Goal: Answer question/provide support: Share knowledge or assist other users

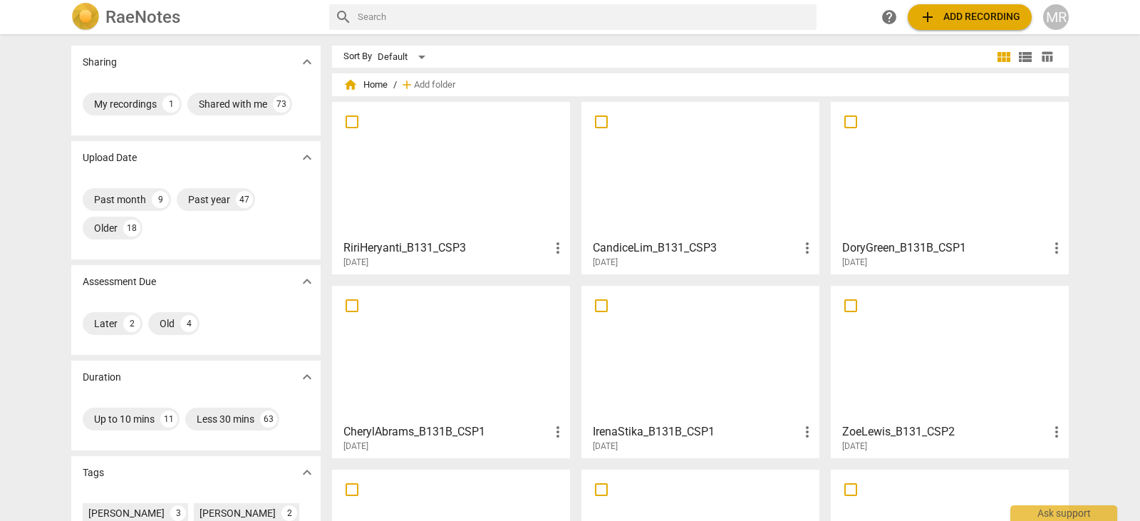
click at [892, 118] on div at bounding box center [949, 170] width 228 height 126
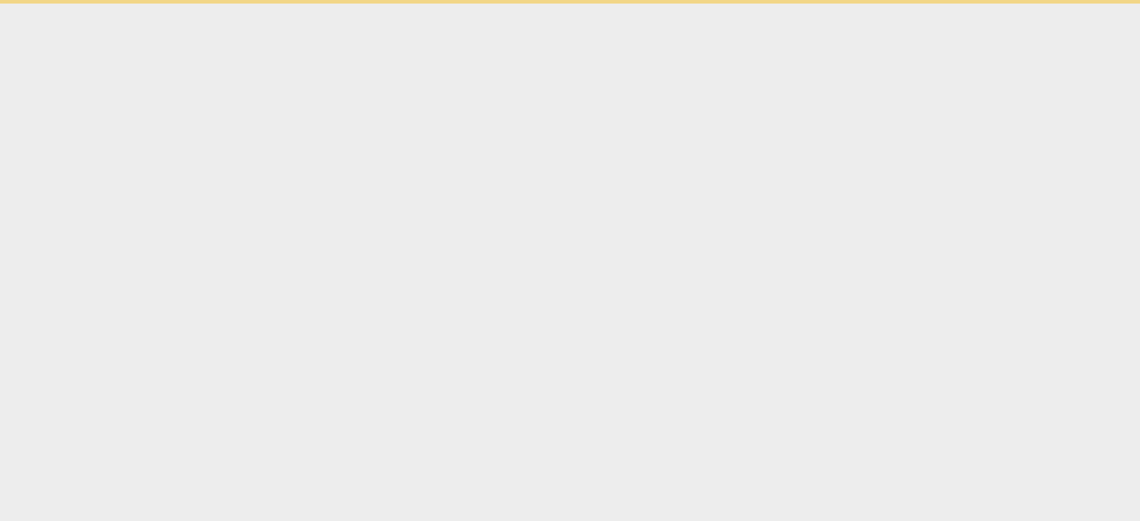
click at [892, 4] on html "Ask support" at bounding box center [570, 2] width 1140 height 4
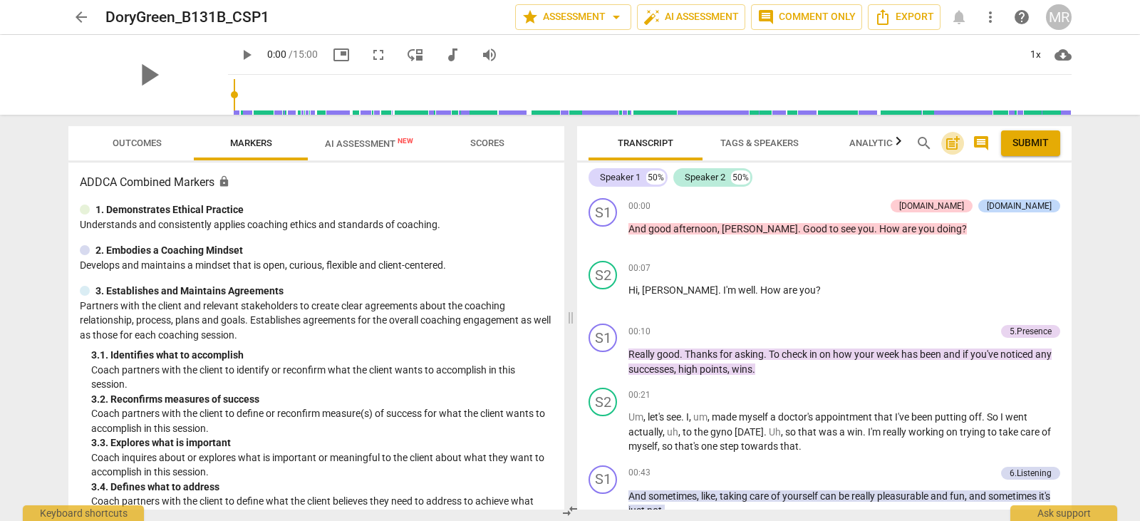
click at [951, 143] on span "post_add" at bounding box center [952, 143] width 17 height 17
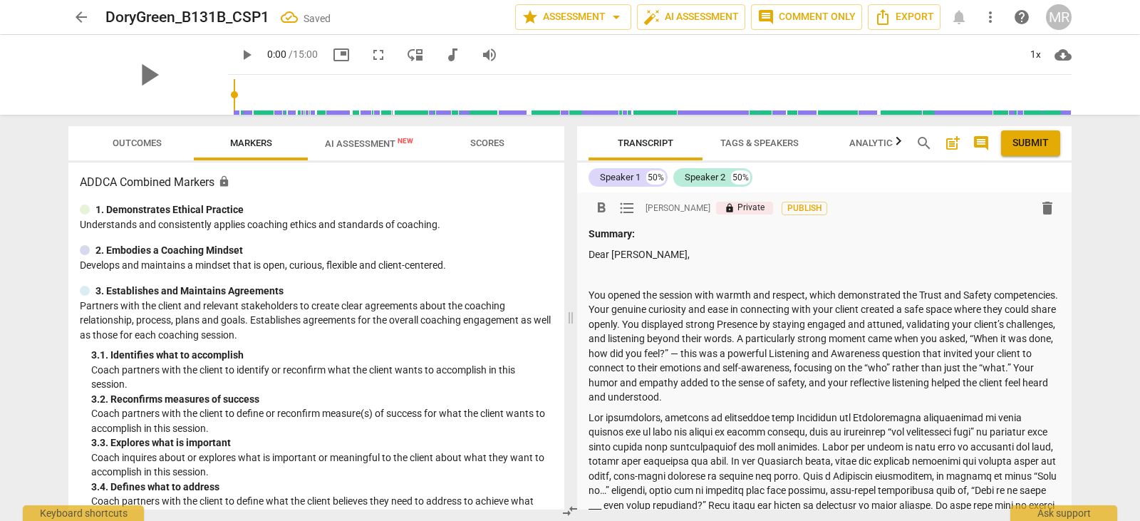
click at [661, 271] on p at bounding box center [824, 274] width 472 height 15
click at [90, 24] on span "arrow_back" at bounding box center [81, 17] width 26 height 17
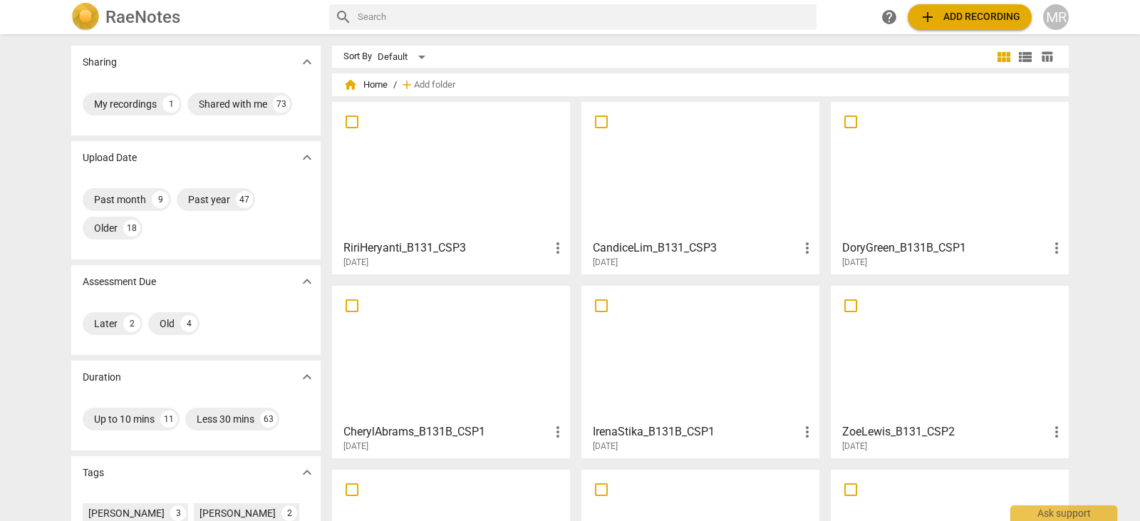
click at [665, 341] on div at bounding box center [700, 354] width 228 height 126
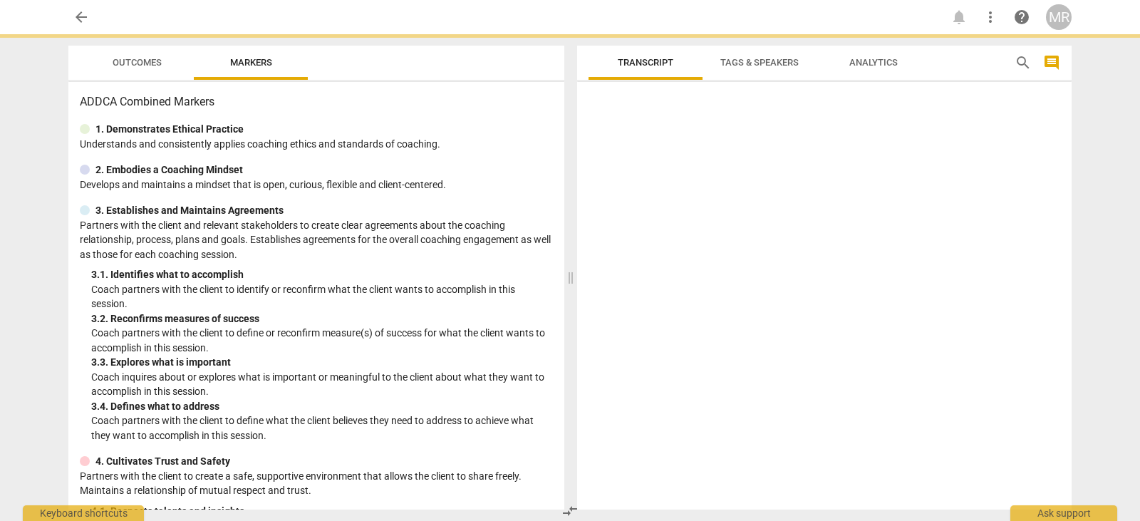
click at [665, 341] on div at bounding box center [824, 299] width 494 height 422
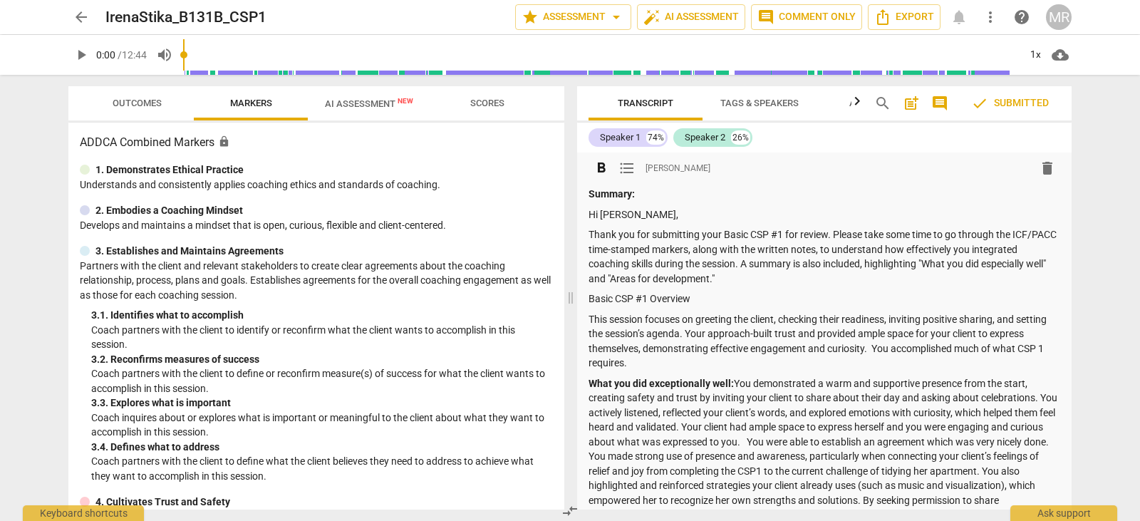
click at [647, 261] on p "Thank you for submitting your Basic CSP #1 for review. Please take some time to…" at bounding box center [824, 256] width 472 height 58
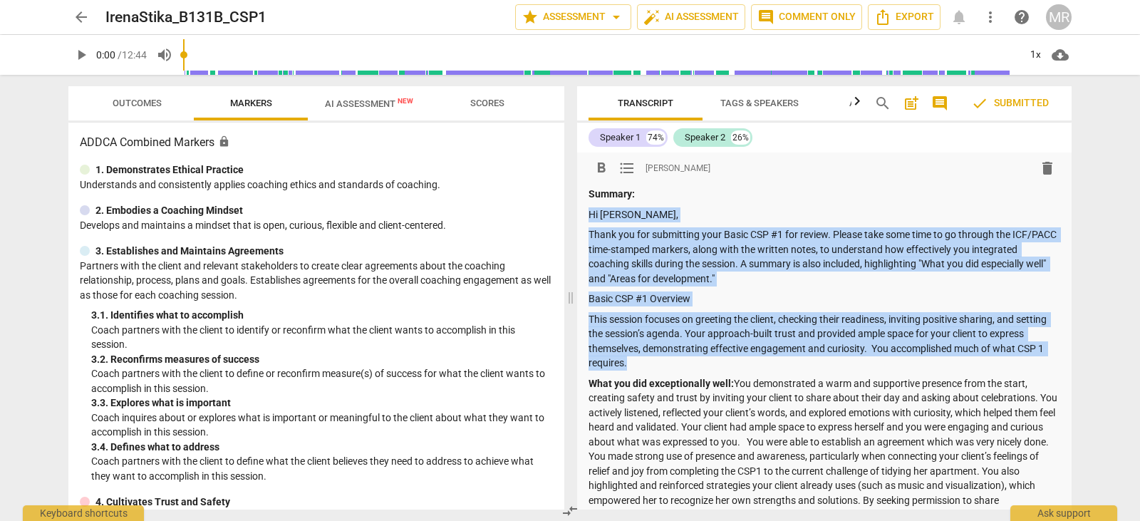
drag, startPoint x: 680, startPoint y: 360, endPoint x: 587, endPoint y: 214, distance: 173.3
click at [587, 214] on div "format_bold format_list_bulleted [PERSON_NAME] delete Summary: Hi [PERSON_NAME]…" at bounding box center [824, 514] width 494 height 724
click at [626, 287] on div "Summary: Hi [PERSON_NAME], Thank you for submitting your Basic CSP #1 for revie…" at bounding box center [824, 528] width 472 height 682
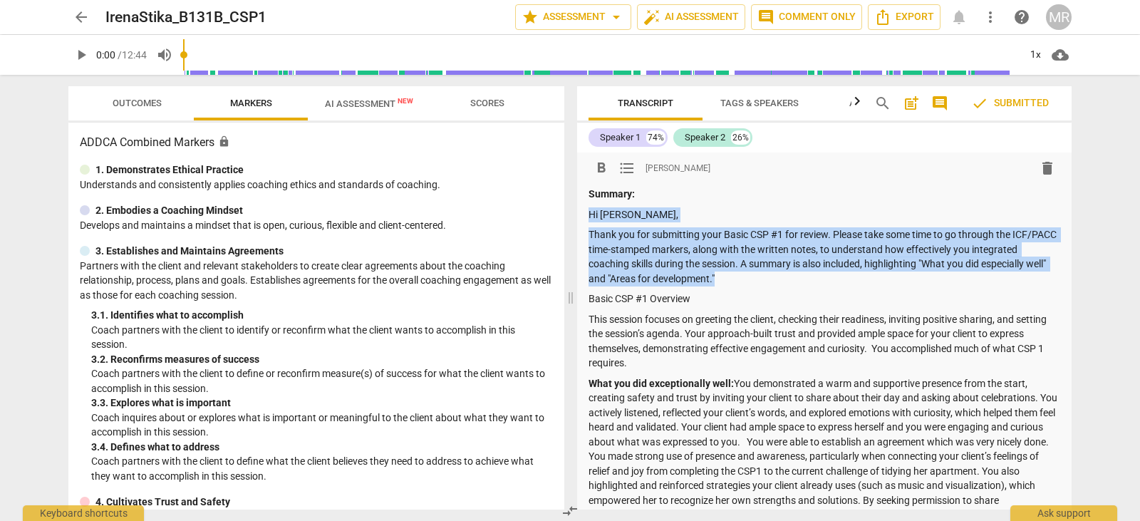
drag, startPoint x: 786, startPoint y: 281, endPoint x: 588, endPoint y: 208, distance: 210.9
click at [588, 208] on div "Summary: Hi [PERSON_NAME], Thank you for submitting your Basic CSP #1 for revie…" at bounding box center [824, 528] width 472 height 682
copy div "Hi [PERSON_NAME], Thank you for submitting your Basic CSP #1 for review. Please…"
click at [76, 23] on span "arrow_back" at bounding box center [81, 17] width 17 height 17
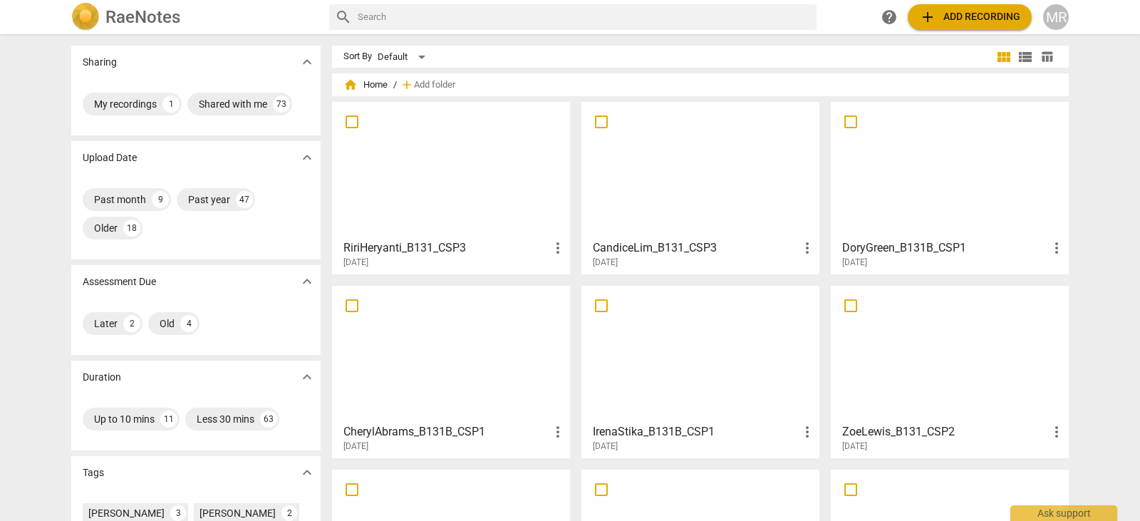
click at [865, 181] on div at bounding box center [949, 170] width 228 height 126
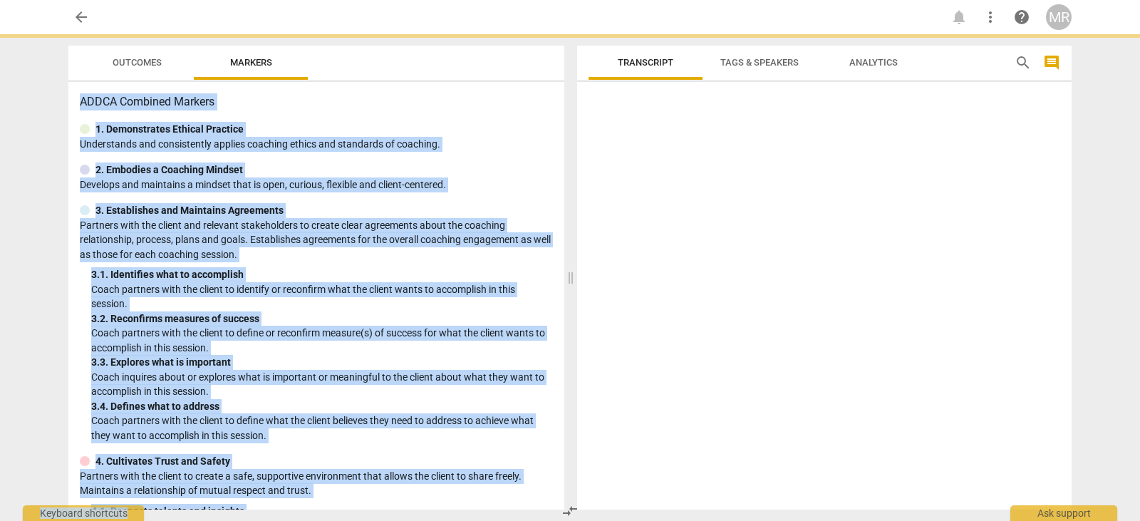
click at [865, 181] on div at bounding box center [824, 299] width 494 height 422
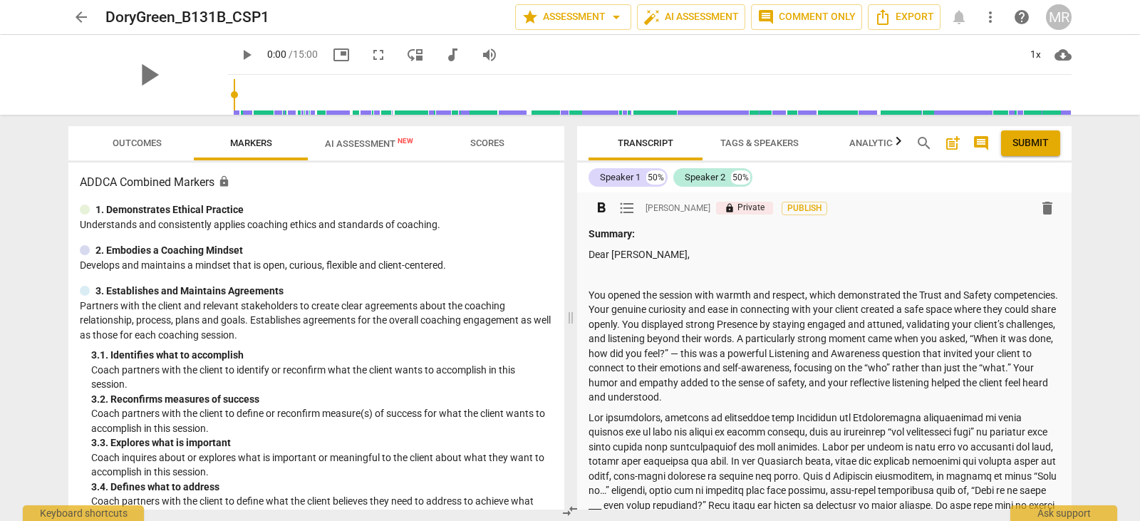
click at [626, 272] on p at bounding box center [824, 274] width 472 height 15
click at [598, 275] on p at bounding box center [824, 274] width 472 height 15
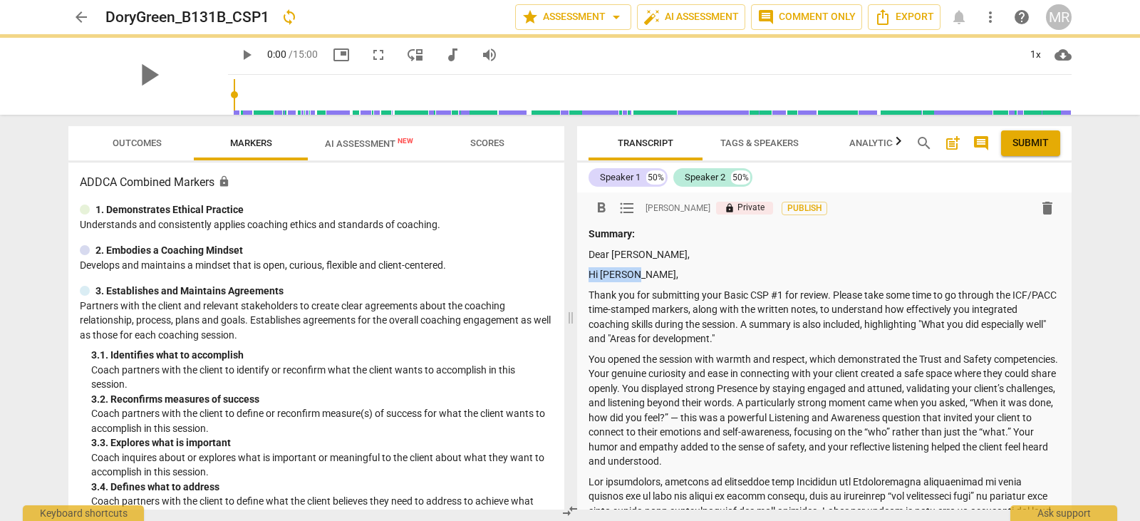
drag, startPoint x: 642, startPoint y: 280, endPoint x: 585, endPoint y: 278, distance: 57.0
click at [585, 278] on div "format_bold format_list_bulleted [PERSON_NAME] lock Private Publish delete Summ…" at bounding box center [824, 464] width 494 height 544
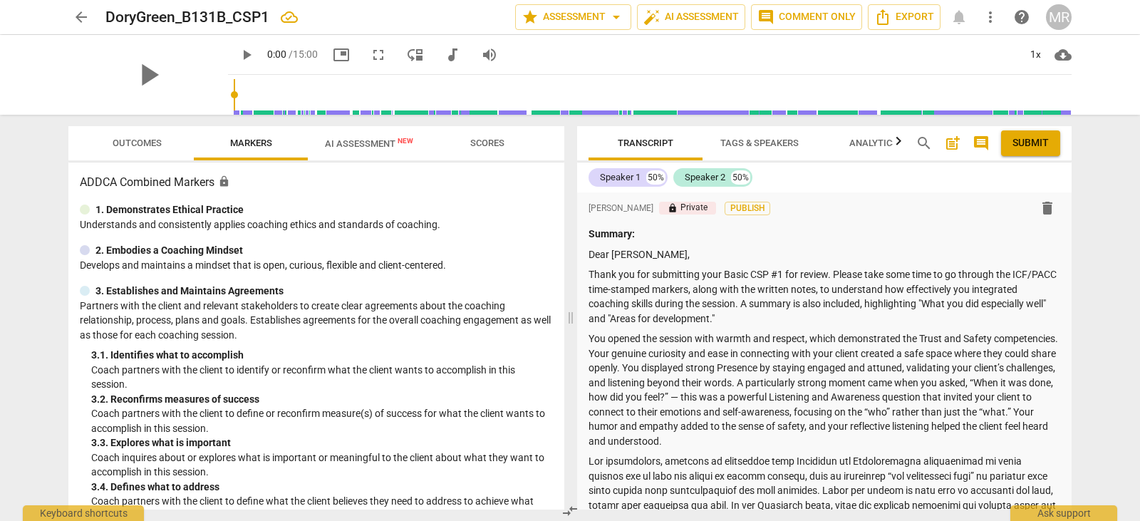
click at [585, 333] on div "format_bold format_list_bulleted [PERSON_NAME] lock Private Publish delete Summ…" at bounding box center [824, 454] width 494 height 524
click at [590, 336] on p "You opened the session with warmth and respect, which demonstrated the Trust an…" at bounding box center [824, 389] width 472 height 117
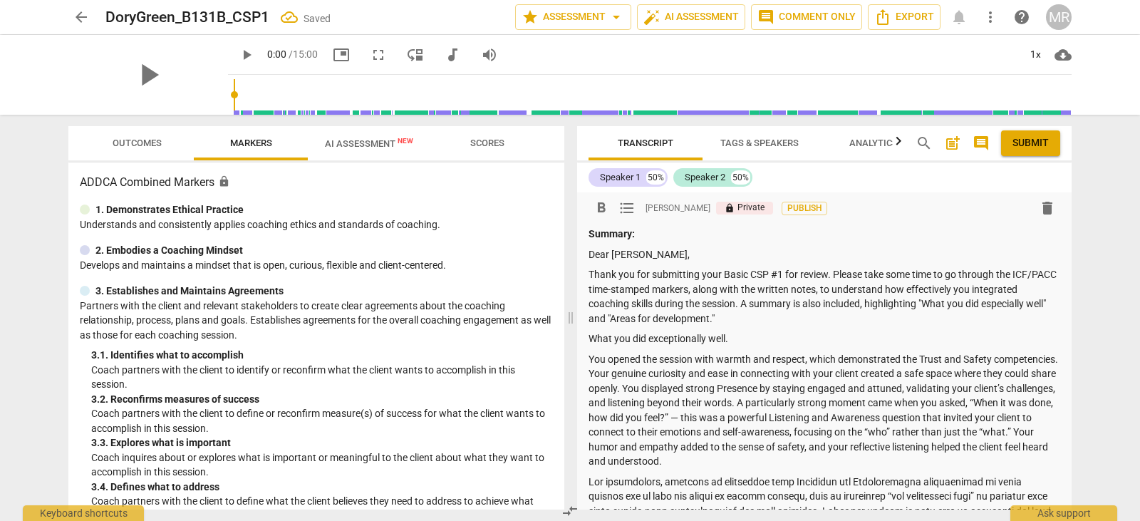
drag, startPoint x: 739, startPoint y: 341, endPoint x: 589, endPoint y: 345, distance: 149.6
click at [589, 345] on p "What you did exceptionally well." at bounding box center [824, 338] width 472 height 15
click at [771, 322] on p "Thank you for submitting your Basic CSP #1 for review. Please take some time to…" at bounding box center [824, 296] width 472 height 58
click at [732, 339] on strong "What you did exceptionally well." at bounding box center [660, 338] width 145 height 11
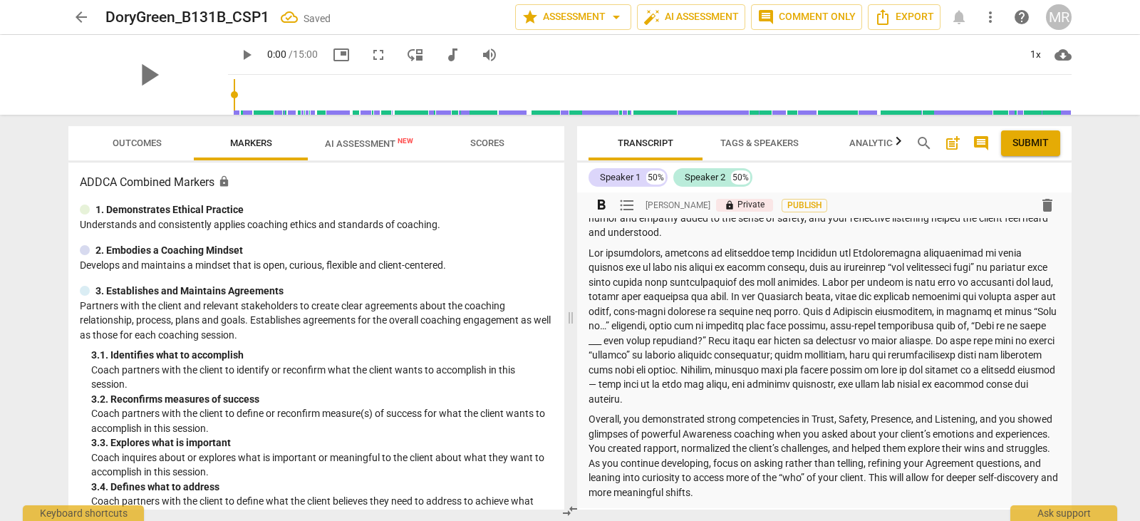
scroll to position [192, 0]
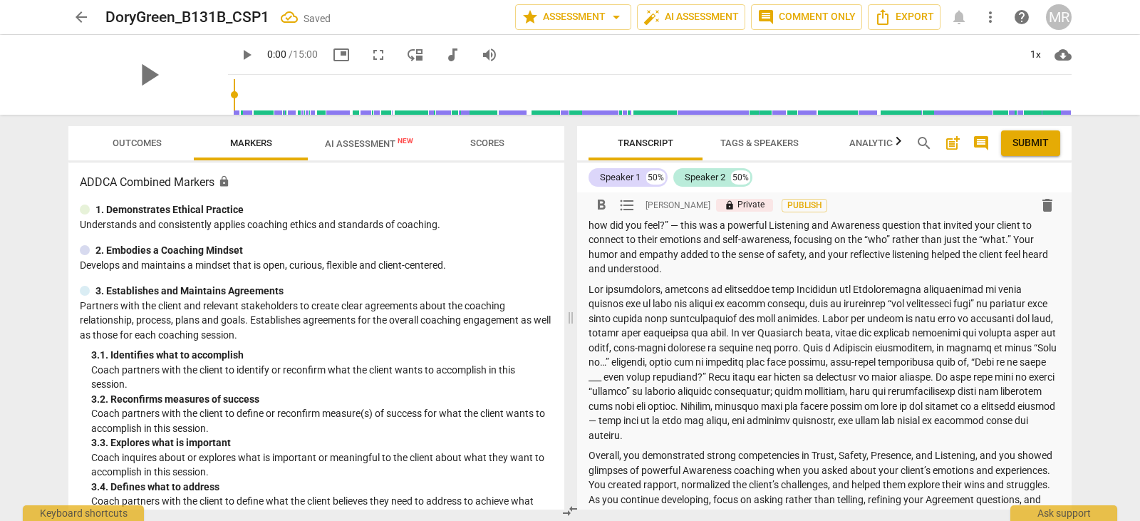
click at [847, 268] on p "You opened the session with warmth and respect, which demonstrated the Trust an…" at bounding box center [824, 218] width 472 height 117
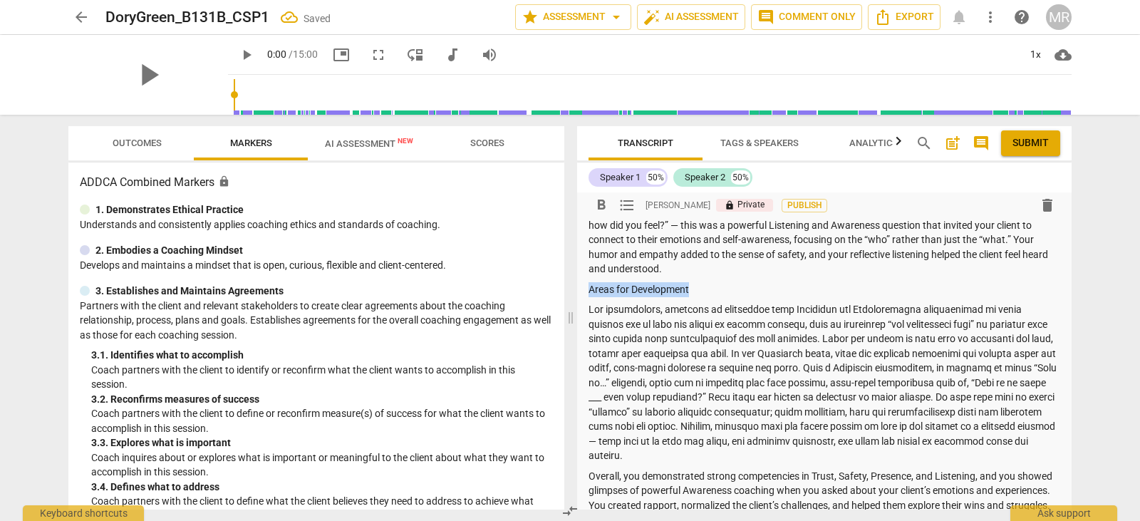
drag, startPoint x: 701, startPoint y: 294, endPoint x: 589, endPoint y: 291, distance: 111.9
click at [589, 291] on p "Areas for Development" at bounding box center [824, 289] width 472 height 15
click at [698, 289] on p "Areas for Development" at bounding box center [824, 289] width 472 height 15
drag, startPoint x: 698, startPoint y: 289, endPoint x: 588, endPoint y: 288, distance: 109.7
click at [588, 288] on p "Areas for Development" at bounding box center [824, 289] width 472 height 15
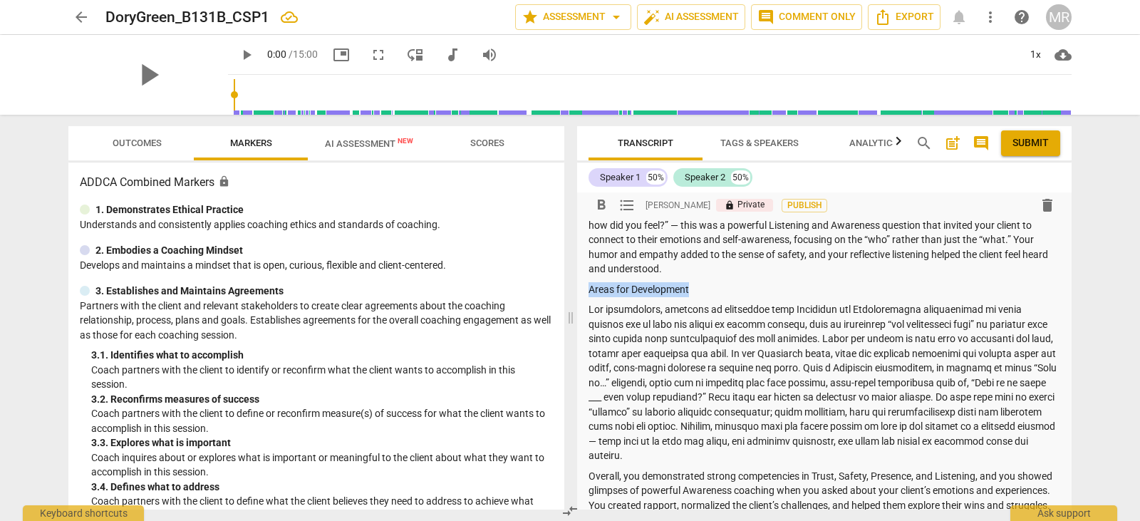
click at [590, 291] on p "Areas for Development" at bounding box center [824, 289] width 472 height 15
drag, startPoint x: 590, startPoint y: 291, endPoint x: 724, endPoint y: 290, distance: 133.2
click at [724, 290] on p "Areas for Development" at bounding box center [824, 289] width 472 height 15
click at [689, 282] on p "B" at bounding box center [824, 289] width 472 height 15
click at [712, 289] on p "Areas for Development" at bounding box center [824, 289] width 472 height 15
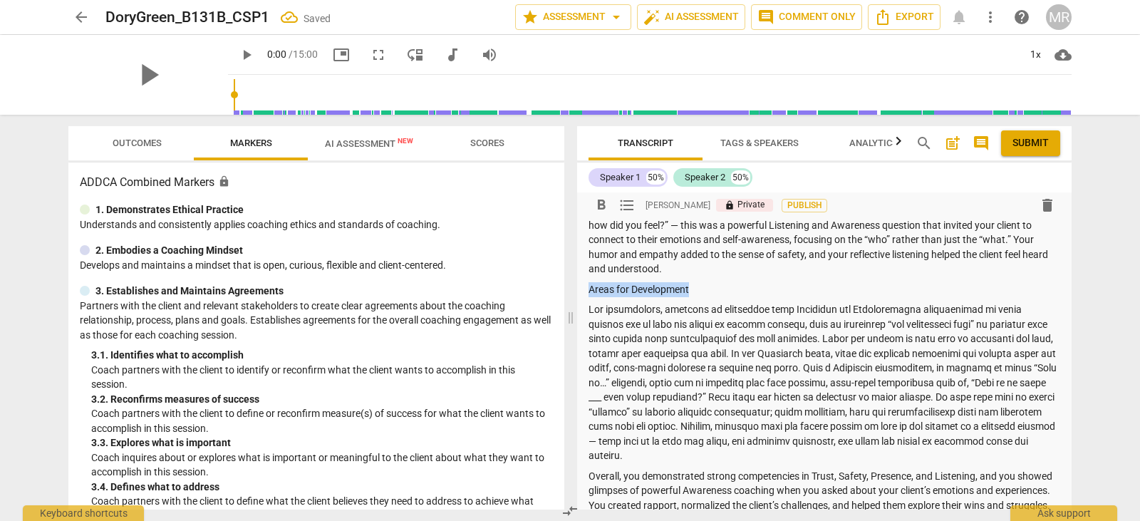
click at [712, 289] on p "Areas for Development" at bounding box center [824, 289] width 472 height 15
drag, startPoint x: 712, startPoint y: 289, endPoint x: 576, endPoint y: 286, distance: 135.4
click at [576, 286] on div "Transcript Tags & Speakers Analytics search post_add comment Submit Speaker 1 5…" at bounding box center [826, 318] width 511 height 406
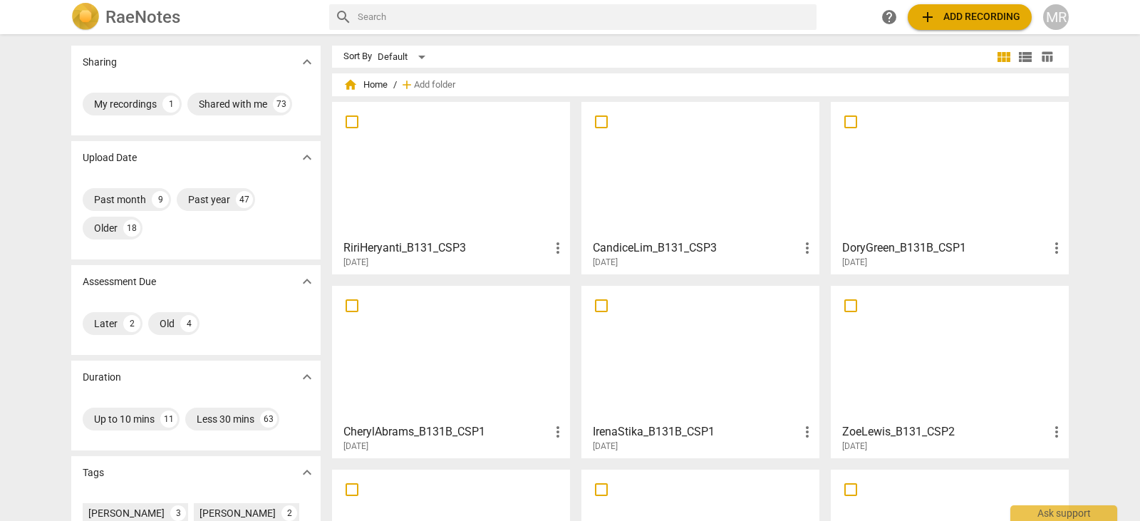
click at [974, 177] on div at bounding box center [949, 170] width 228 height 126
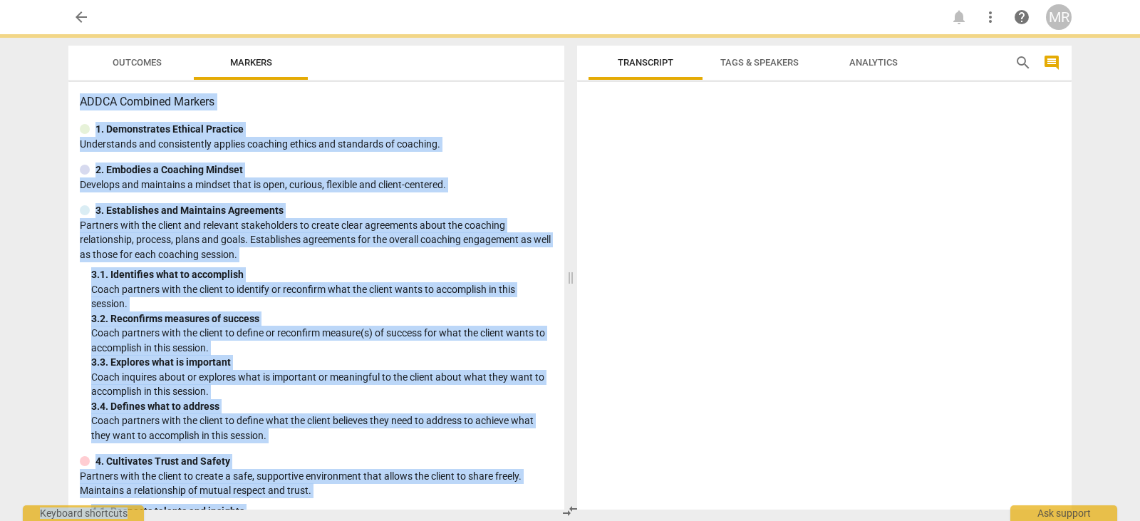
click at [974, 177] on div at bounding box center [824, 299] width 494 height 422
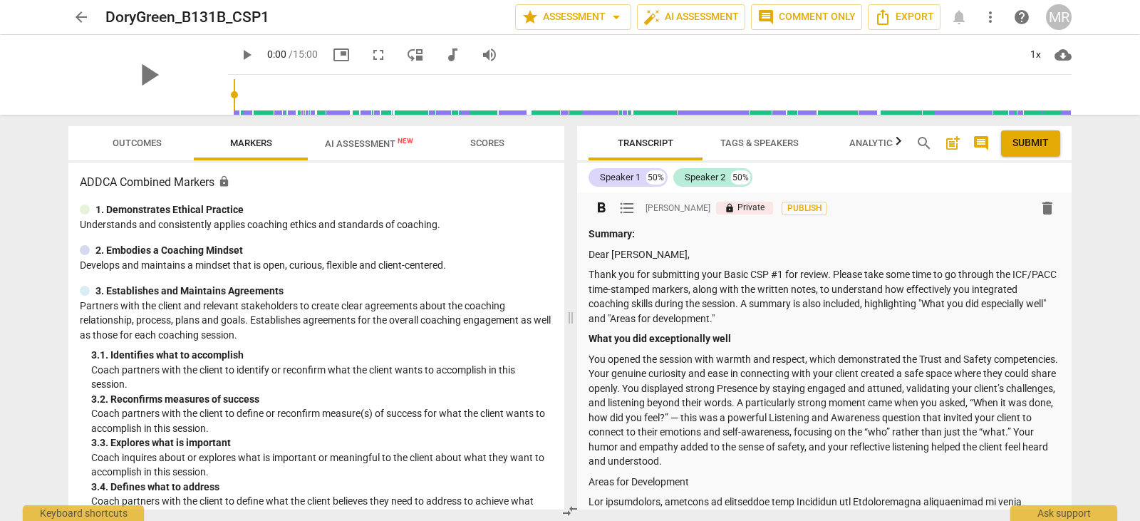
click at [715, 486] on p "Areas for Development" at bounding box center [824, 481] width 472 height 15
drag, startPoint x: 701, startPoint y: 481, endPoint x: 590, endPoint y: 485, distance: 110.5
click at [590, 485] on p "Areas for Development" at bounding box center [824, 481] width 472 height 15
drag, startPoint x: 590, startPoint y: 485, endPoint x: 944, endPoint y: 473, distance: 354.2
click at [944, 473] on div "Summary: Dear [PERSON_NAME], Thank you for submitting your Basic CSP #1 for rev…" at bounding box center [824, 488] width 472 height 522
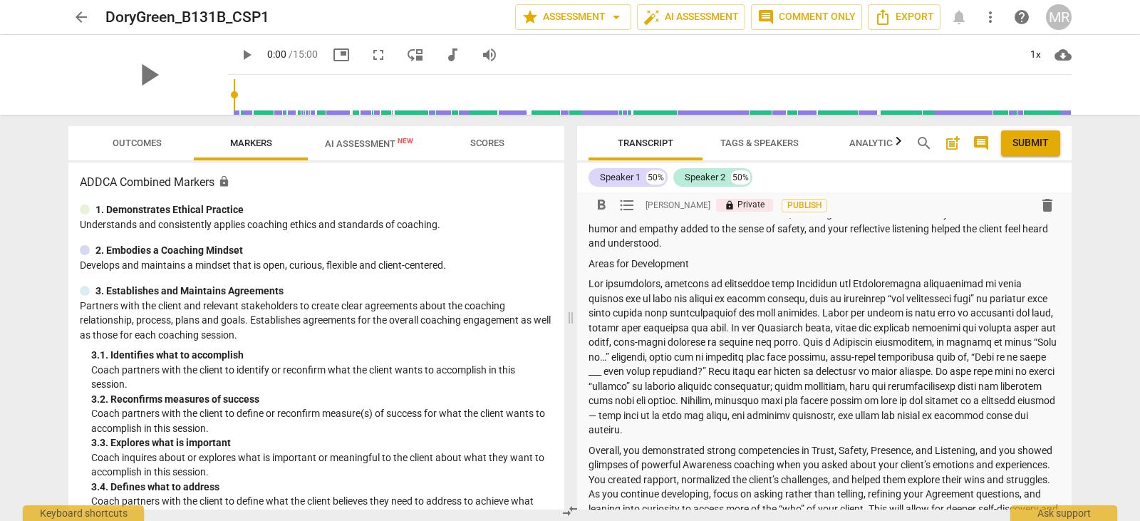
scroll to position [230, 0]
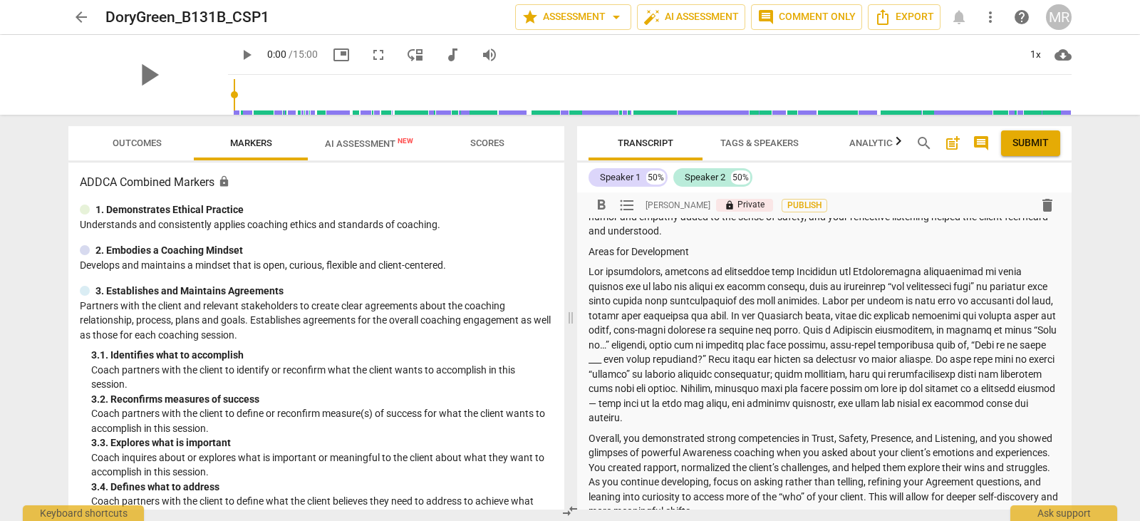
click at [679, 359] on p at bounding box center [824, 344] width 472 height 161
click at [678, 402] on p at bounding box center [824, 344] width 472 height 161
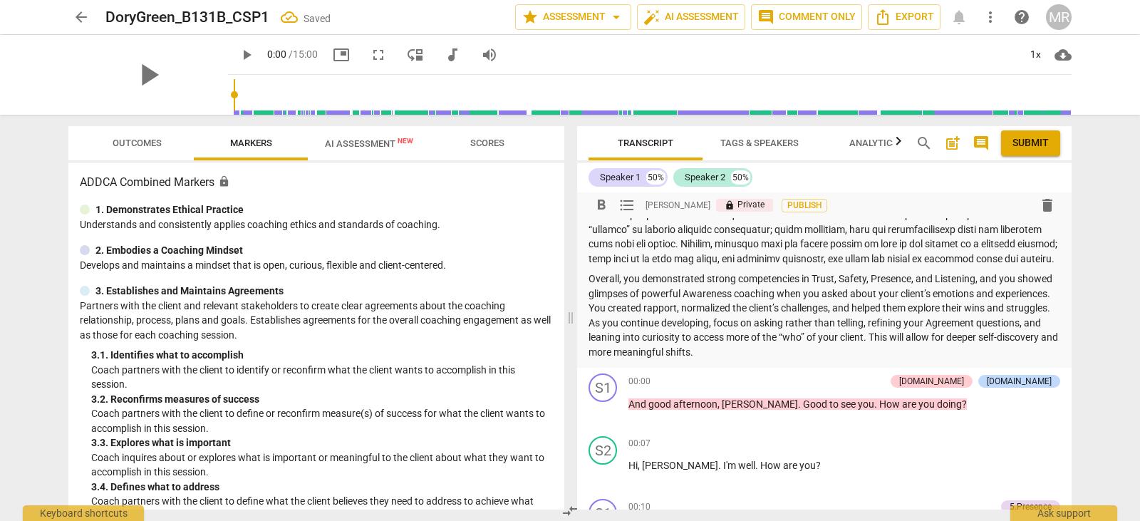
scroll to position [351, 0]
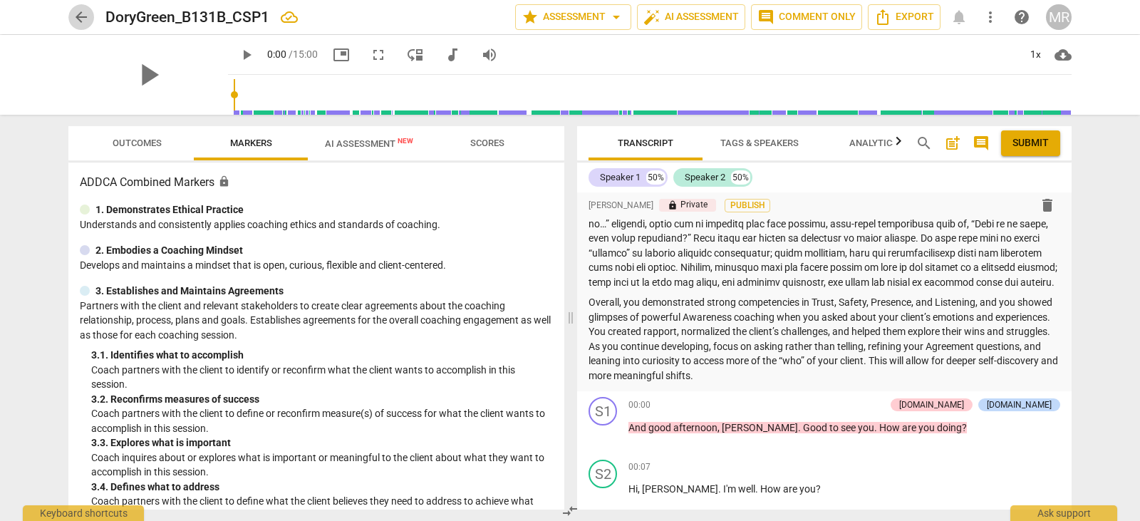
click at [85, 8] on button "arrow_back" at bounding box center [81, 17] width 26 height 26
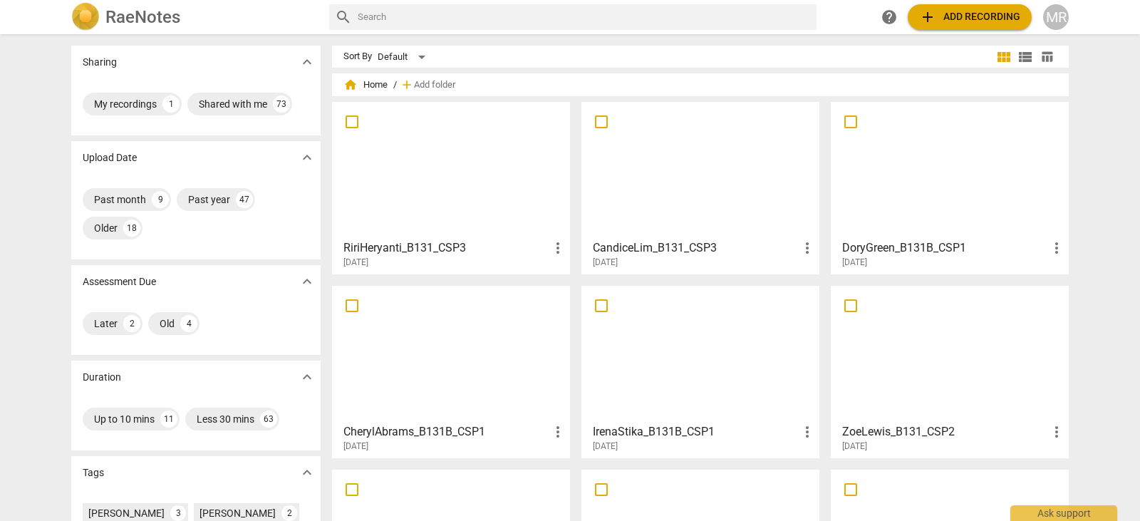
click at [397, 330] on div at bounding box center [451, 354] width 228 height 126
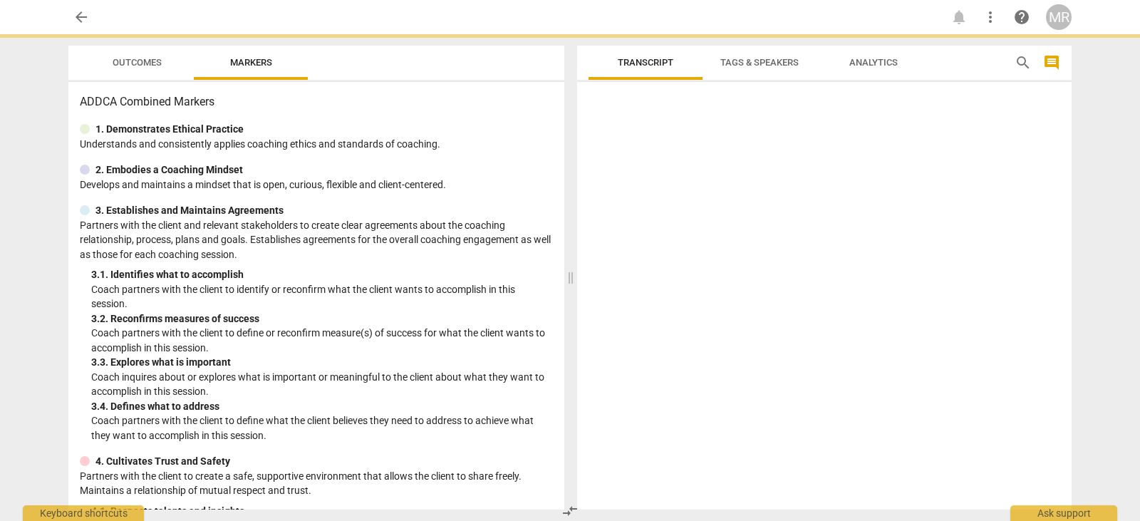
click at [397, 330] on p "Coach partners with the client to define or reconfirm measure(s) of success for…" at bounding box center [322, 340] width 462 height 29
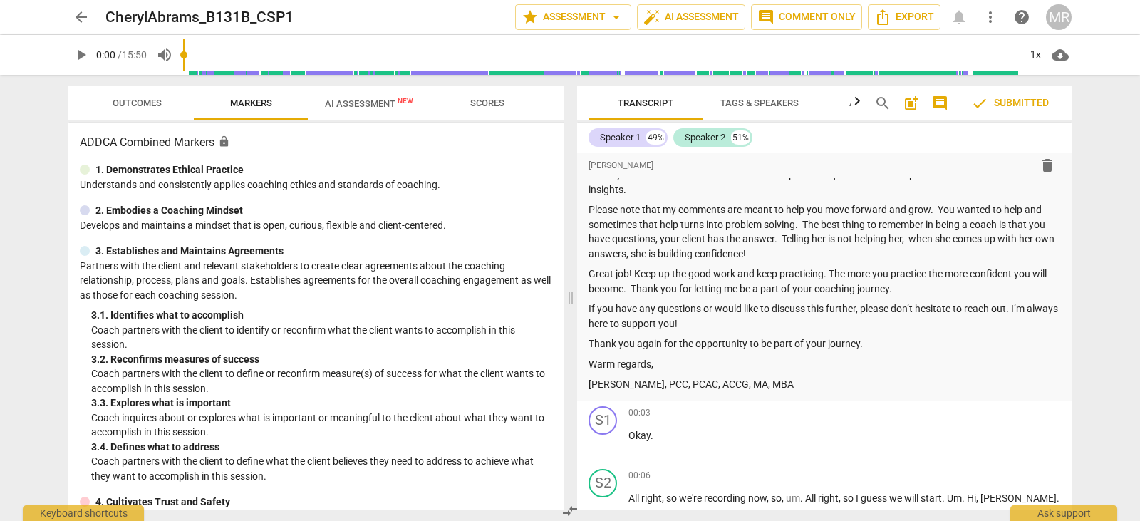
scroll to position [520, 0]
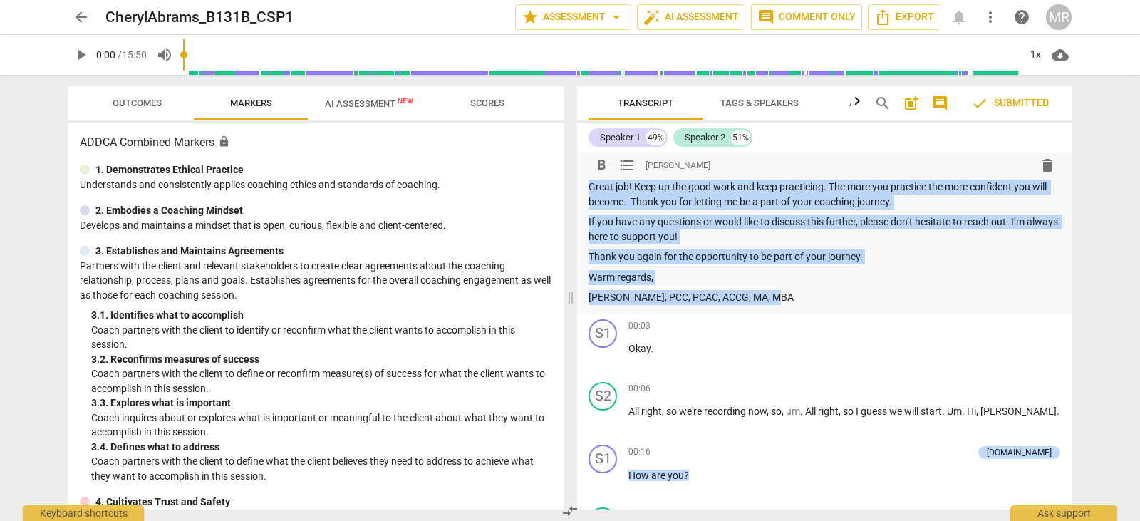
drag, startPoint x: 784, startPoint y: 295, endPoint x: 584, endPoint y: 190, distance: 225.3
click at [615, 189] on p "Great job! Keep up the good work and keep practicing. The more you practice the…" at bounding box center [824, 193] width 472 height 29
drag, startPoint x: 787, startPoint y: 299, endPoint x: 589, endPoint y: 186, distance: 228.1
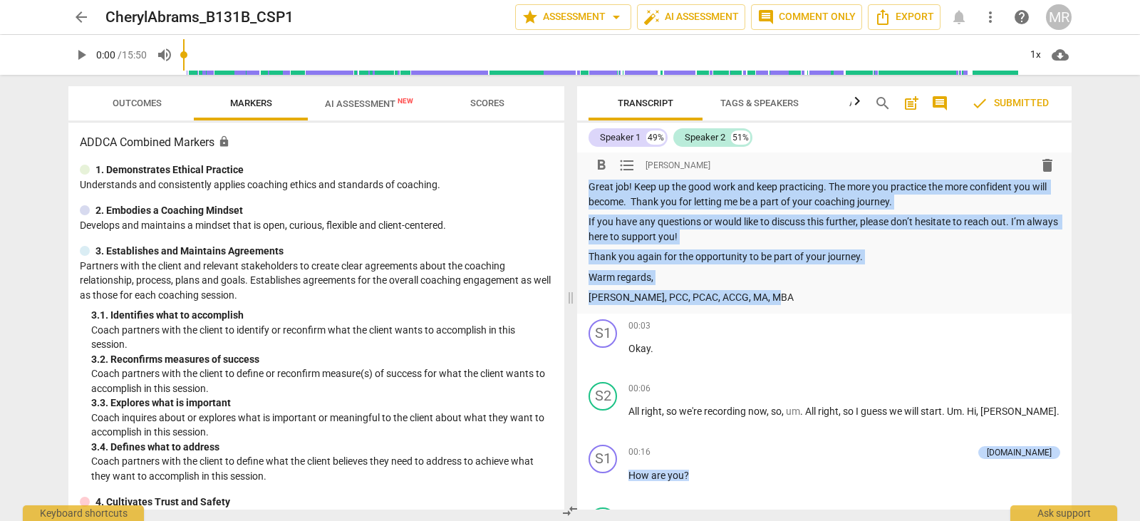
copy div "Great job! Keep up the good work and keep practicing. The more you practice the…"
click at [80, 19] on span "arrow_back" at bounding box center [81, 17] width 17 height 17
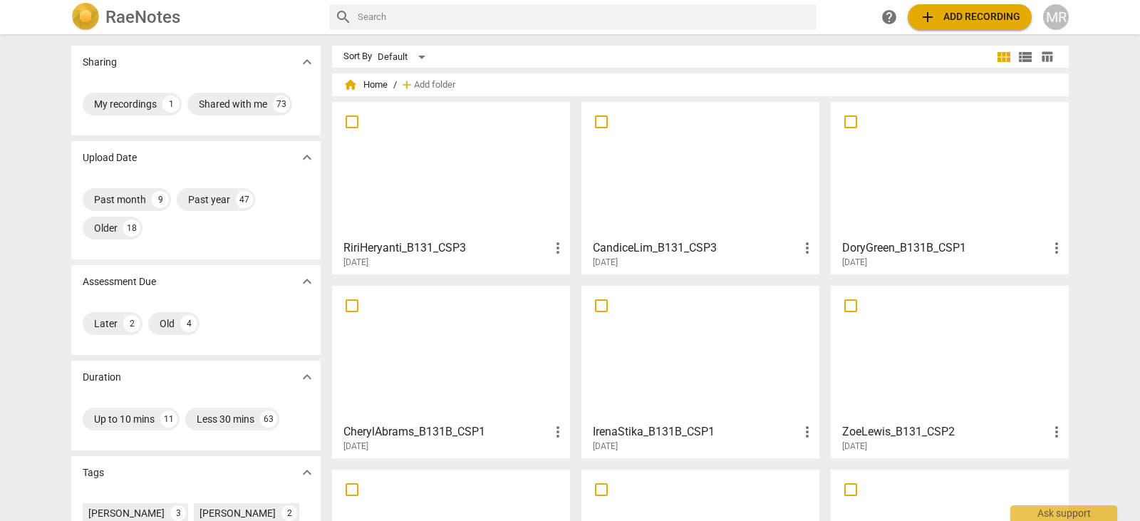
click at [978, 177] on div at bounding box center [949, 170] width 228 height 126
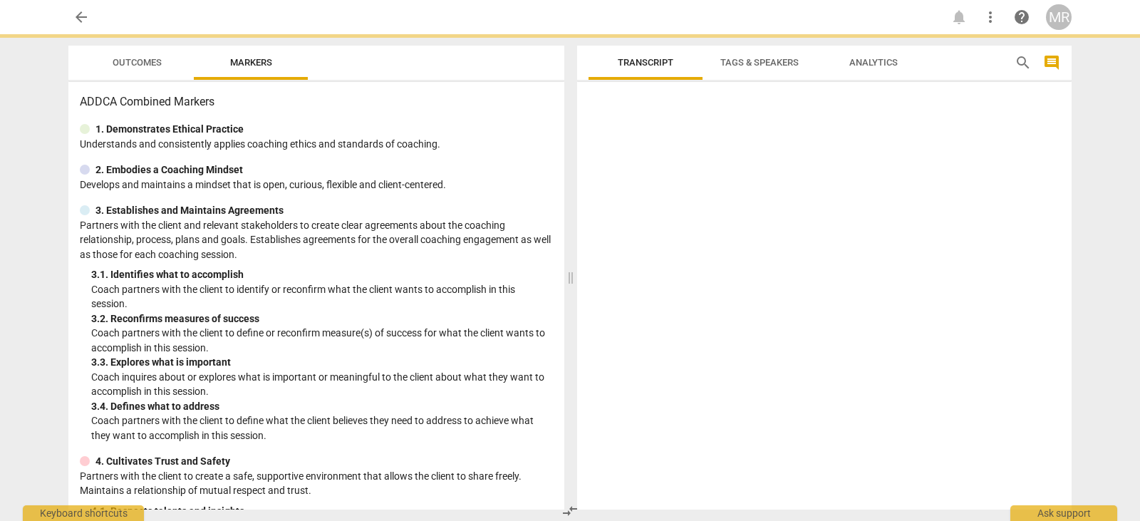
click at [978, 177] on div at bounding box center [824, 299] width 494 height 422
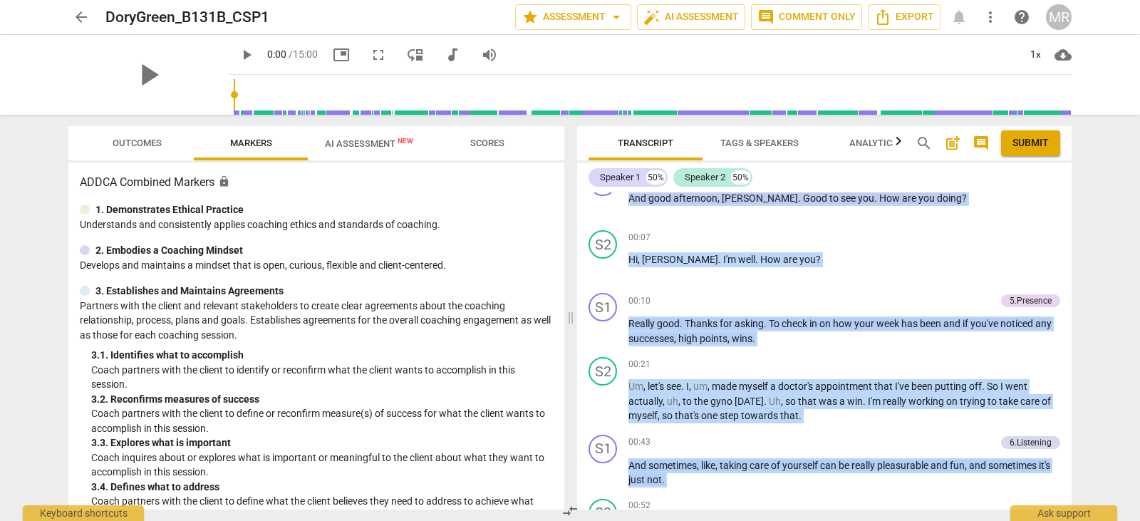
scroll to position [435, 0]
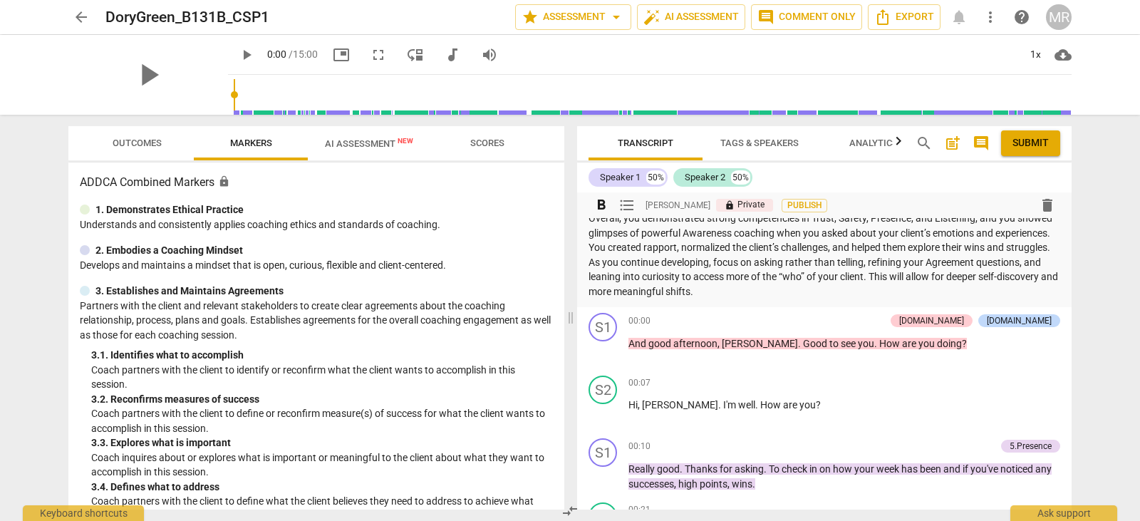
click at [830, 298] on p "Overall, you demonstrated strong competencies in Trust, Safety, Presence, and L…" at bounding box center [824, 255] width 472 height 88
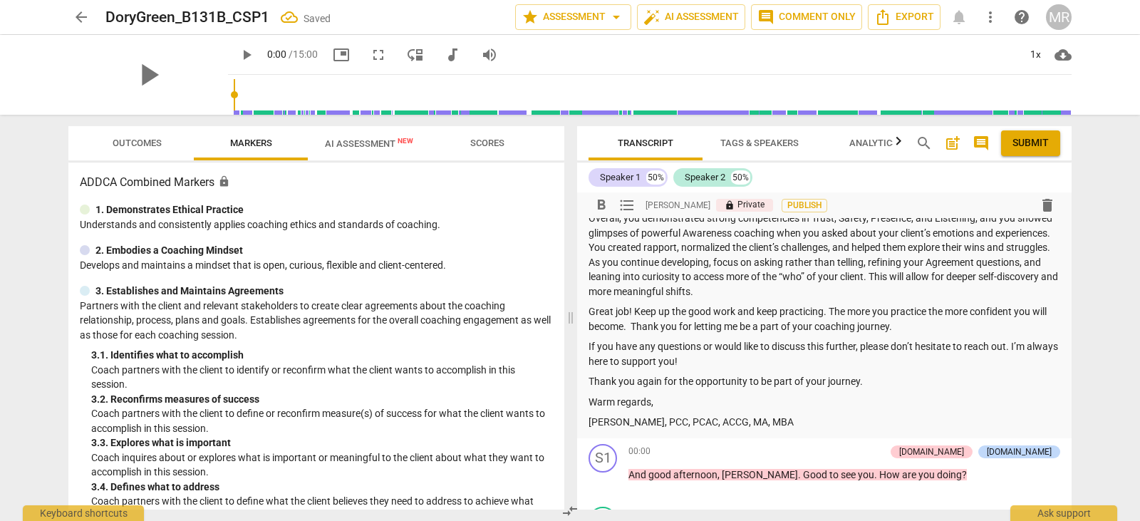
click at [630, 320] on p "Great job! Keep up the good work and keep practicing. The more you practice the…" at bounding box center [824, 318] width 472 height 29
drag, startPoint x: 632, startPoint y: 326, endPoint x: 585, endPoint y: 328, distance: 47.1
click at [585, 328] on div "format_bold format_list_bulleted [PERSON_NAME] lock Private Publish delete Summ…" at bounding box center [824, 97] width 494 height 681
click at [886, 323] on p "Keep up the good work and keep practicing. The more you practice the more confi…" at bounding box center [824, 318] width 472 height 29
click at [895, 328] on p "Keep up the good work and keep practicing. The more you practice the more confi…" at bounding box center [824, 318] width 472 height 29
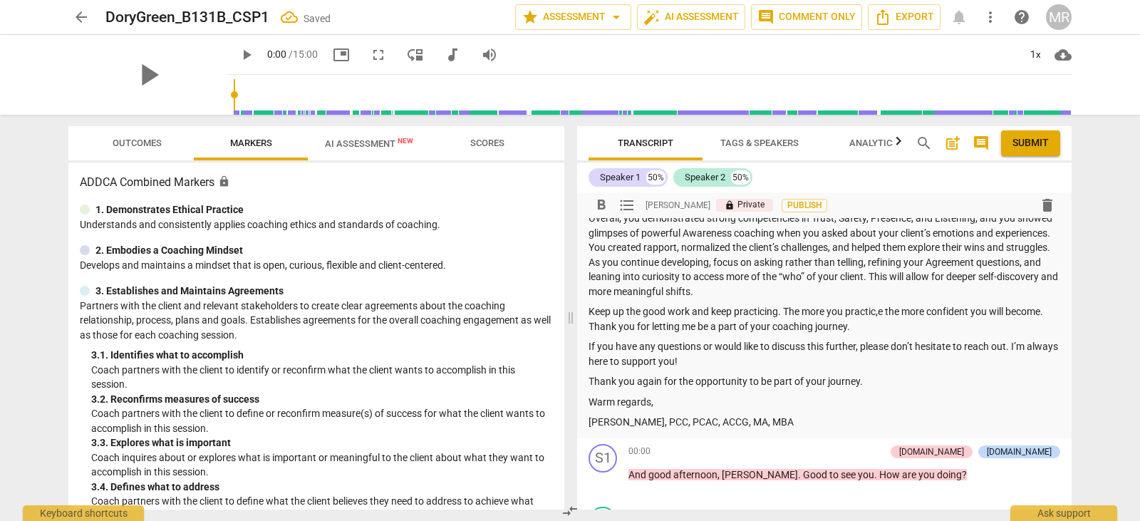
click at [870, 330] on p "Keep up the good work and keep practicing. The more you practic,e the more conf…" at bounding box center [824, 318] width 472 height 29
click at [887, 328] on p "Keep up the good work and keep practicing. The more youpracticec,e the more con…" at bounding box center [824, 318] width 472 height 29
click at [883, 330] on p "Keep up the good work and keep practicing. The moreyou practicec,e the more con…" at bounding box center [824, 318] width 472 height 29
click at [803, 326] on p "Keep up the good work and keep practicing. Themore you practicec,e the more con…" at bounding box center [824, 318] width 472 height 29
click at [895, 328] on p "Keep up the good work and keep practicing. The more you practicec,e the more co…" at bounding box center [824, 318] width 472 height 29
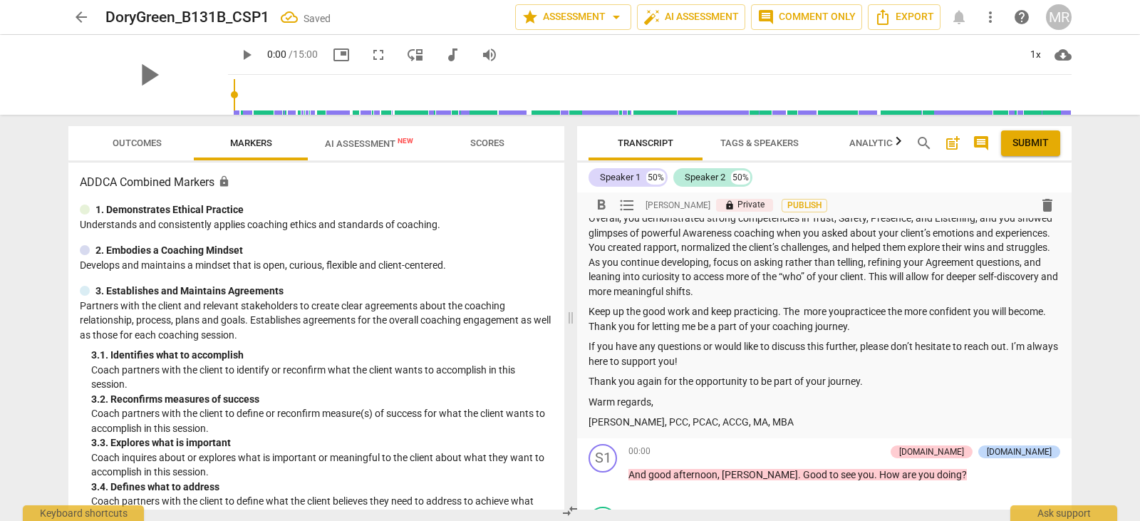
drag, startPoint x: 789, startPoint y: 326, endPoint x: 897, endPoint y: 333, distance: 107.8
click at [897, 333] on p "Keep up the good work and keep practicing. The more youpracticee the more confi…" at bounding box center [824, 318] width 472 height 29
click at [851, 327] on p "Keep up the good work and keep practicing. The more youpracticee the more confi…" at bounding box center [824, 318] width 472 height 29
click at [887, 329] on p "Keep up the good work and keep practicing. The more you practicee the more conf…" at bounding box center [824, 318] width 472 height 29
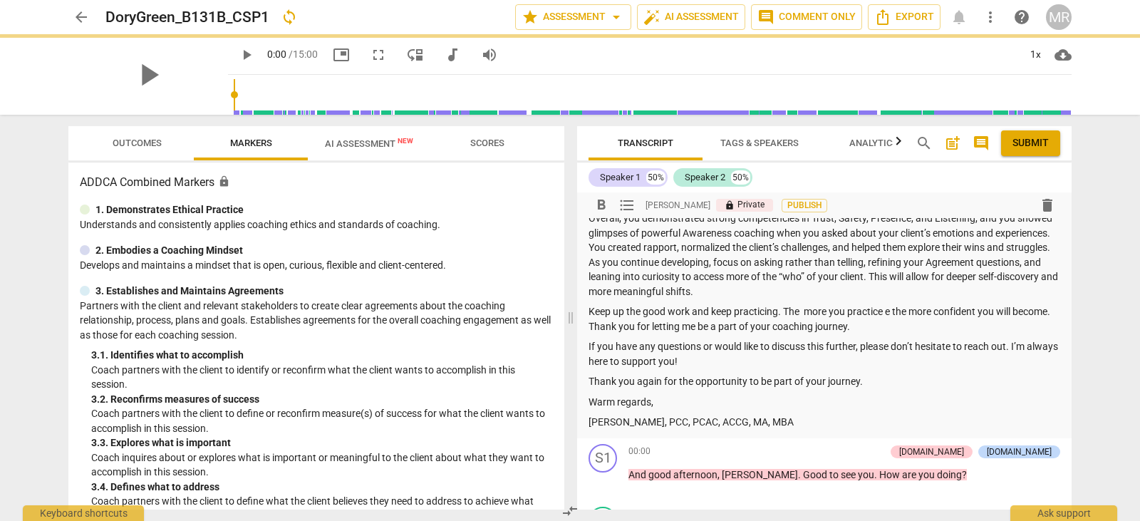
click at [897, 326] on p "Keep up the good work and keep practicing. The more you practice e the more con…" at bounding box center [824, 318] width 472 height 29
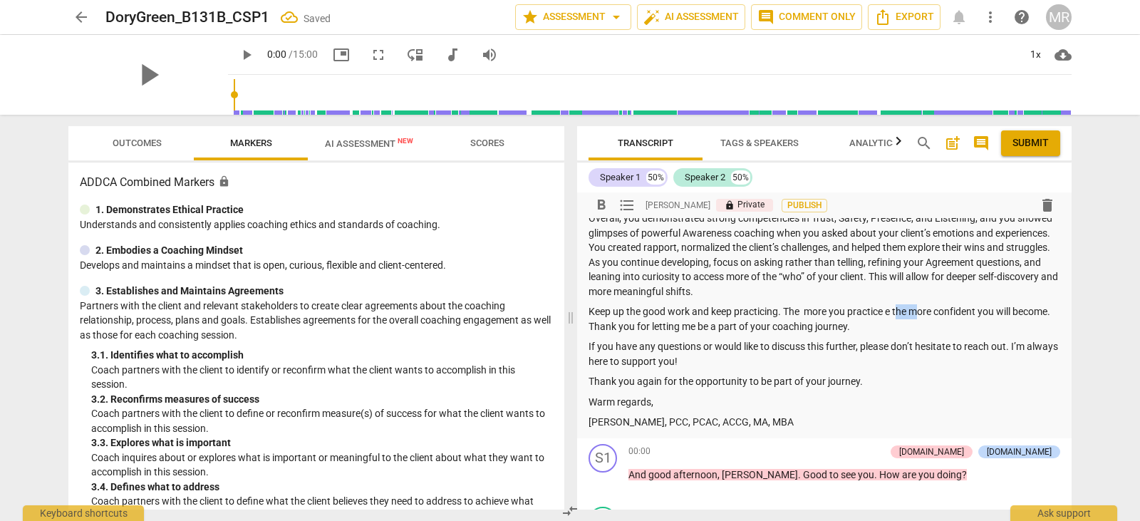
click at [897, 326] on p "Keep up the good work and keep practicing. The more you practice e the more con…" at bounding box center [824, 318] width 472 height 29
click at [808, 331] on p "Keep up the good work and keep practicing. The more you practice the more confi…" at bounding box center [824, 318] width 472 height 29
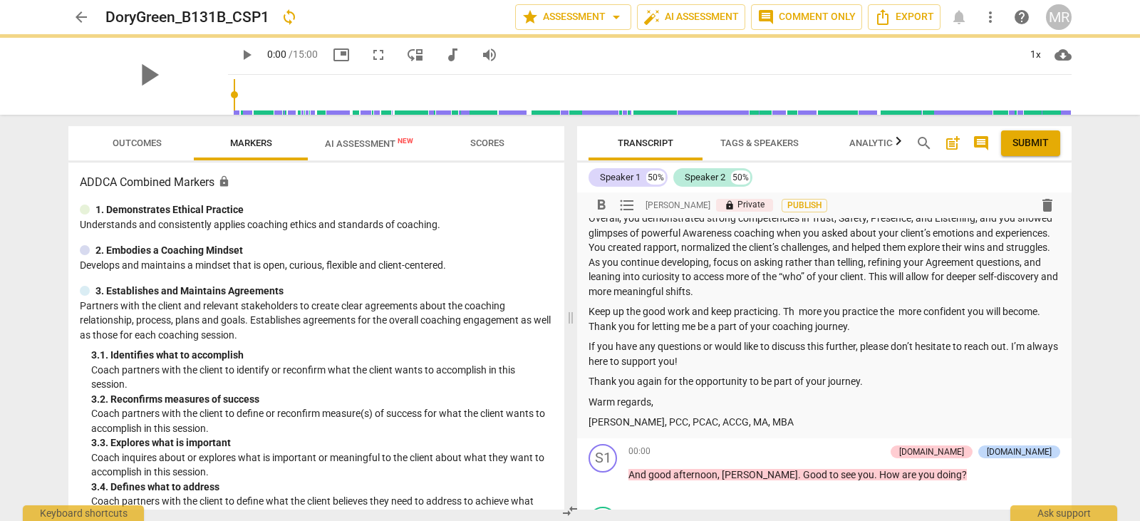
click at [899, 333] on p "Keep up the good work and keep practicing. Th more you practice the more confid…" at bounding box center [824, 318] width 472 height 29
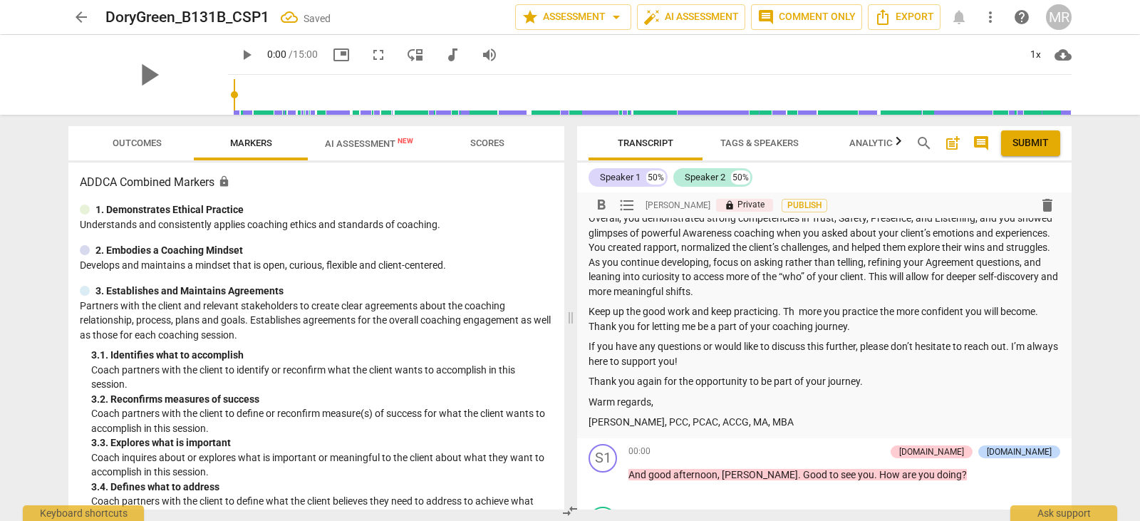
click at [800, 328] on p "Keep up the good work and keep practicing. Th more you practice the more confid…" at bounding box center [824, 318] width 472 height 29
click at [797, 329] on p "Keep up the good work and keep practicing. Th more you practice the more confid…" at bounding box center [824, 318] width 472 height 29
click at [987, 298] on p "Overall, you demonstrated strong competencies in Trust, Safety, Presence, and L…" at bounding box center [824, 255] width 472 height 88
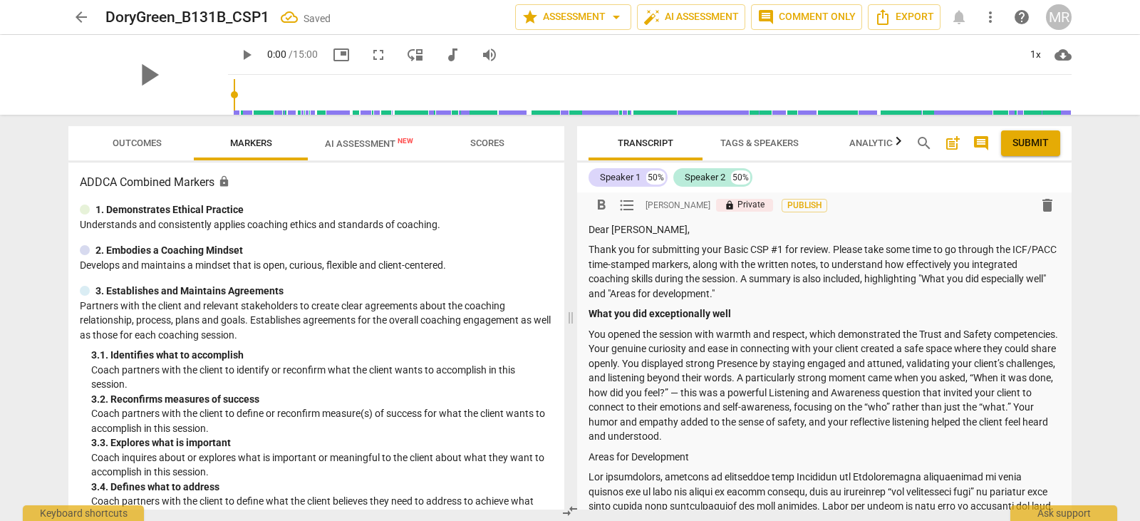
scroll to position [0, 0]
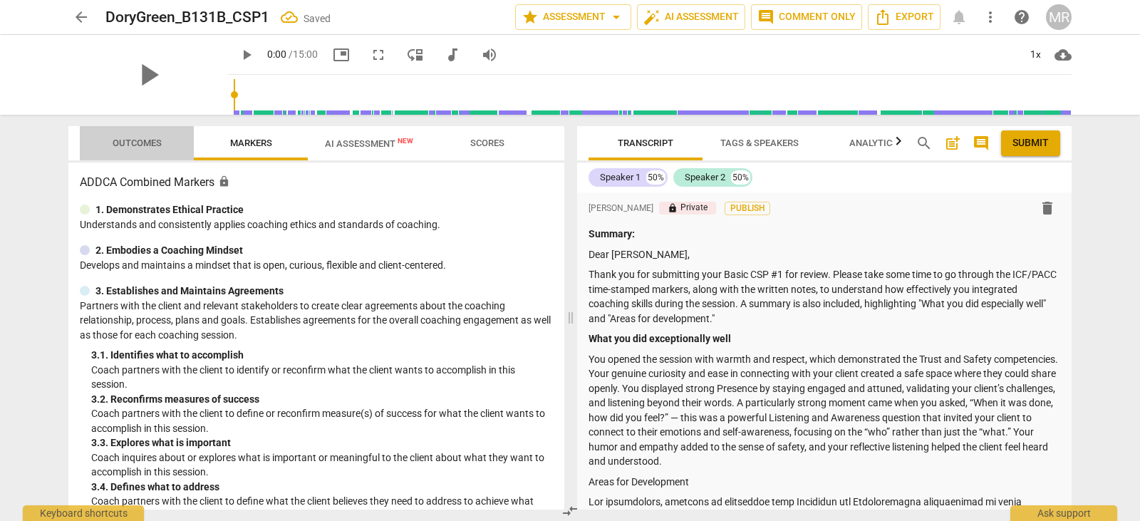
click at [141, 136] on span "Outcomes" at bounding box center [136, 143] width 83 height 19
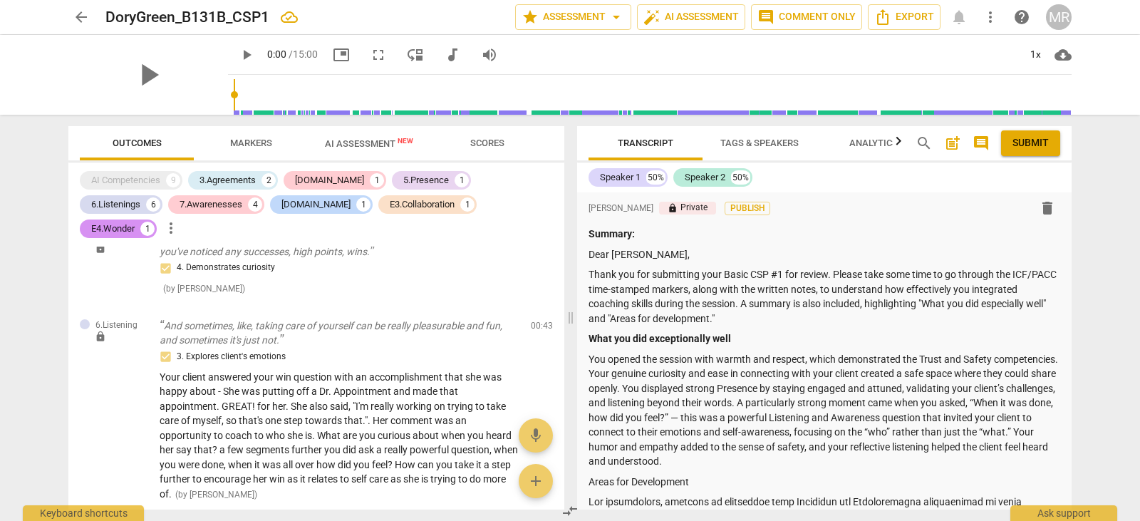
scroll to position [226, 0]
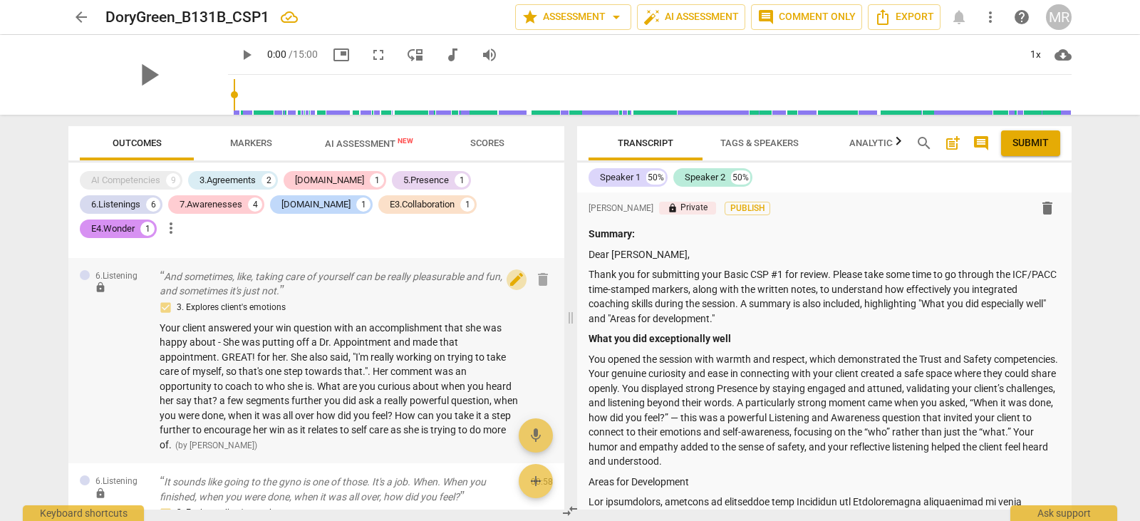
click at [508, 271] on span "edit" at bounding box center [516, 279] width 17 height 17
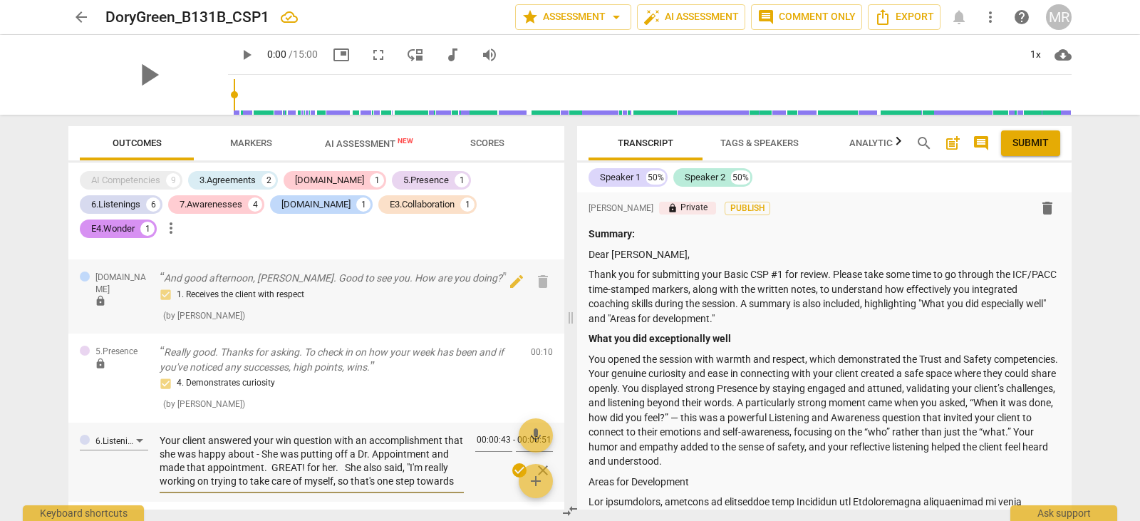
scroll to position [0, 0]
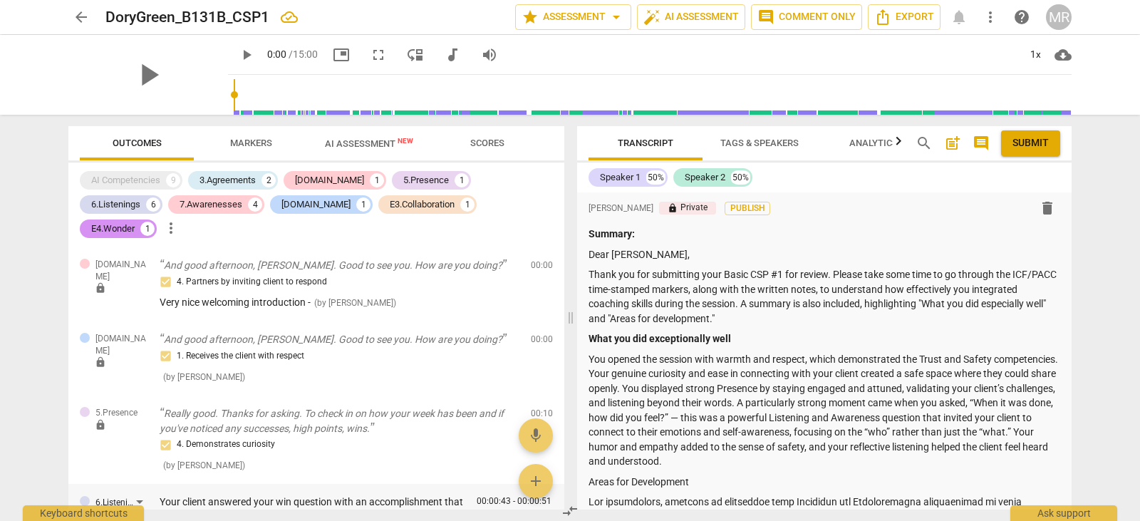
drag, startPoint x: 348, startPoint y: 292, endPoint x: 161, endPoint y: 464, distance: 254.6
click at [161, 485] on div "Your client answered your win question with an accomplishment that she was happ…" at bounding box center [312, 521] width 304 height 72
paste textarea "loremipsum dolorsitametco — adi elitsed doei t incidi’u laboreetdol mag ali eni…"
type textarea "Lore ipsumd sitametc adip eli seddoeiu temp i utlaboreet doloremagnaali — eni a…"
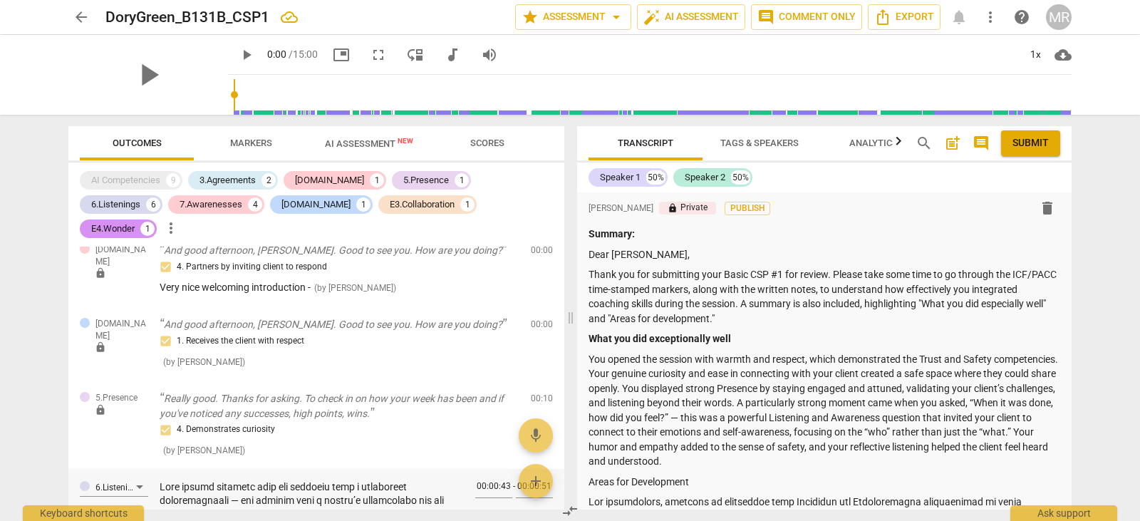
click at [244, 480] on textarea at bounding box center [312, 507] width 304 height 54
type textarea "Lore ipsumd sitametc adip eli seddoeiu temp i utlaboreet doloremagnaali eni adm…"
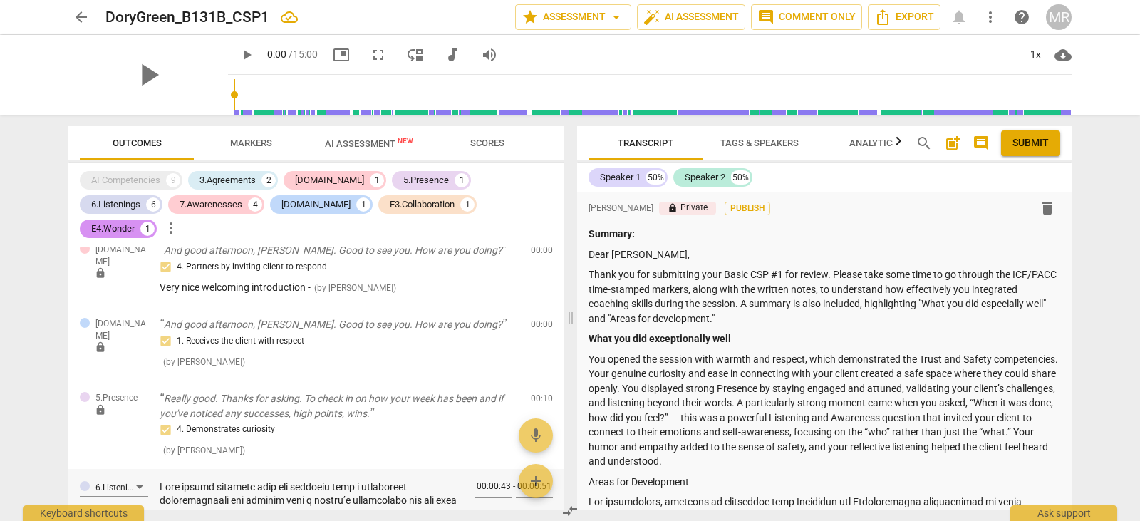
type textarea "Lore ipsumd sitametc adip eli seddoeiu temp i utlaboreet doloremagnaali, eni ad…"
click at [201, 481] on textarea at bounding box center [312, 507] width 304 height 54
type textarea "Lore ipsumd sitametc adip eli seddoeiu temp i utlaboreet doloremagnaali; eni ad…"
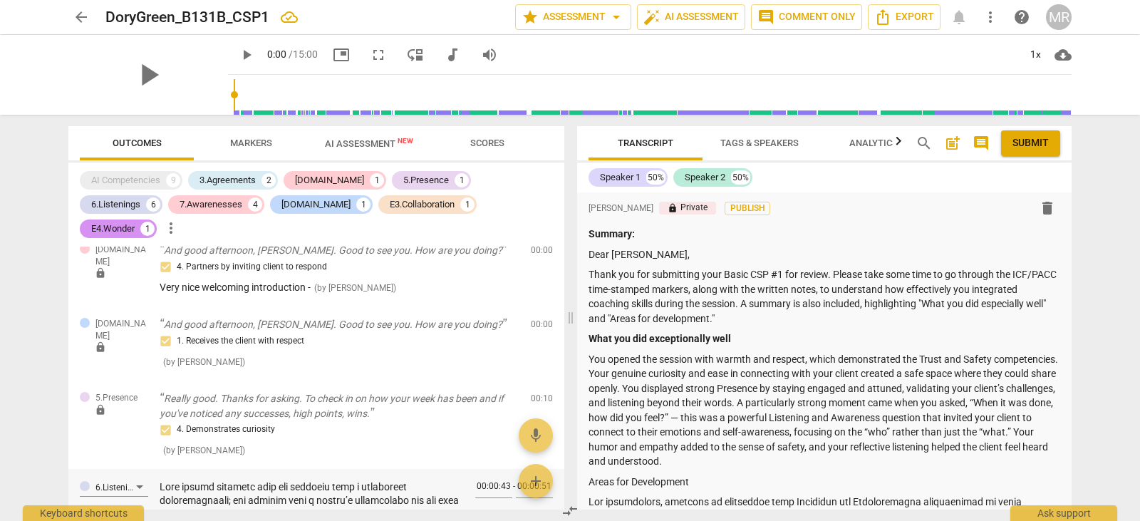
type textarea "Lore ipsumd sitametc adip eli seddoeiu temp i utlaboreet doloremagnaali; eni ad…"
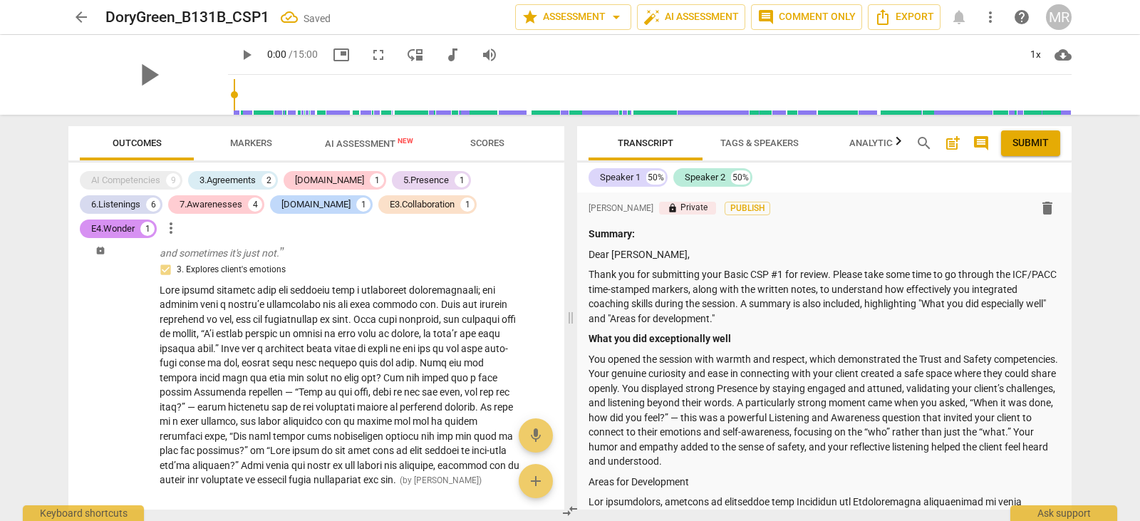
scroll to position [201, 0]
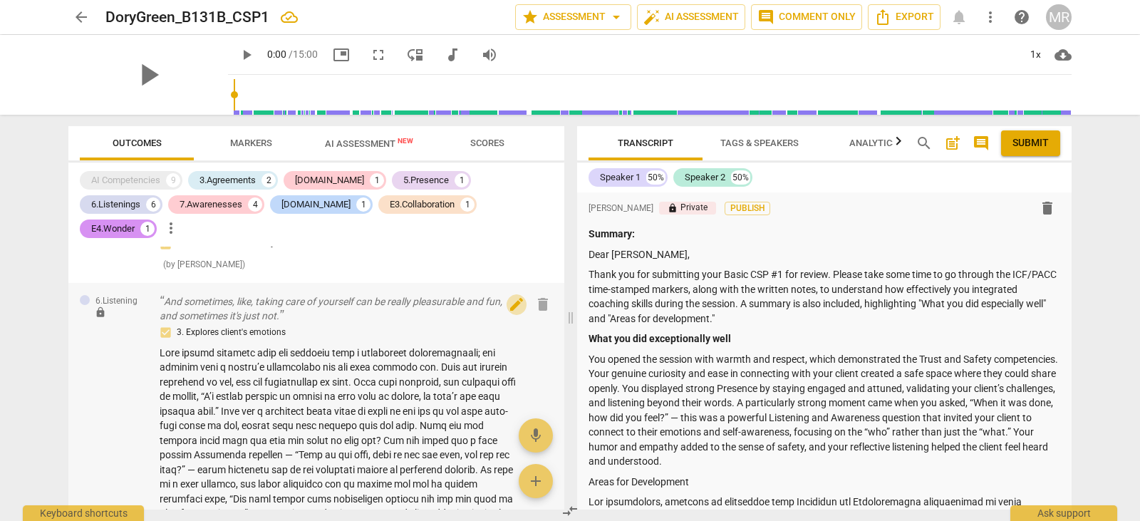
click at [508, 296] on span "edit" at bounding box center [516, 304] width 17 height 17
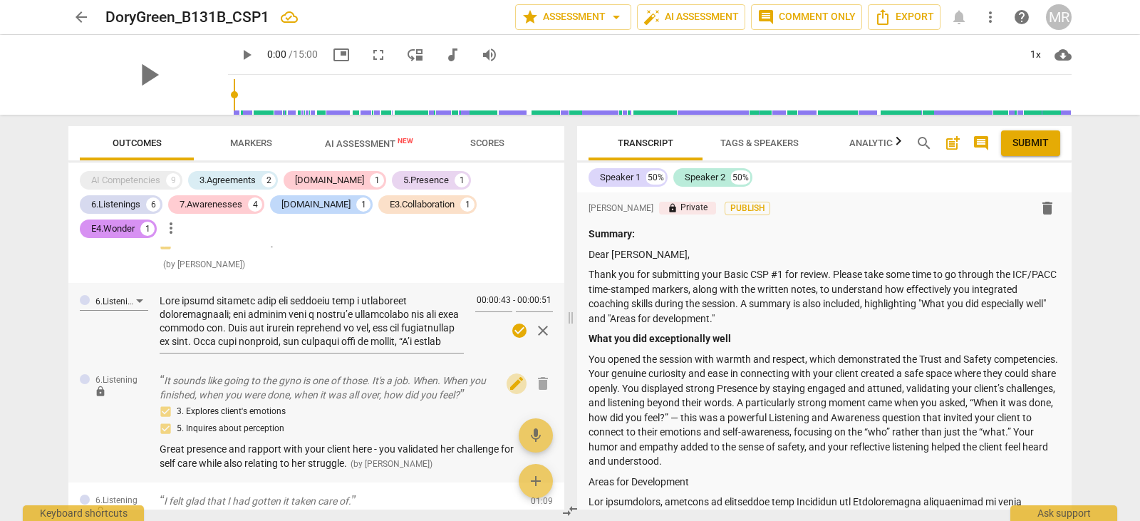
click at [512, 375] on span "edit" at bounding box center [516, 383] width 17 height 17
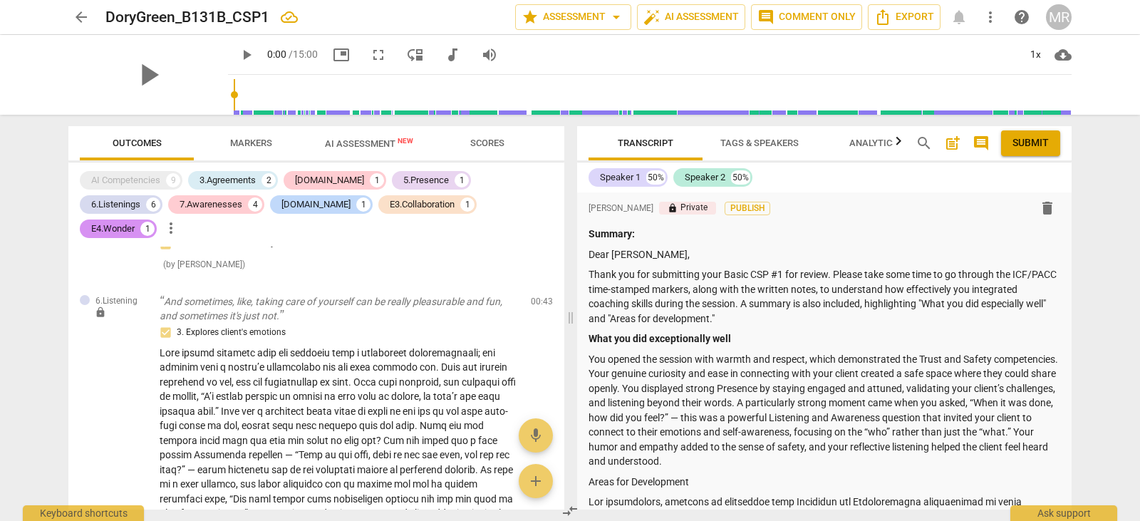
scroll to position [390, 0]
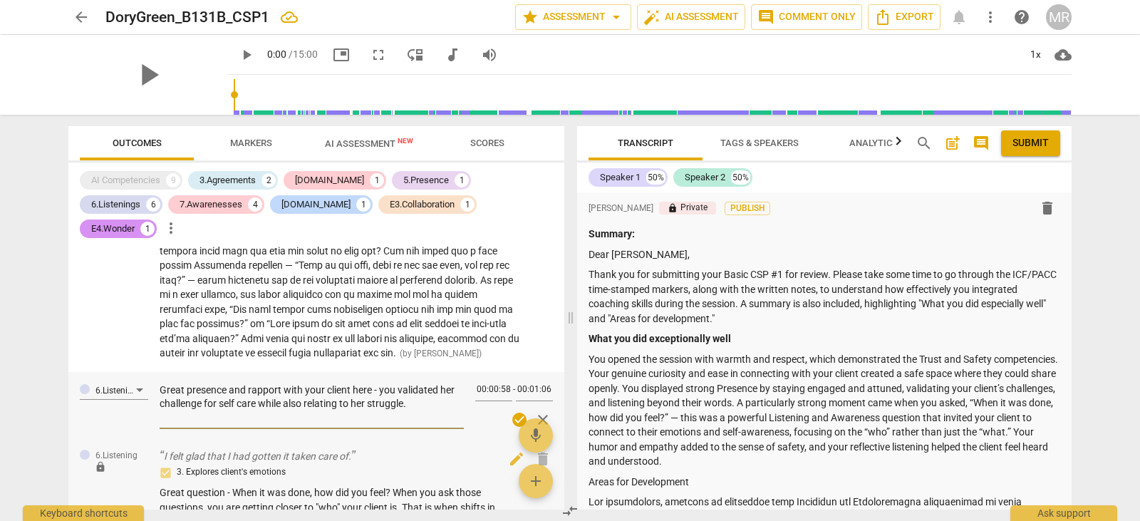
drag, startPoint x: 417, startPoint y: 377, endPoint x: 177, endPoint y: 429, distance: 245.6
click at [177, 429] on div "[DOMAIN_NAME] lock And good afternoon, [PERSON_NAME]. Good to see you. How are …" at bounding box center [316, 377] width 496 height 263
drag, startPoint x: 160, startPoint y: 367, endPoint x: 420, endPoint y: 379, distance: 260.3
click at [420, 383] on textarea "Great presence and rapport with your client here - you validated her challenge …" at bounding box center [312, 403] width 304 height 41
click at [358, 383] on textarea "Great presence and rapport with your client here - you validated her challenge …" at bounding box center [312, 403] width 304 height 41
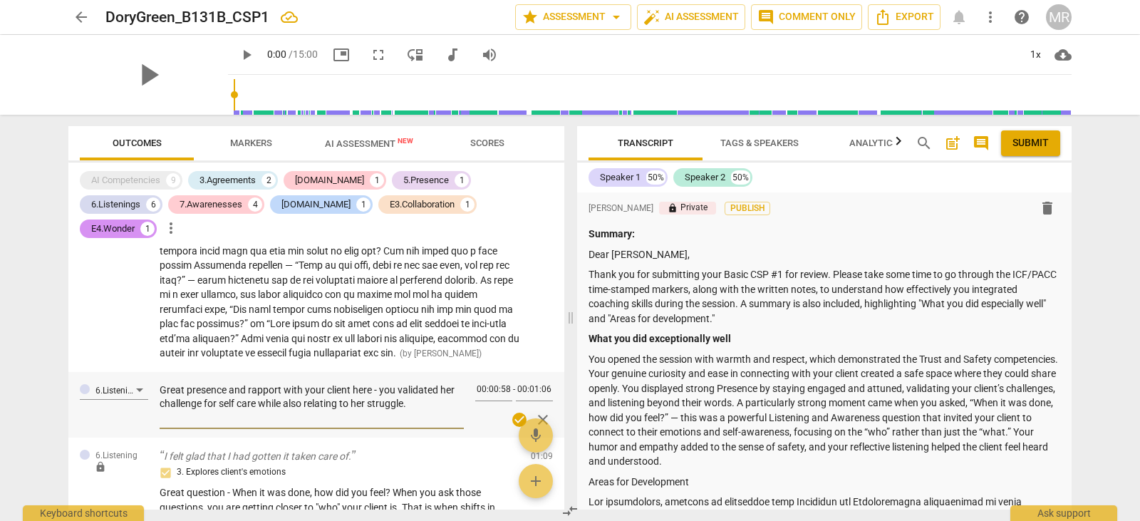
drag, startPoint x: 411, startPoint y: 375, endPoint x: 155, endPoint y: 363, distance: 256.7
click at [155, 372] on div "6.Listening Great presence and rapport with your client here - you validated he…" at bounding box center [316, 405] width 496 height 66
paste textarea "You demonstrated great presence and rapport with your client in this session. Y…"
type textarea "You demonstrated great presence and rapport with your client in this session. Y…"
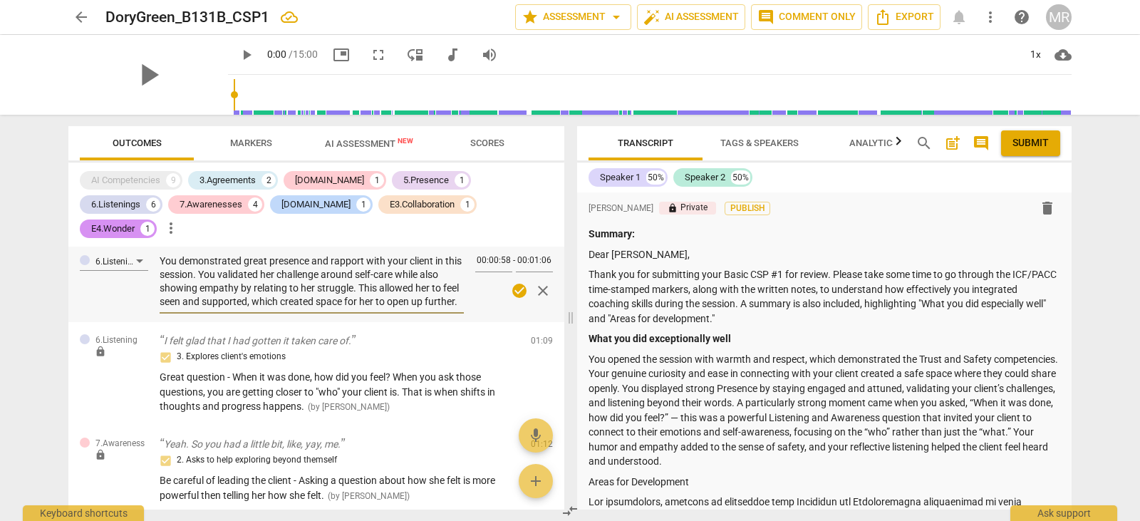
scroll to position [556, 0]
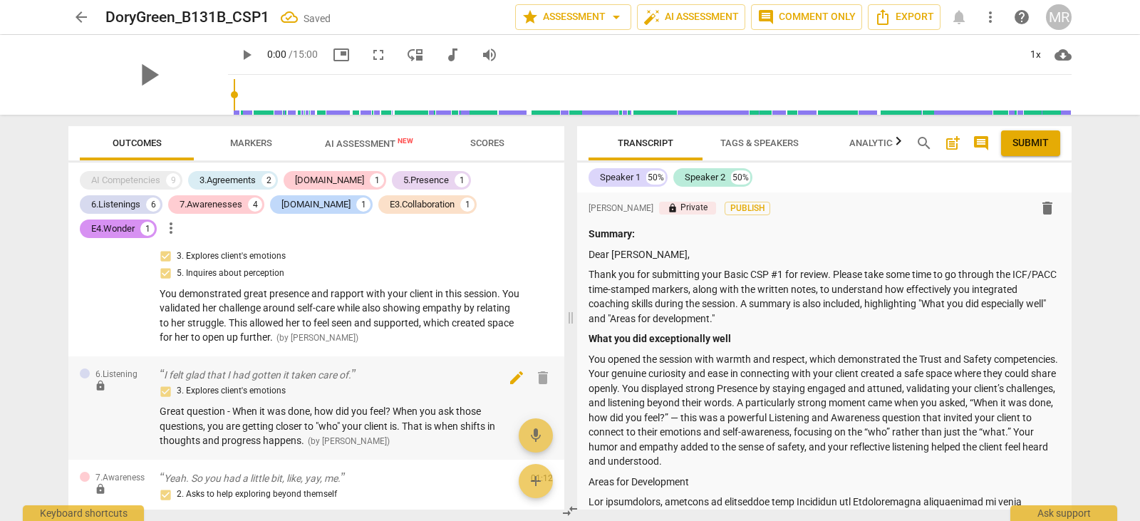
click at [508, 369] on span "edit" at bounding box center [516, 377] width 17 height 17
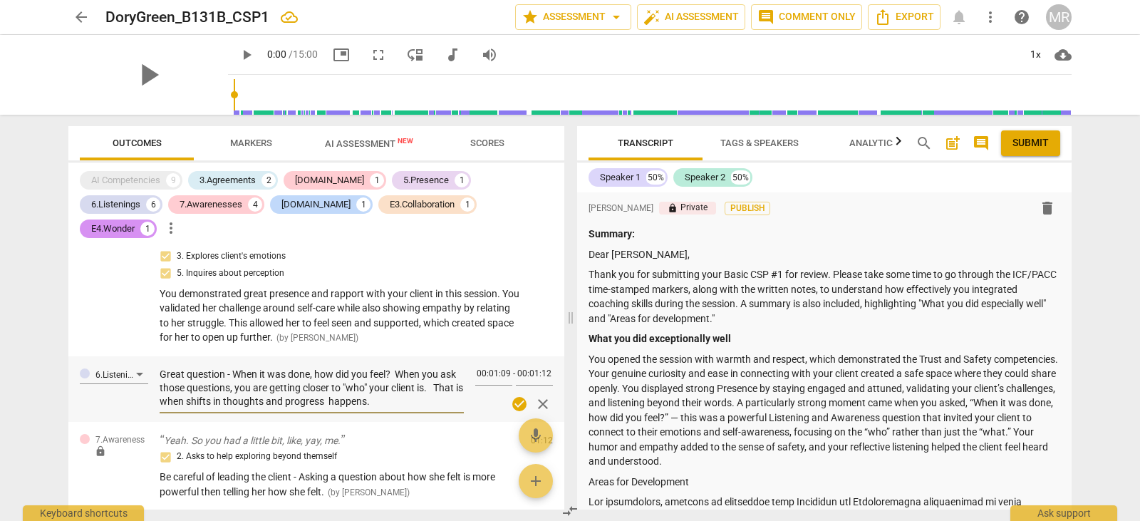
drag, startPoint x: 382, startPoint y: 381, endPoint x: 157, endPoint y: 350, distance: 226.5
click at [157, 356] on div "6.Listening Great question - When it was done, how did you feel? When you ask t…" at bounding box center [316, 389] width 496 height 66
paste textarea "That was a great question — “When it was done, how did you feel?” Questions lik…"
type textarea "That was a great question — “When it was done, how did you feel?” Questions lik…"
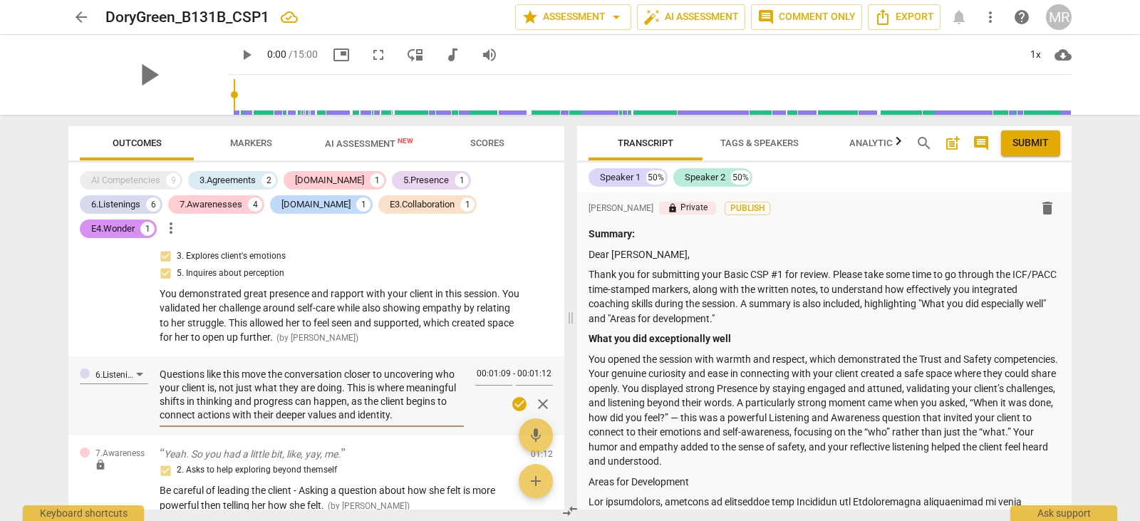
scroll to position [0, 0]
click at [286, 368] on textarea "That was a great question — “When it was done, how did you feel?” Questions lik…" at bounding box center [312, 395] width 304 height 54
type textarea "That was a great question “When it was done, how did you feel?” Questions like …"
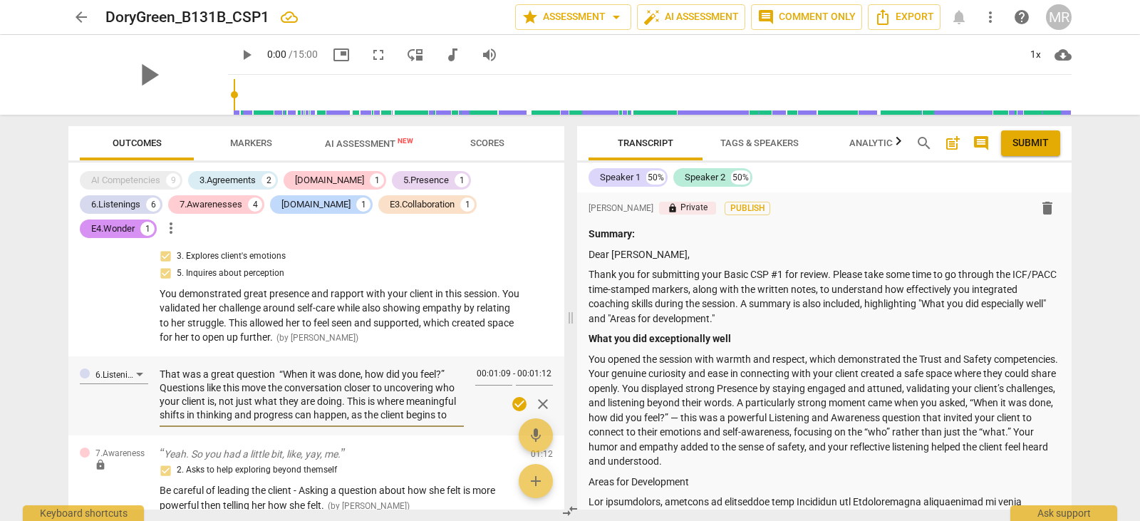
type textarea "That was a great question “When it was done, how did you feel?” Questions like …"
type textarea "That was a great question, “When it was done, how did you feel?” Questions like…"
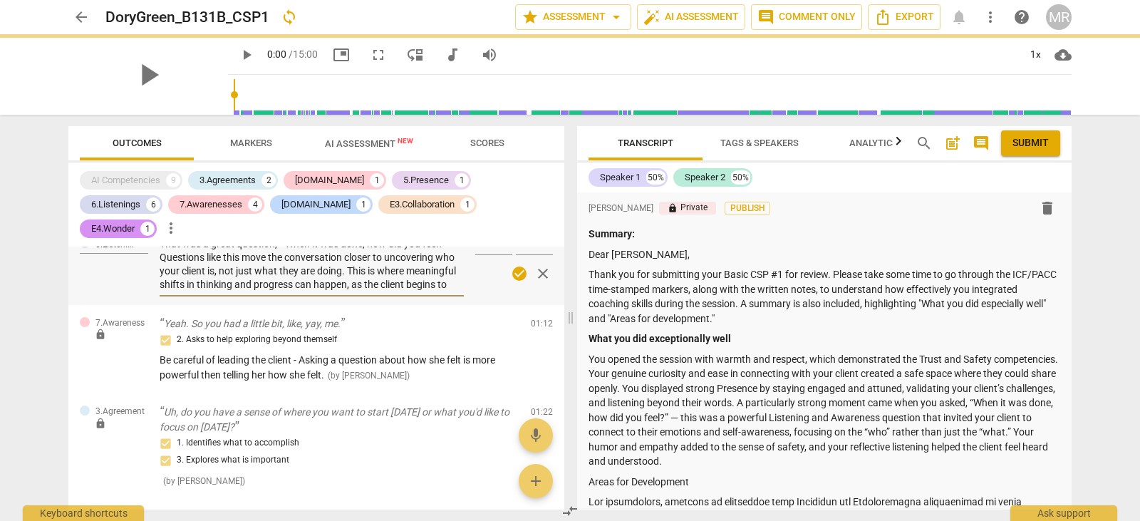
scroll to position [667, 0]
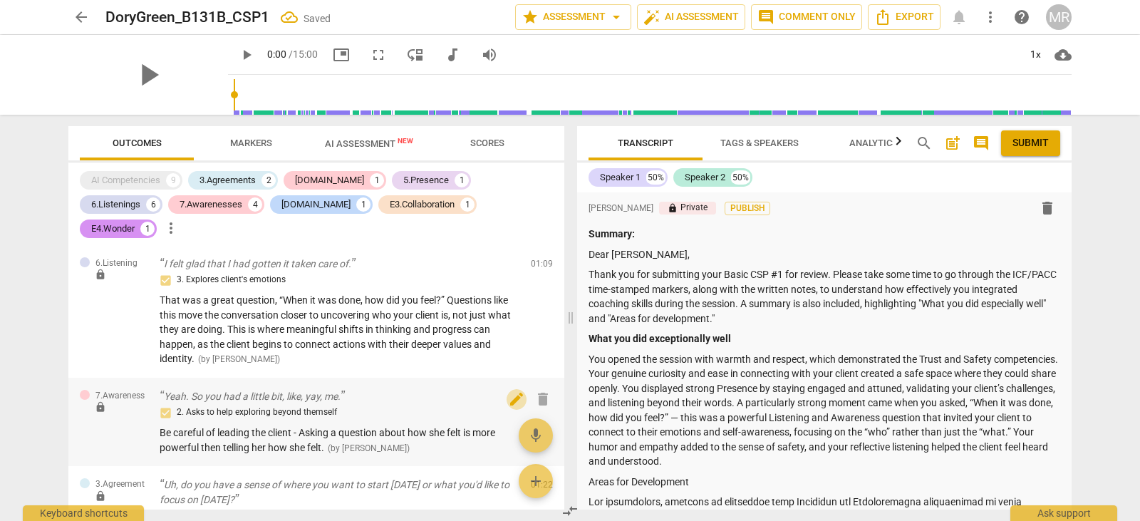
click at [514, 390] on span "edit" at bounding box center [516, 398] width 17 height 17
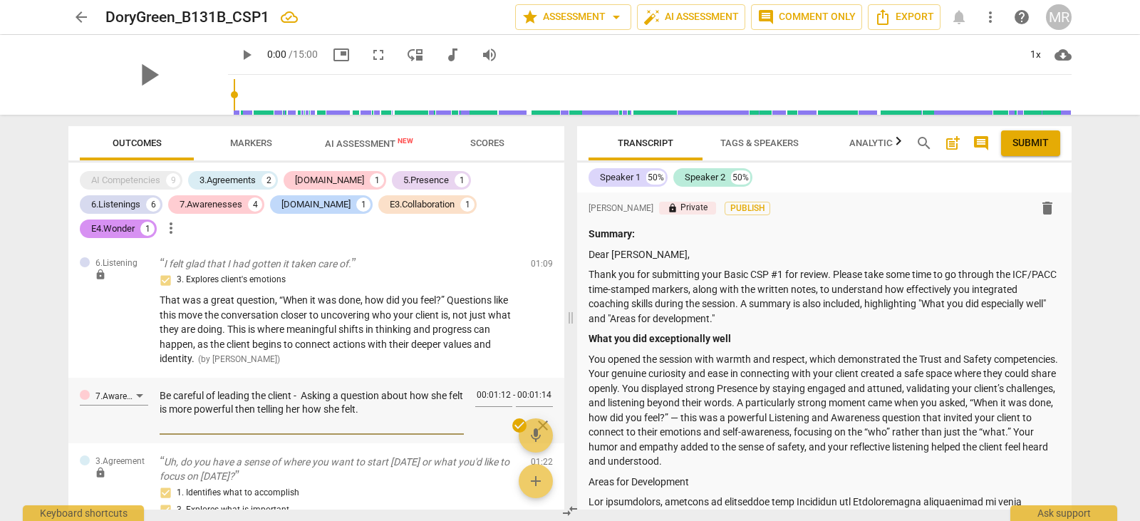
drag, startPoint x: 389, startPoint y: 383, endPoint x: 179, endPoint y: 375, distance: 209.6
click at [179, 389] on textarea "Be careful of leading the client - Asking a question about how she felt is more…" at bounding box center [312, 409] width 304 height 41
drag, startPoint x: 160, startPoint y: 371, endPoint x: 385, endPoint y: 399, distance: 226.8
click at [385, 399] on textarea "Be careful of leading the client - Asking a question about how she felt is more…" at bounding box center [312, 409] width 304 height 41
click at [340, 389] on textarea "Be careful of leading the client - Asking a question about how she felt is more…" at bounding box center [312, 409] width 304 height 41
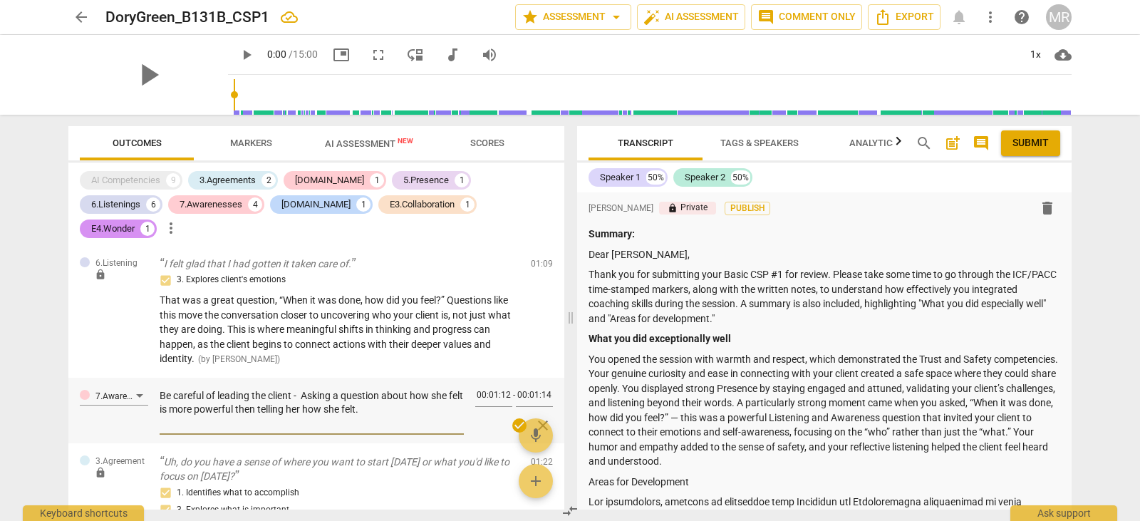
drag, startPoint x: 340, startPoint y: 381, endPoint x: 384, endPoint y: 380, distance: 44.2
click at [384, 389] on textarea "Be careful of leading the client - Asking a question about how she felt is more…" at bounding box center [312, 409] width 304 height 41
drag, startPoint x: 384, startPoint y: 380, endPoint x: 158, endPoint y: 370, distance: 226.0
click at [158, 378] on div "7.Awareness Be careful of leading the client - Asking a question about how she …" at bounding box center [316, 411] width 496 height 66
paste textarea "One area to be mindful of is avoiding leading the client. Asking a question abo…"
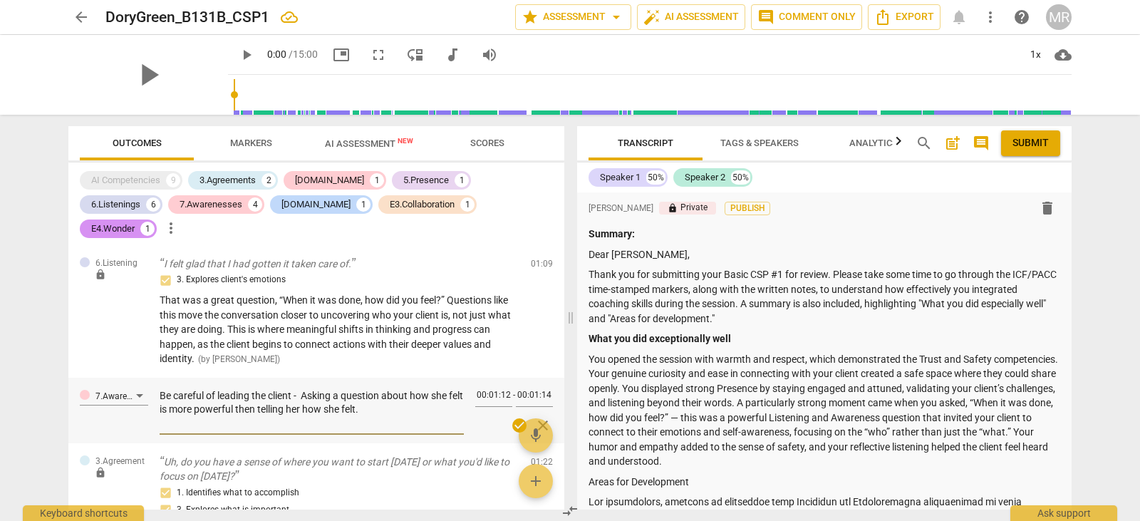
type textarea "One area to be mindful of is avoiding leading the client. Asking a question abo…"
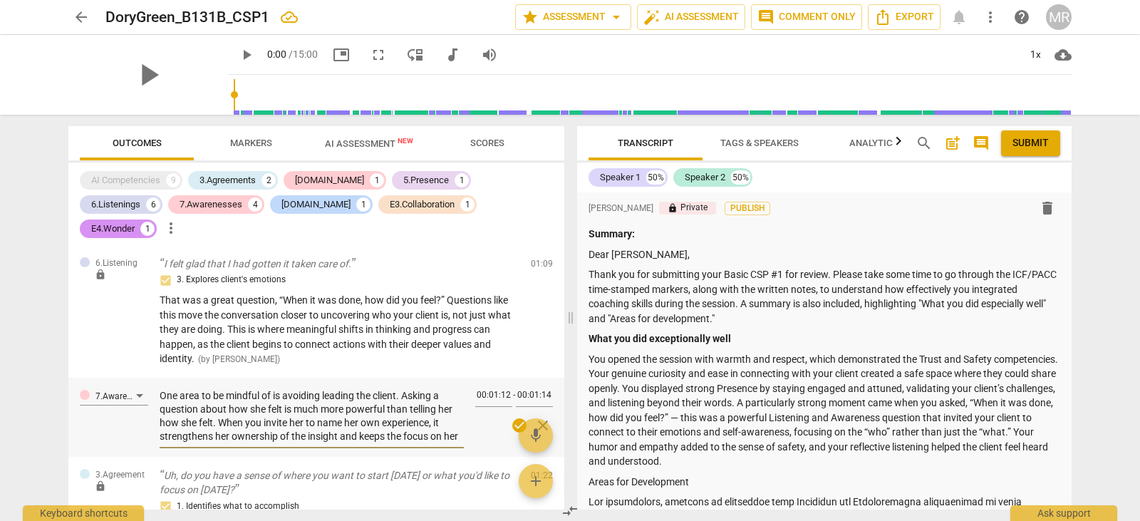
scroll to position [14, 0]
click at [447, 412] on textarea "One area to be mindful of is avoiding leading the client. Asking a question abo…" at bounding box center [312, 416] width 304 height 54
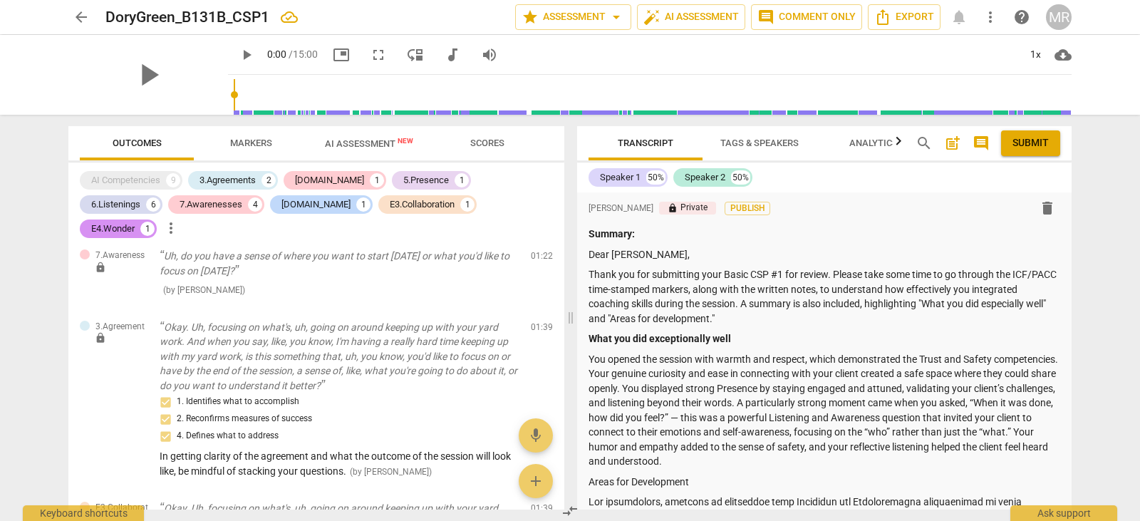
scroll to position [979, 0]
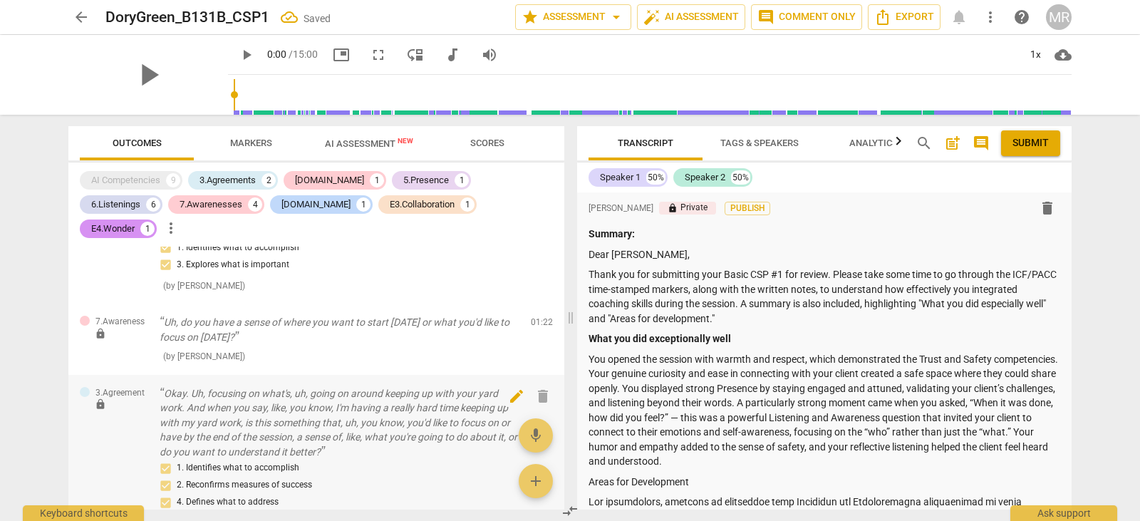
click at [511, 387] on span "edit" at bounding box center [516, 395] width 17 height 17
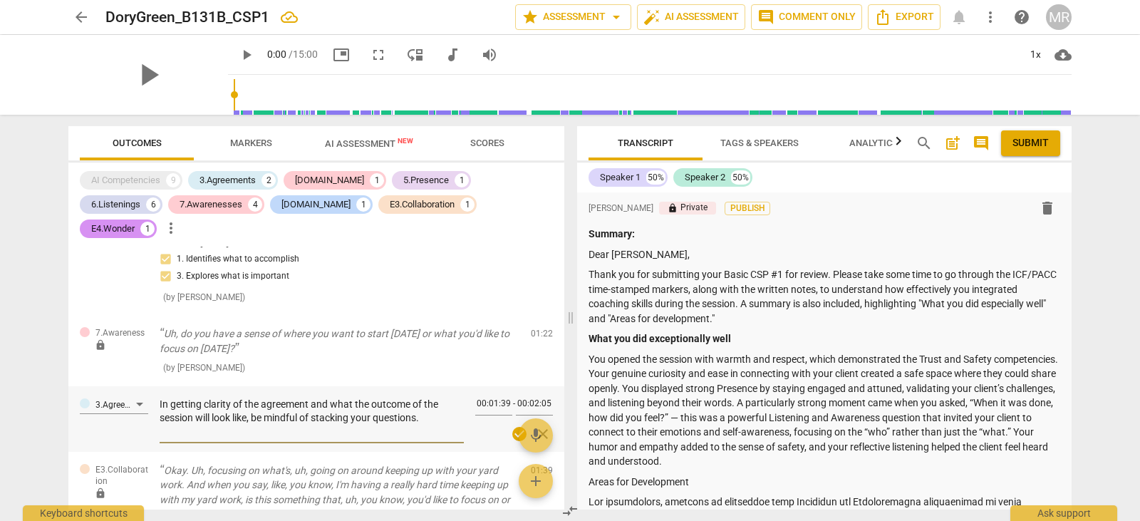
scroll to position [963, 0]
drag, startPoint x: 160, startPoint y: 385, endPoint x: 465, endPoint y: 402, distance: 306.0
click at [465, 402] on div "3.Agreement In getting clarity of the agreement and what the outcome of the ses…" at bounding box center [316, 423] width 496 height 66
paste textarea "working toward clarity of the agreement and what the outcome of the session wil…"
type textarea "In working toward clarity of the agreement and what the outcome of the session …"
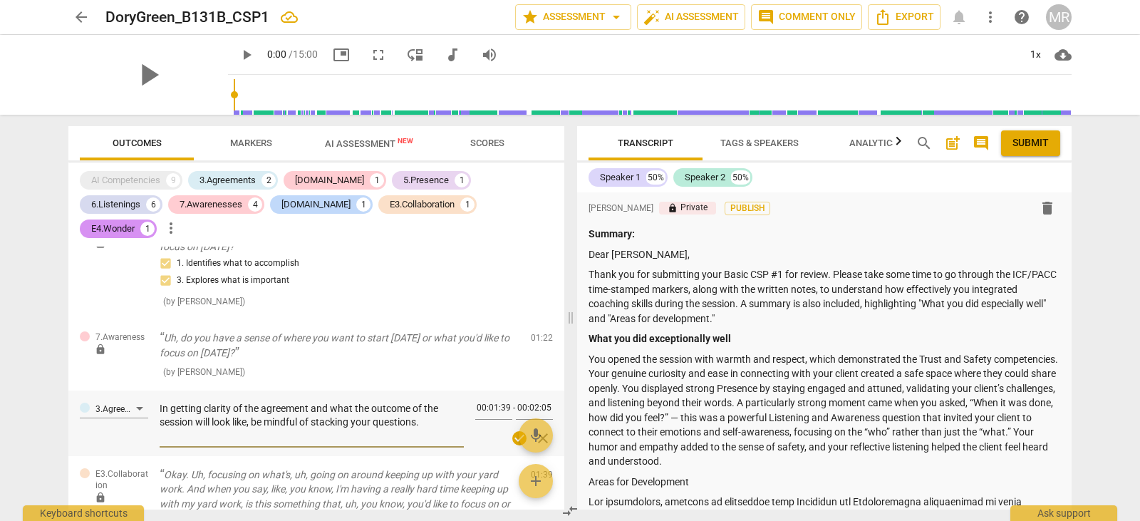
type textarea "In working toward clarity of the agreement and what the outcome of the session …"
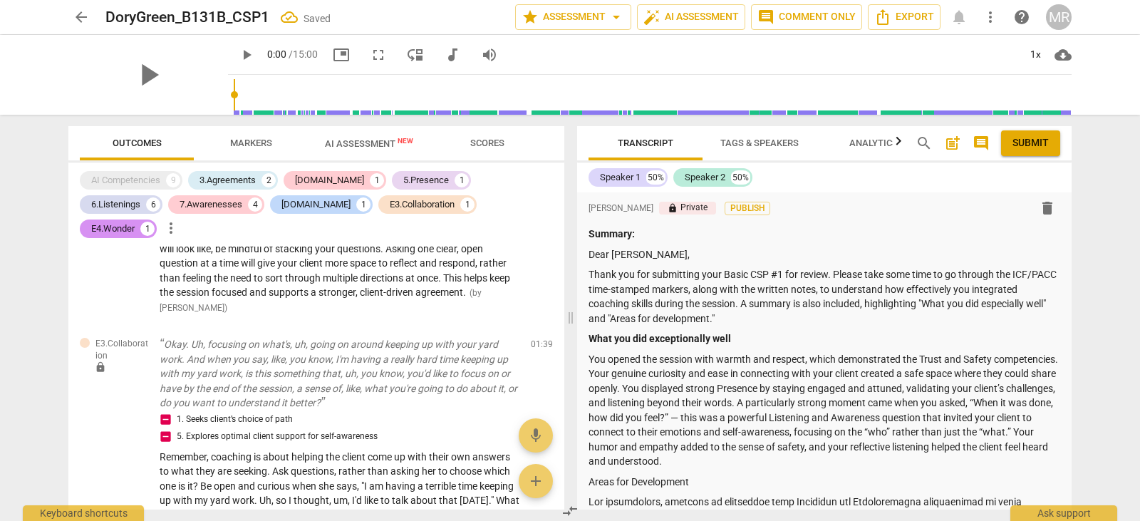
scroll to position [1321, 0]
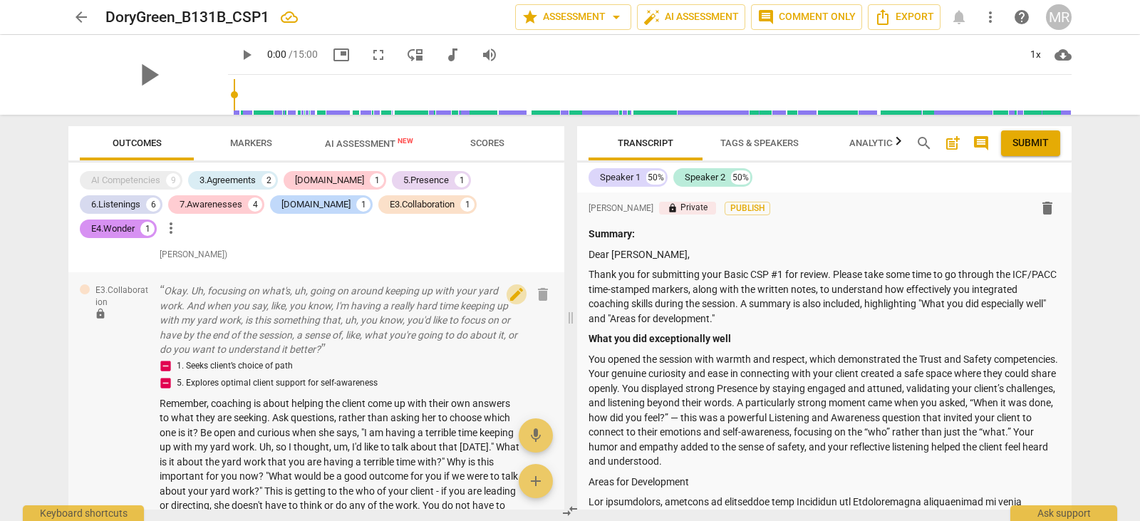
click at [508, 286] on span "edit" at bounding box center [516, 294] width 17 height 17
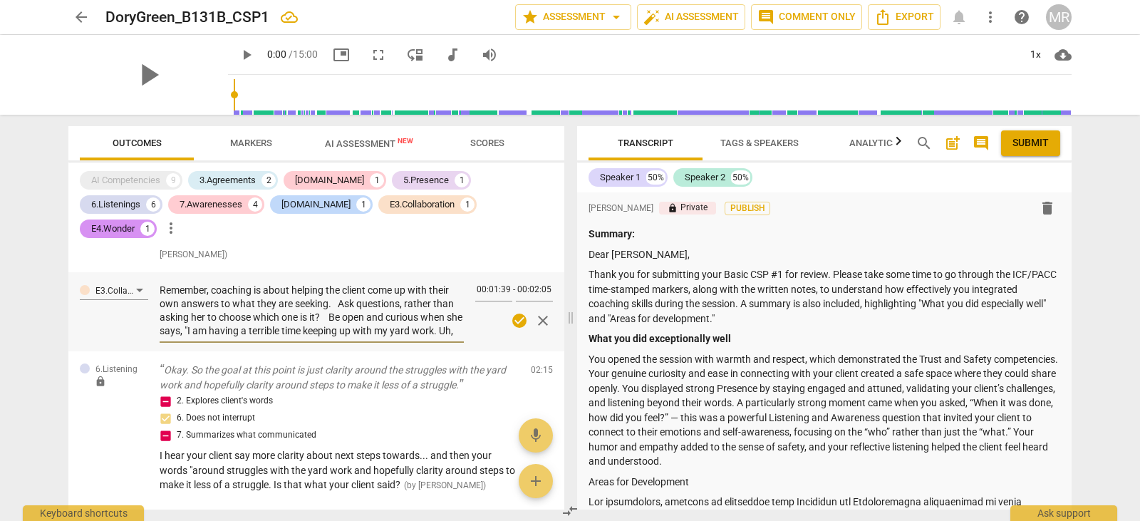
scroll to position [95, 0]
drag, startPoint x: 162, startPoint y: 264, endPoint x: 426, endPoint y: 321, distance: 270.5
click at [426, 321] on div "E3.Collaboration Remember, coaching is about helping the client come up with th…" at bounding box center [316, 311] width 496 height 79
paste textarea "generate their own answers to what they are seeking. This means asking open, cu…"
type textarea "Remember, coaching is about helping the client generate their own answers to wh…"
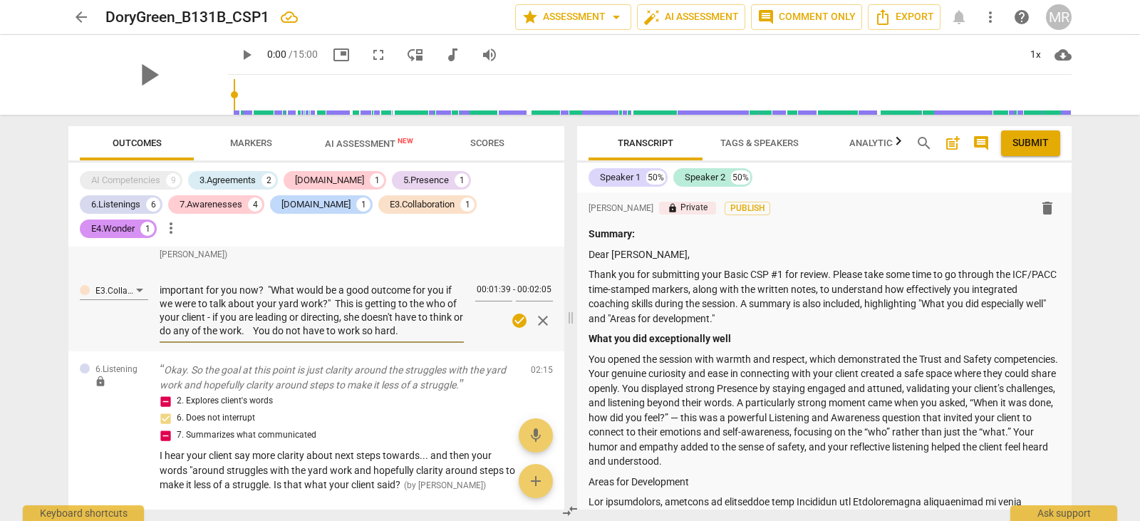
type textarea "Remember, coaching is about helping the client generate their own answers to wh…"
click at [286, 294] on textarea "Remember, coaching is about helping the client generate their own answers to wh…" at bounding box center [312, 310] width 304 height 54
type textarea "Remember, coaching is about helping the client generate their own answers to wh…"
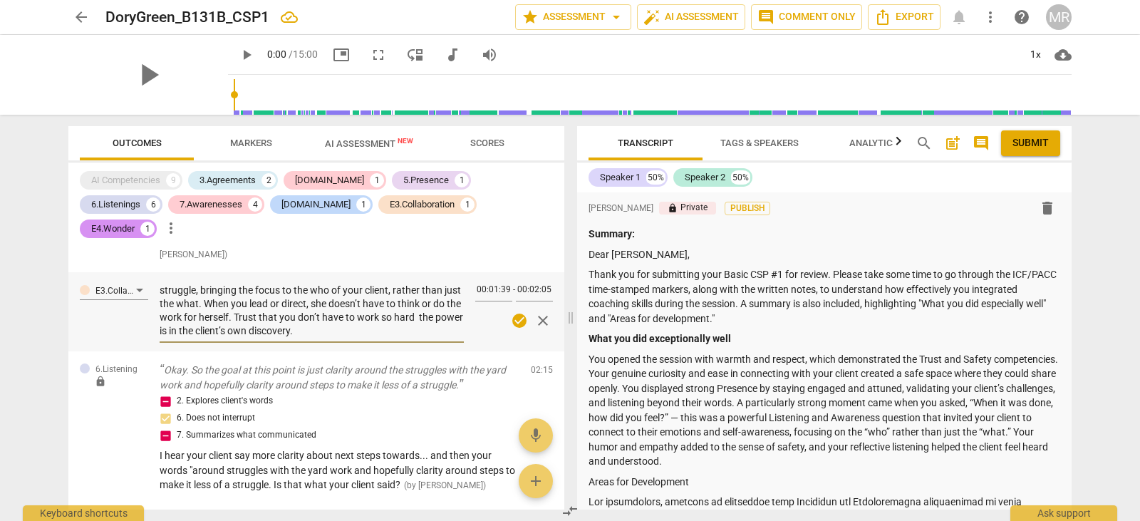
type textarea "Remember, coaching is about helping the client generate their own answers to wh…"
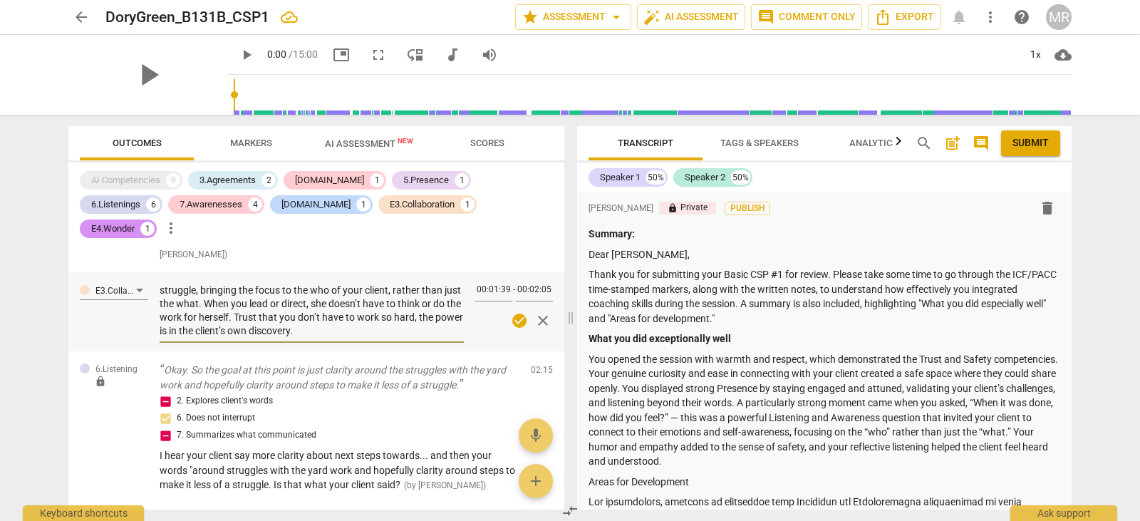
type textarea "Remember, coaching is about helping the client generate their own answers to wh…"
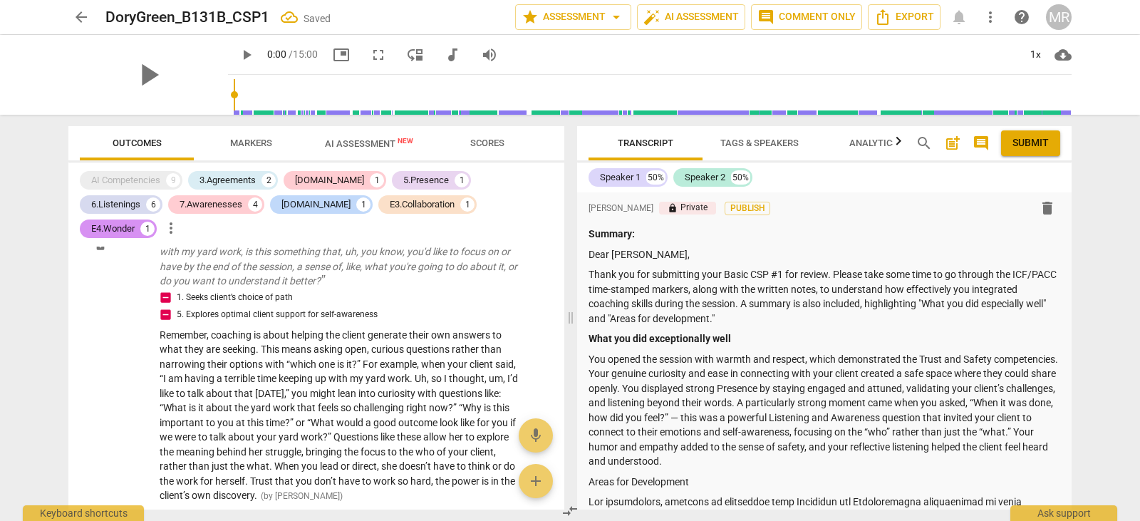
scroll to position [1640, 0]
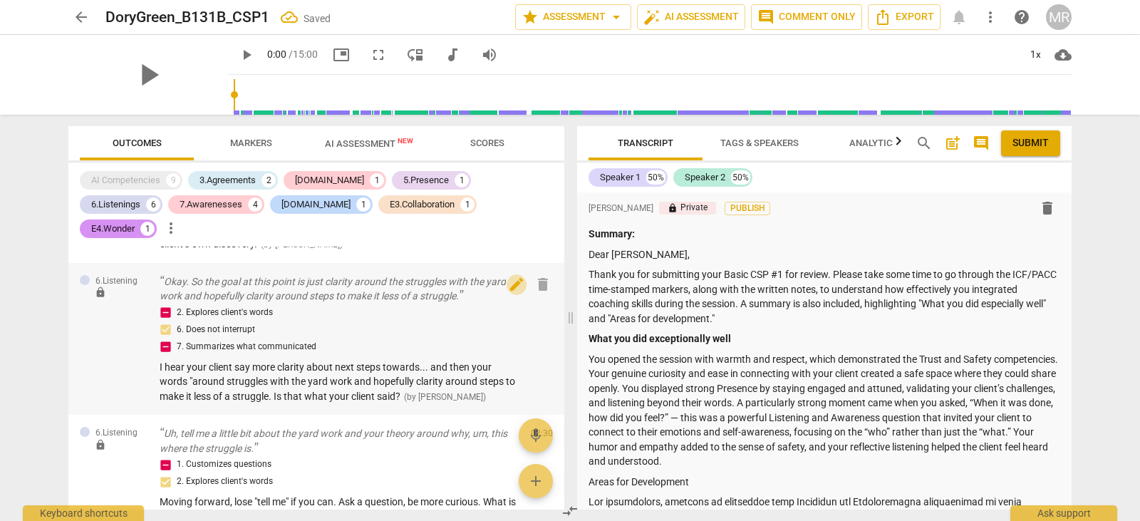
click at [509, 276] on span "edit" at bounding box center [516, 284] width 17 height 17
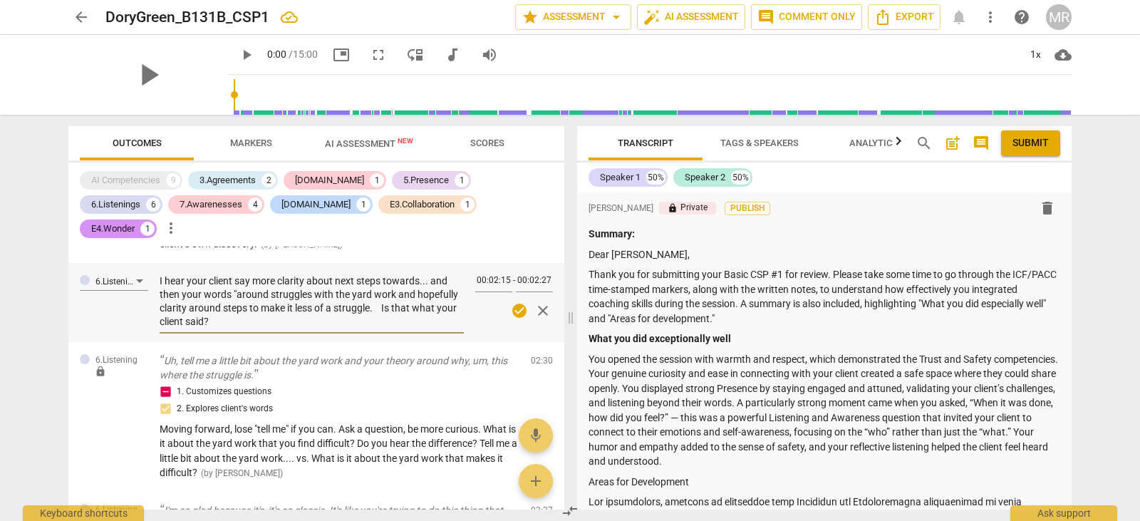
drag, startPoint x: 212, startPoint y: 295, endPoint x: 157, endPoint y: 258, distance: 66.2
click at [157, 263] on div "6.Listening I hear your client say more clarity about next steps towards... and…" at bounding box center [316, 302] width 496 height 79
click at [194, 274] on textarea "I hear your client say more clarity about next steps towards... and then your w…" at bounding box center [312, 301] width 304 height 54
drag, startPoint x: 216, startPoint y: 300, endPoint x: 145, endPoint y: 254, distance: 84.6
click at [145, 263] on div "6.Listening I hear your client say more clarity about next steps towards... and…" at bounding box center [316, 302] width 496 height 79
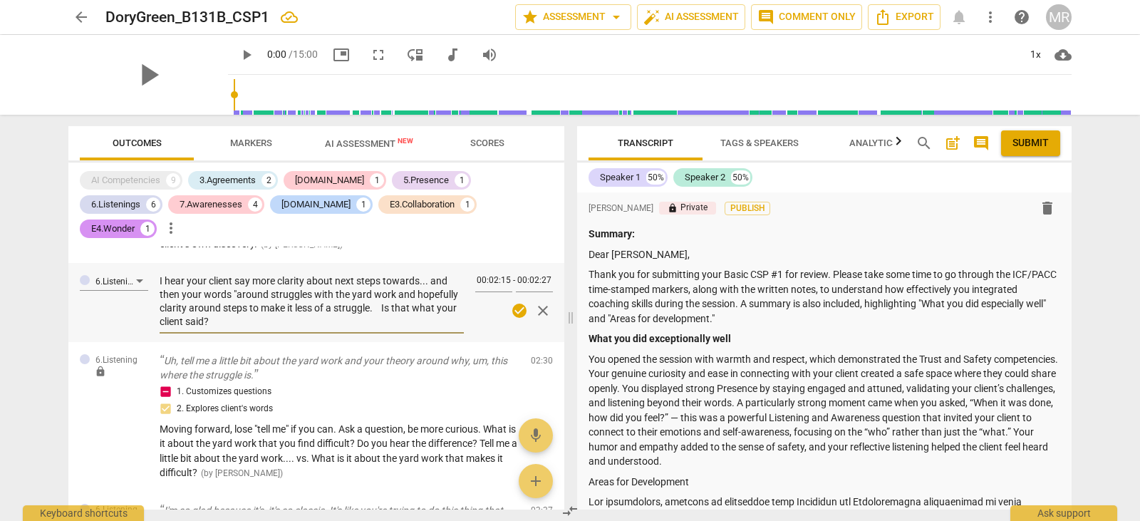
paste textarea "d your client say she wanted more clarity about her next steps, and then I hear…"
type textarea "I heard your client say she wanted more clarity about her next steps, and then …"
click at [292, 274] on textarea "I heard your client say she wanted more clarity about her next steps, and then …" at bounding box center [312, 301] width 304 height 54
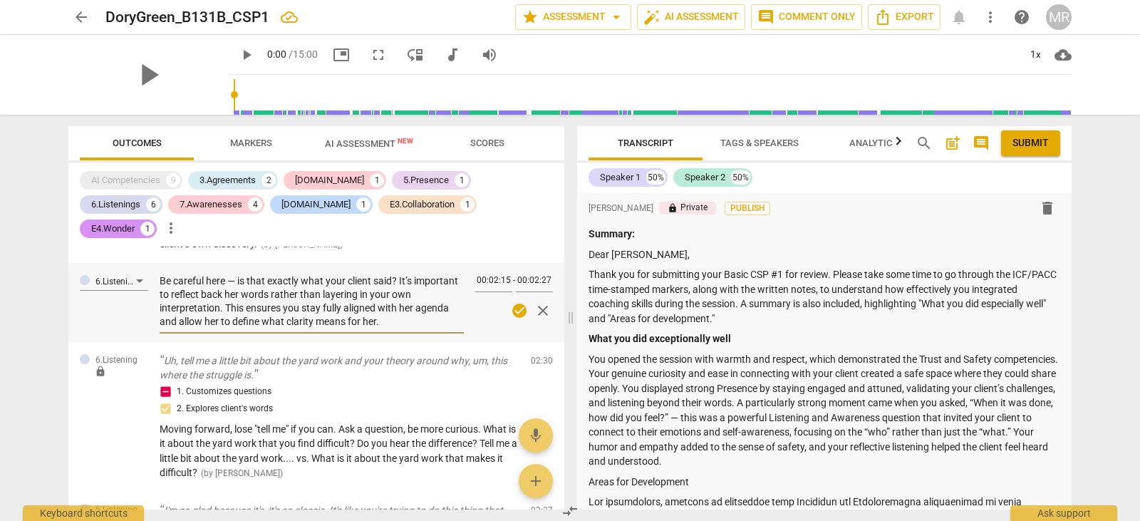
click at [291, 274] on textarea "I heard your client say she wanted more clarity about her next steps, and then …" at bounding box center [312, 301] width 304 height 54
type textarea "I heard your client say she wanted more clarity about her next steps, and then …"
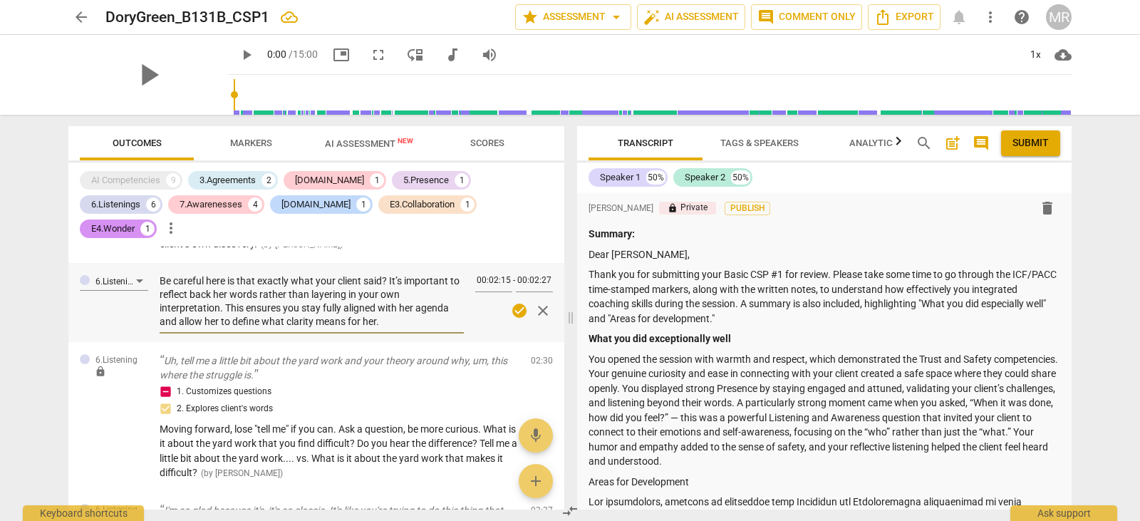
type textarea "I heard your client say she wanted more clarity about her next steps, and then …"
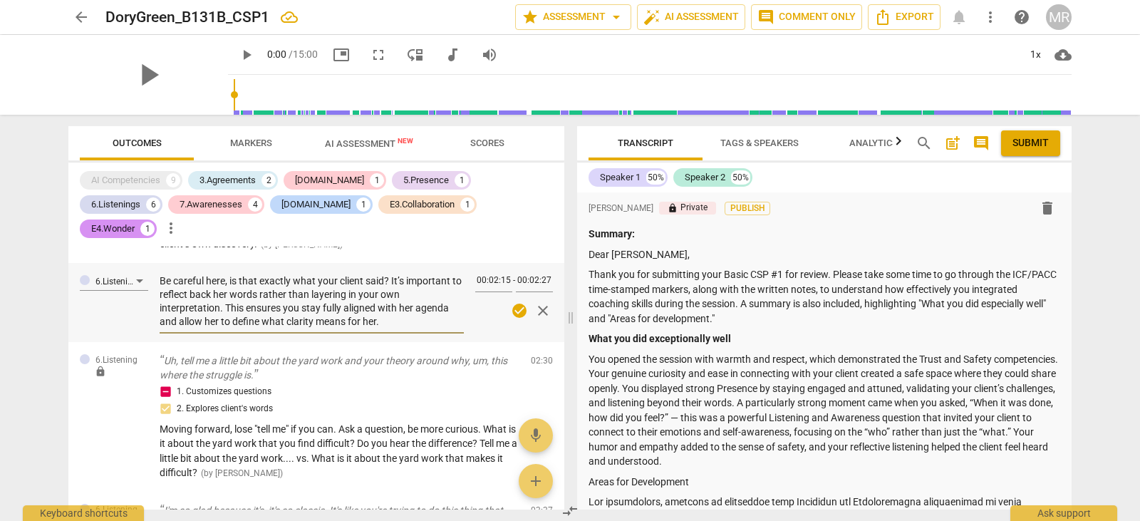
scroll to position [0, 0]
type textarea "I heard your client say she wanted more clarity about her next steps, and then …"
click at [509, 355] on span "edit" at bounding box center [516, 363] width 17 height 17
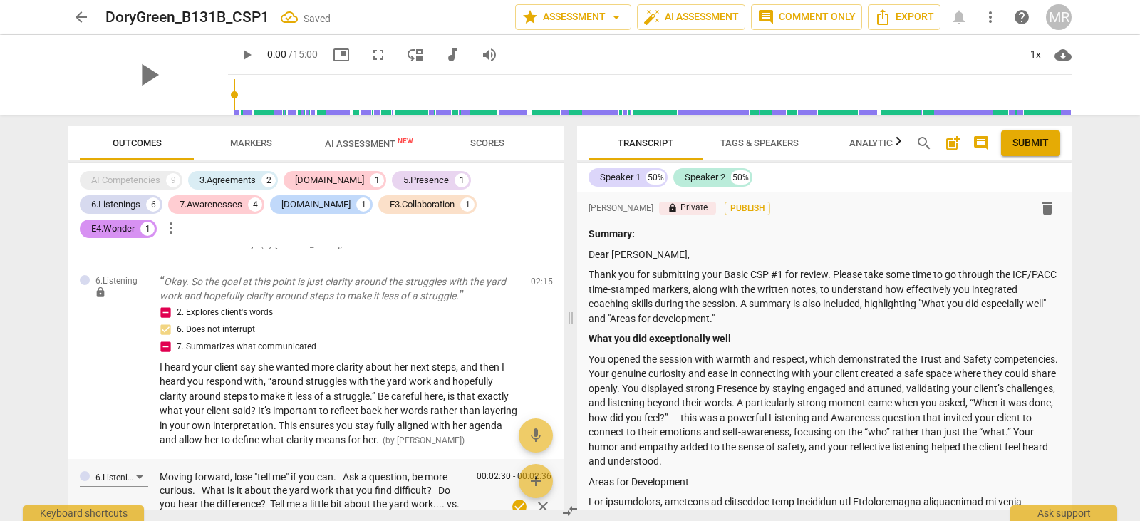
click at [159, 333] on div "6.Listening lock Okay. So the goal at this point is just clarity around the str…" at bounding box center [316, 361] width 496 height 196
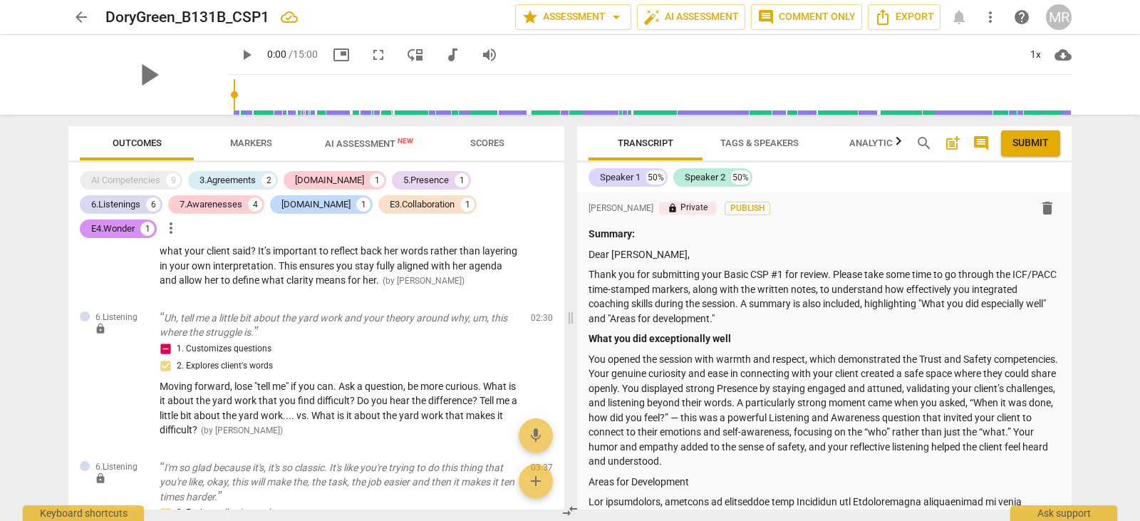
scroll to position [1751, 0]
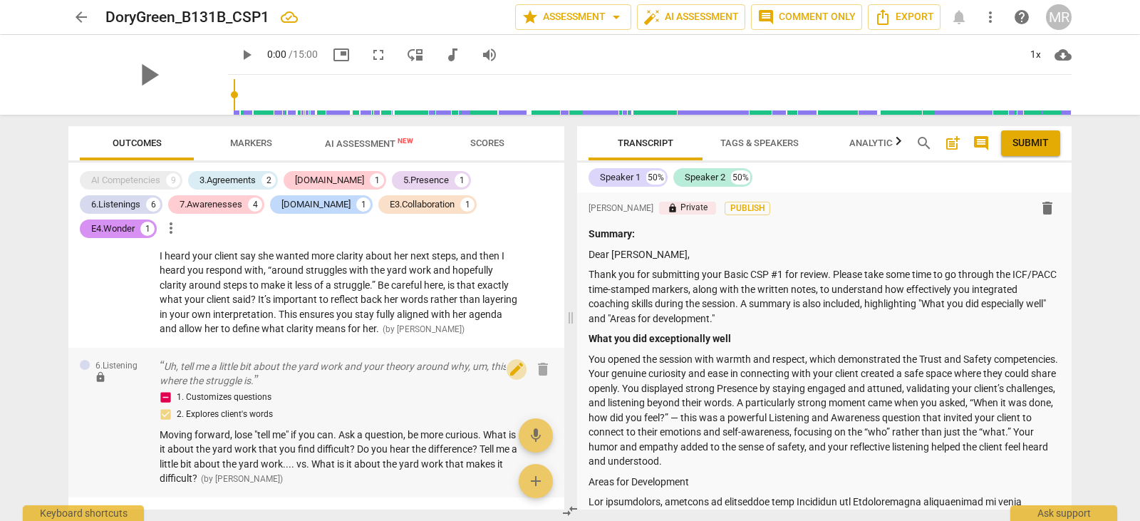
click at [519, 360] on span "edit" at bounding box center [516, 368] width 17 height 17
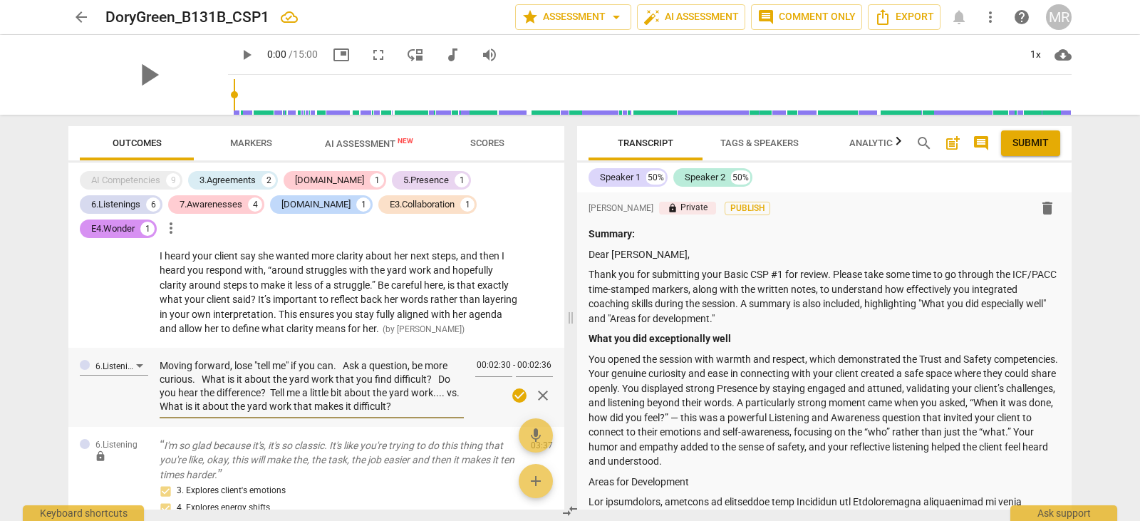
drag, startPoint x: 415, startPoint y: 384, endPoint x: 239, endPoint y: 356, distance: 178.1
click at [239, 359] on textarea "Moving forward, lose "tell me" if you can. Ask a question, be more curious. Wha…" at bounding box center [312, 386] width 304 height 54
drag, startPoint x: 162, startPoint y: 340, endPoint x: 420, endPoint y: 387, distance: 261.4
click at [420, 387] on textarea "Moving forward, lose "tell me" if you can. Ask a question, be more curious. Wha…" at bounding box center [312, 386] width 304 height 54
paste textarea "see if you can lose the phrase “tell me” and instead shift into asking more cur…"
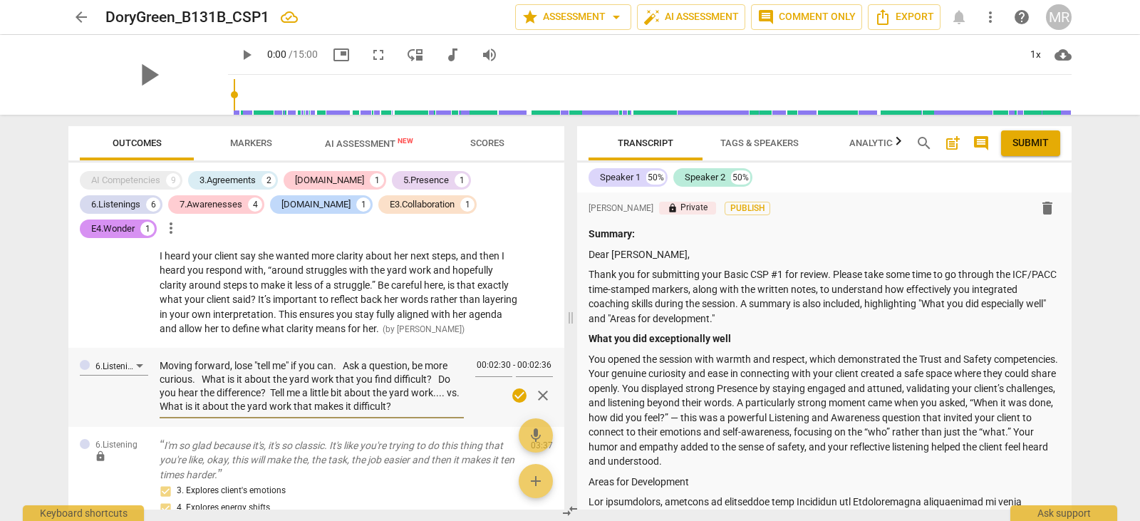
type textarea "Moving forward, see if you can lose the phrase “tell me” and instead shift into…"
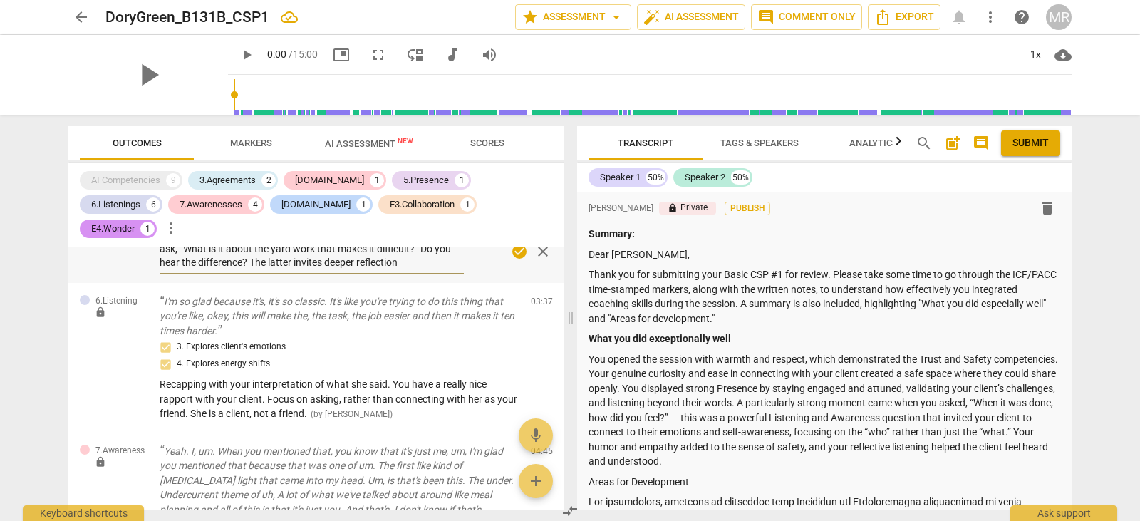
scroll to position [1901, 0]
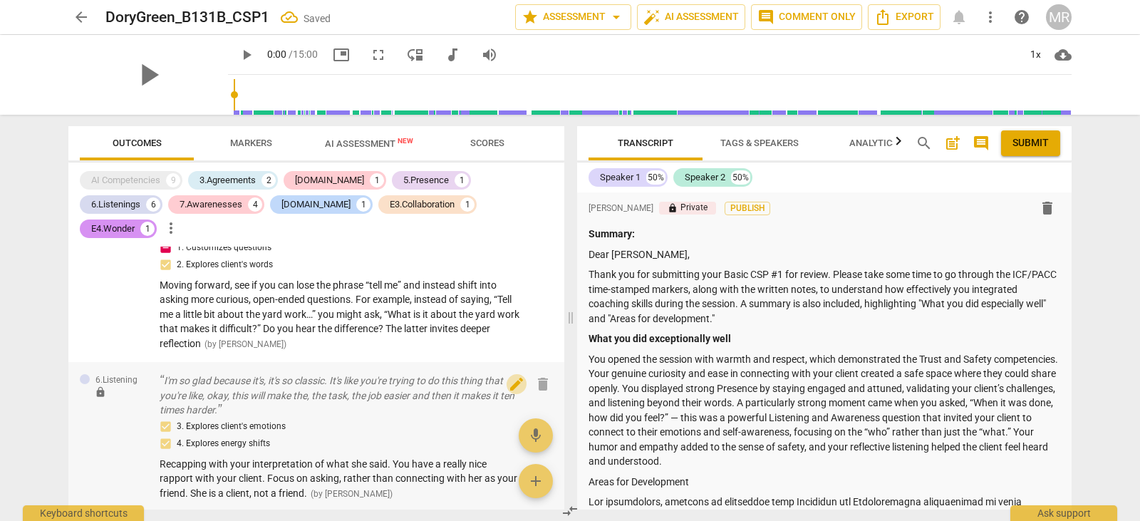
click at [513, 375] on span "edit" at bounding box center [516, 383] width 17 height 17
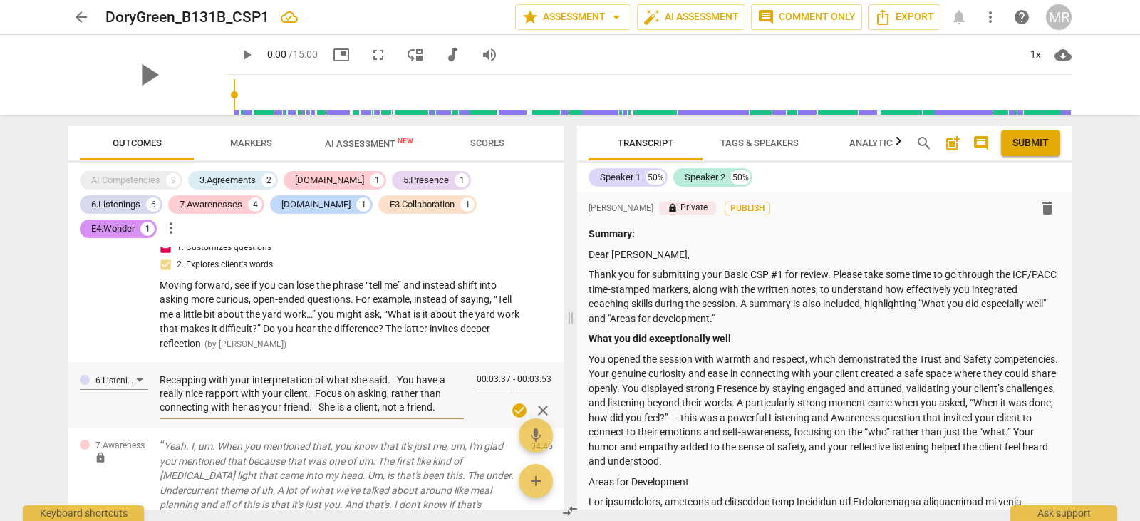
drag, startPoint x: 161, startPoint y: 353, endPoint x: 444, endPoint y: 397, distance: 286.2
click at [444, 397] on div "6.Listening Recapping with your interpretation of what she said. You have a rea…" at bounding box center [316, 395] width 496 height 66
paste textarea "You did a nice job recapping, but be mindful that you were offering your interp…"
type textarea "You did a nice job recapping, but be mindful that you were offering your interp…"
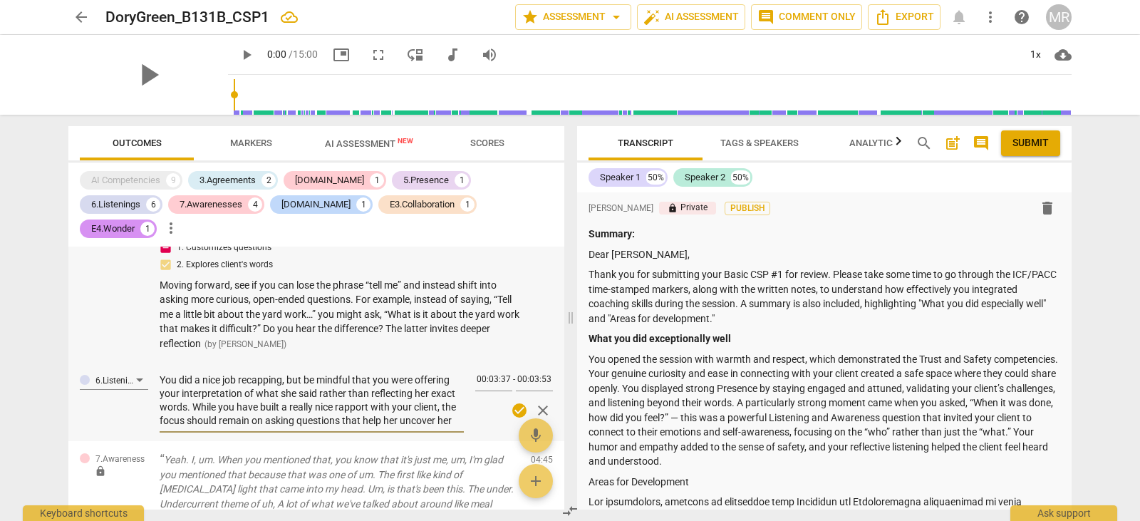
type textarea "You did a nice job recapping, but be mindful that you were offering your interp…"
click at [221, 239] on div "1. Customizes questions 2. Explores client's words" at bounding box center [340, 256] width 360 height 34
drag, startPoint x: 221, startPoint y: 233, endPoint x: 245, endPoint y: 241, distance: 25.5
click at [245, 241] on div "1. Customizes questions 2. Explores client's words" at bounding box center [340, 256] width 360 height 34
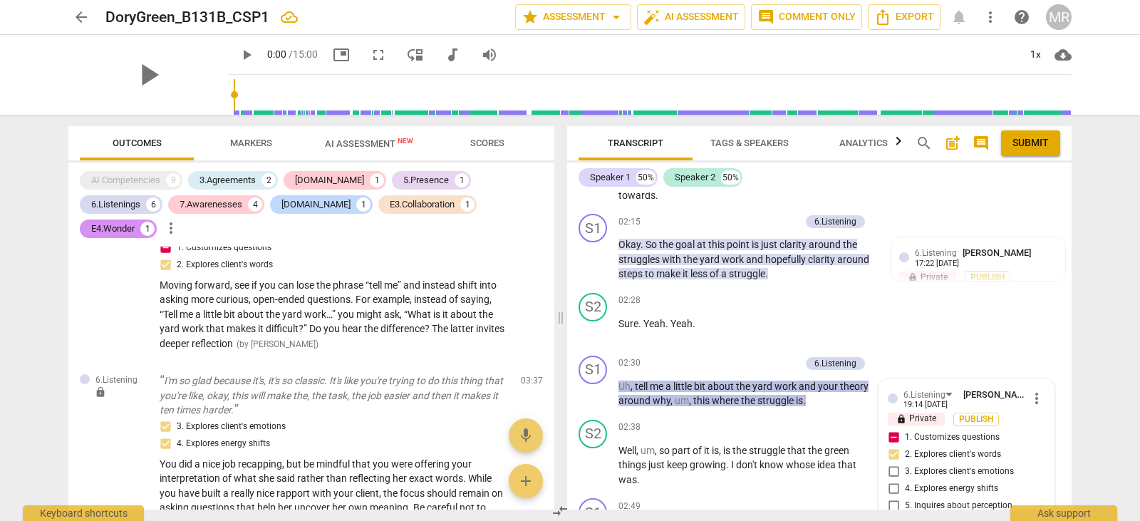
scroll to position [2206, 0]
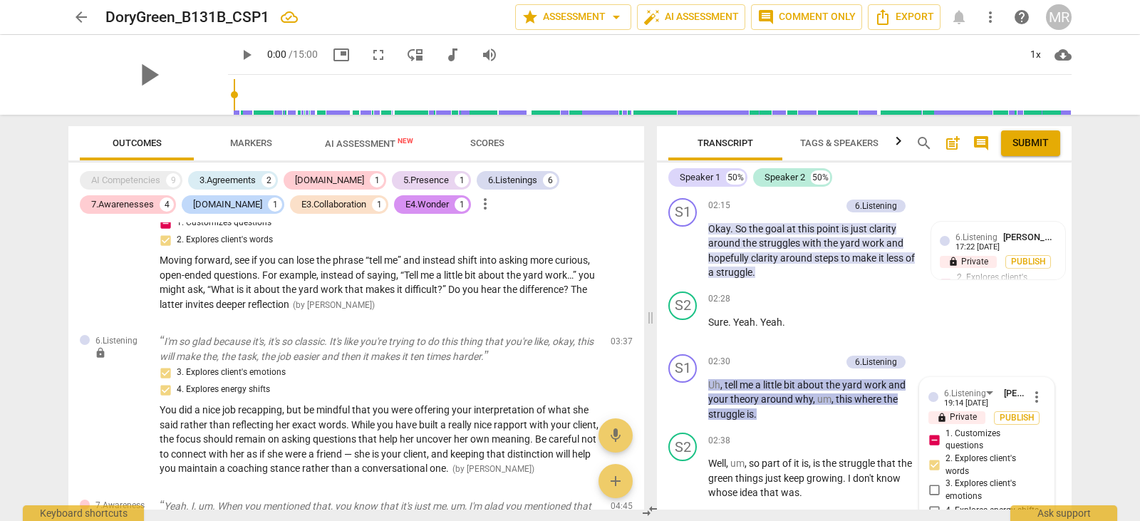
drag, startPoint x: 425, startPoint y: 318, endPoint x: 654, endPoint y: 312, distance: 229.4
click at [654, 312] on span at bounding box center [650, 318] width 9 height 406
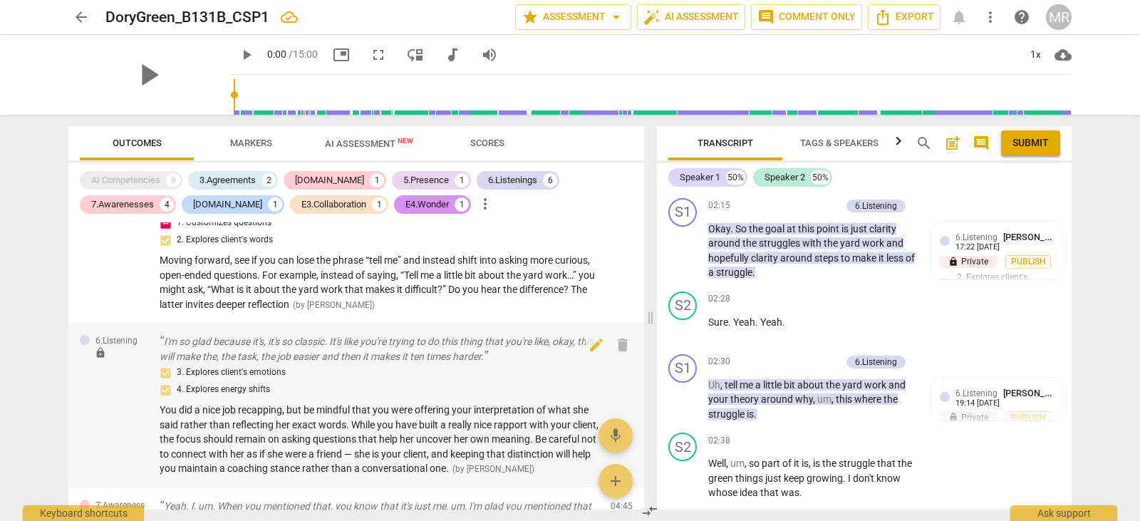
click at [410, 454] on span "You did a nice job recapping, but be mindful that you were offering your interp…" at bounding box center [379, 439] width 439 height 70
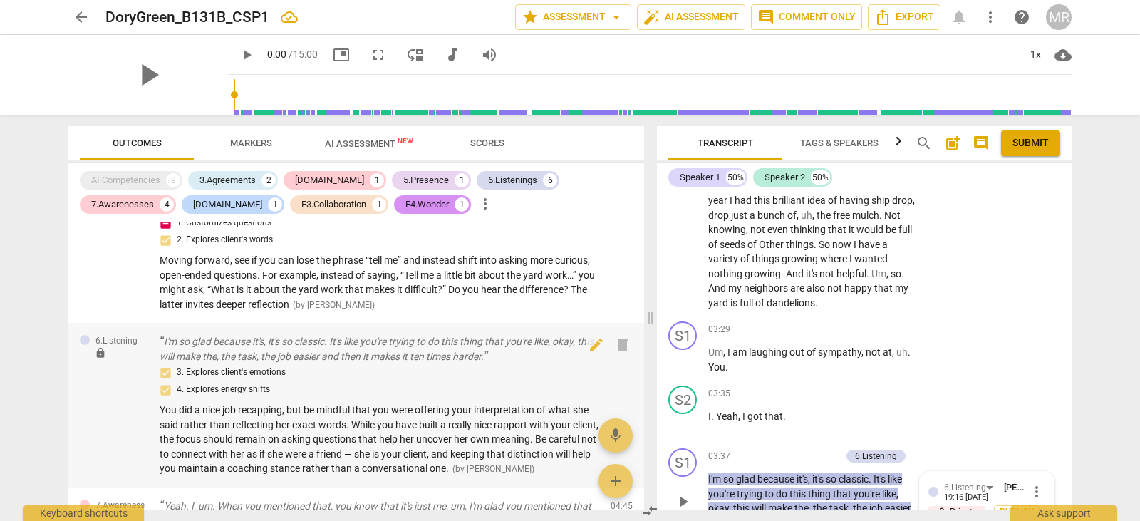
scroll to position [2793, 0]
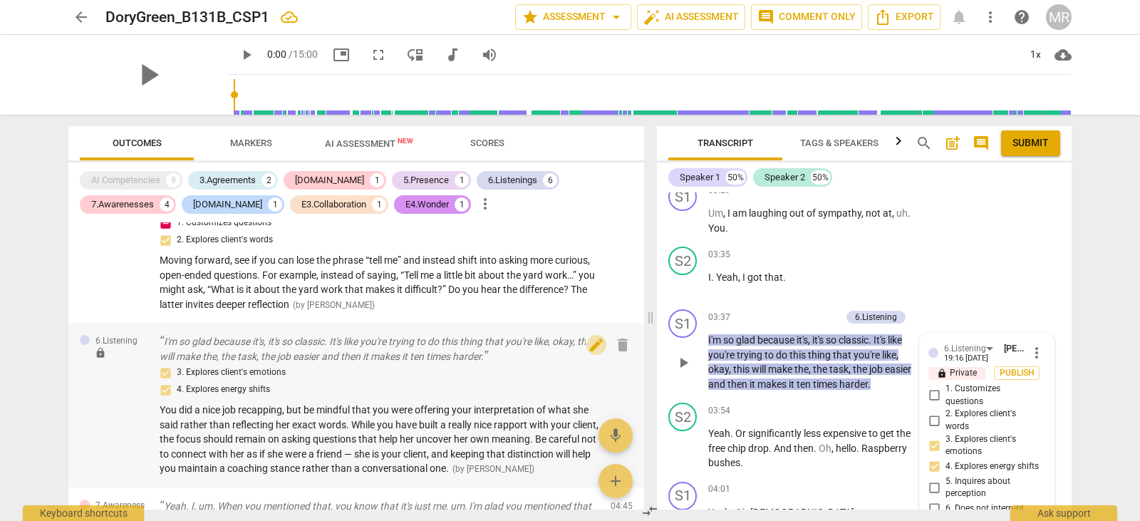
click at [594, 348] on span "edit" at bounding box center [596, 344] width 17 height 17
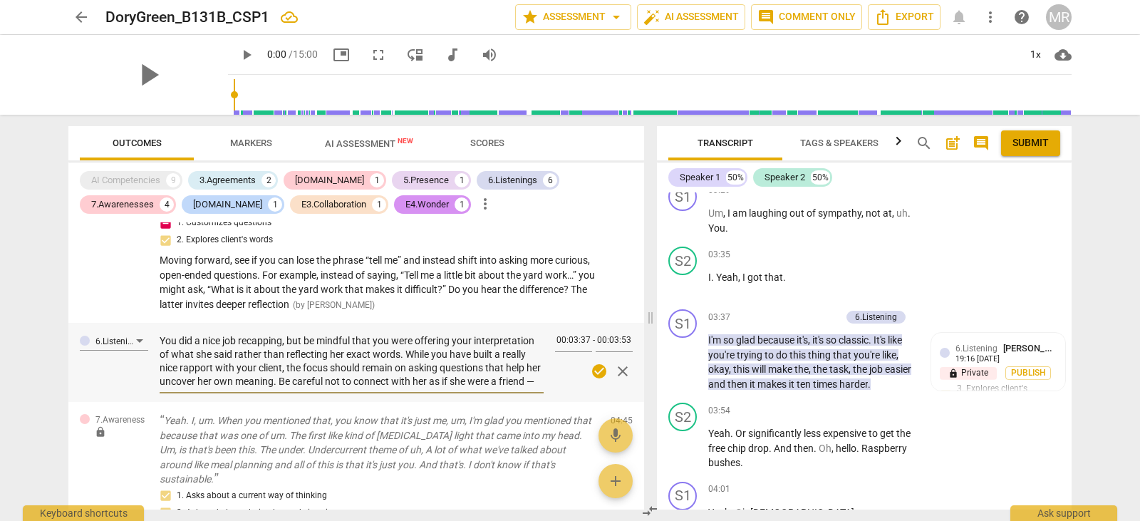
scroll to position [27, 0]
click at [267, 368] on textarea "You did a nice job recapping, but be mindful that you were offering your interp…" at bounding box center [352, 361] width 384 height 54
type textarea "You did a nice job recapping, but be mindful that you were offering your interp…"
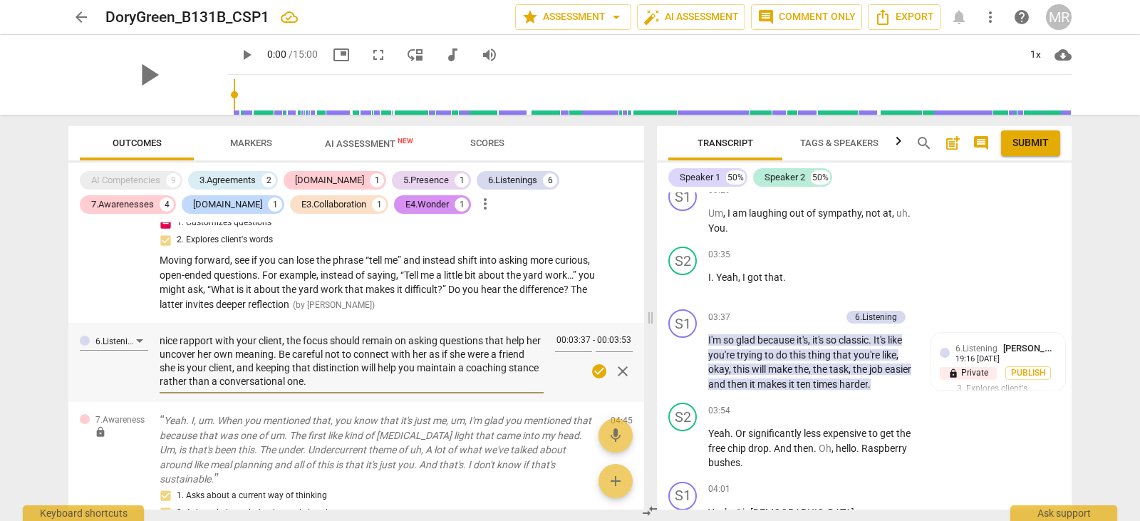
type textarea "You did a nice job recapping, but be mindful that you were offering your interp…"
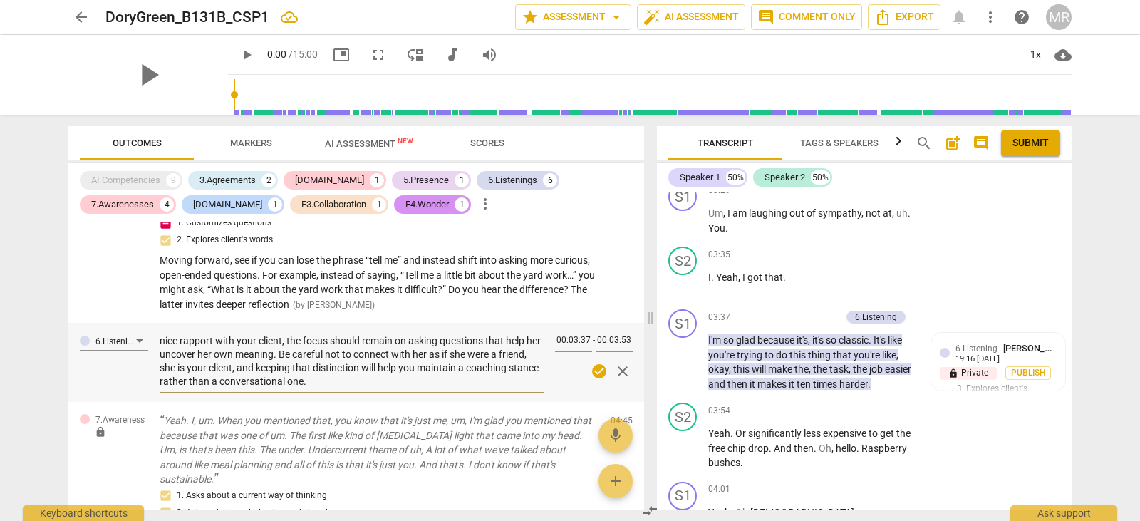
type textarea "You did a nice job recapping, but be mindful that you were offering your interp…"
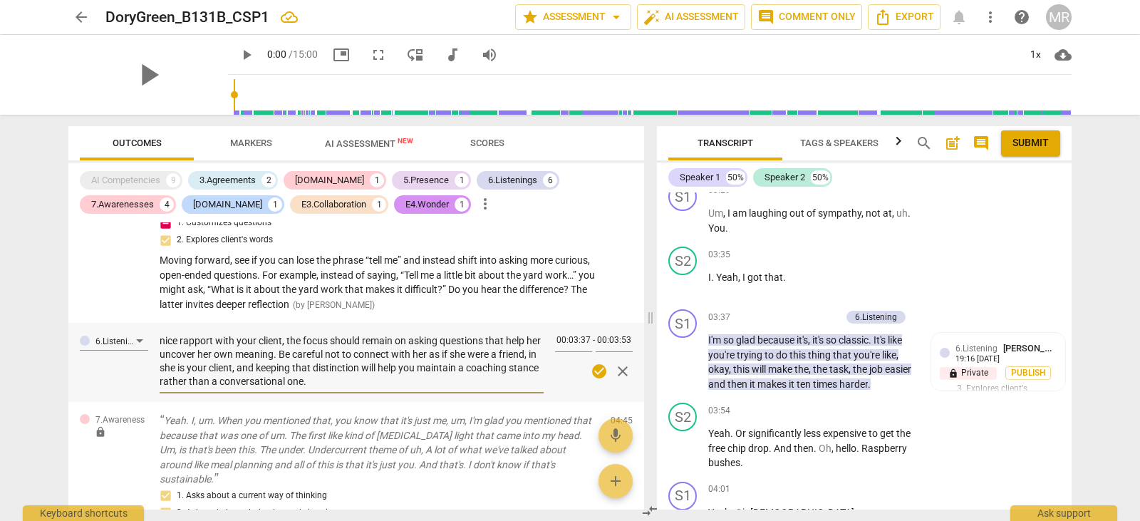
type textarea "You did a nice job recapping, but be mindful that you were offering your interp…"
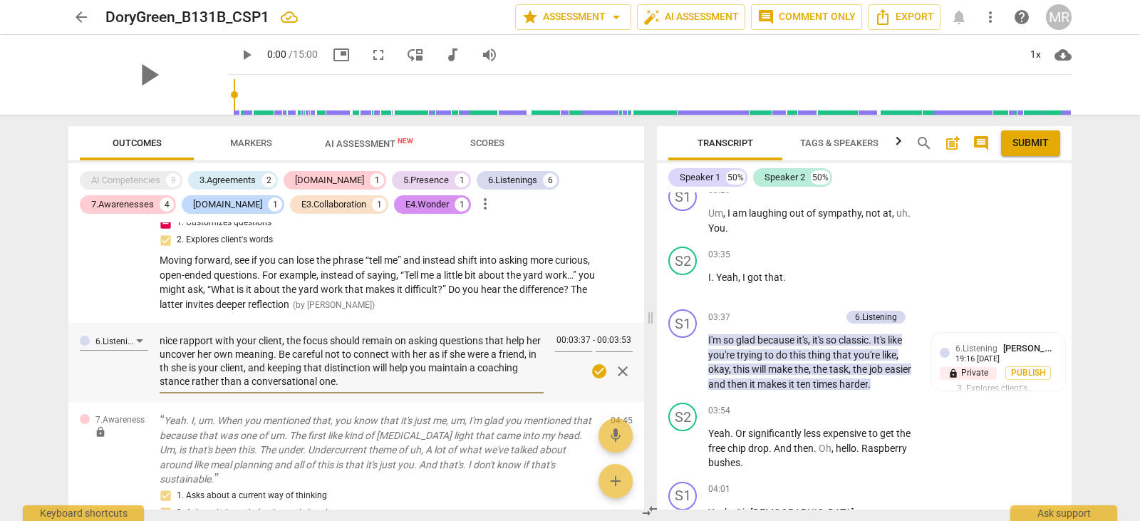
type textarea "You did a nice job recapping, but be mindful that you were offering your interp…"
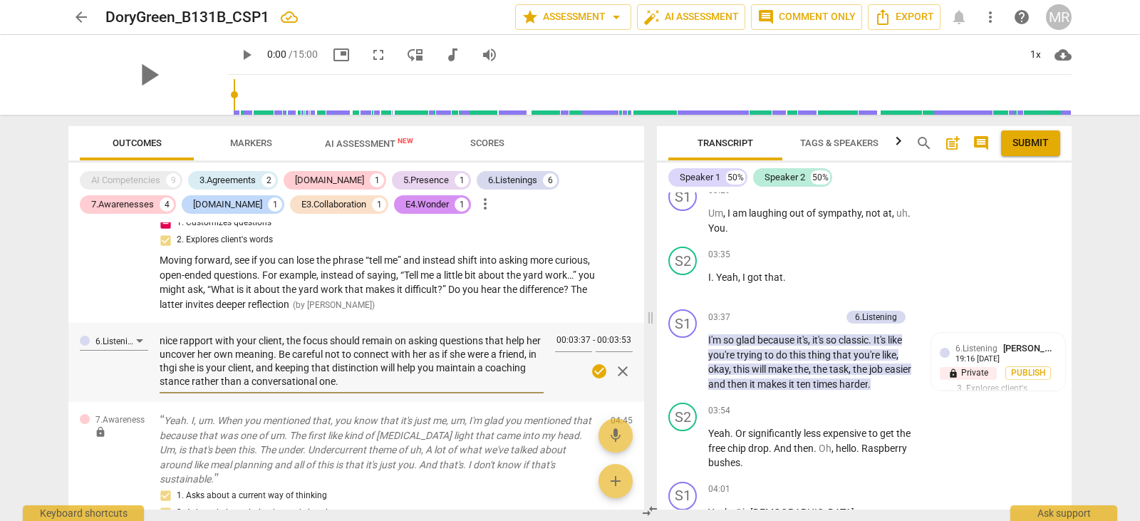
type textarea "You did a nice job recapping, but be mindful that you were offering your interp…"
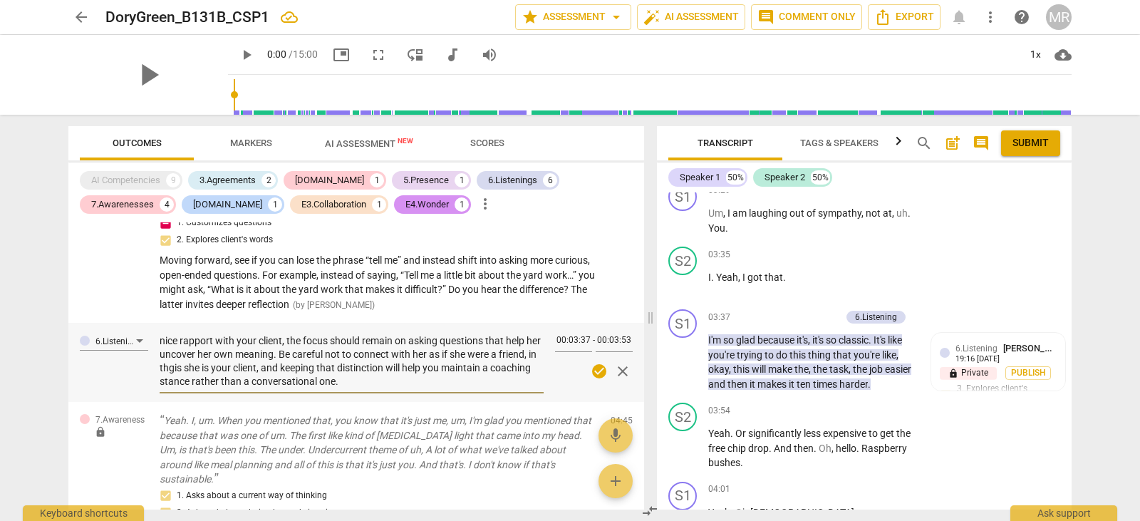
type textarea "You did a nice job recapping, but be mindful that you were offering your interp…"
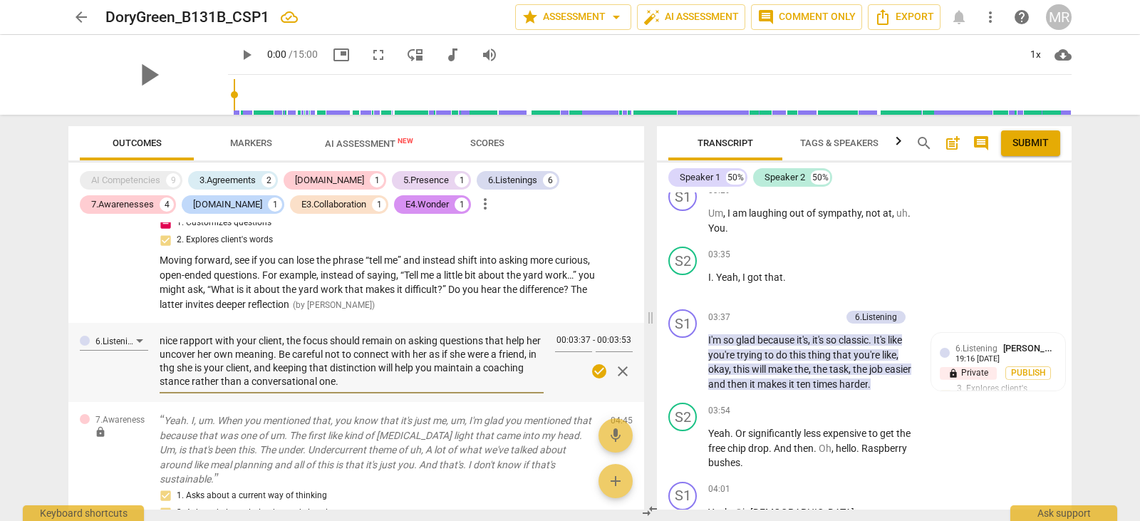
type textarea "You did a nice job recapping, but be mindful that you were offering your interp…"
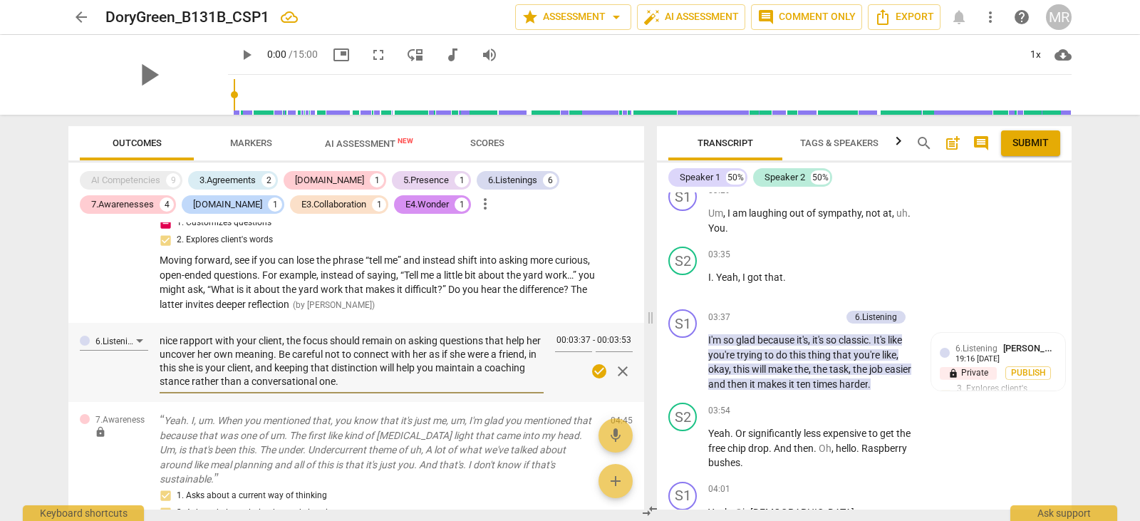
type textarea "You did a nice job recapping, but be mindful that you were offering your interp…"
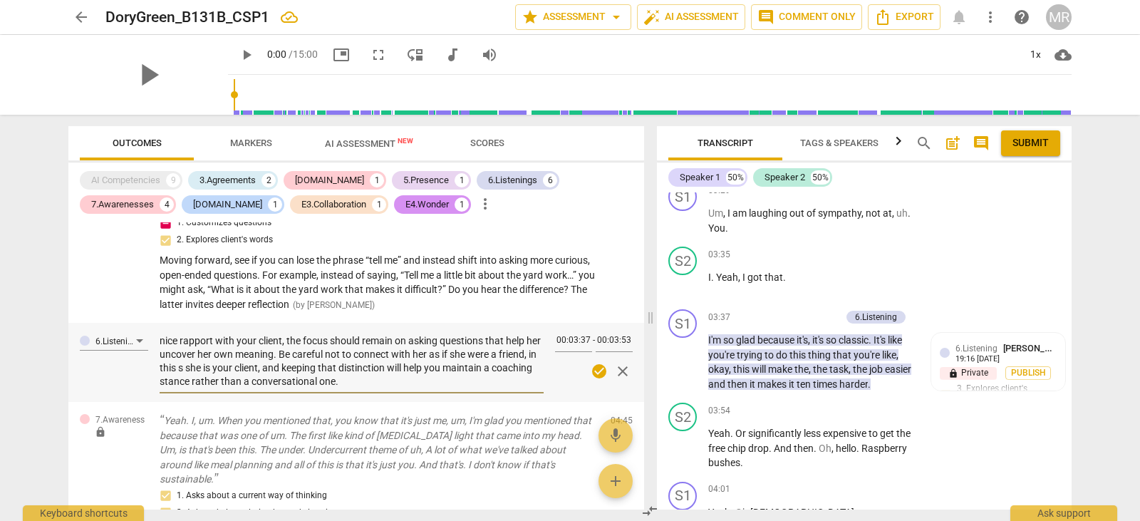
type textarea "You did a nice job recapping, but be mindful that you were offering your interp…"
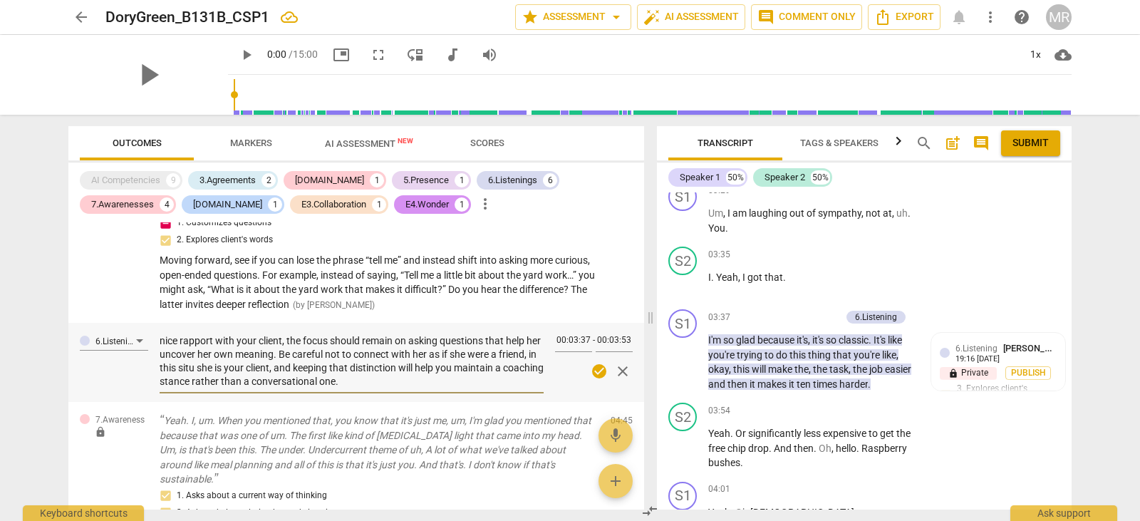
type textarea "You did a nice job recapping, but be mindful that you were offering your interp…"
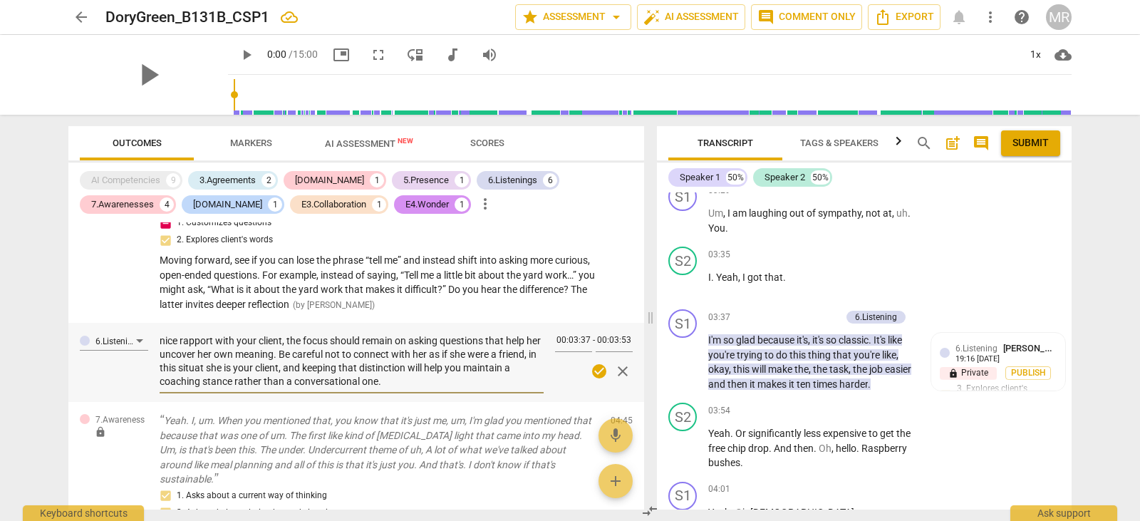
type textarea "You did a nice job recapping, but be mindful that you were offering your interp…"
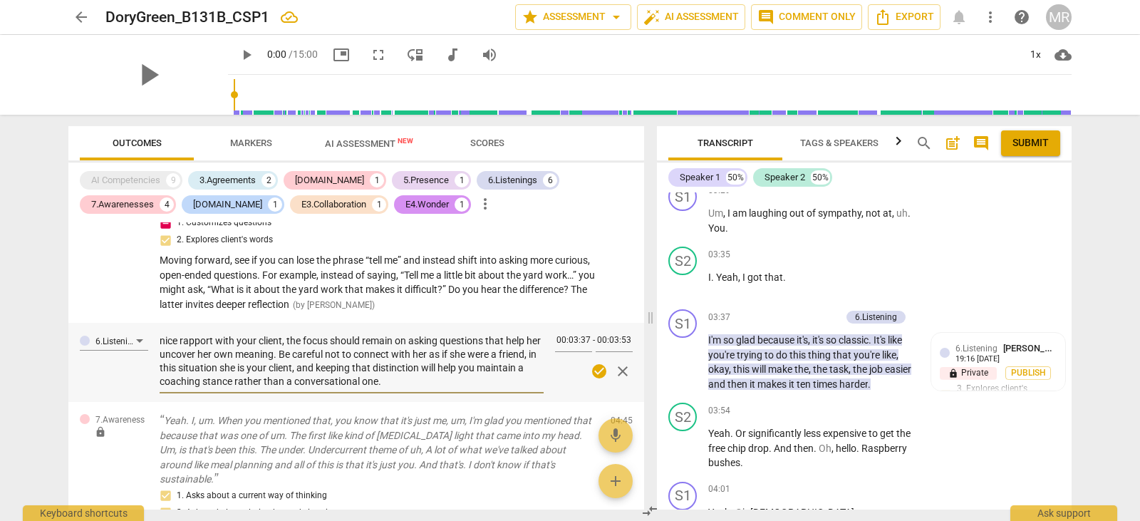
type textarea "You did a nice job recapping, but be mindful that you were offering your interp…"
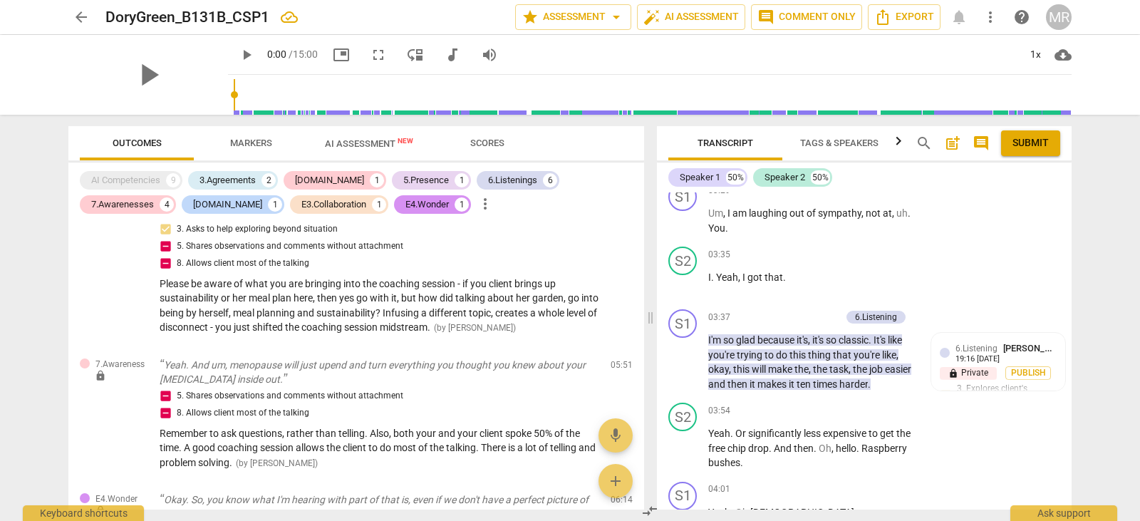
scroll to position [1890, 0]
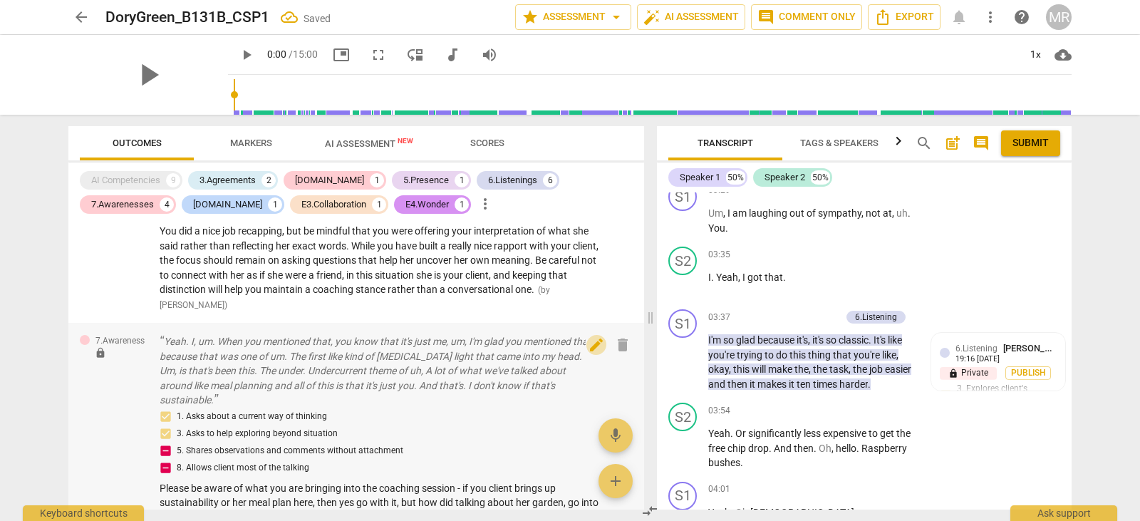
click at [588, 345] on span "edit" at bounding box center [596, 344] width 17 height 17
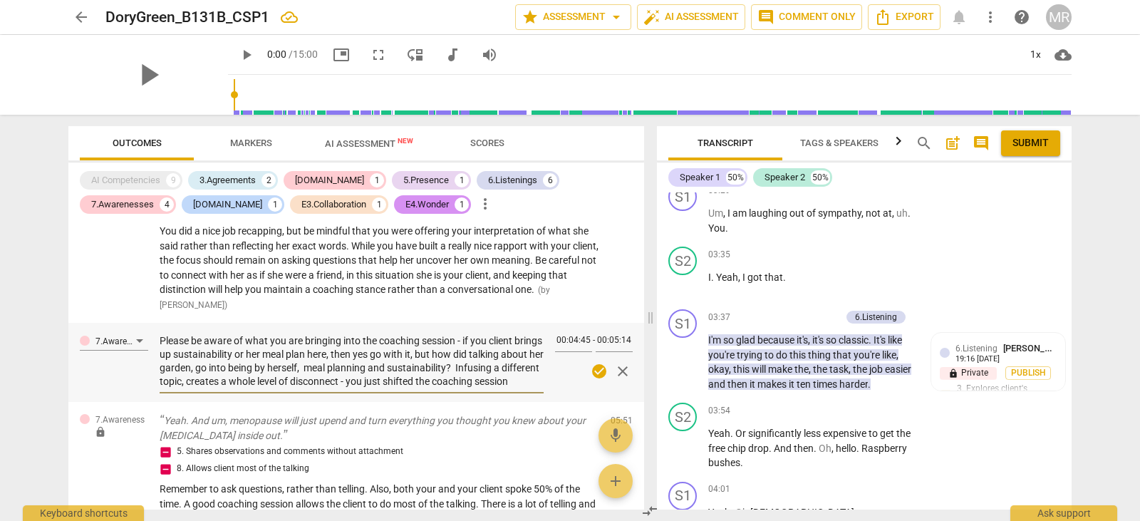
click at [161, 339] on textarea "Please be aware of what you are bringing into the coaching session - if you cli…" at bounding box center [352, 361] width 384 height 54
click at [160, 341] on textarea "Please be aware of what you are bringing into the coaching session - if you cli…" at bounding box center [352, 361] width 384 height 54
drag, startPoint x: 160, startPoint y: 341, endPoint x: 465, endPoint y: 412, distance: 313.6
click at [465, 412] on div "[DOMAIN_NAME] lock And good afternoon, [PERSON_NAME]. Good to see you. How are …" at bounding box center [356, 365] width 576 height 287
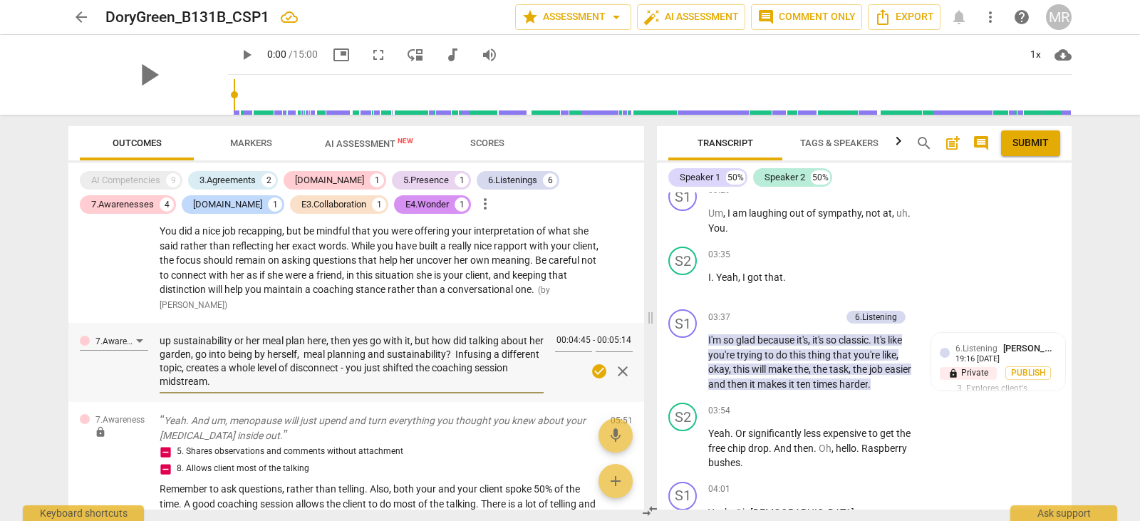
paste textarea ". If your client brings up sustainability or her meal plan, then it makes sense…"
type textarea "Please be aware of what you are bringing into the coaching session. If your cli…"
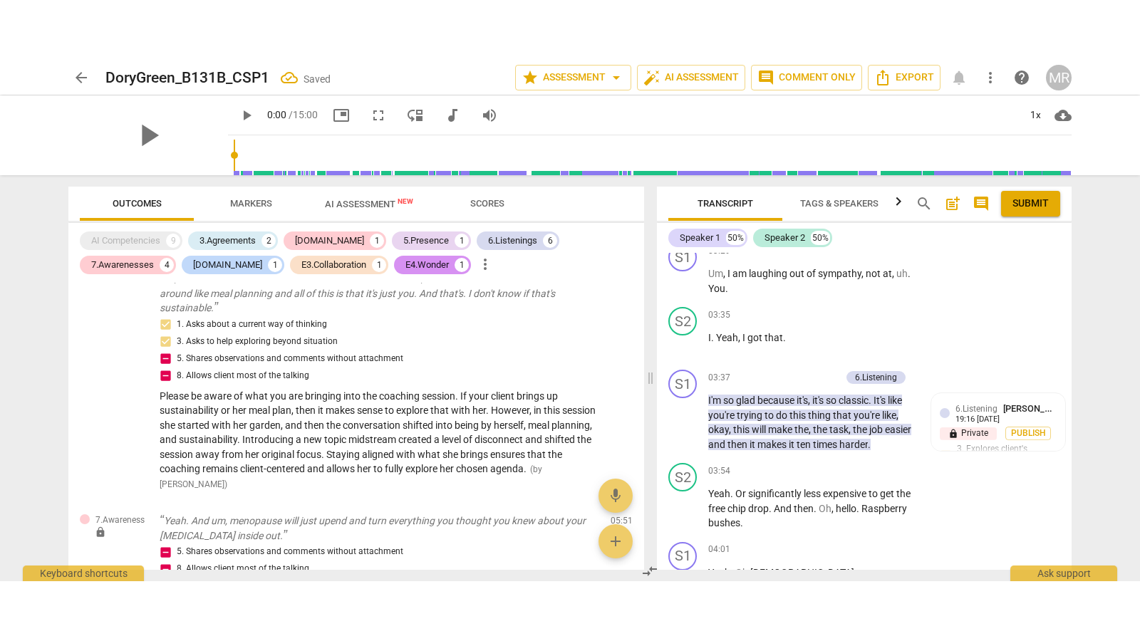
scroll to position [2180, 0]
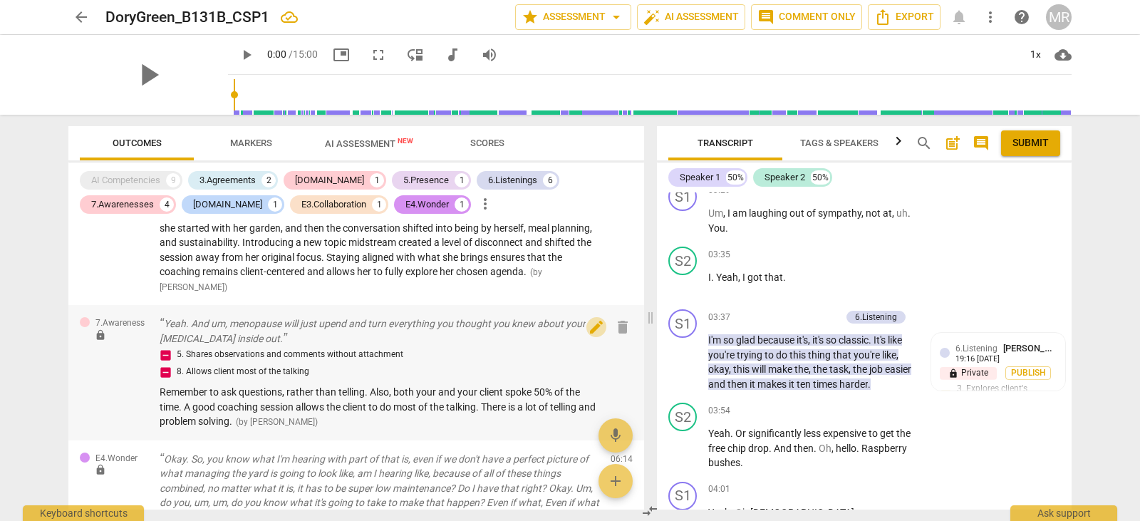
click at [588, 318] on span "edit" at bounding box center [596, 326] width 17 height 17
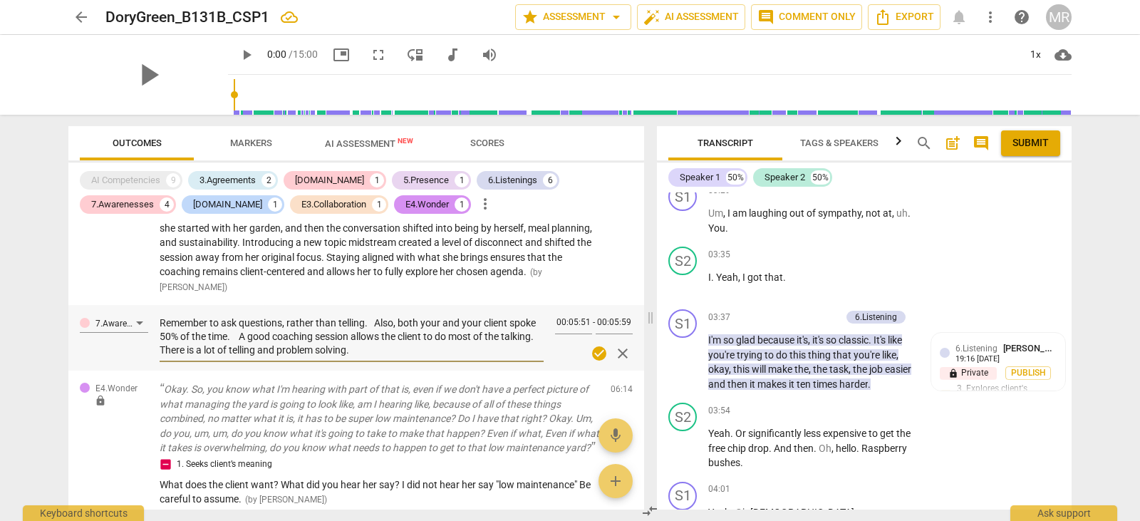
drag, startPoint x: 397, startPoint y: 342, endPoint x: 189, endPoint y: 316, distance: 209.6
click at [189, 316] on textarea "Remember to ask questions, rather than telling. Also, both your and your client…" at bounding box center [352, 336] width 384 height 41
drag, startPoint x: 162, startPoint y: 308, endPoint x: 419, endPoint y: 334, distance: 258.4
click at [419, 334] on textarea "Remember to ask questions, rather than telling. Also, both your and your client…" at bounding box center [352, 336] width 384 height 41
click at [370, 50] on span "fullscreen" at bounding box center [378, 54] width 17 height 17
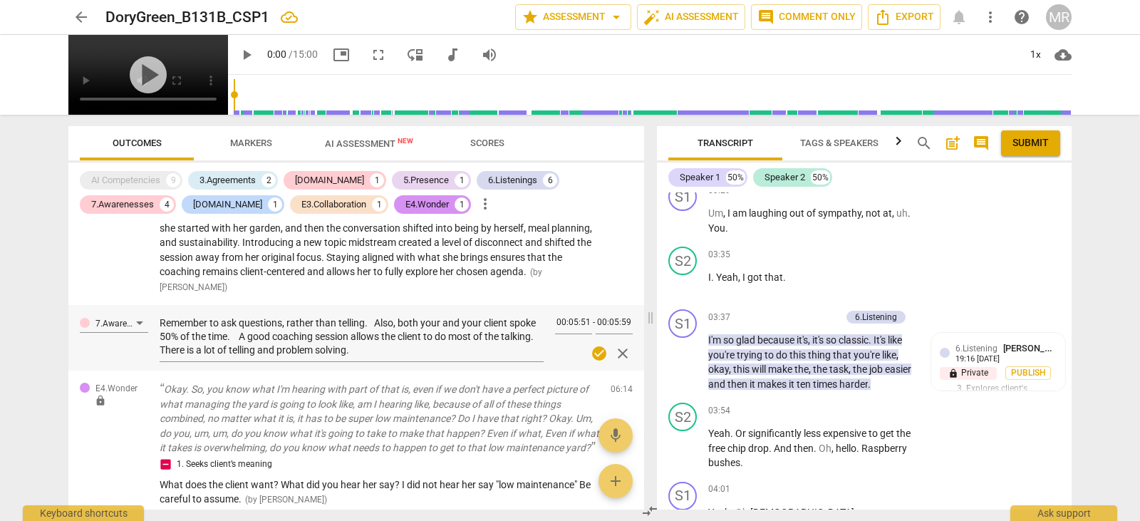
scroll to position [2139, 0]
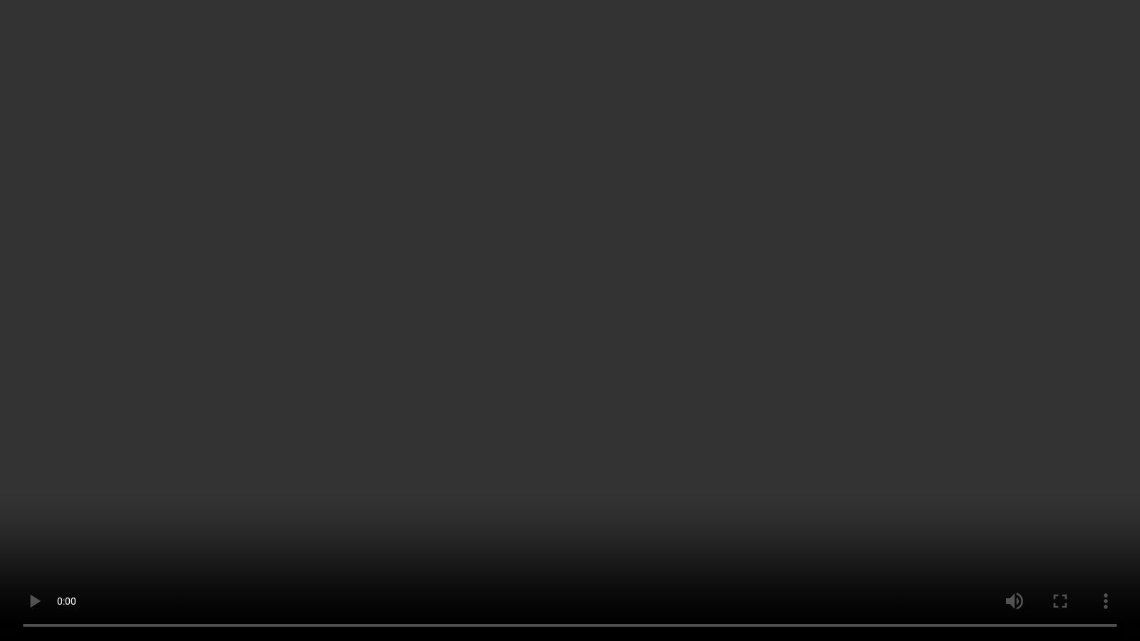
click at [868, 520] on video at bounding box center [570, 320] width 1140 height 641
click at [823, 520] on video at bounding box center [570, 320] width 1140 height 641
click at [965, 82] on video at bounding box center [570, 320] width 1140 height 641
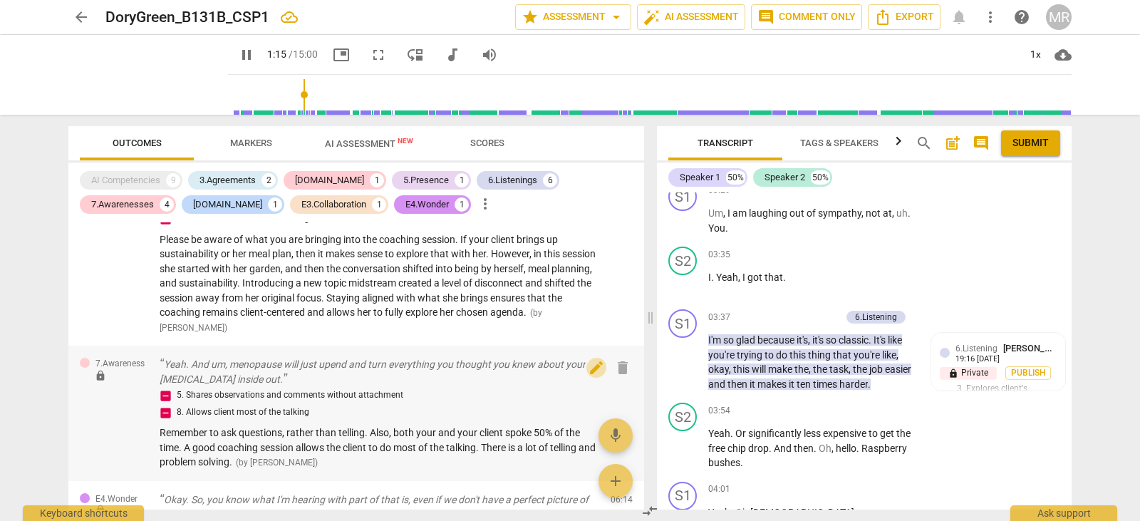
click at [589, 359] on span "edit" at bounding box center [596, 367] width 17 height 17
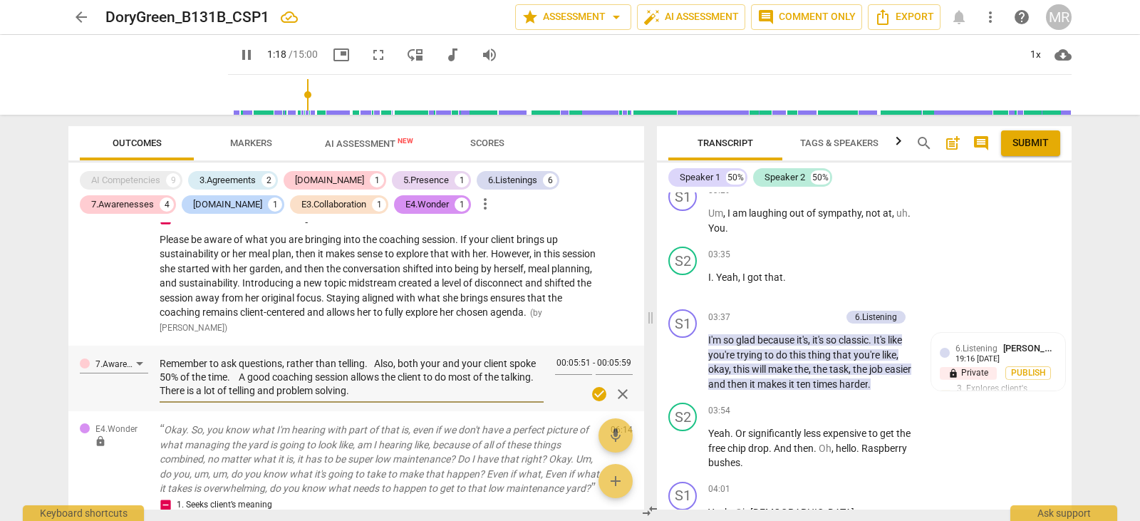
drag, startPoint x: 405, startPoint y: 375, endPoint x: 157, endPoint y: 349, distance: 249.9
click at [157, 349] on div "7.Awareness Remember to ask questions, rather than telling. Also, both your and…" at bounding box center [356, 378] width 576 height 66
type input "79"
type textarea "Remember to focus on asking questions rather than telling. In this session, bot…"
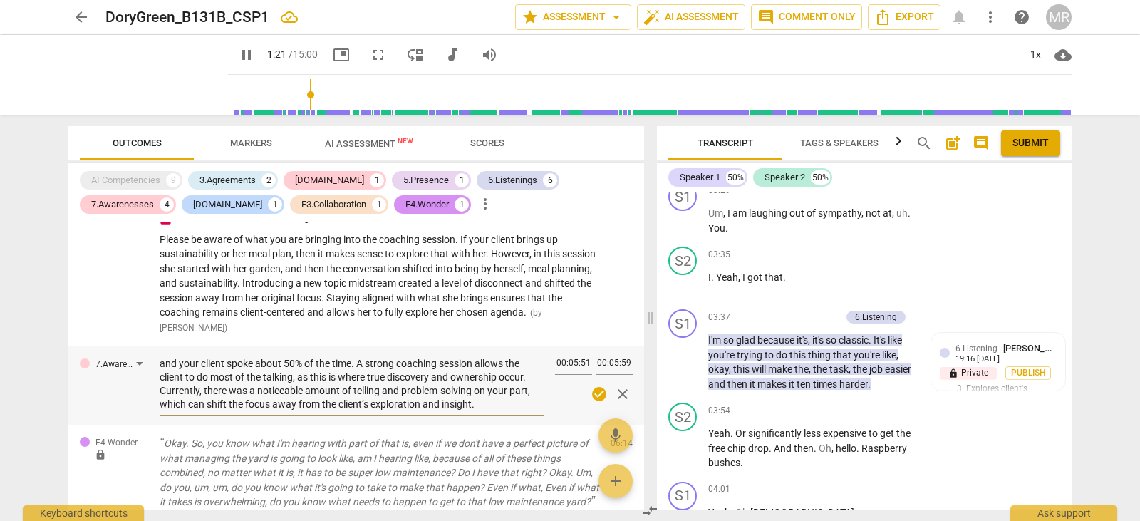
scroll to position [2273, 0]
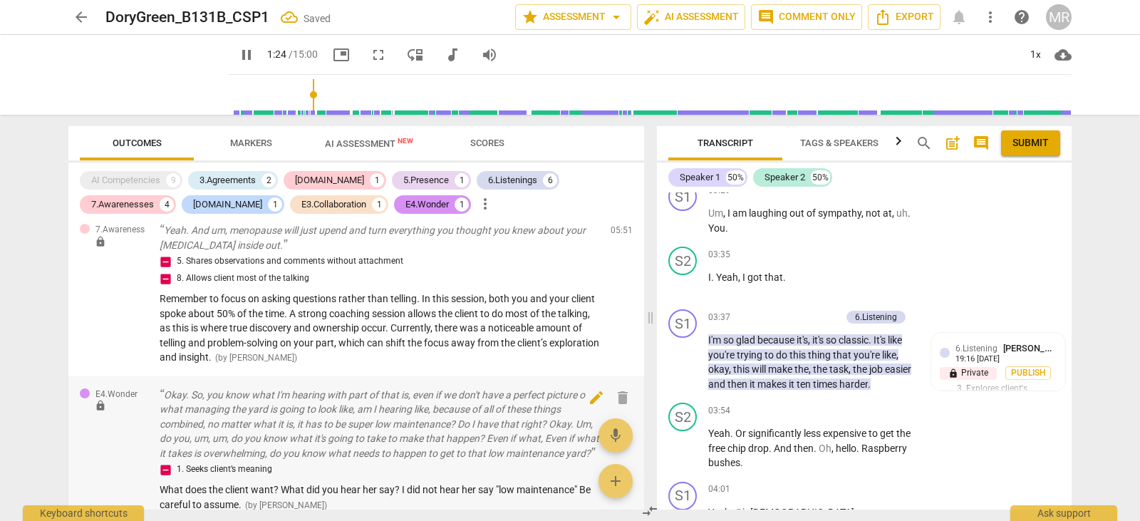
click at [593, 389] on span "edit" at bounding box center [596, 397] width 17 height 17
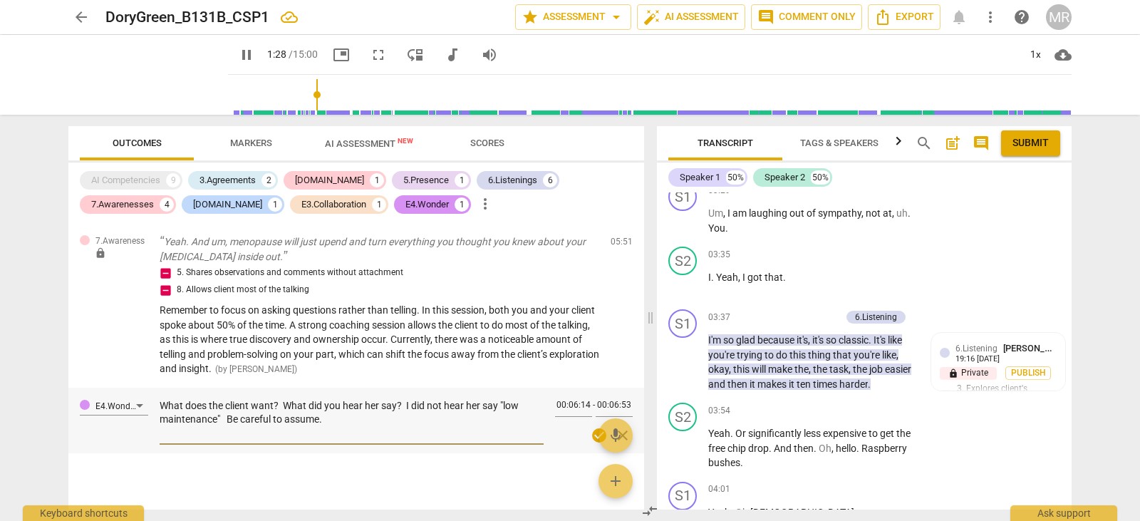
drag, startPoint x: 343, startPoint y: 410, endPoint x: 189, endPoint y: 395, distance: 154.6
click at [189, 399] on textarea "What does the client want? What did you hear her say? I did not hear her say "l…" at bounding box center [352, 419] width 384 height 41
drag, startPoint x: 161, startPoint y: 390, endPoint x: 345, endPoint y: 413, distance: 186.0
click at [345, 413] on textarea "What does the client want? What did you hear her say? I did not hear her say "l…" at bounding box center [352, 419] width 384 height 41
paste textarea "Always check for what the client is actually saying and what they want, rather …"
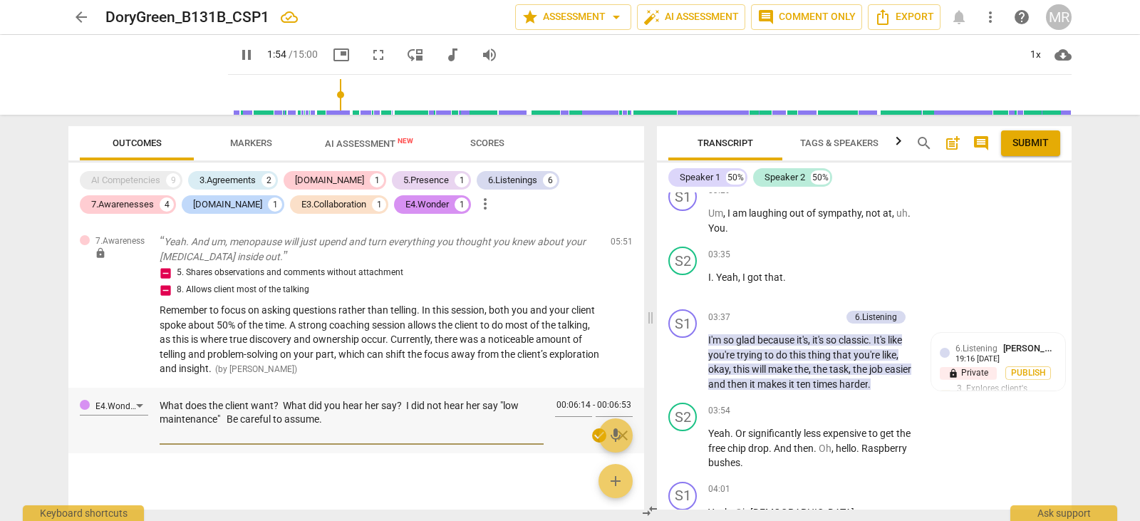
type input "115"
type textarea "Always check for what the client is actually saying and what they want, rather …"
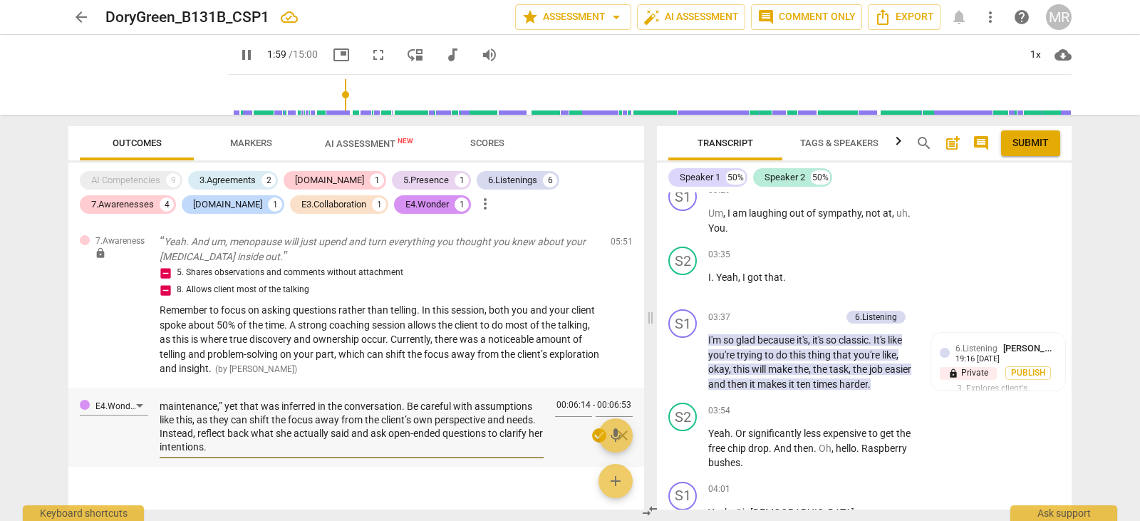
scroll to position [0, 0]
type input "124"
type textarea "Always check for what the client is actually saying and what they want, rather …"
click at [635, 94] on input "range" at bounding box center [653, 95] width 838 height 46
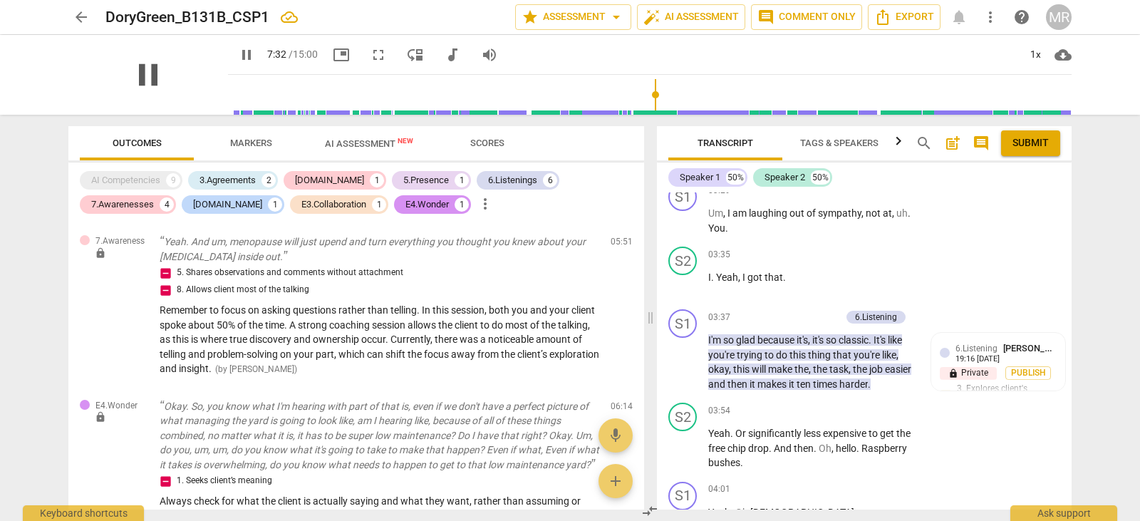
drag, startPoint x: 160, startPoint y: 78, endPoint x: 147, endPoint y: 79, distance: 12.1
click at [160, 78] on div "pause" at bounding box center [148, 75] width 160 height 80
click at [147, 79] on span "pause" at bounding box center [148, 74] width 37 height 37
click at [147, 79] on span "play_arrow" at bounding box center [148, 74] width 37 height 37
click at [147, 79] on span "pause" at bounding box center [148, 74] width 37 height 37
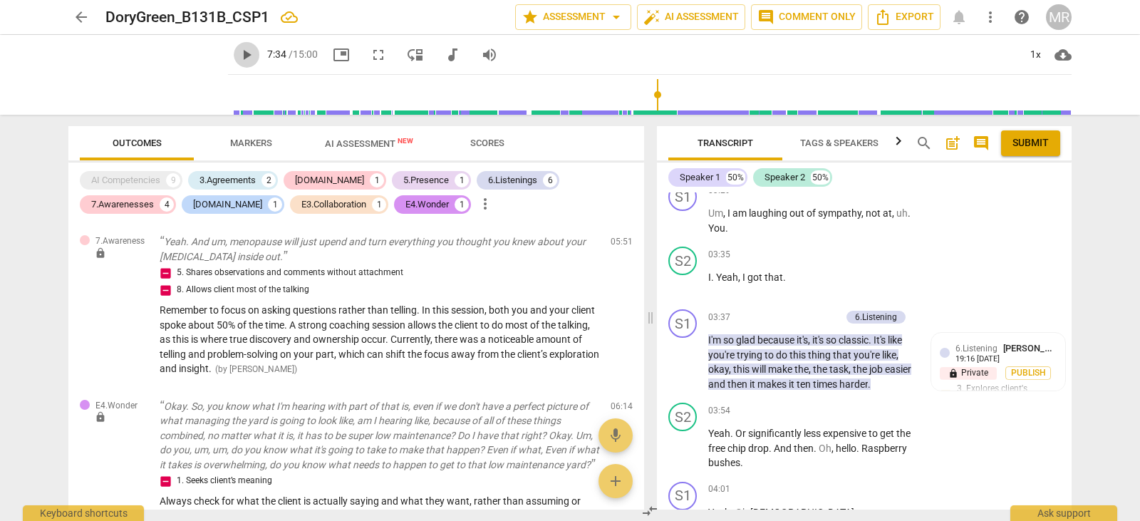
click at [238, 58] on span "play_arrow" at bounding box center [246, 54] width 17 height 17
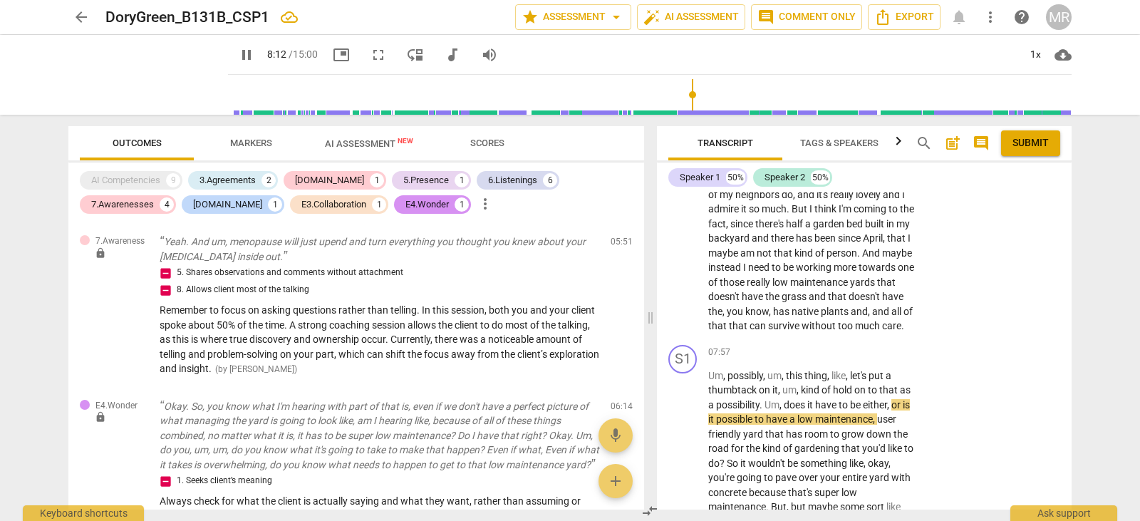
scroll to position [4565, 0]
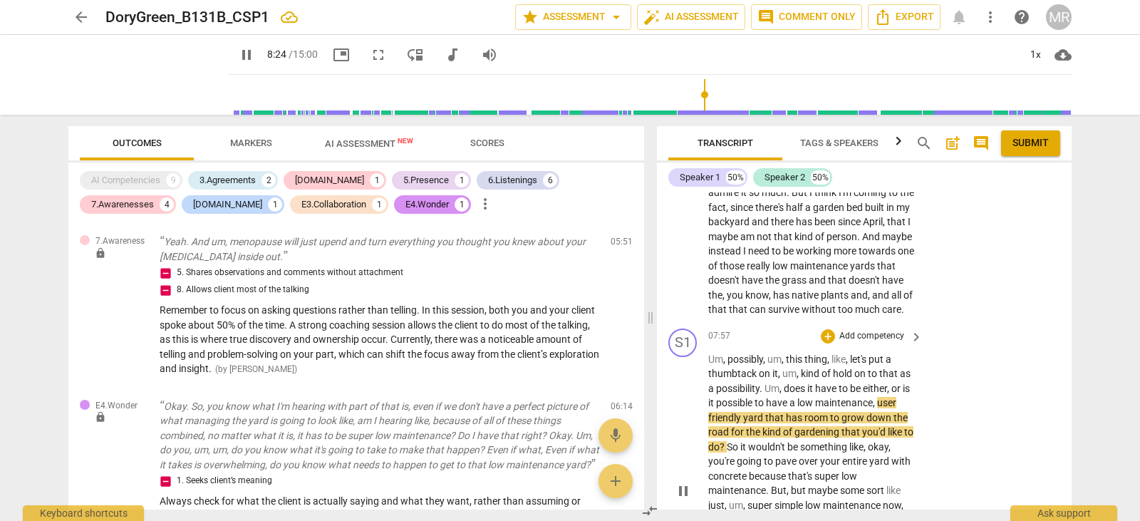
click at [875, 331] on p "Add competency" at bounding box center [872, 336] width 68 height 13
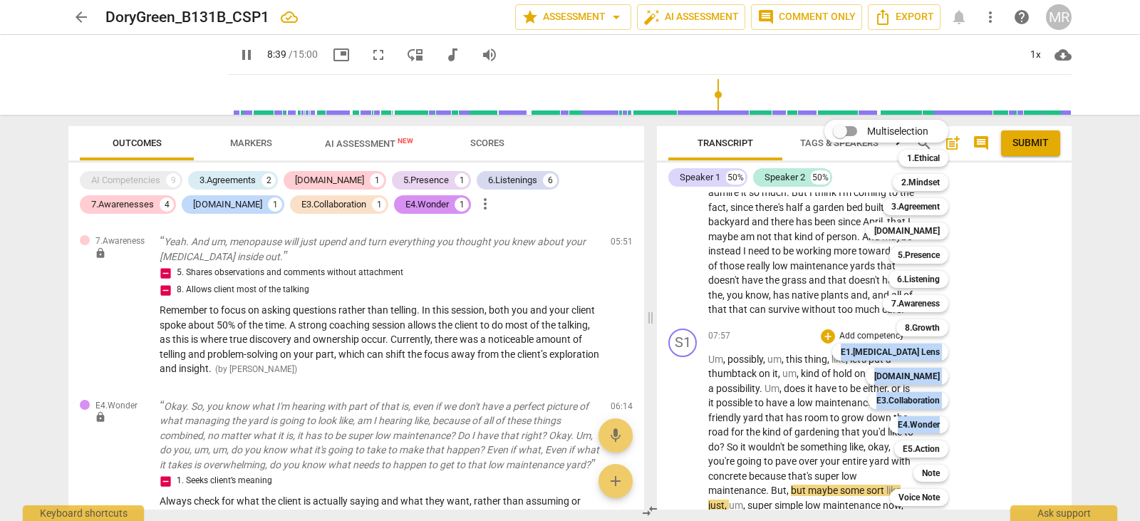
drag, startPoint x: 875, startPoint y: 331, endPoint x: 1006, endPoint y: 411, distance: 153.4
click at [1006, 411] on div "Multiselection m 1.Ethical 1 2.Mindset 2 3.Agreement 3 [DOMAIN_NAME] 4 5.Presen…" at bounding box center [570, 260] width 1140 height 521
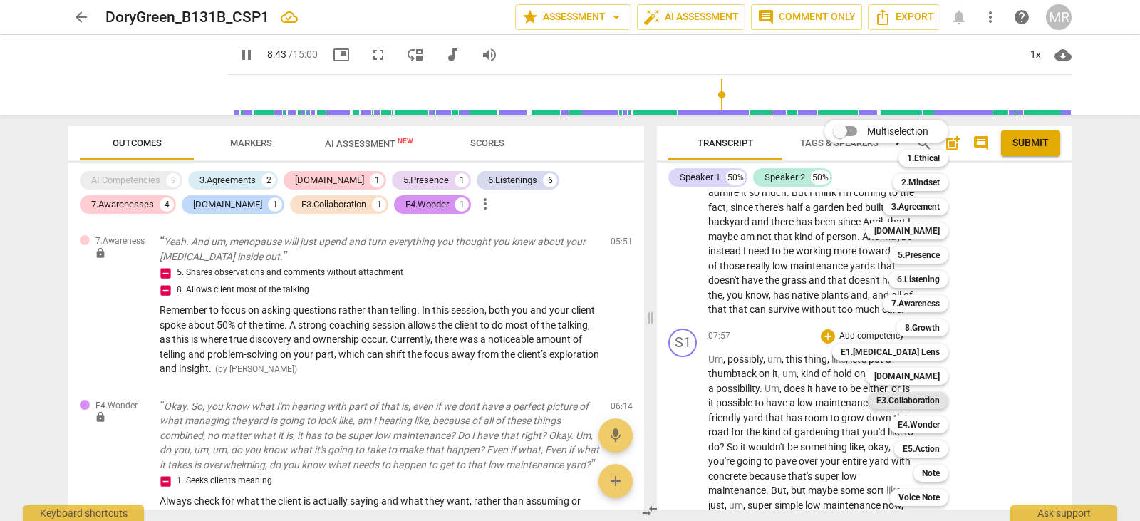
click at [915, 399] on b "E3.Collaboration" at bounding box center [907, 400] width 63 height 17
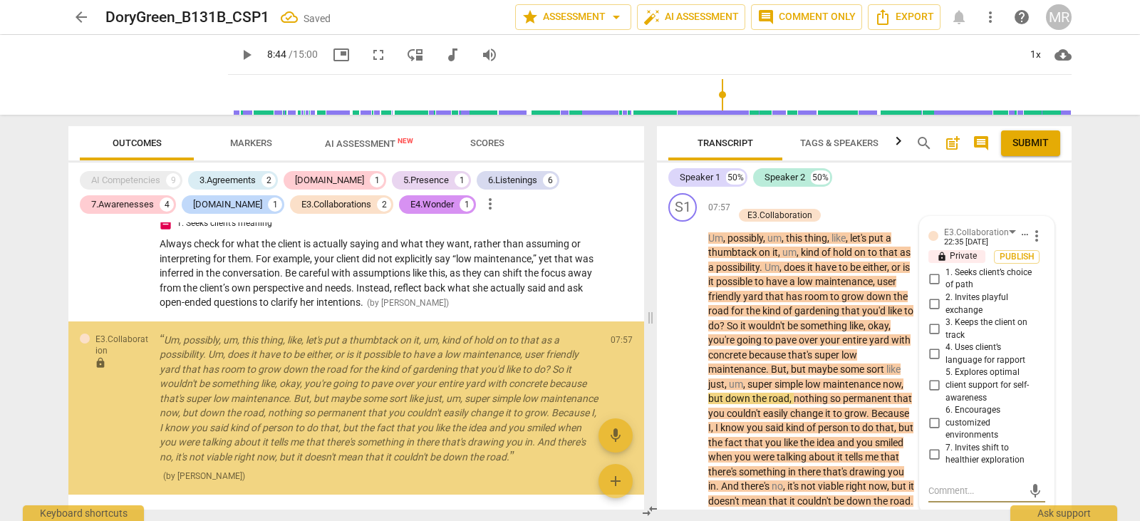
scroll to position [2568, 0]
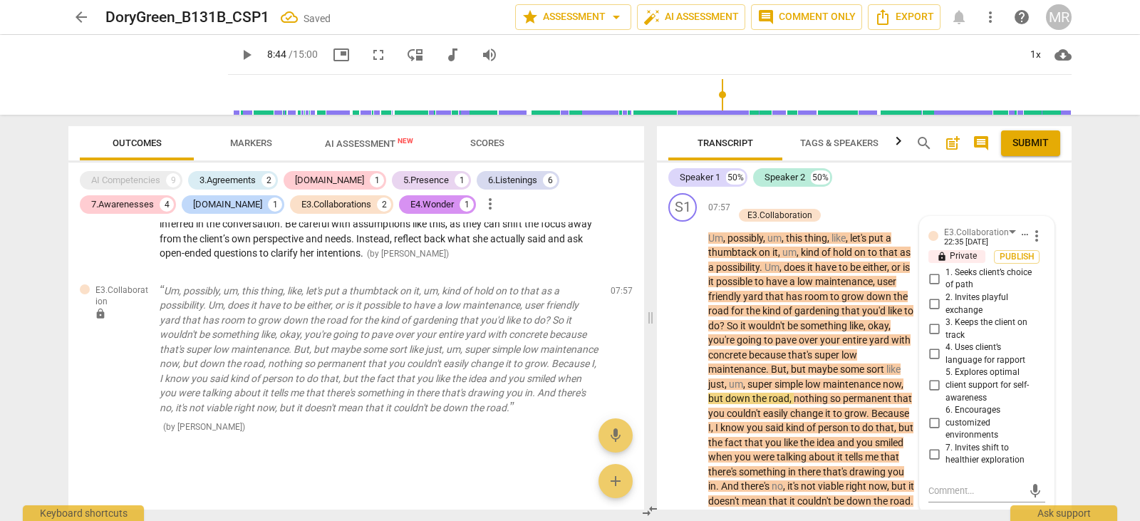
click at [915, 399] on div "Um , possibly , um , this thing , like , let's put a thumbtack on it , um , kin…" at bounding box center [816, 370] width 216 height 278
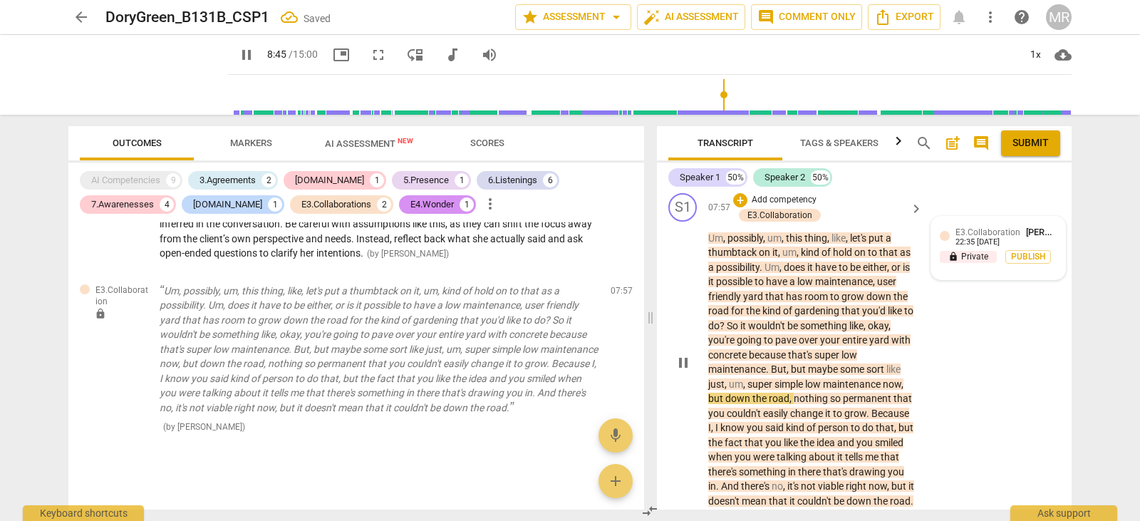
click at [974, 233] on span "E3.Collaboration" at bounding box center [987, 232] width 65 height 10
type input "526"
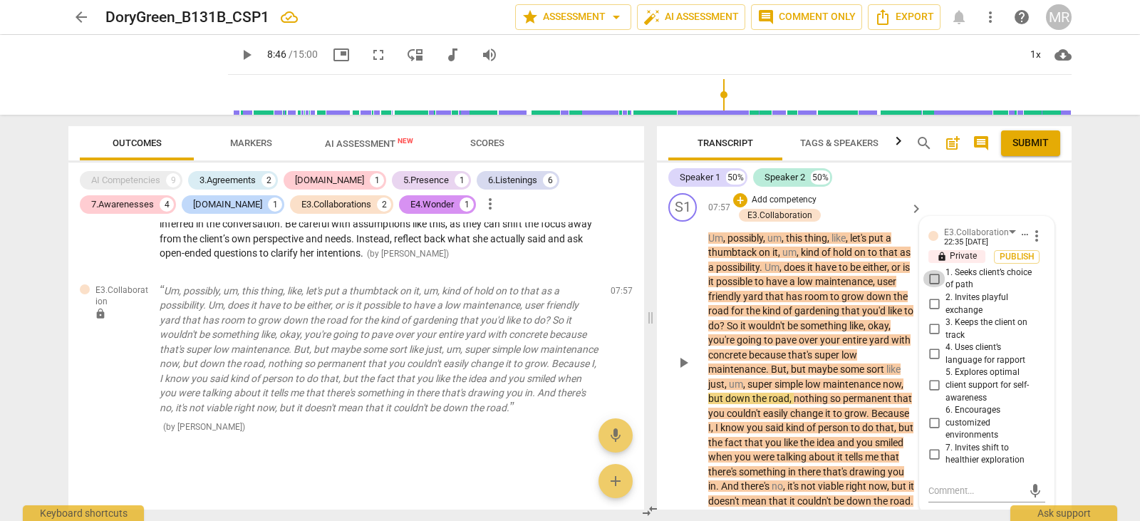
click at [935, 281] on input "1. Seeks client’s choice of path" at bounding box center [933, 278] width 23 height 17
checkbox input "true"
click at [932, 382] on input "5. Explores optimal client support for self-awareness" at bounding box center [933, 385] width 23 height 17
checkbox input "true"
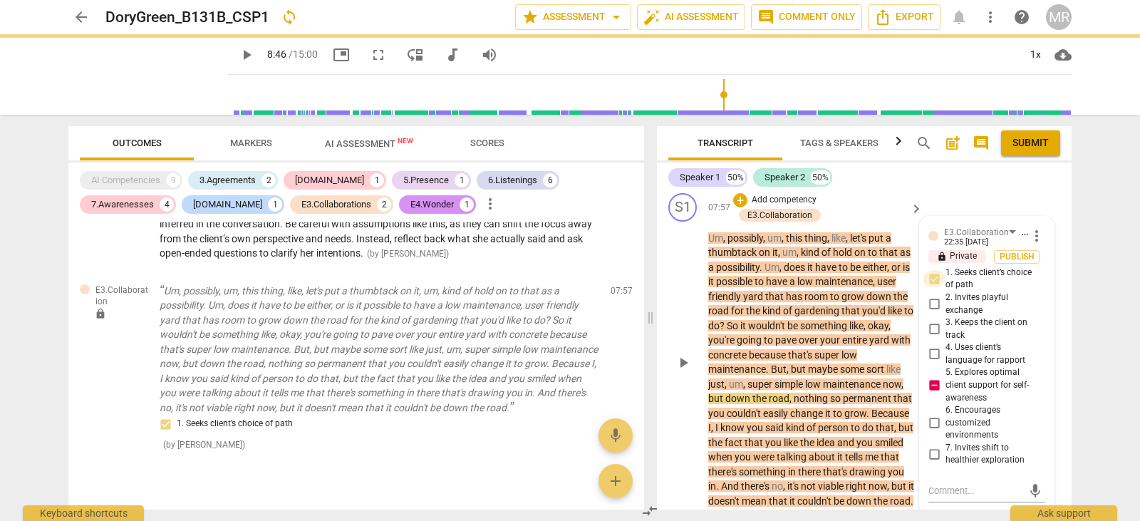
click at [926, 278] on input "1. Seeks client’s choice of path" at bounding box center [933, 278] width 23 height 17
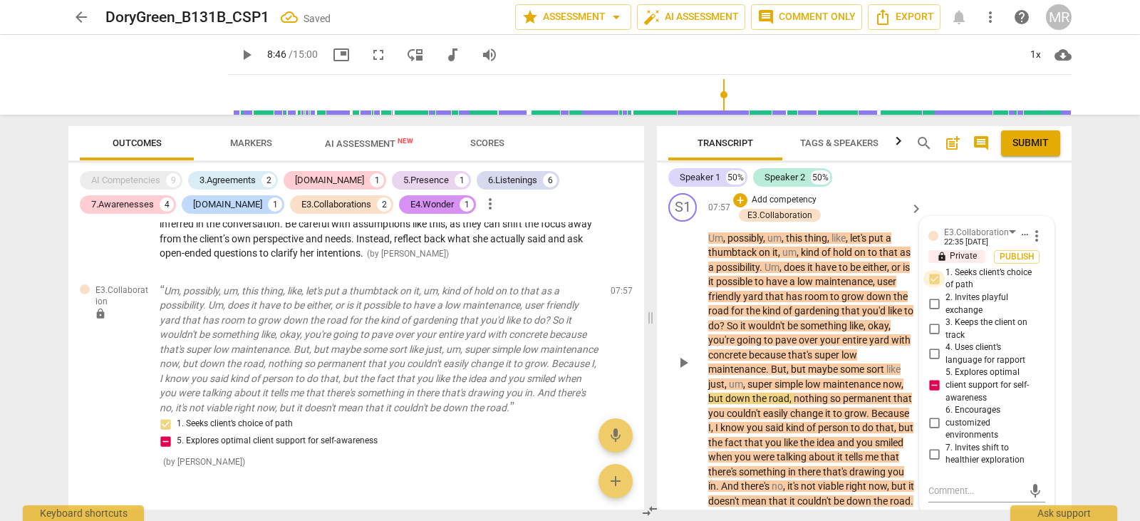
click at [926, 278] on input "1. Seeks client’s choice of path" at bounding box center [933, 278] width 23 height 17
checkbox input "true"
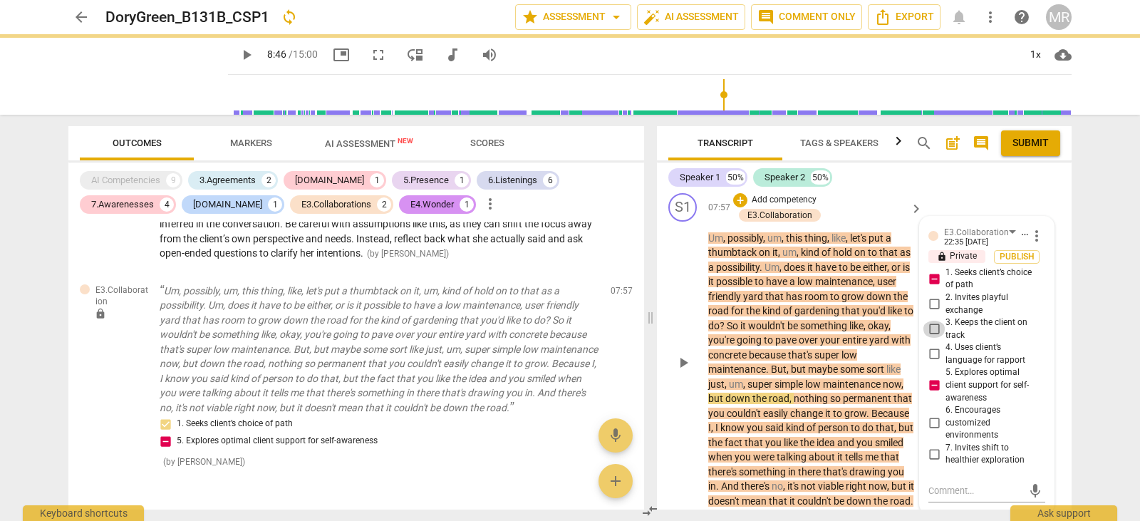
click at [931, 328] on input "3. Keeps the client on track" at bounding box center [933, 329] width 23 height 17
checkbox input "true"
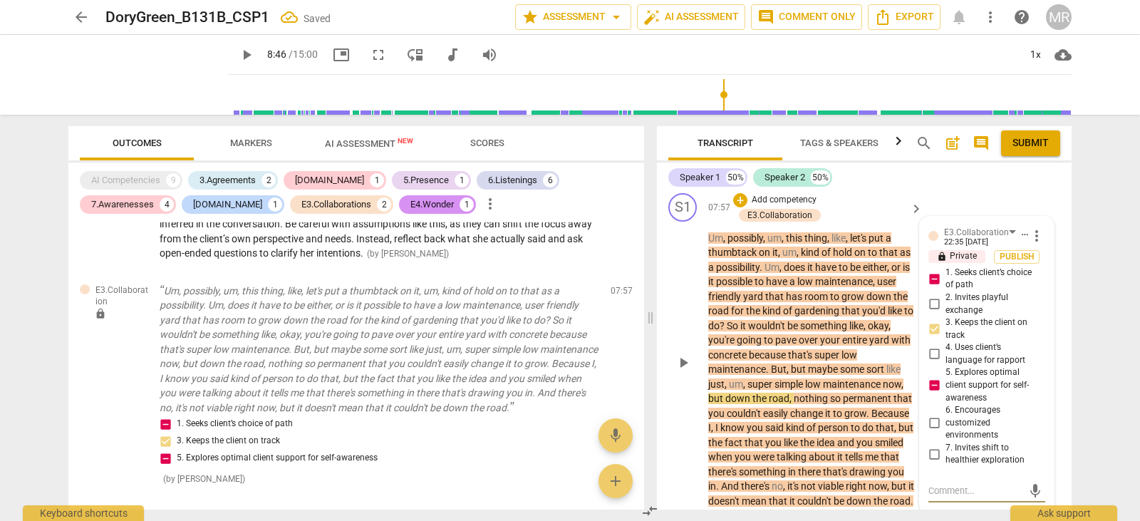
click at [932, 496] on textarea at bounding box center [975, 491] width 94 height 14
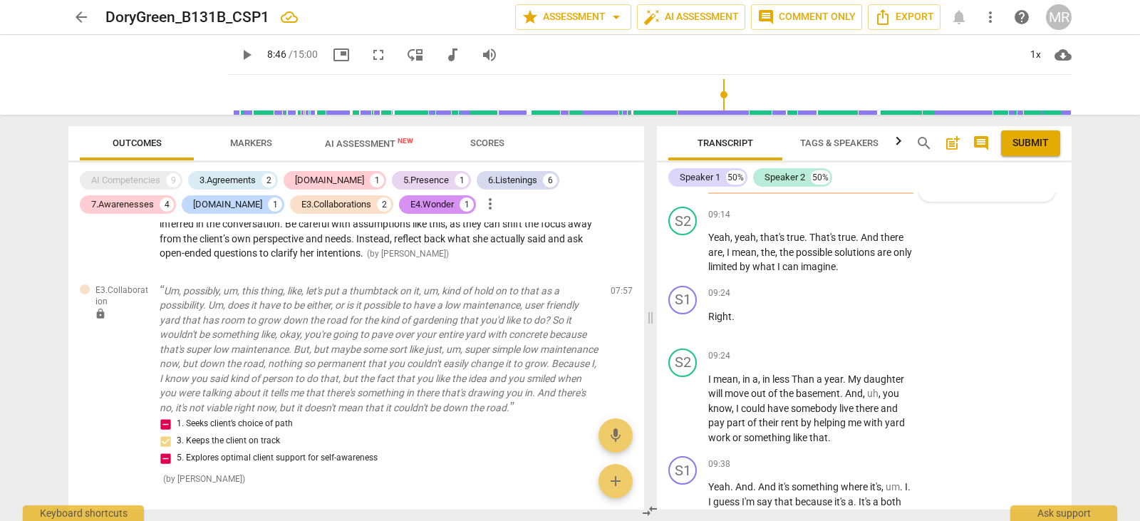
scroll to position [4980, 0]
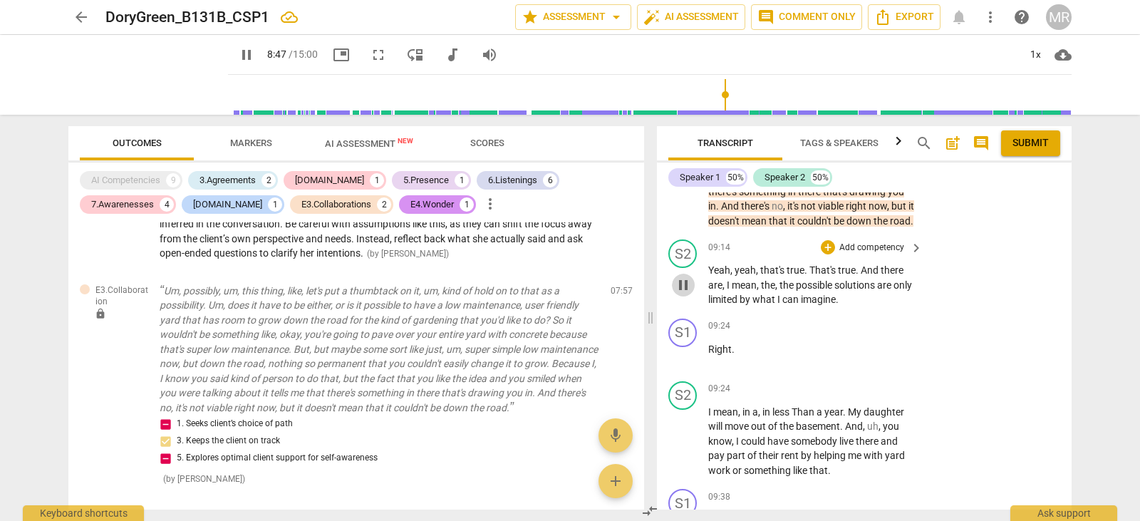
click at [677, 283] on span "pause" at bounding box center [683, 284] width 17 height 17
click at [677, 283] on span "play_arrow" at bounding box center [683, 284] width 17 height 17
click at [677, 283] on span "pause" at bounding box center [683, 284] width 17 height 17
click at [677, 283] on span "play_arrow" at bounding box center [683, 284] width 17 height 17
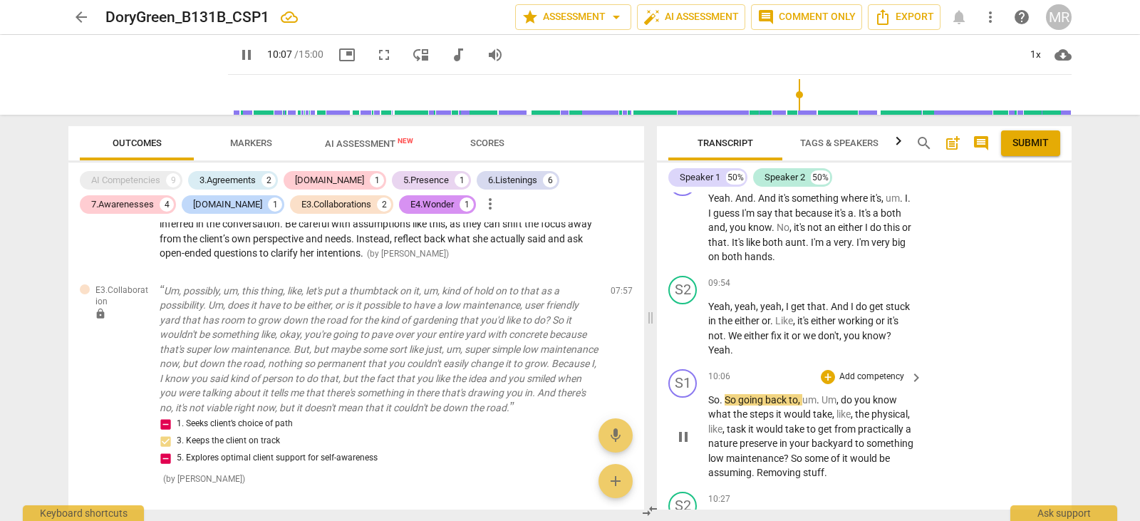
click at [860, 375] on p "Add competency" at bounding box center [872, 376] width 68 height 13
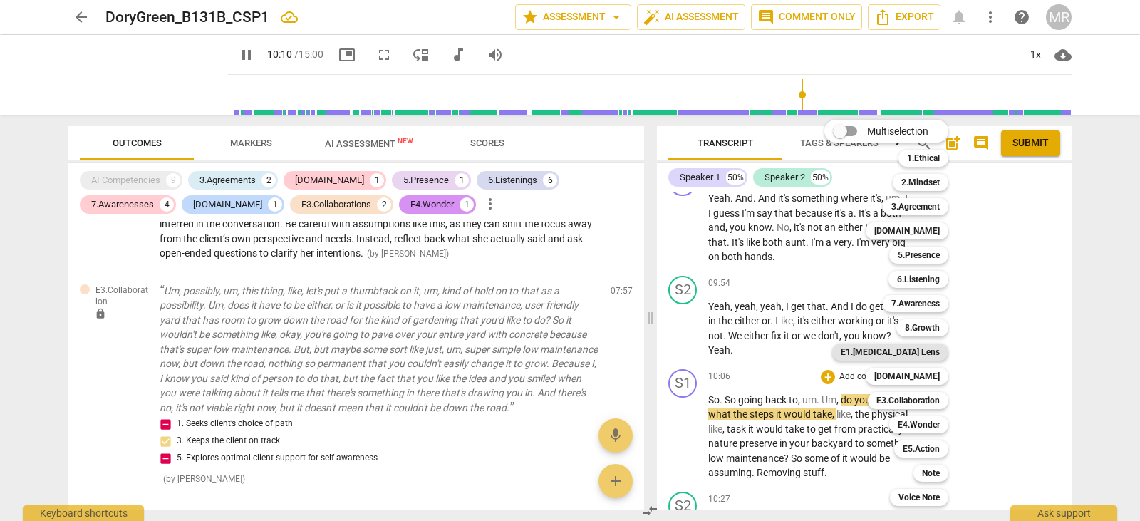
click at [921, 344] on b "E1.[MEDICAL_DATA] Lens" at bounding box center [889, 351] width 99 height 17
type input "611"
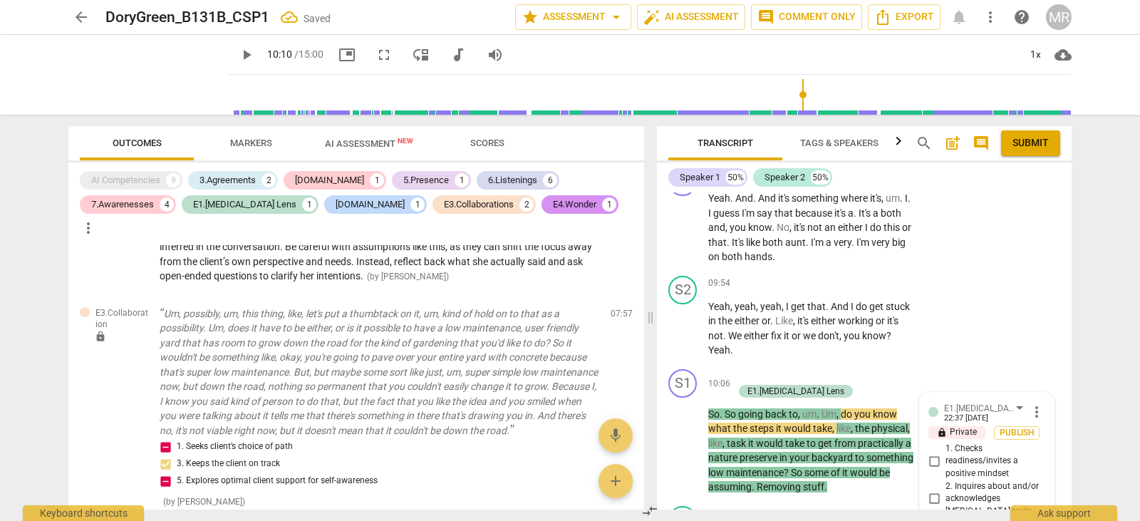
scroll to position [2727, 0]
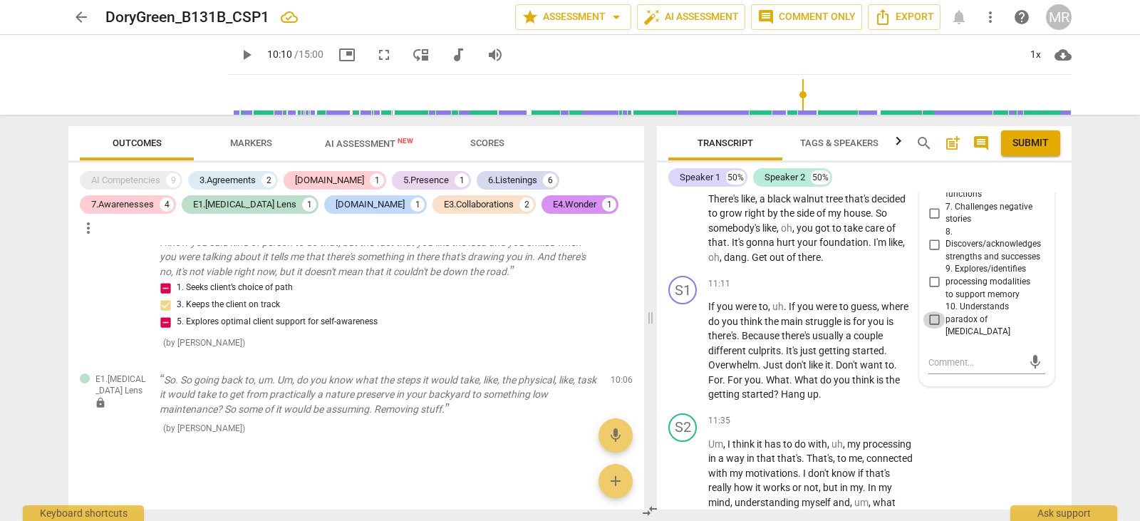
click at [932, 311] on input "10. Understands paradox of [MEDICAL_DATA]" at bounding box center [933, 319] width 23 height 17
click at [928, 311] on input "10. Understands paradox of [MEDICAL_DATA]" at bounding box center [933, 319] width 23 height 17
checkbox input "true"
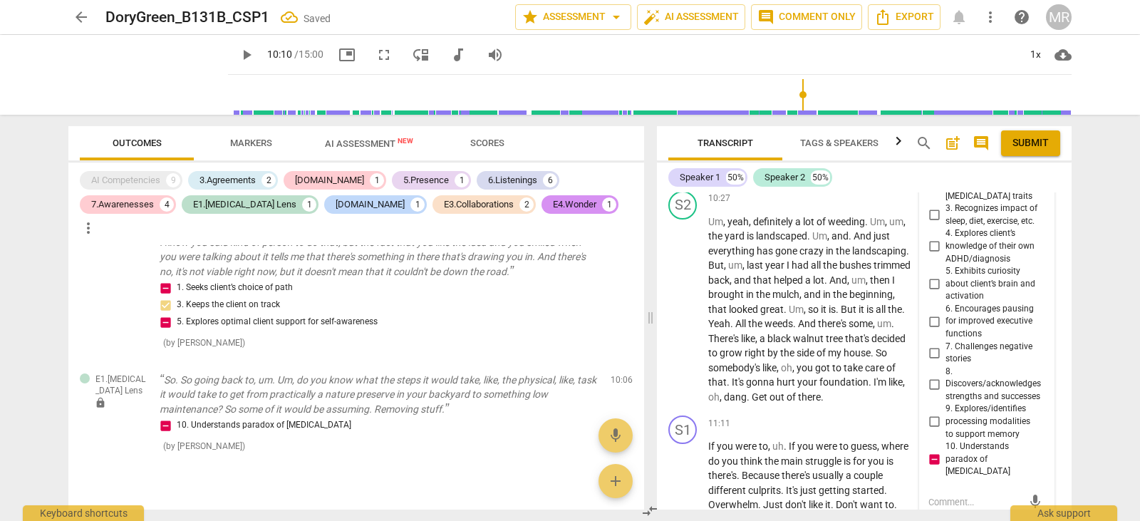
scroll to position [5613, 0]
click at [930, 360] on input "7. Challenges negative stories" at bounding box center [933, 355] width 23 height 17
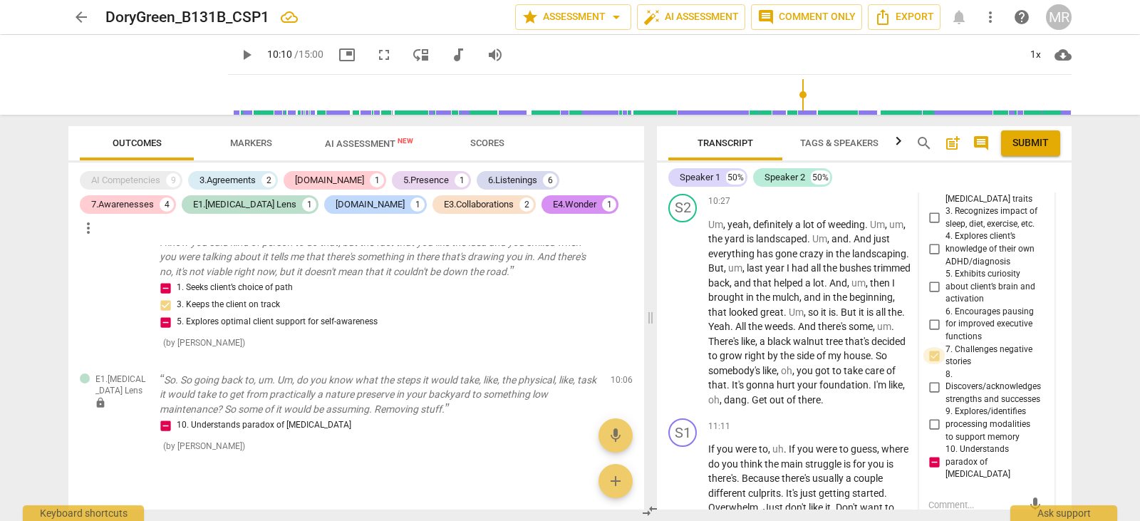
click at [930, 360] on input "7. Challenges negative stories" at bounding box center [933, 355] width 23 height 17
checkbox input "true"
click at [928, 498] on textarea at bounding box center [975, 505] width 94 height 14
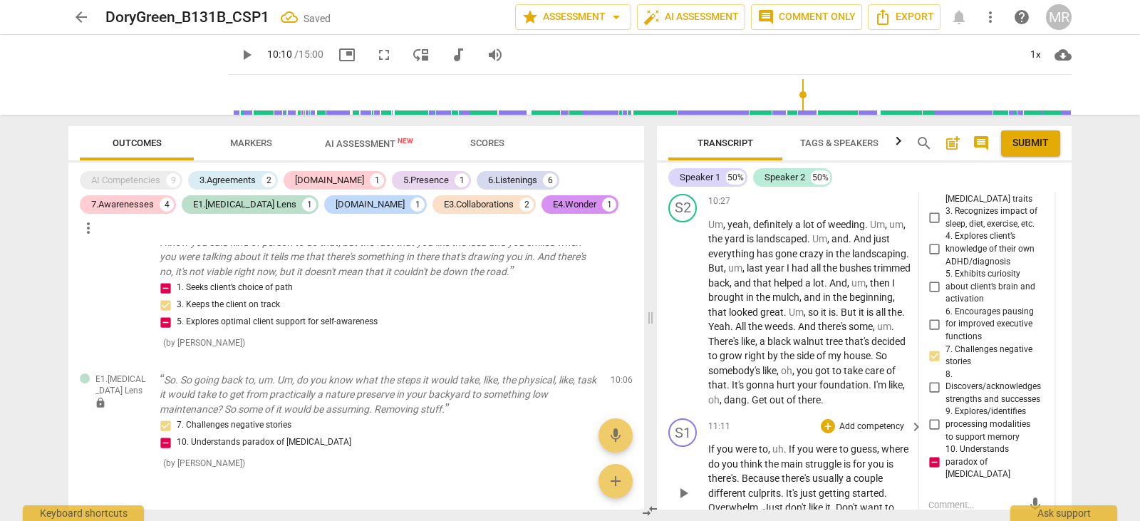
type textarea "T"
type textarea "Th"
type textarea "Thi"
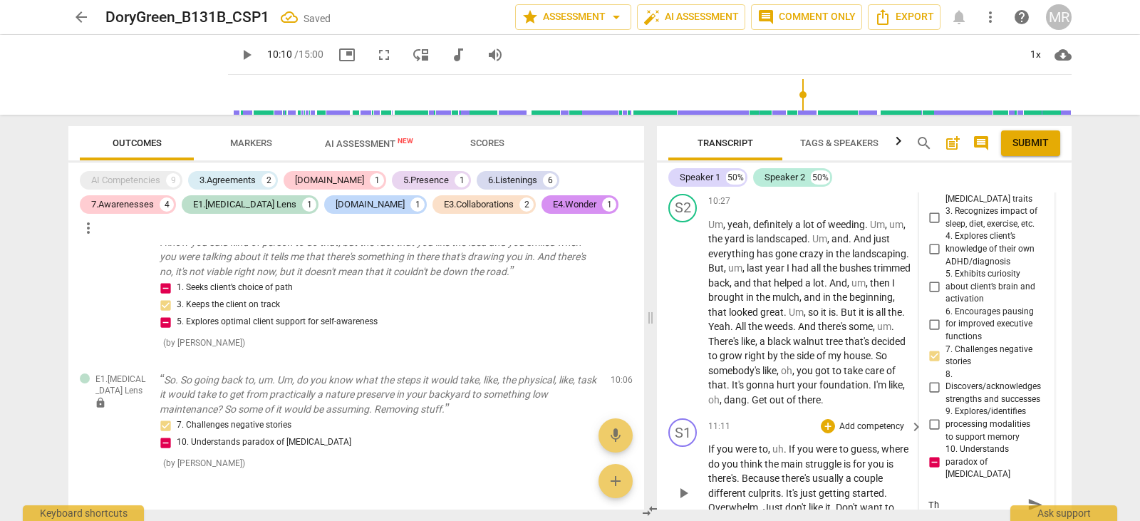
type textarea "Thi"
type textarea "This"
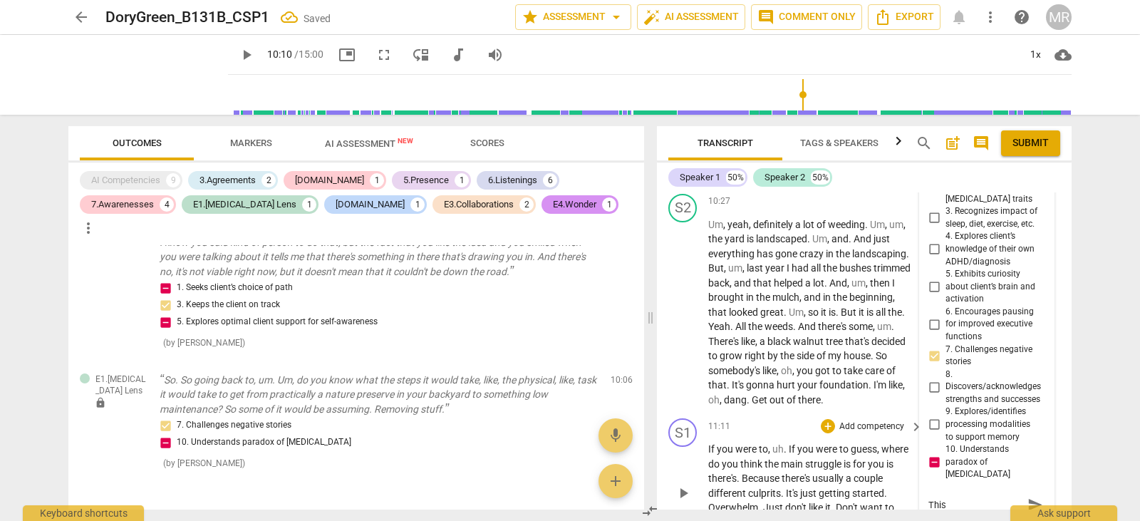
type textarea "This w"
type textarea "This wa"
type textarea "This was"
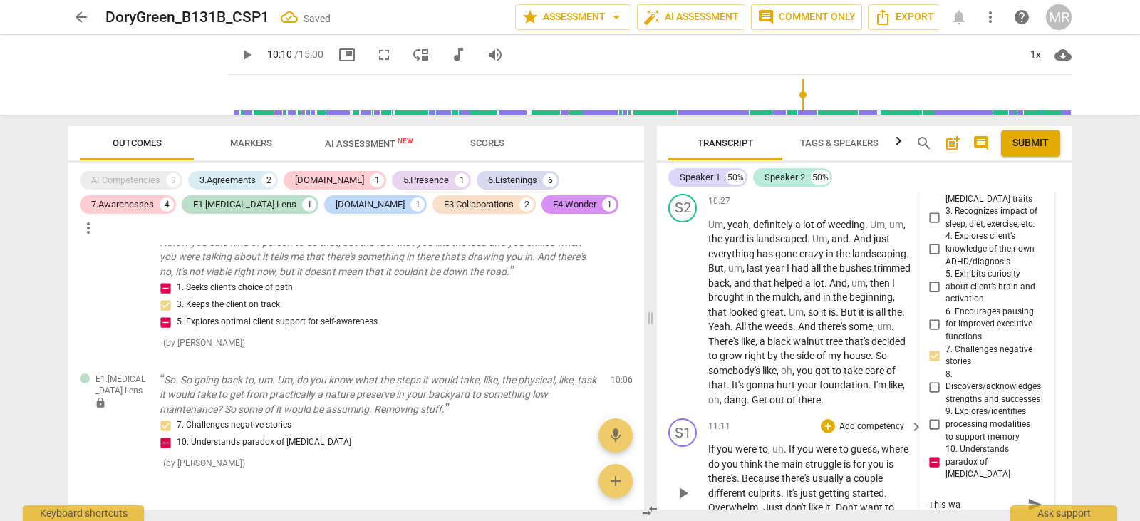
type textarea "This was"
type textarea "This was a"
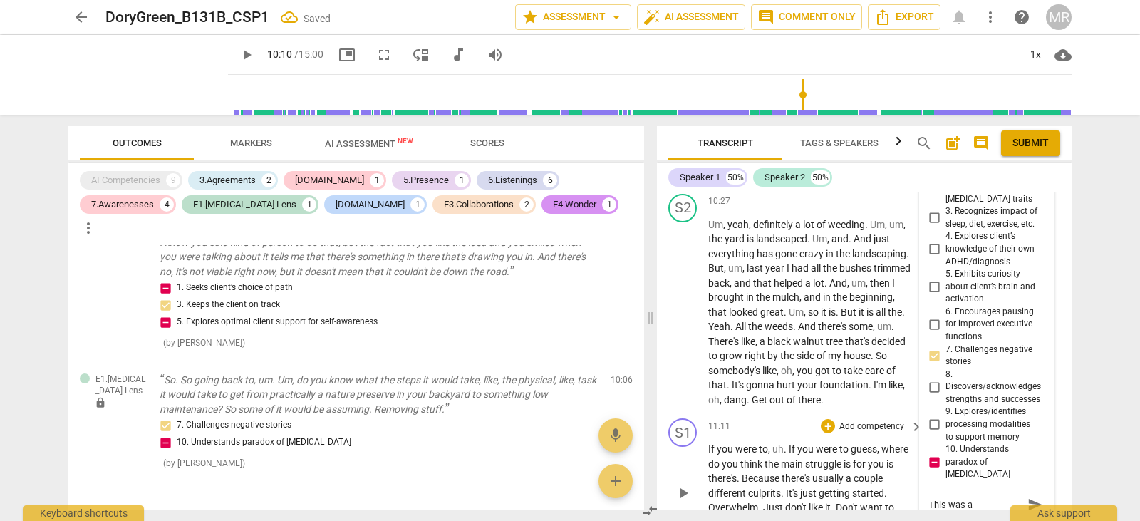
type textarea "This was a"
type textarea "This was a g"
type textarea "This was a"
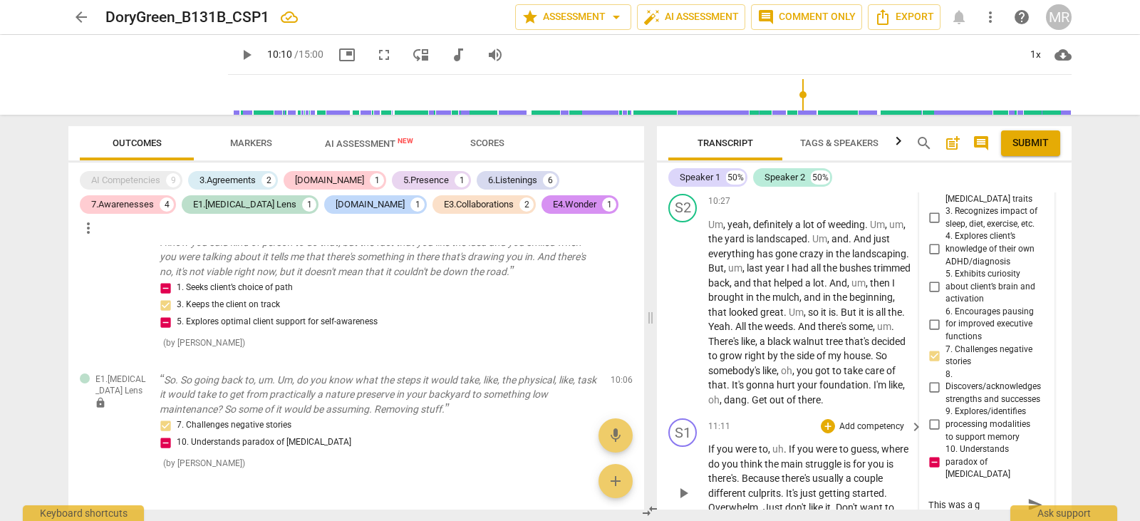
type textarea "This was a"
type textarea "This was an"
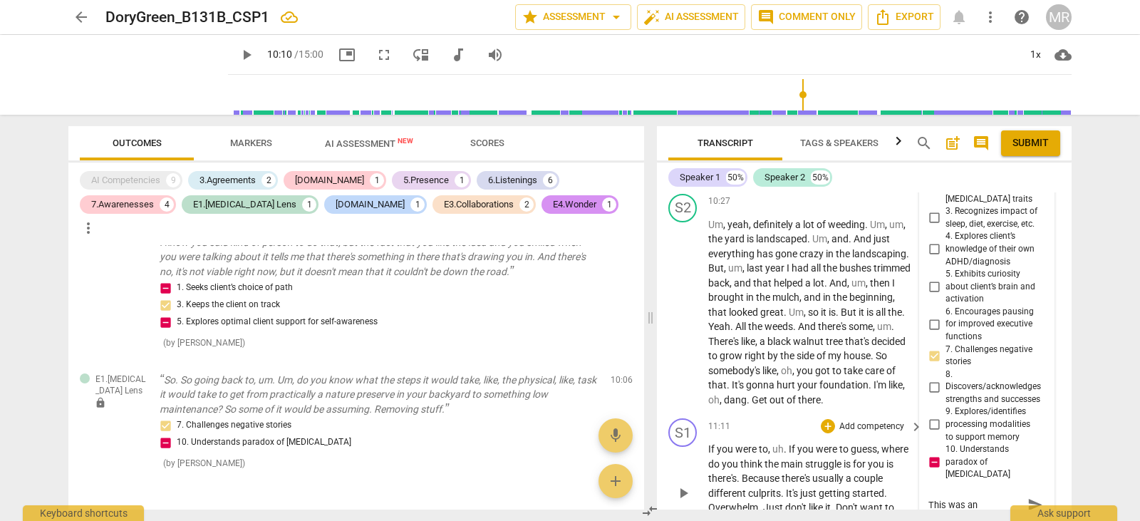
type textarea "This was an"
type textarea "This was an o"
type textarea "This was an op"
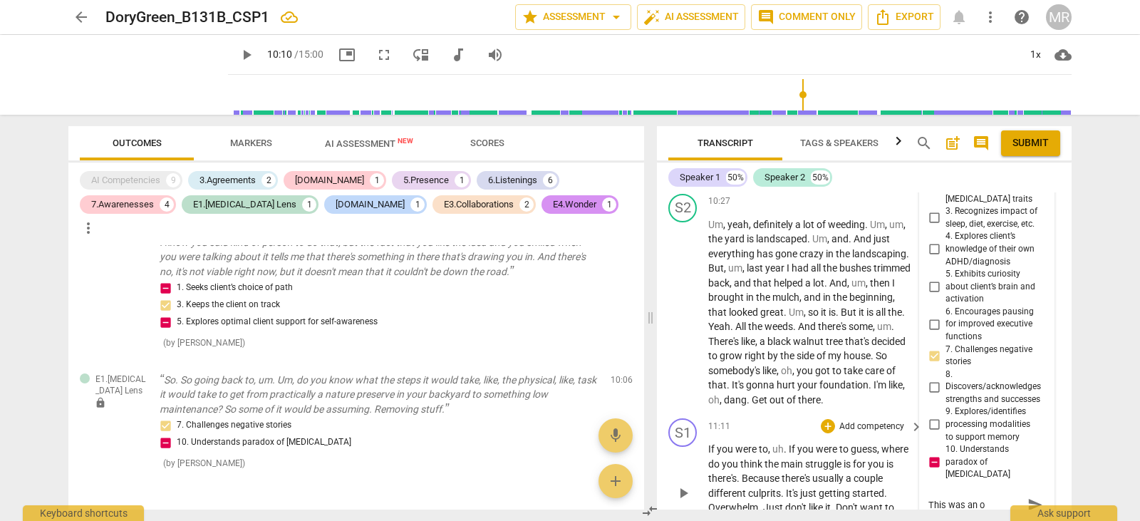
type textarea "This was an op"
type textarea "This was an opp"
type textarea "This was an oppo"
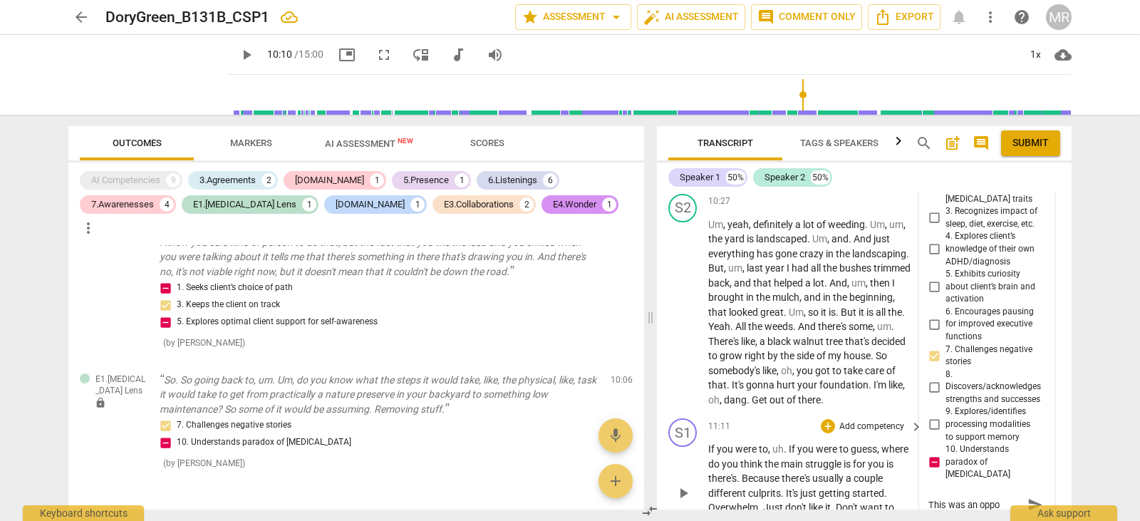
type textarea "This was an oppor"
type textarea "This was an opport"
type textarea "This was an opportu"
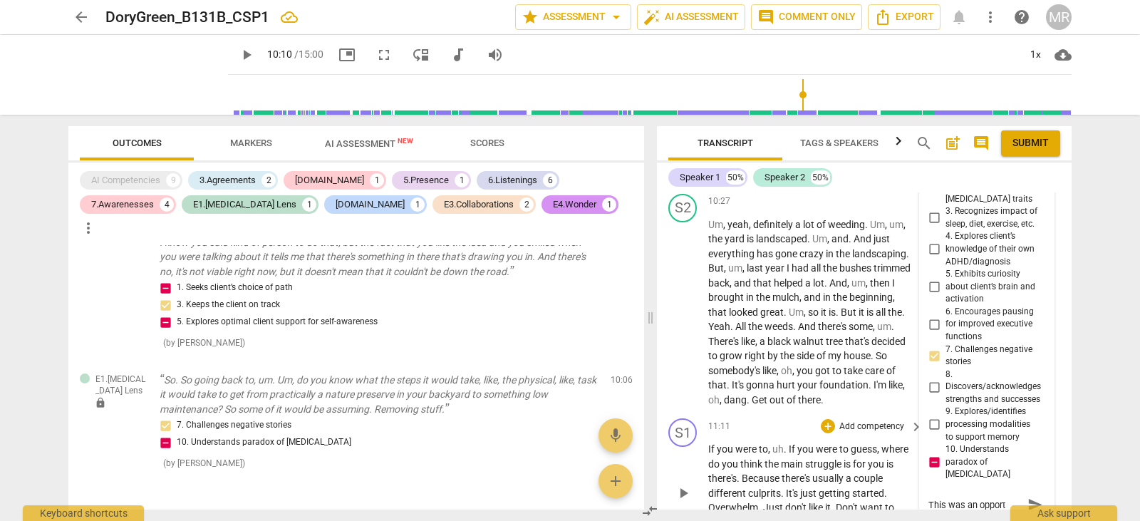
type textarea "This was an opportu"
type textarea "This was an opportun"
type textarea "This was an opportuni"
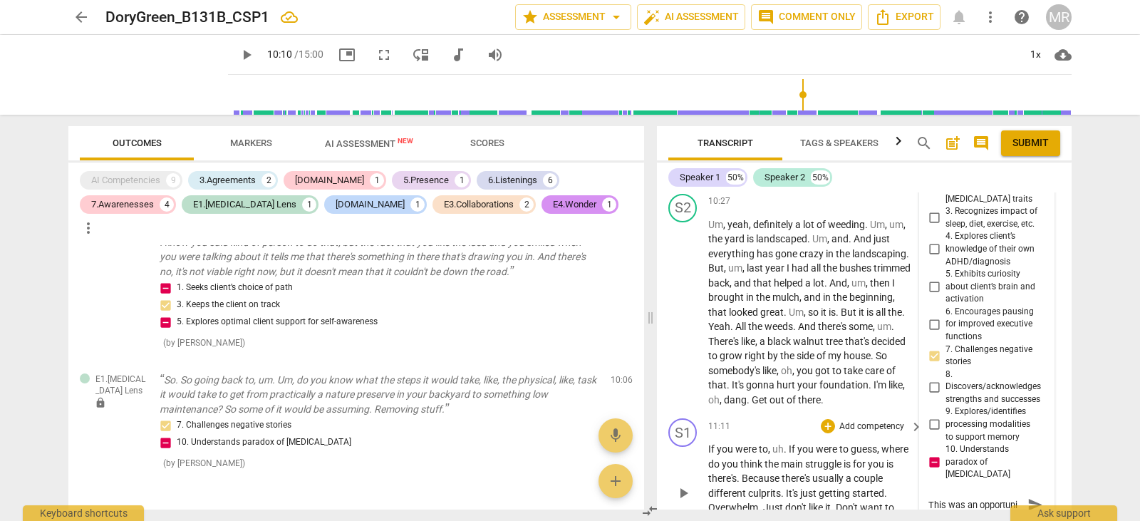
type textarea "This was an opportunit"
type textarea "This was an opportunity"
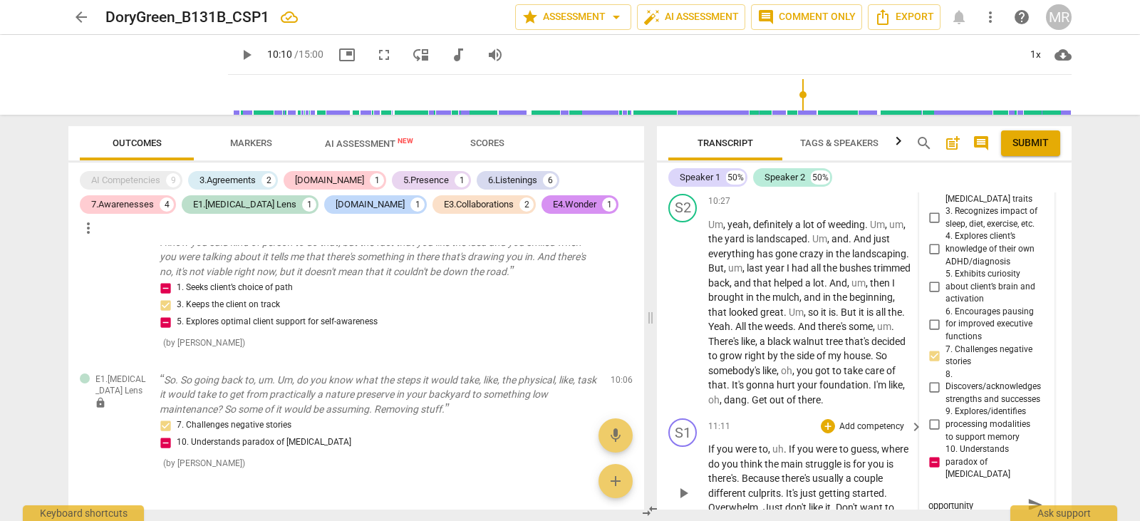
type textarea "This was an opportunity"
type textarea "This was an opportunity t"
type textarea "This was an opportunity to"
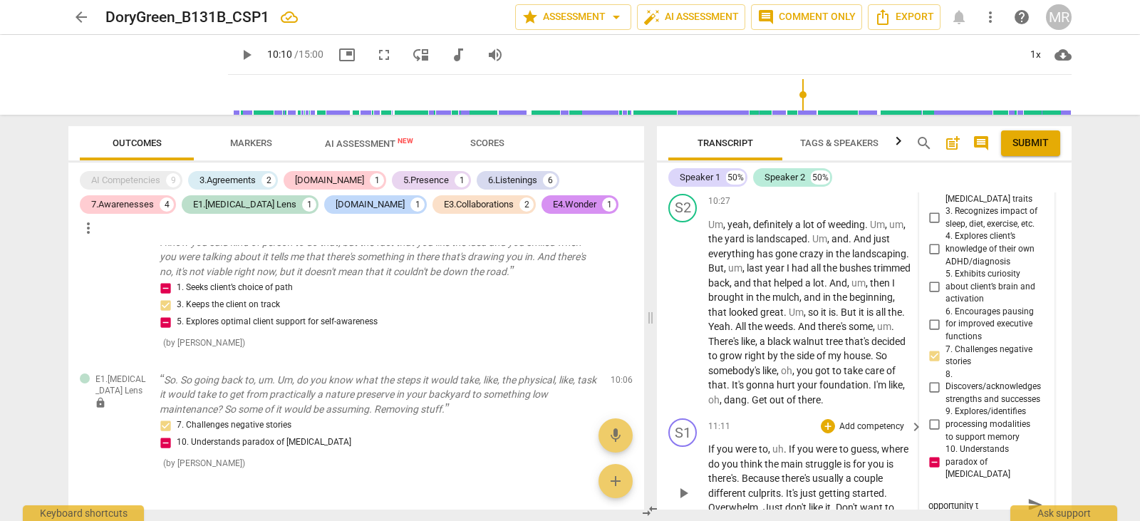
type textarea "This was an opportunity to"
type textarea "This was an opportunity to s"
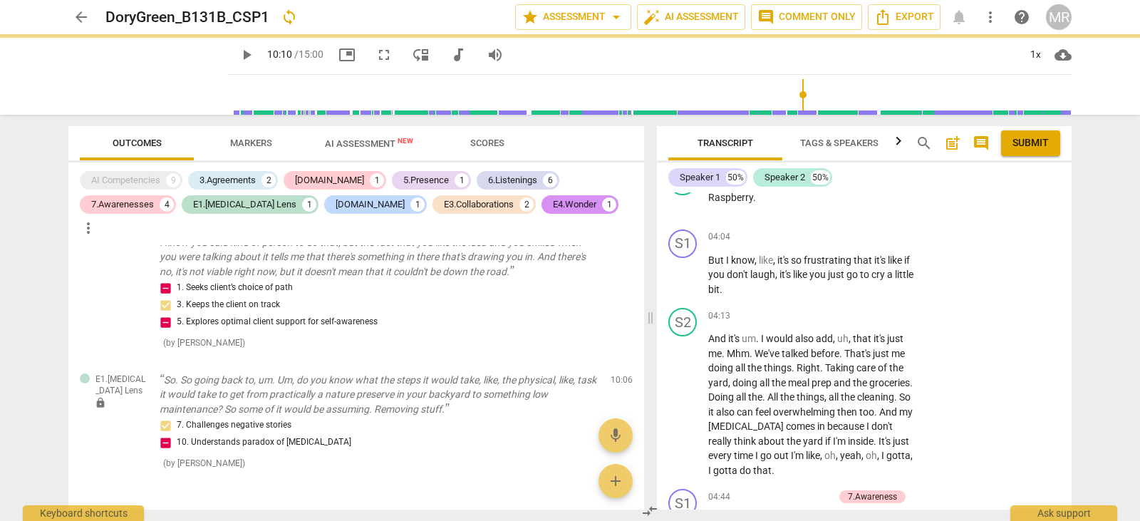
scroll to position [3121, 0]
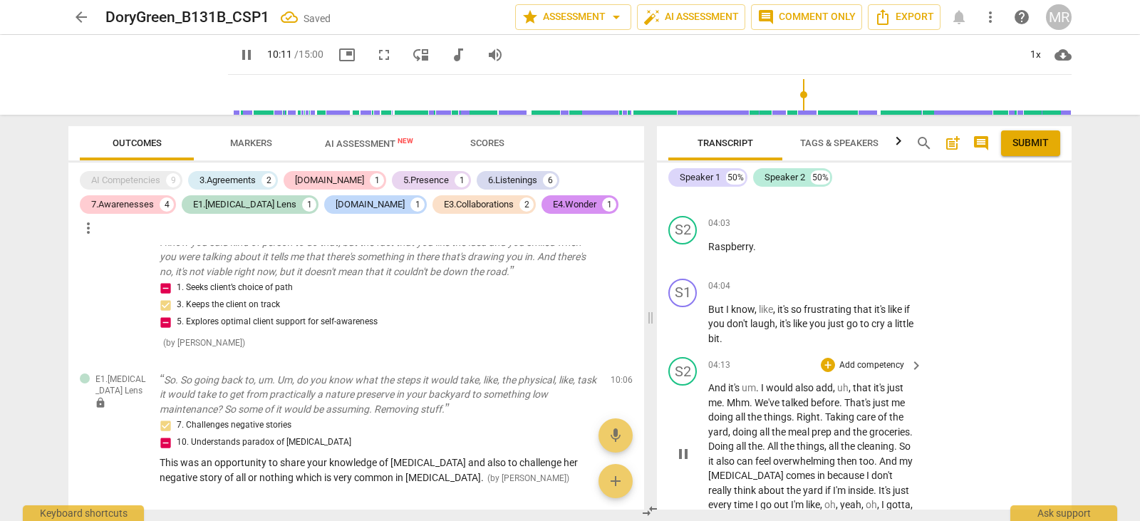
click at [938, 429] on div "S2 play_arrow pause 04:13 + Add competency keyboard_arrow_right And it's um . I…" at bounding box center [864, 441] width 415 height 181
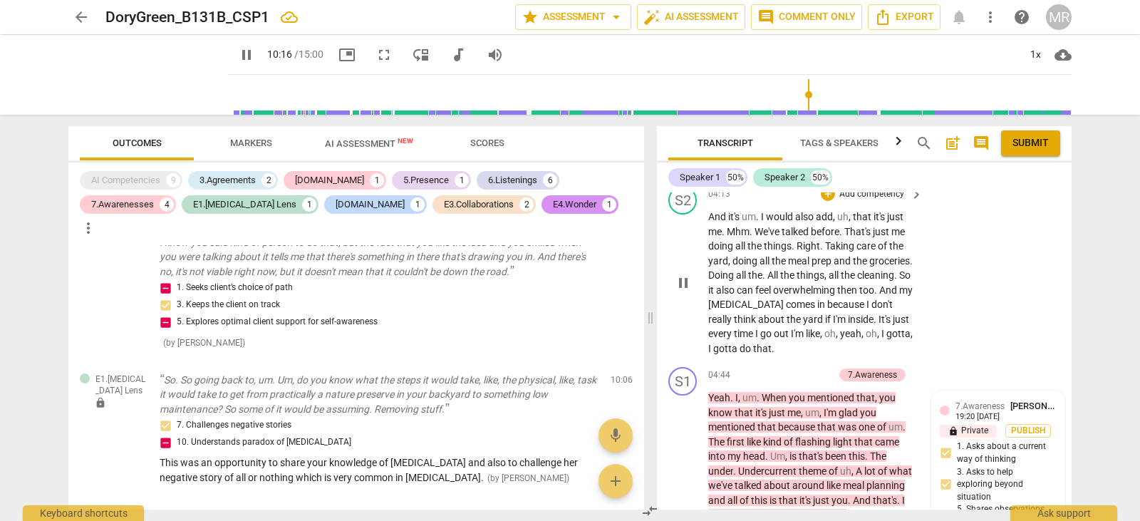
scroll to position [3321, 0]
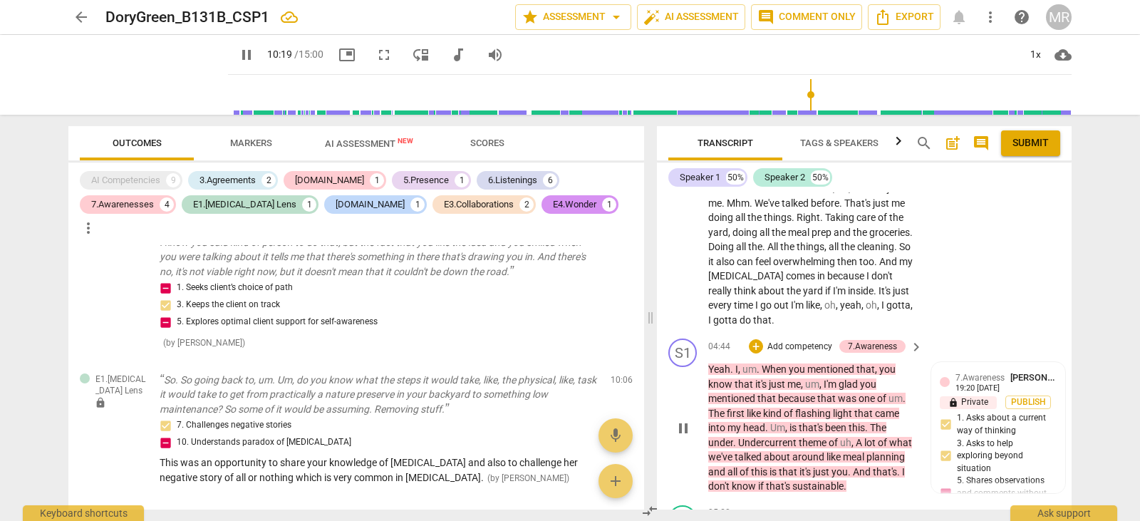
click at [802, 337] on div "S1 play_arrow pause 04:44 + Add competency 7.Awareness keyboard_arrow_right Yea…" at bounding box center [864, 416] width 415 height 167
click at [802, 346] on p "Add competency" at bounding box center [800, 346] width 68 height 13
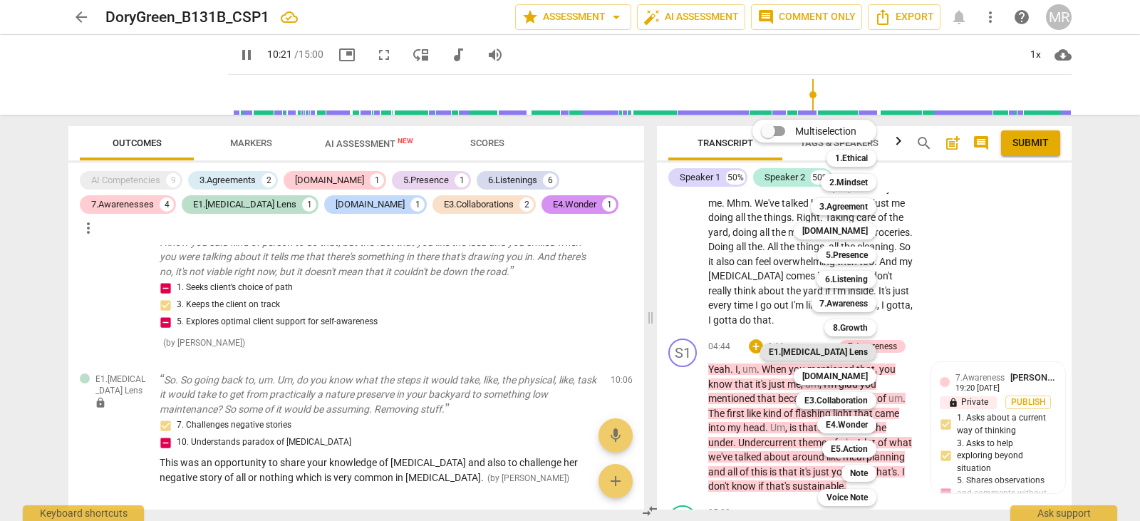
click at [831, 346] on b "E1.[MEDICAL_DATA] Lens" at bounding box center [818, 351] width 99 height 17
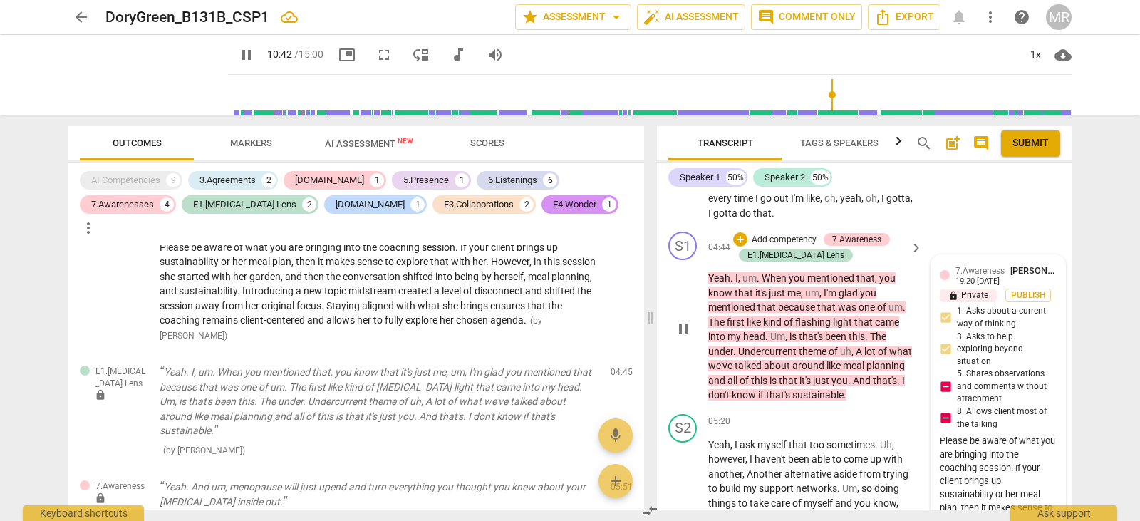
scroll to position [3425, 0]
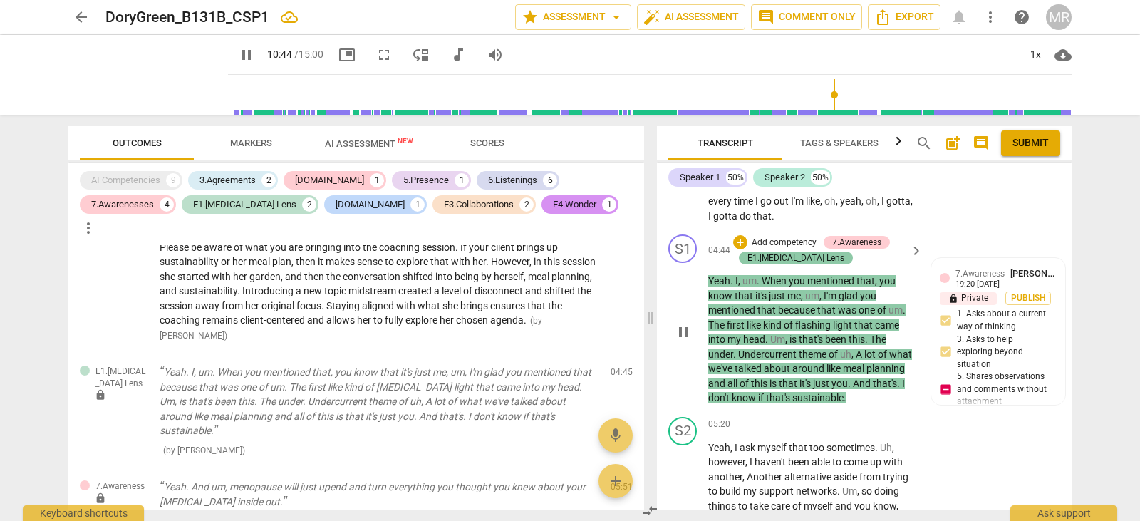
click at [793, 259] on div "E1.[MEDICAL_DATA] Lens" at bounding box center [795, 257] width 97 height 13
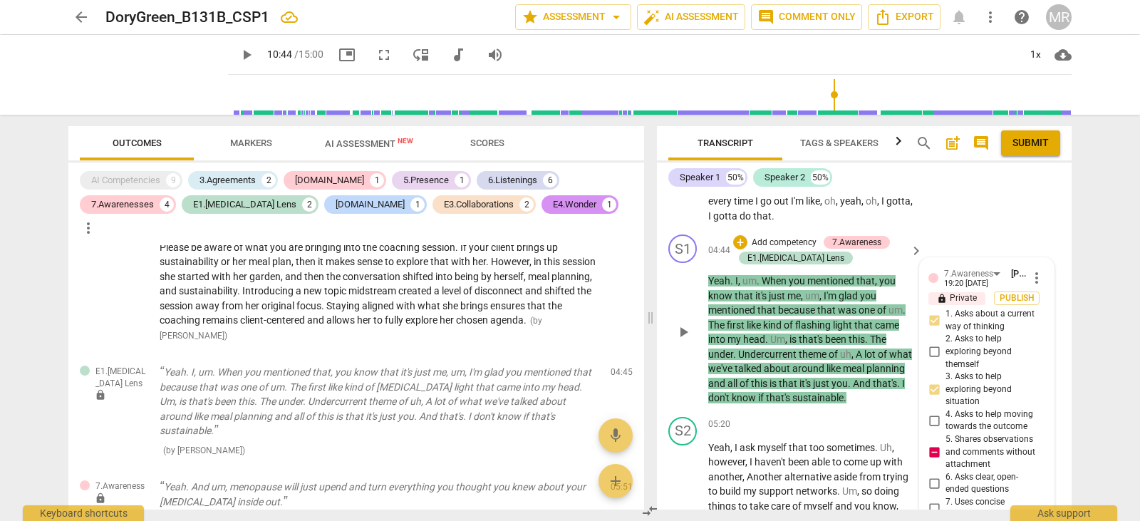
click at [957, 288] on div "19:20 [DATE]" at bounding box center [966, 283] width 44 height 9
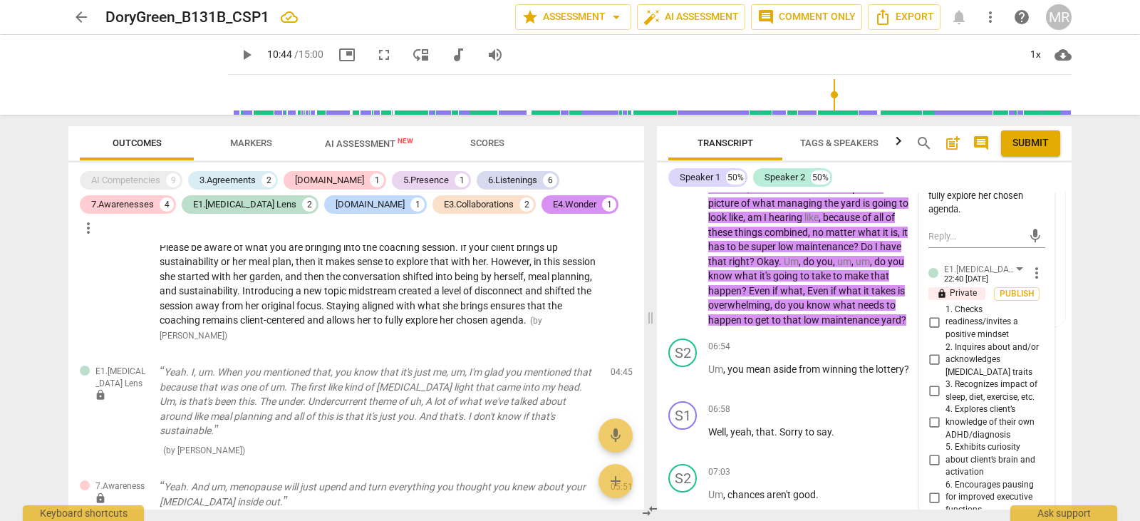
scroll to position [4080, 0]
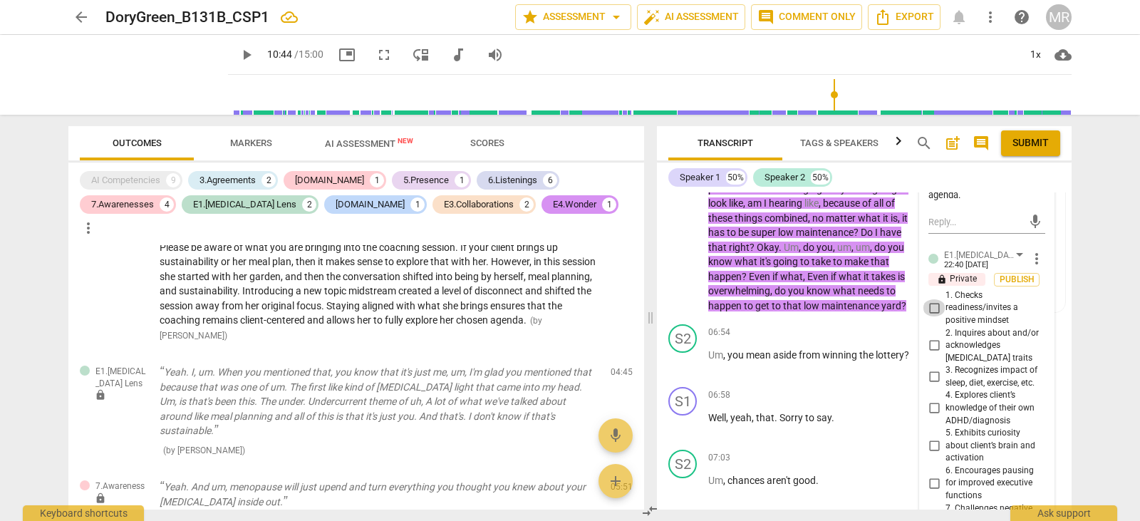
click at [931, 316] on input "1. Checks readiness/invites a positive mindset" at bounding box center [933, 307] width 23 height 17
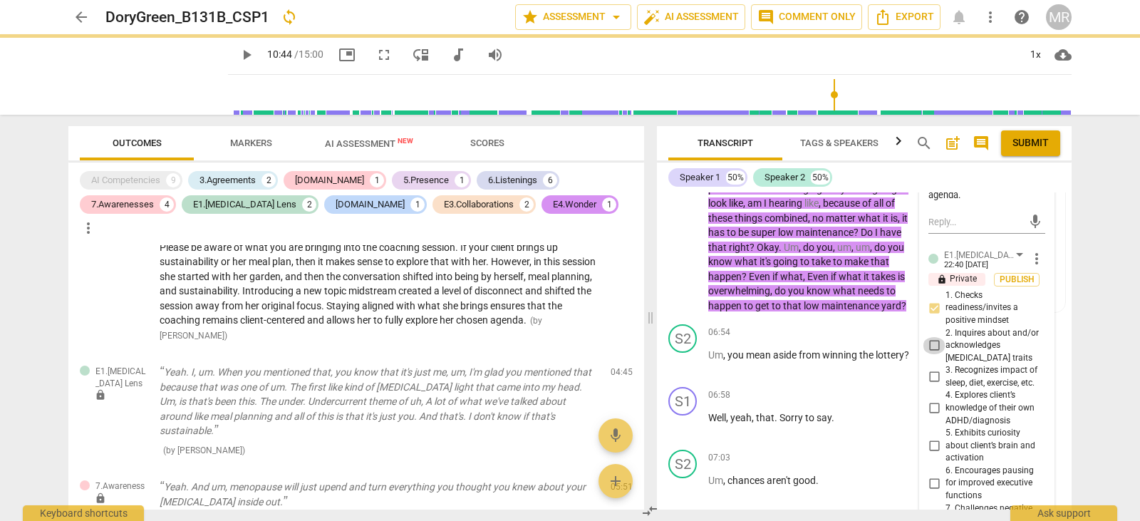
click at [929, 354] on input "2. Inquires about and/or acknowledges [MEDICAL_DATA] traits" at bounding box center [933, 345] width 23 height 17
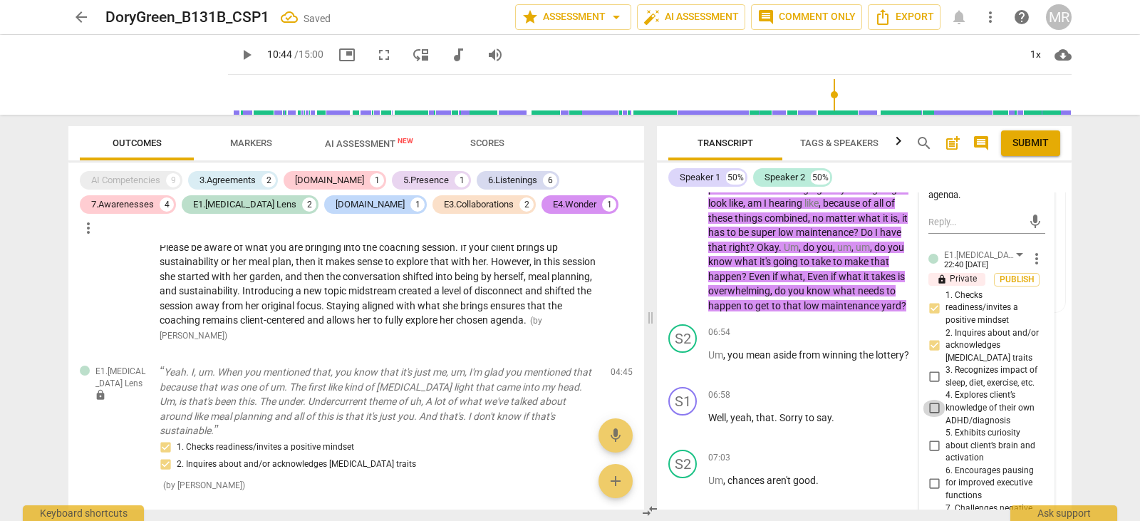
click at [930, 417] on input "4. Explores client’s knowledge of their own ADHD/diagnosis" at bounding box center [933, 408] width 23 height 17
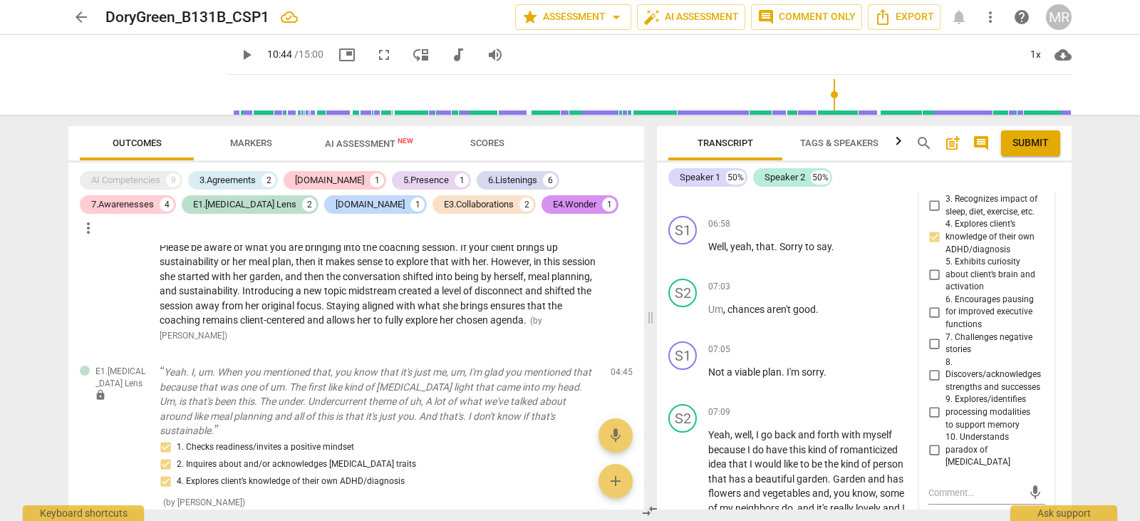
scroll to position [4279, 0]
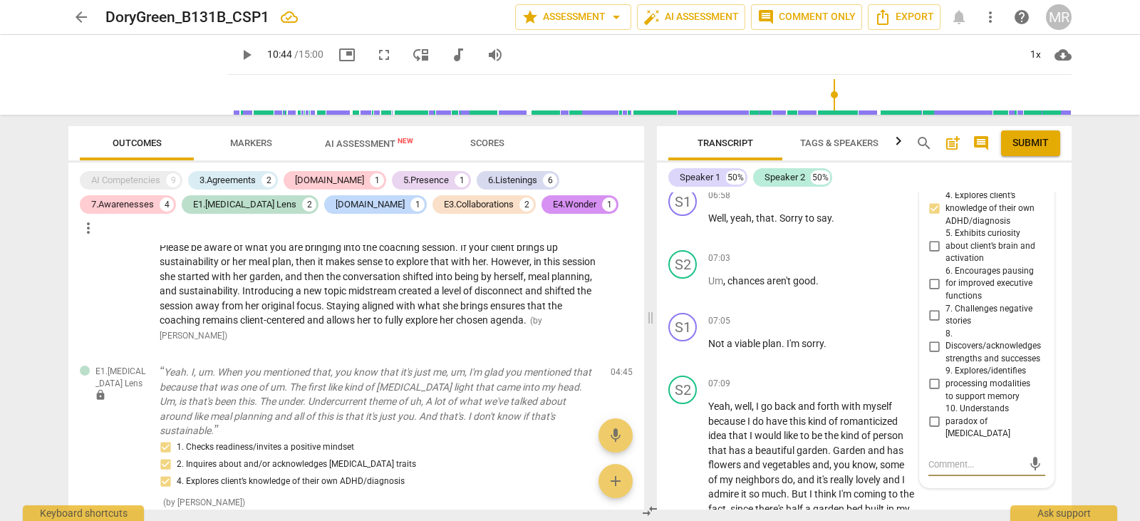
click at [940, 471] on textarea at bounding box center [975, 464] width 94 height 14
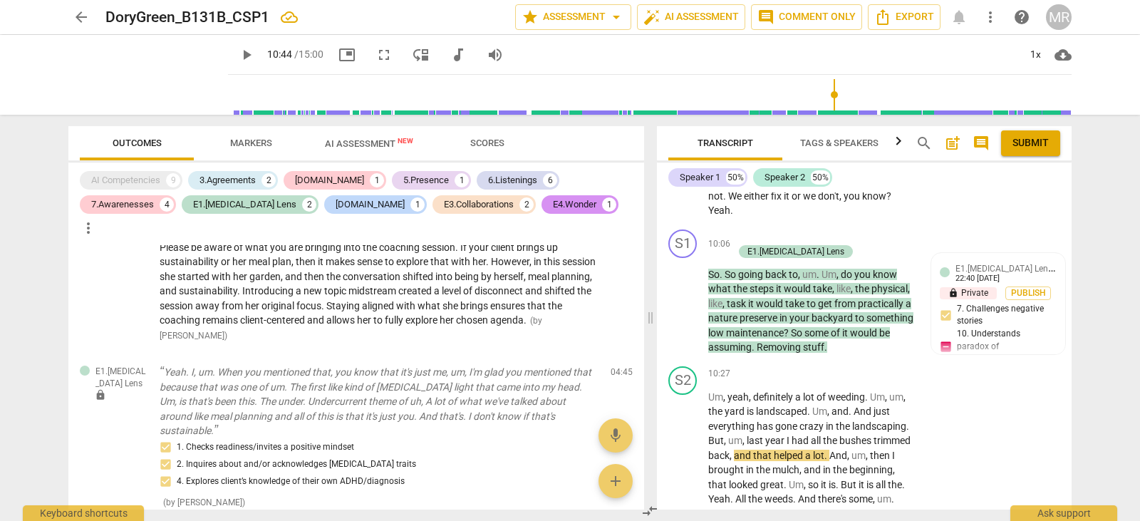
scroll to position [5423, 0]
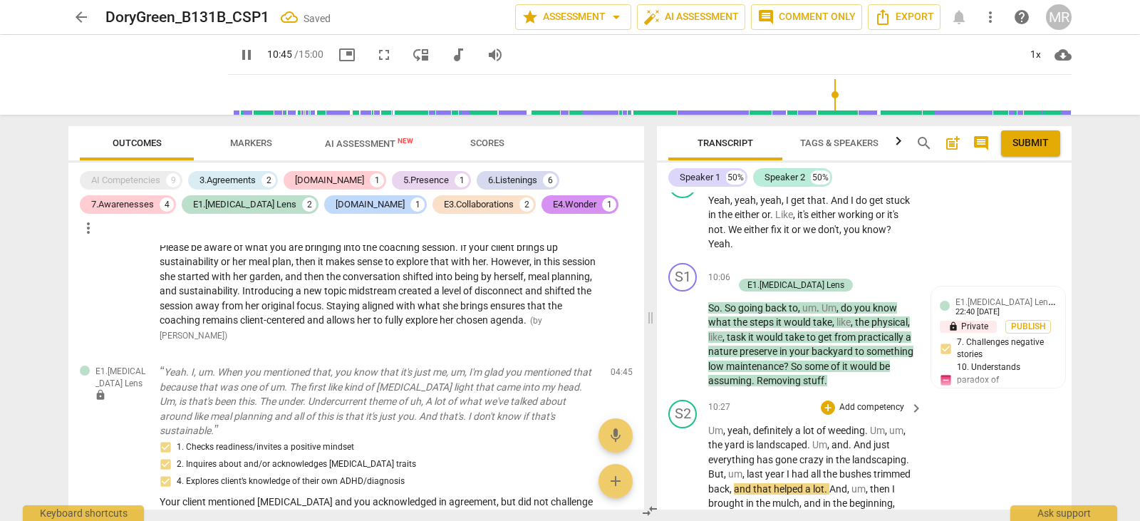
click at [683, 509] on span "pause" at bounding box center [683, 517] width 17 height 17
click at [683, 509] on span "play_arrow" at bounding box center [683, 517] width 17 height 17
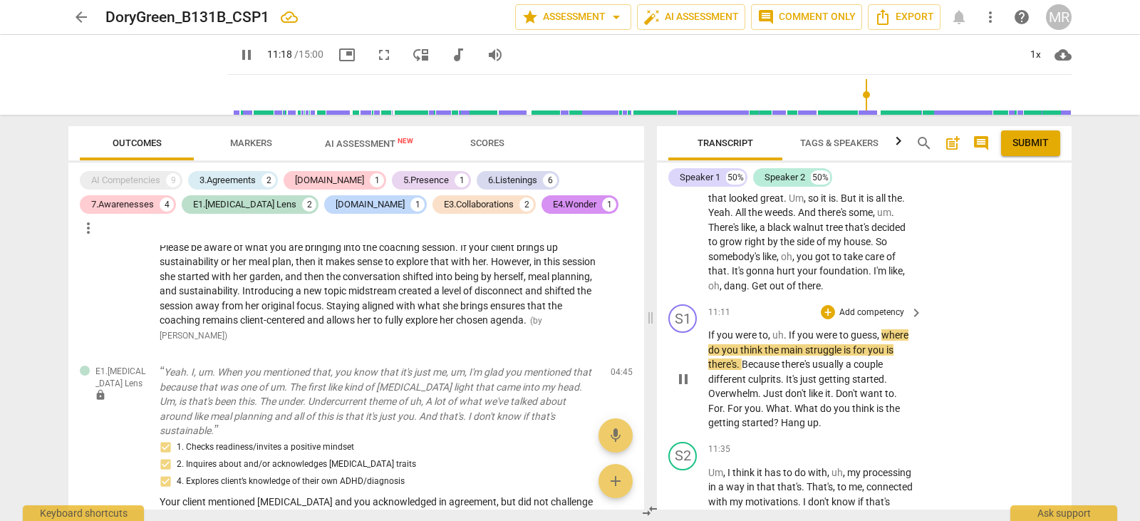
click at [863, 306] on p "Add competency" at bounding box center [872, 312] width 68 height 13
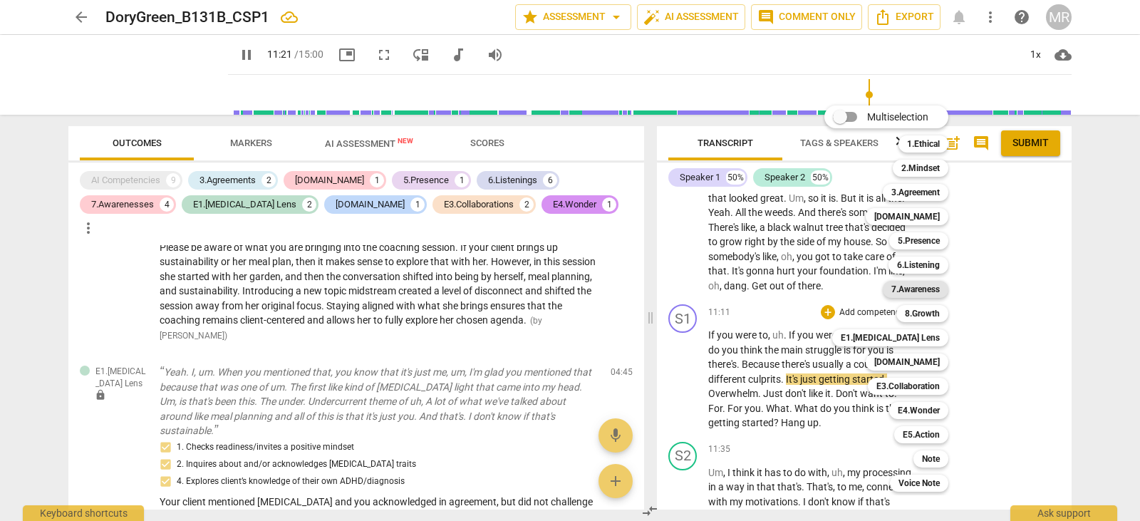
click at [921, 291] on b "7.Awareness" at bounding box center [915, 289] width 48 height 17
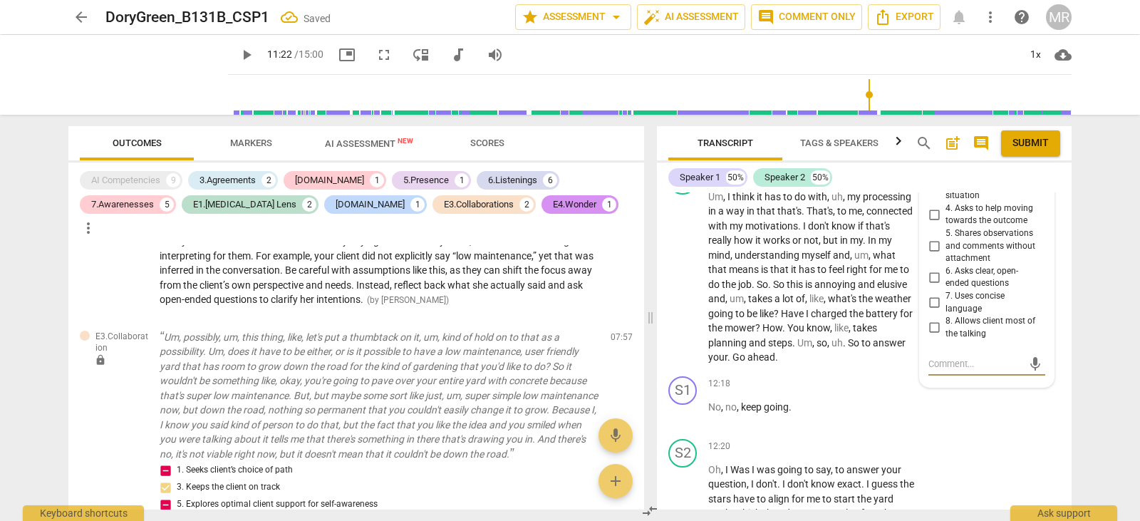
scroll to position [3043, 0]
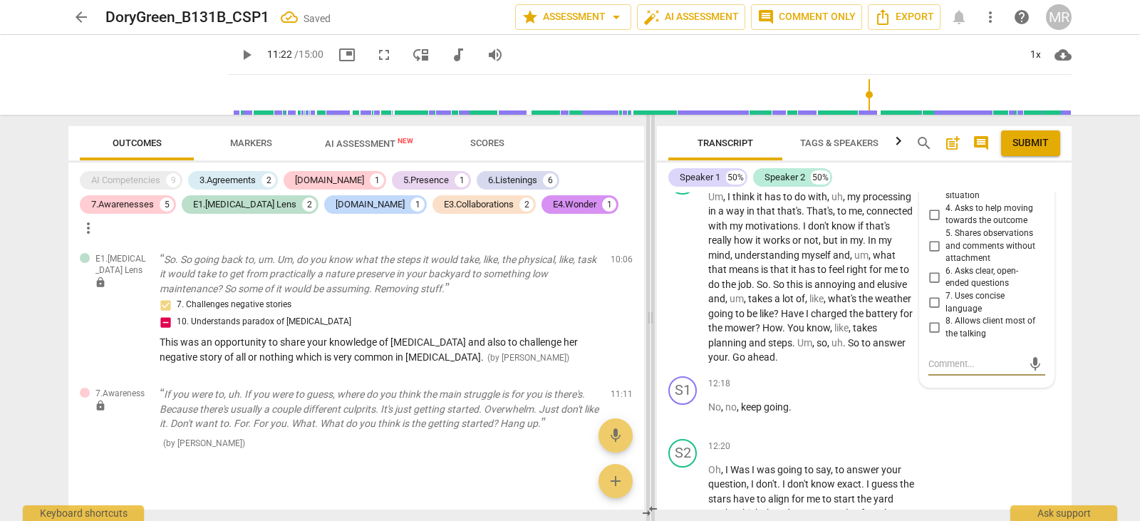
click at [649, 316] on span at bounding box center [650, 318] width 9 height 406
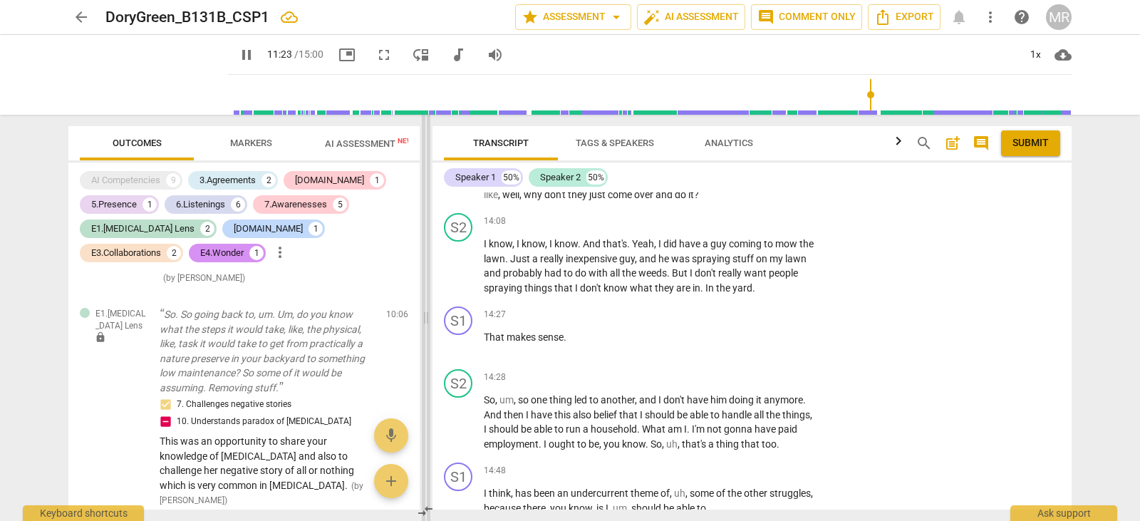
scroll to position [4886, 0]
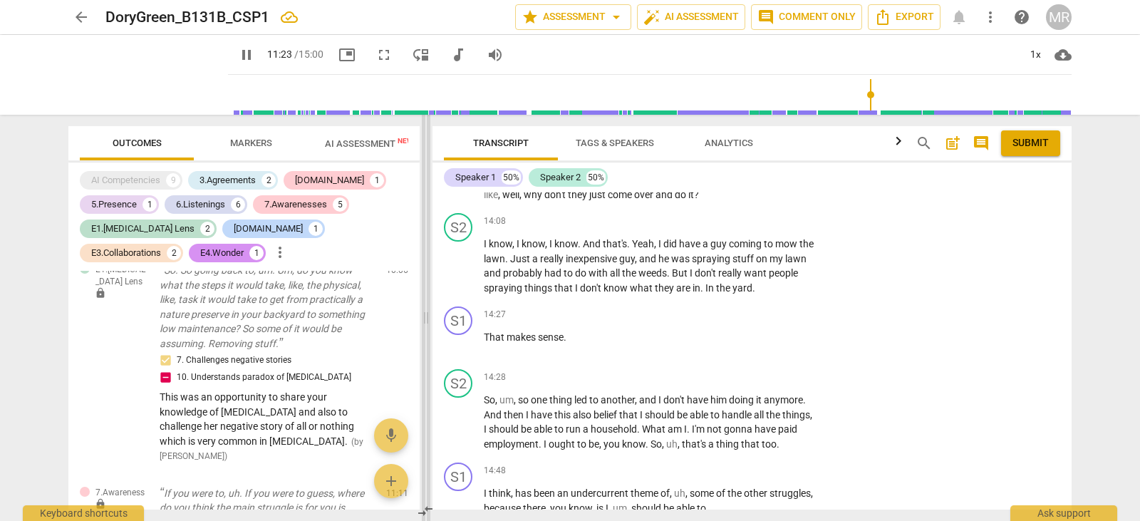
drag, startPoint x: 529, startPoint y: 303, endPoint x: 425, endPoint y: 311, distance: 104.3
click at [425, 311] on span at bounding box center [426, 318] width 9 height 406
click at [932, 189] on div "Speaker 1 50% Speaker 2 50% format_bold format_list_bulleted [PERSON_NAME] lock…" at bounding box center [751, 335] width 639 height 347
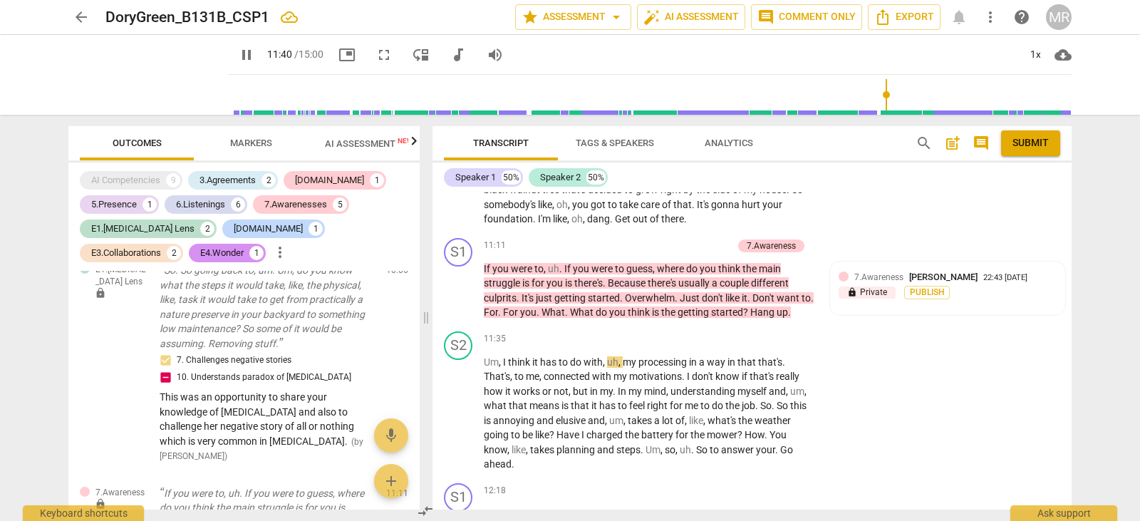
scroll to position [4494, 0]
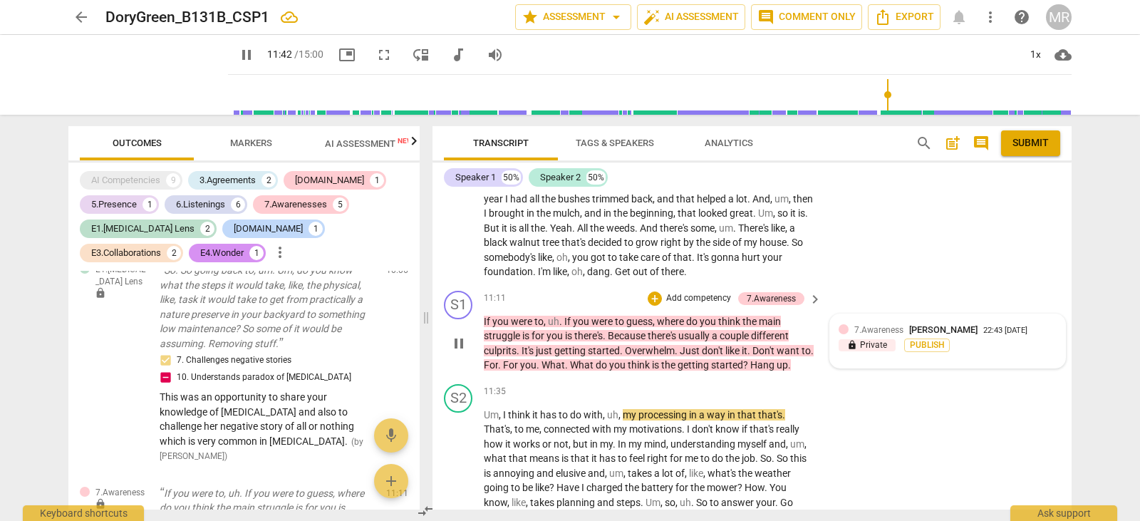
click at [895, 320] on div "7.Awareness [PERSON_NAME] 22:43 [DATE] lock Private Publish" at bounding box center [947, 341] width 235 height 54
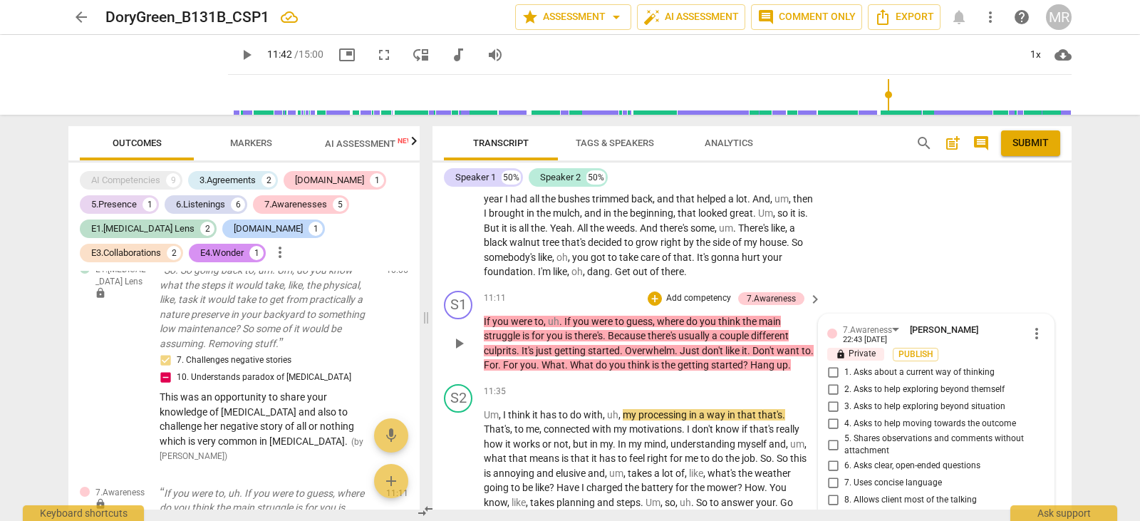
scroll to position [4674, 0]
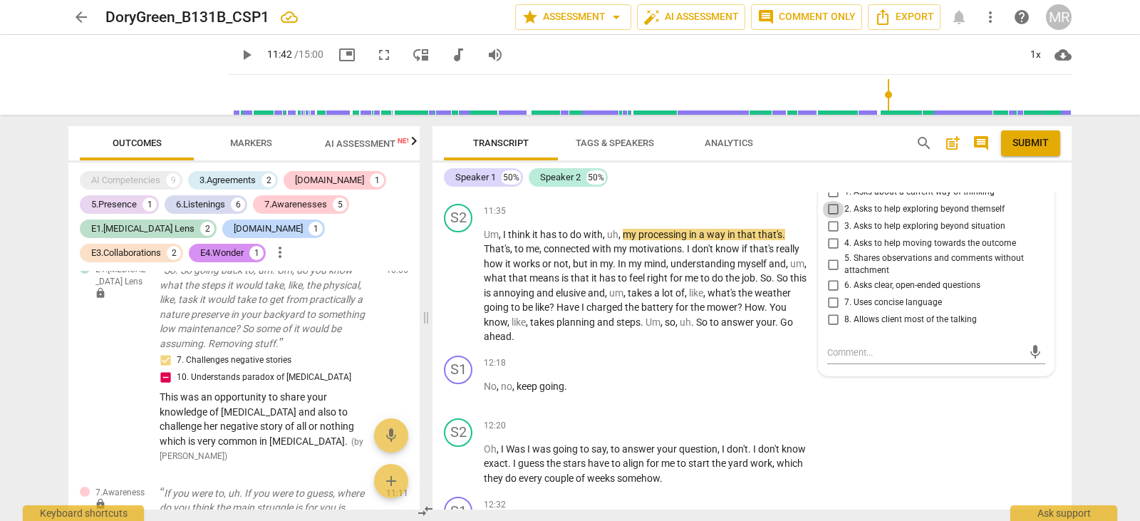
click at [830, 207] on input "2. Asks to help exploring beyond themself" at bounding box center [832, 209] width 23 height 17
click at [830, 227] on input "3. Asks to help exploring beyond situation" at bounding box center [832, 226] width 23 height 17
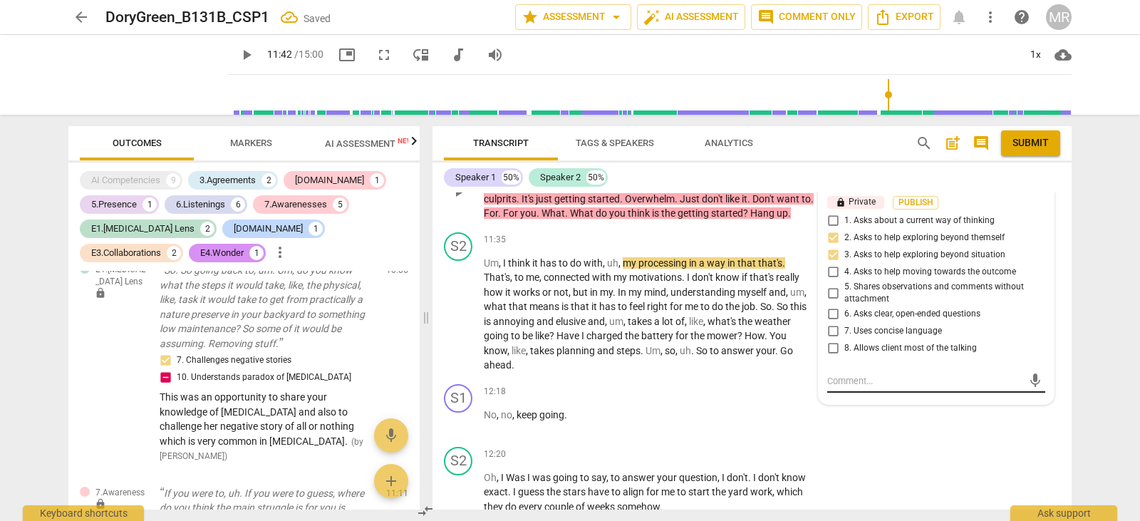
scroll to position [4617, 0]
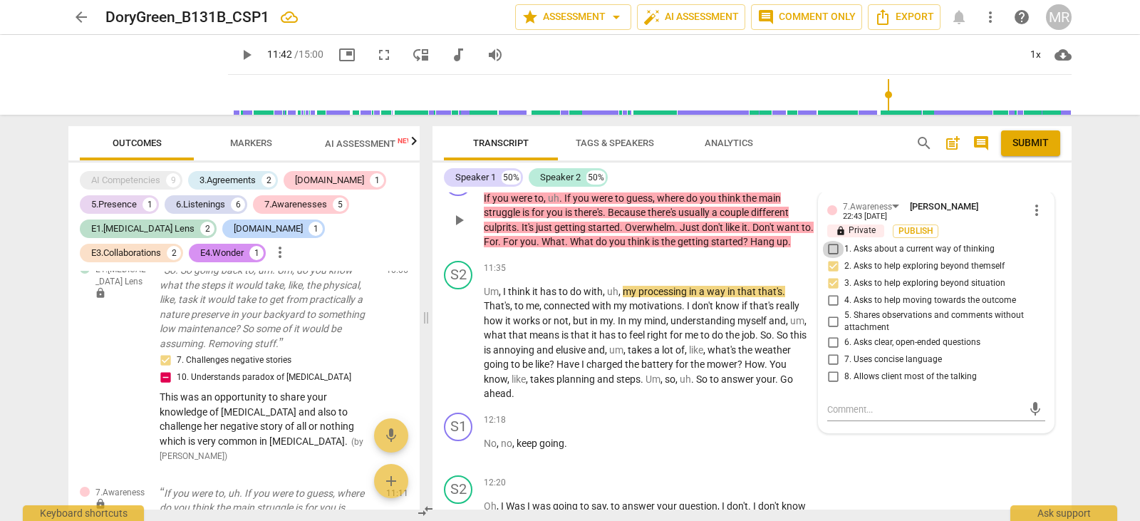
click at [831, 251] on input "1. Asks about a current way of thinking" at bounding box center [832, 249] width 23 height 17
click at [835, 405] on textarea at bounding box center [924, 409] width 195 height 14
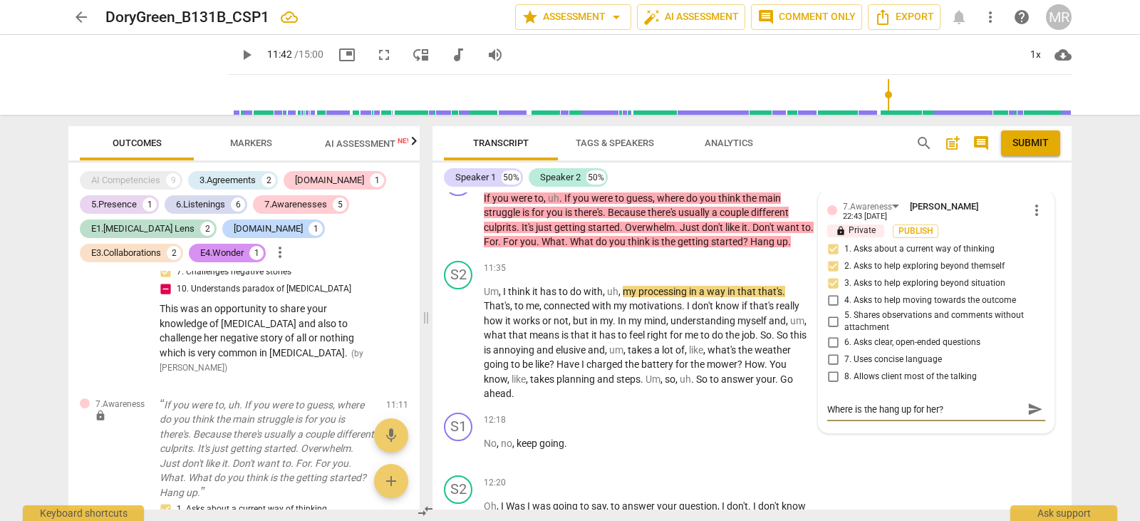
scroll to position [4990, 0]
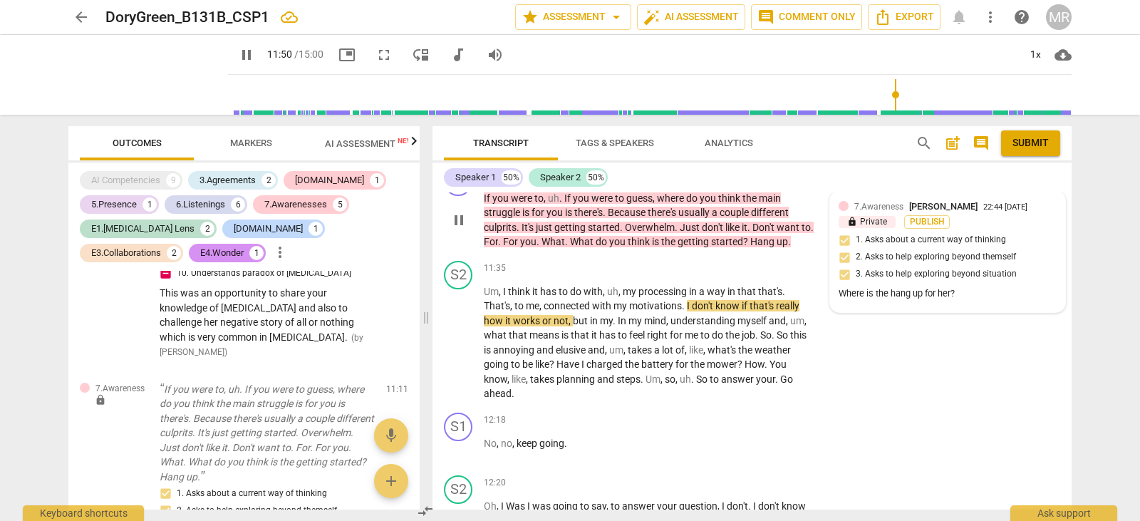
click at [916, 294] on div "Where is the hang up for her?" at bounding box center [947, 294] width 218 height 14
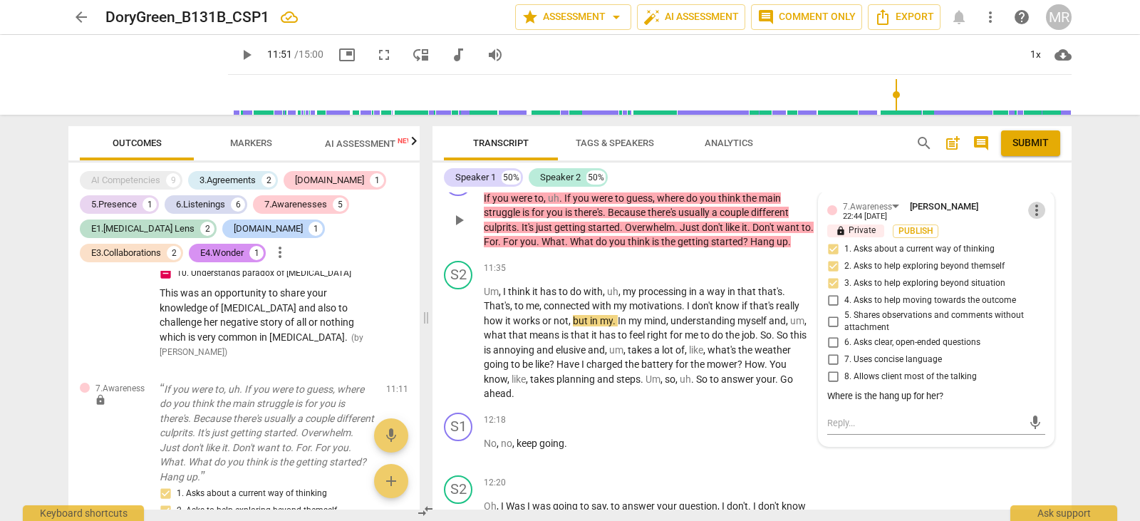
click at [1032, 202] on span "more_vert" at bounding box center [1036, 210] width 17 height 17
click at [1034, 207] on li "Edit" at bounding box center [1047, 208] width 49 height 27
drag, startPoint x: 944, startPoint y: 402, endPoint x: 826, endPoint y: 414, distance: 118.8
click at [827, 414] on div "Where is the hang up for her? Where is the hang up for her?" at bounding box center [936, 404] width 218 height 23
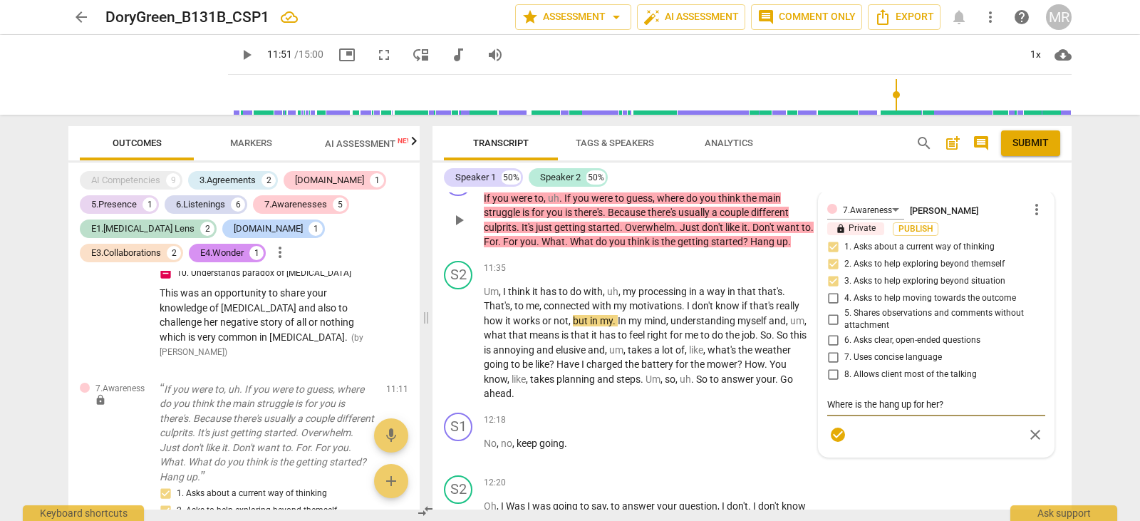
drag, startPoint x: 826, startPoint y: 403, endPoint x: 944, endPoint y: 403, distance: 117.5
click at [944, 403] on textarea "Where is the hang up for her?" at bounding box center [936, 404] width 218 height 14
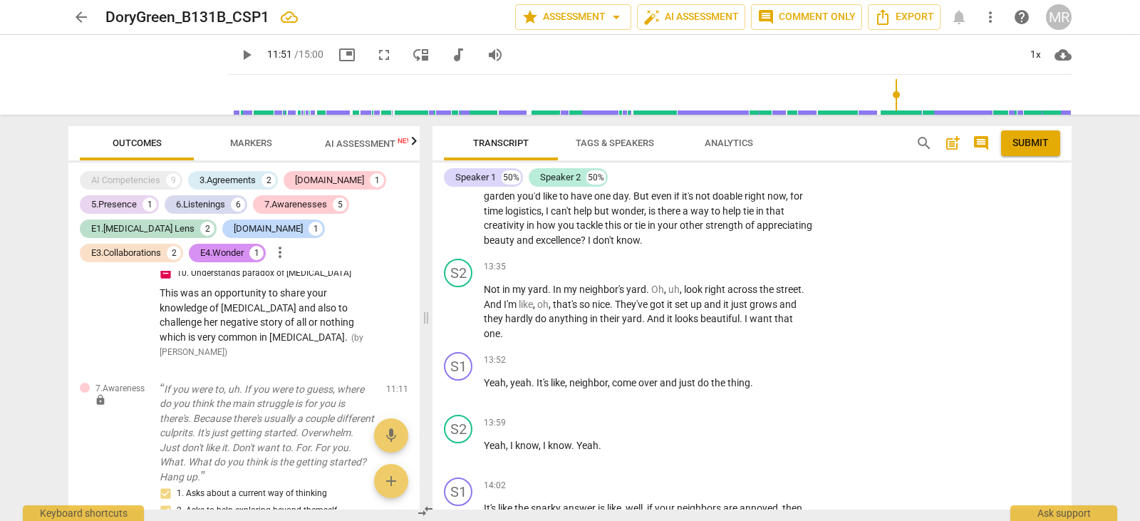
scroll to position [4846, 0]
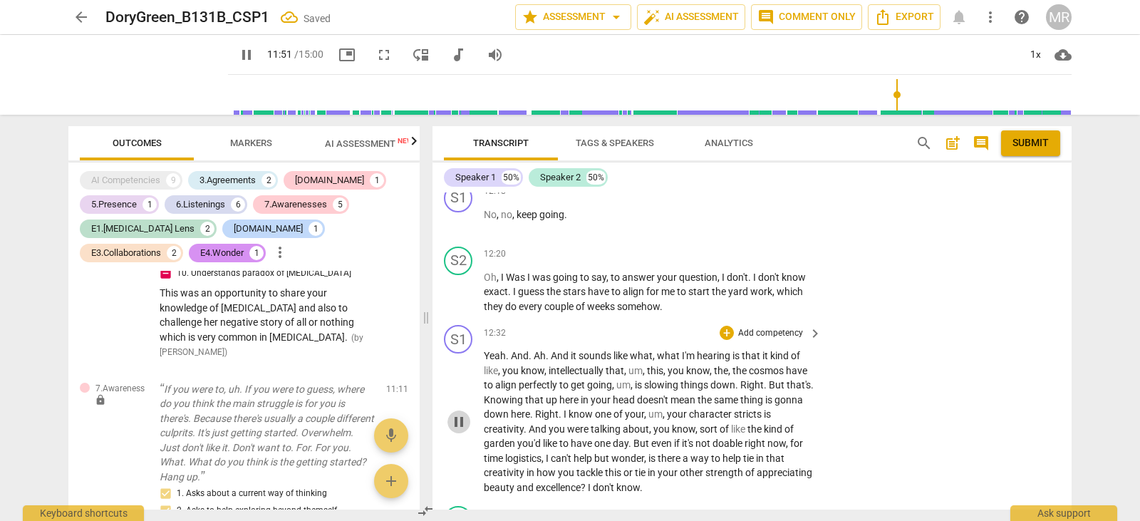
click at [462, 422] on span "pause" at bounding box center [458, 421] width 17 height 17
click at [456, 296] on span "play_arrow" at bounding box center [458, 291] width 17 height 17
click at [766, 331] on p "Add competency" at bounding box center [770, 333] width 68 height 13
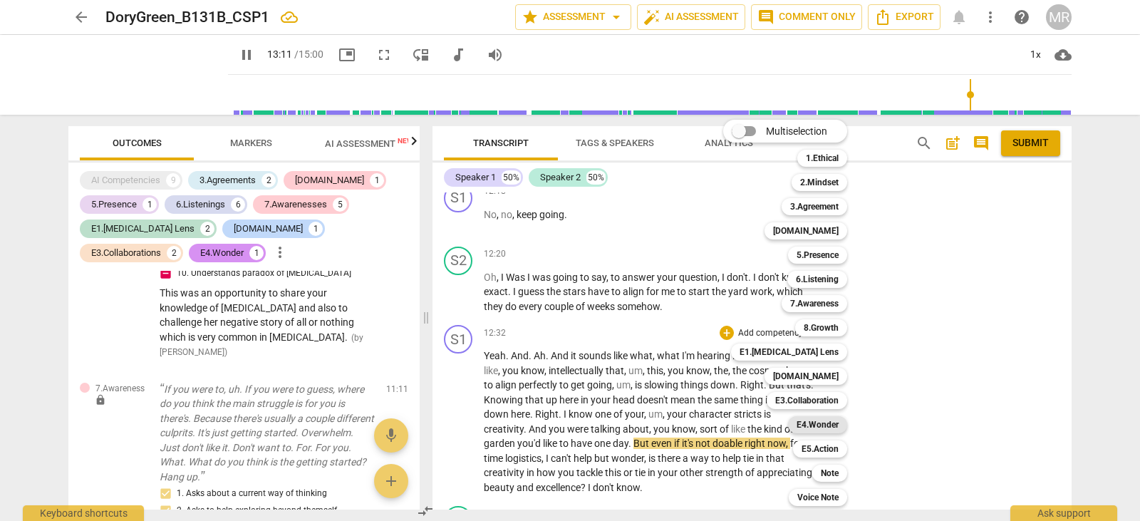
click at [823, 427] on b "E4.Wonder" at bounding box center [817, 424] width 42 height 17
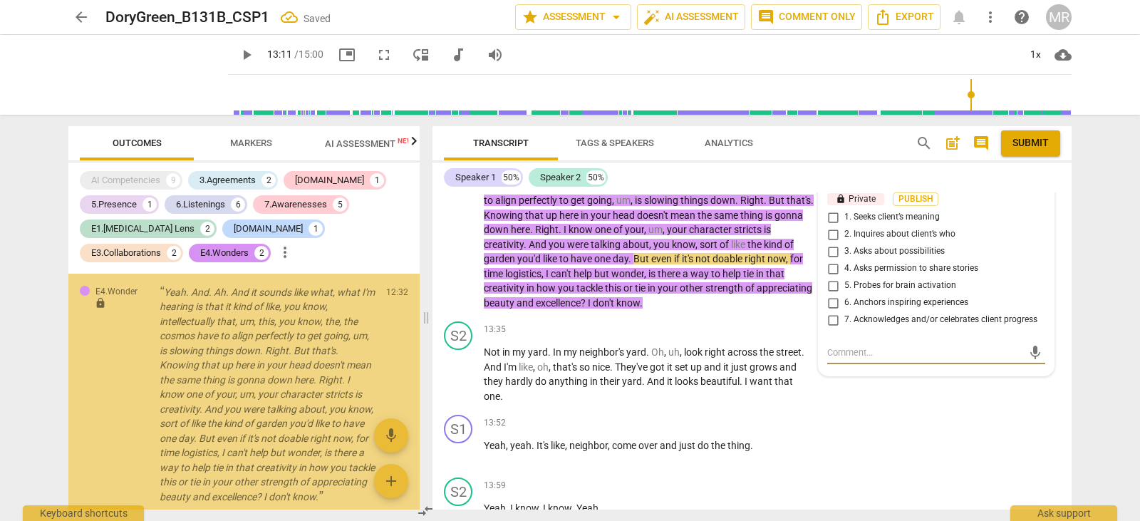
scroll to position [5363, 0]
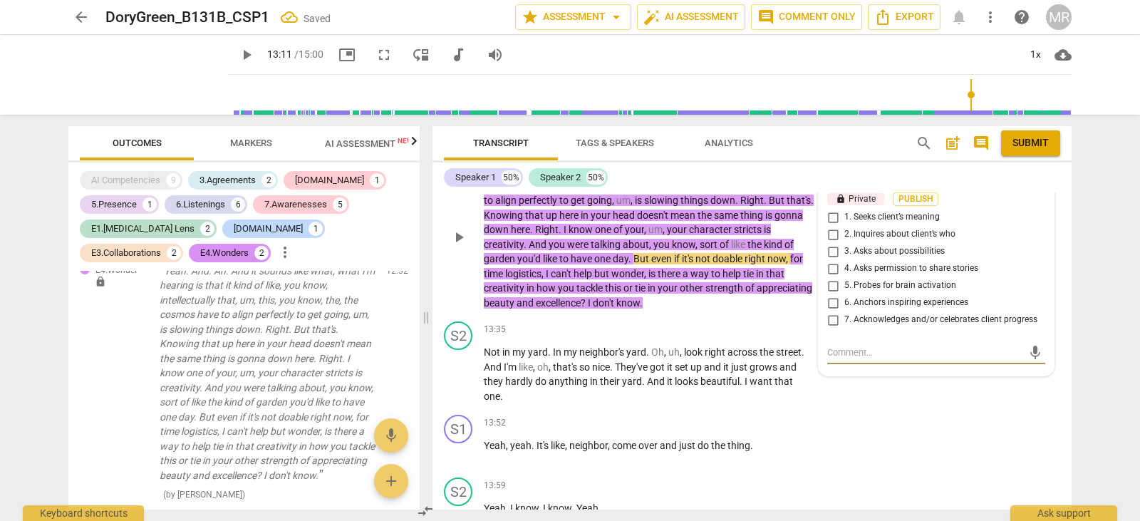
click at [828, 236] on input "2. Inquires about client’s who" at bounding box center [832, 234] width 23 height 17
click at [828, 248] on input "3. Asks about possibilities" at bounding box center [832, 251] width 23 height 17
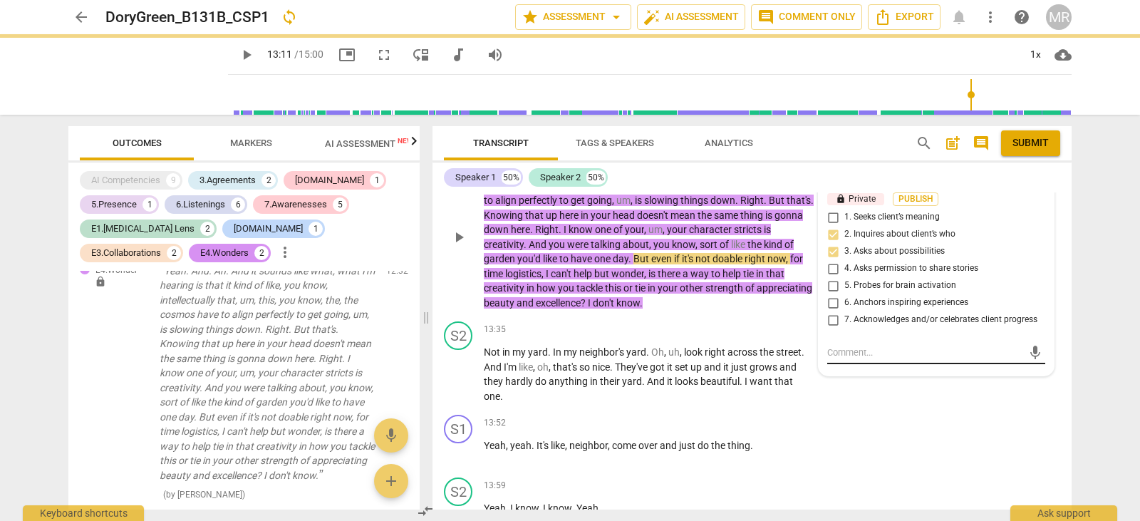
click at [838, 348] on textarea at bounding box center [924, 352] width 195 height 14
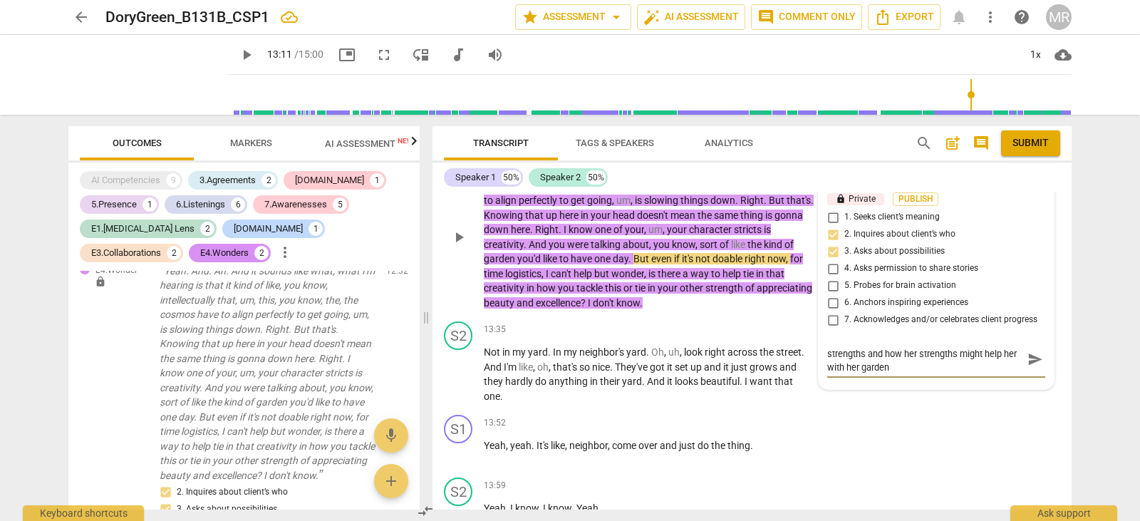
scroll to position [0, 0]
click at [463, 371] on span "play_arrow" at bounding box center [458, 374] width 17 height 17
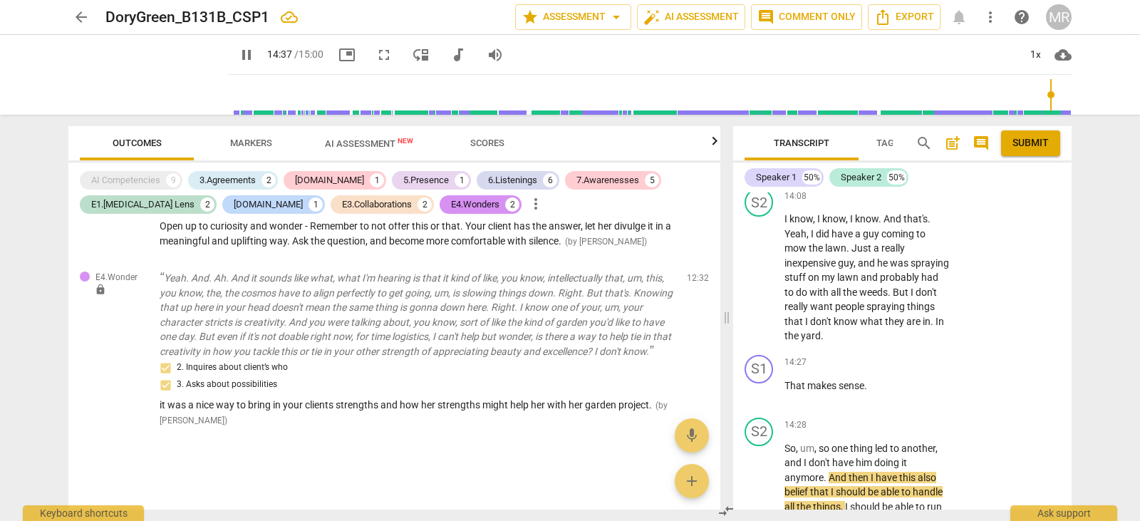
scroll to position [8288, 0]
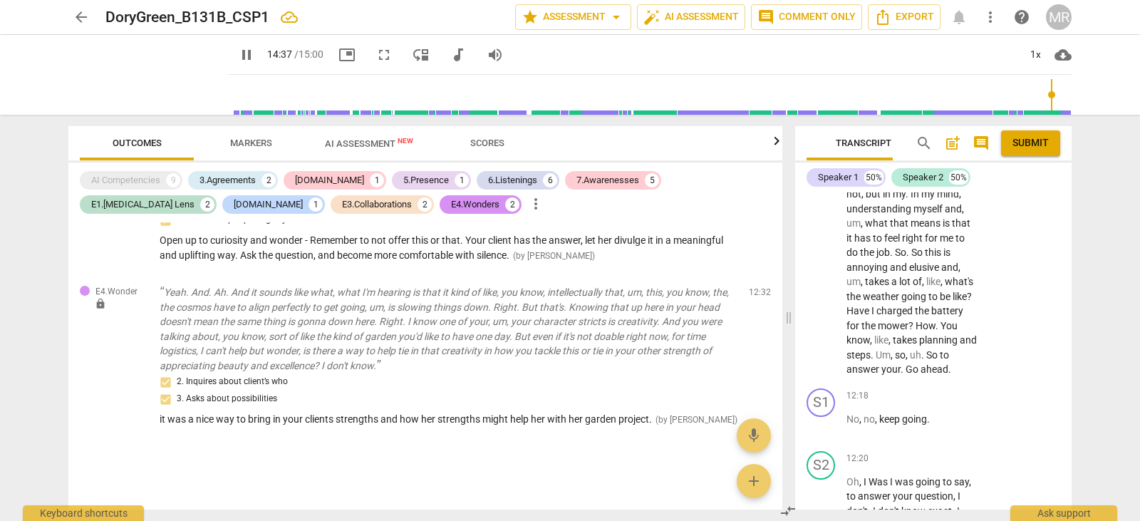
drag, startPoint x: 426, startPoint y: 314, endPoint x: 788, endPoint y: 278, distance: 364.4
click at [788, 278] on span at bounding box center [788, 318] width 9 height 406
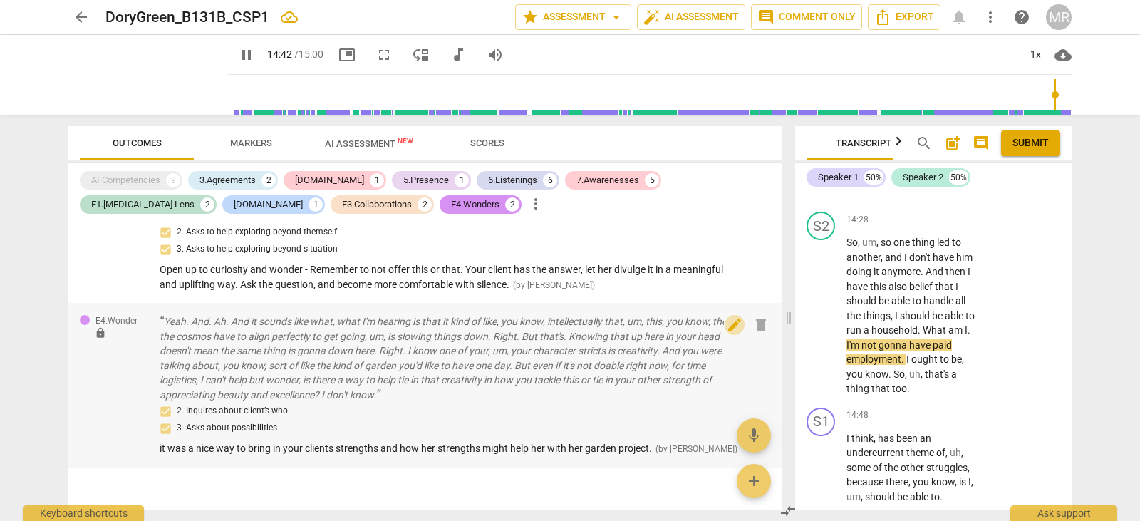
click at [728, 316] on span "edit" at bounding box center [734, 324] width 17 height 17
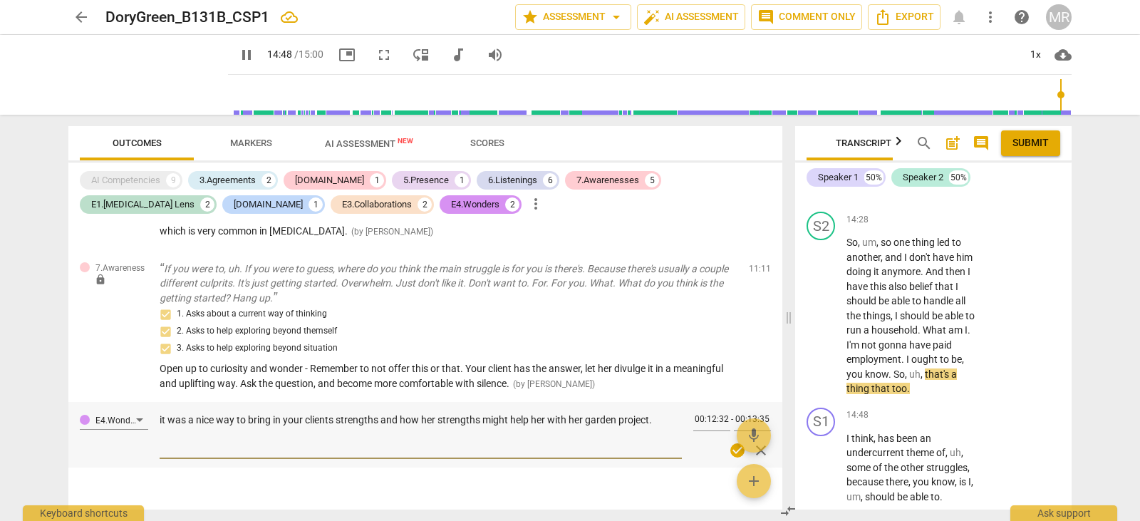
scroll to position [9964, 0]
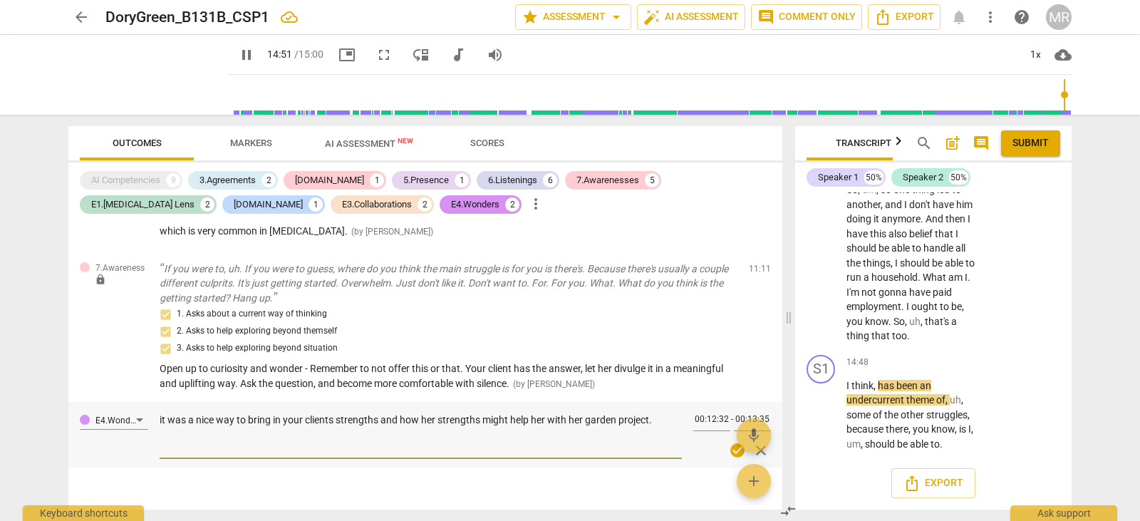
drag, startPoint x: 660, startPoint y: 395, endPoint x: 206, endPoint y: 397, distance: 453.7
click at [206, 413] on textarea "it was a nice way to bring in your clients strengths and how her strengths migh…" at bounding box center [421, 433] width 522 height 41
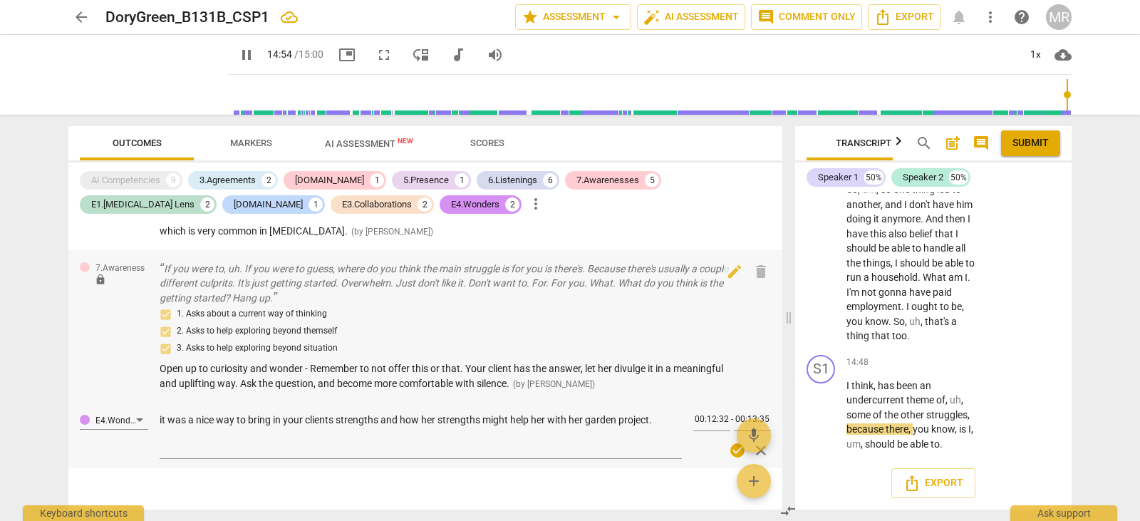
drag, startPoint x: 583, startPoint y: 355, endPoint x: 318, endPoint y: 350, distance: 265.0
click at [301, 350] on div "1. Asks about a current way of thinking 2. Asks to help exploring beyond themse…" at bounding box center [449, 348] width 578 height 85
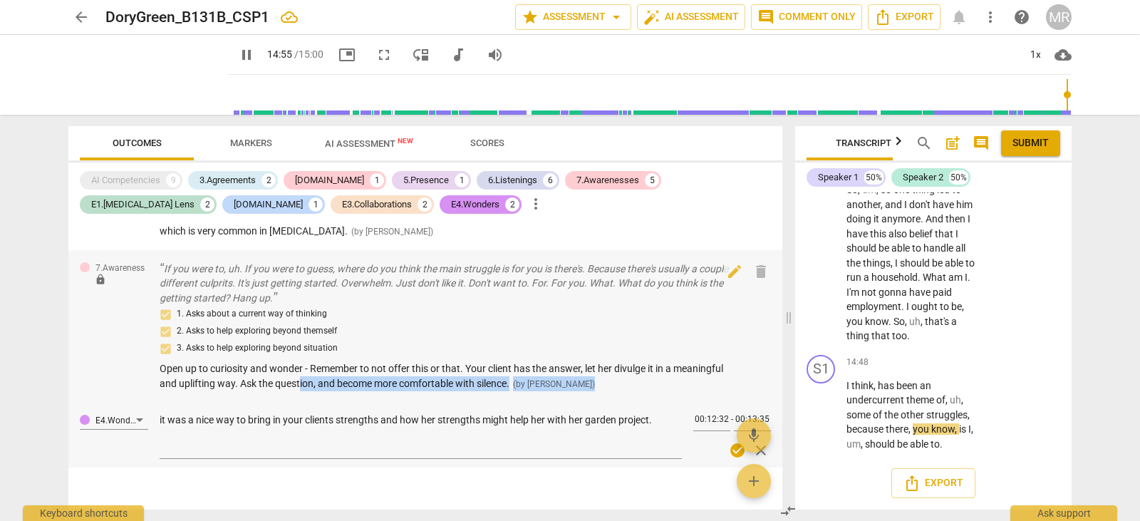
scroll to position [2714, 0]
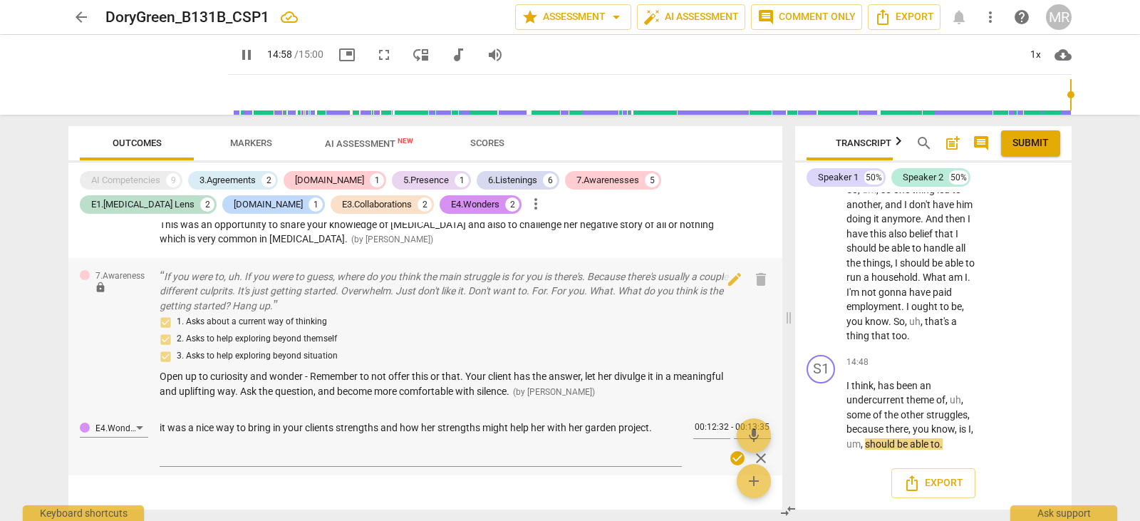
click at [160, 370] on span "Open up to curiosity and wonder - Remember to not offer this or that. Your clie…" at bounding box center [441, 383] width 563 height 26
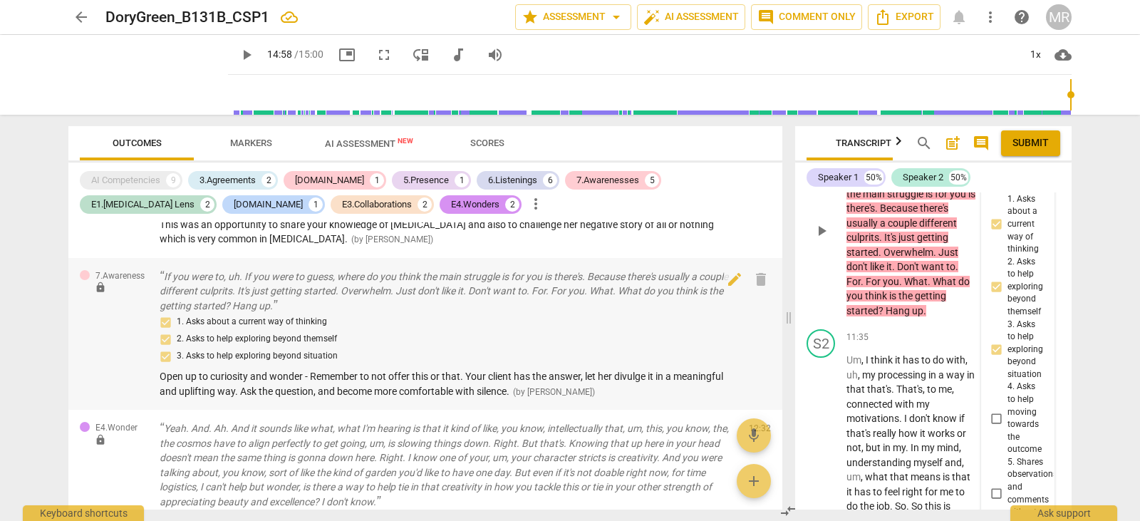
scroll to position [8032, 0]
click at [728, 271] on span "edit" at bounding box center [734, 279] width 17 height 17
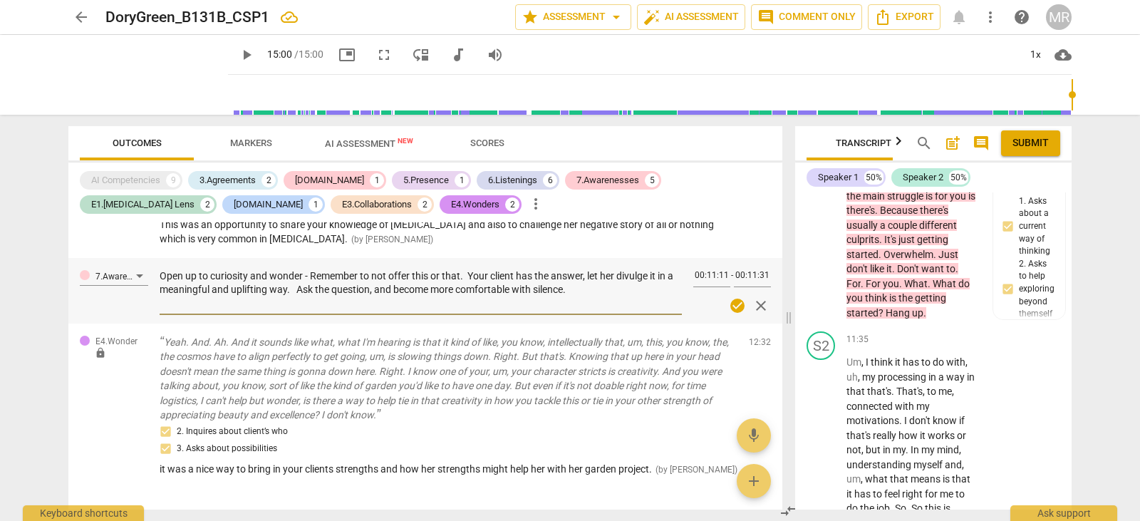
drag, startPoint x: 161, startPoint y: 243, endPoint x: 605, endPoint y: 266, distance: 444.3
click at [605, 269] on textarea "Open up to curiosity and wonder - Remember to not offer this or that. Your clie…" at bounding box center [421, 289] width 522 height 41
paste textarea "in your coaching. Remember not to offer “this or that” solutions — your client …"
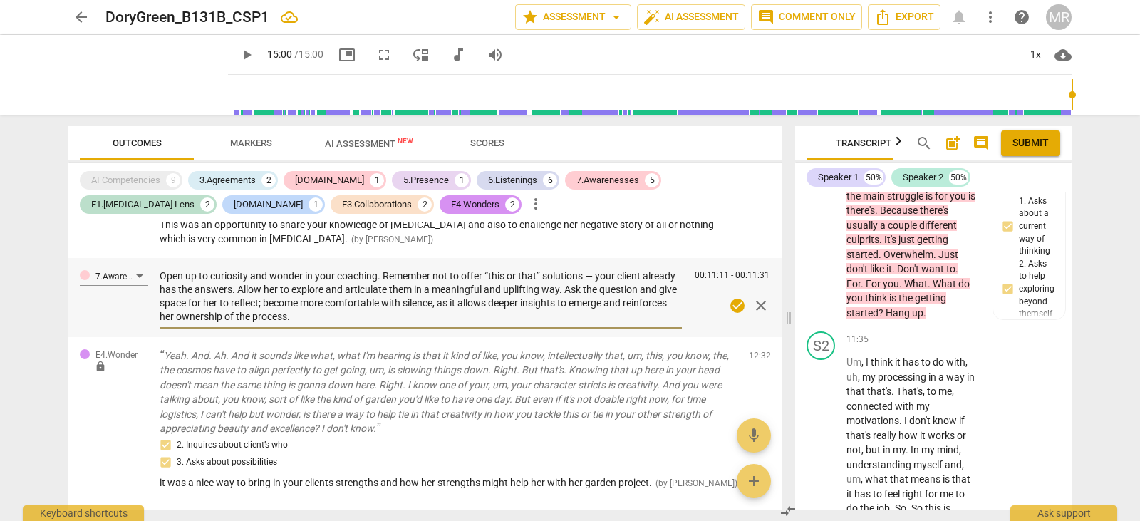
click at [595, 269] on textarea "Open up to curiosity and wonder in your coaching. Remember not to offer “this o…" at bounding box center [421, 296] width 522 height 54
click at [726, 350] on span "edit" at bounding box center [734, 358] width 17 height 17
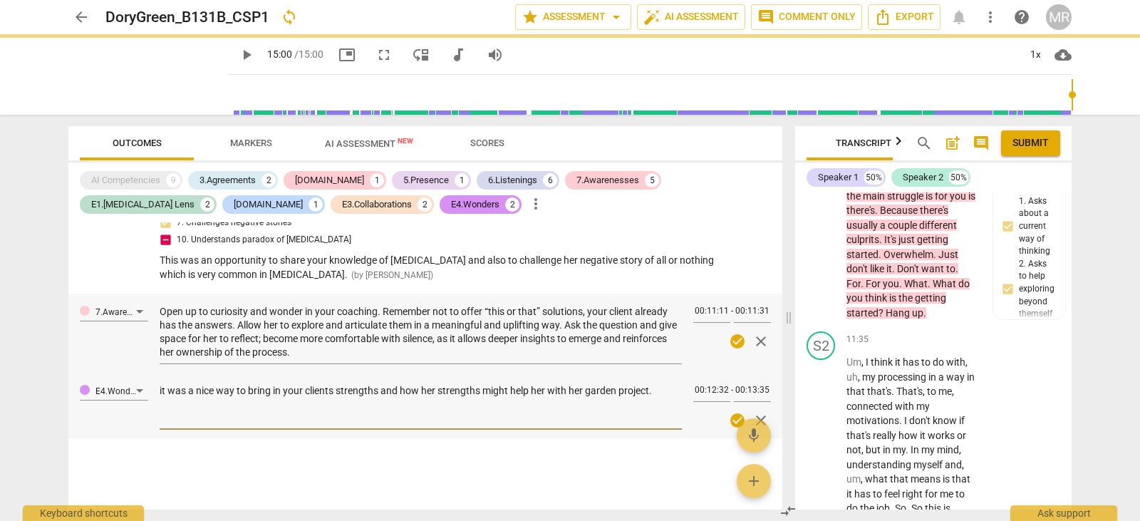
scroll to position [2650, 0]
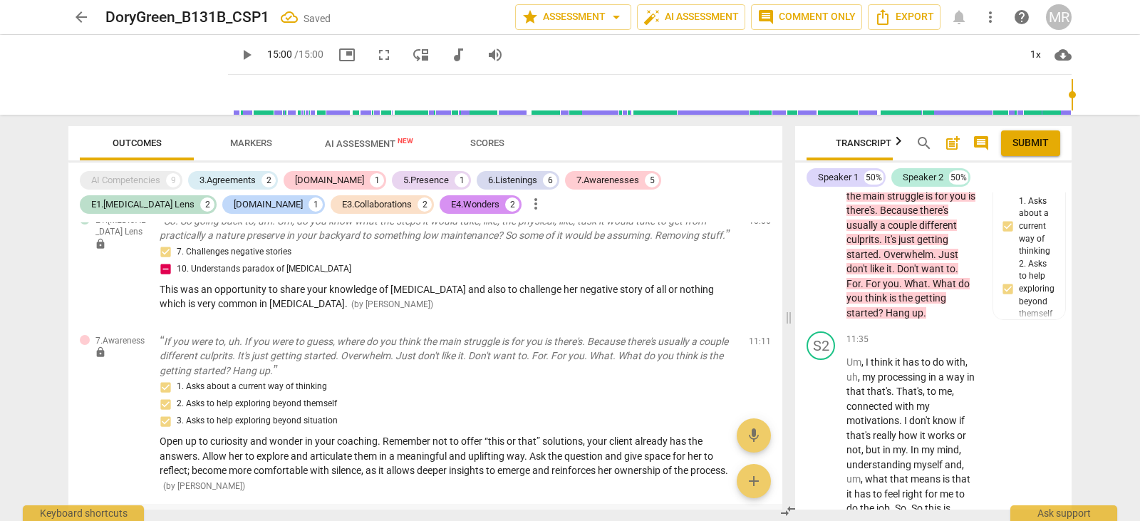
drag, startPoint x: 305, startPoint y: 382, endPoint x: 650, endPoint y: 390, distance: 344.8
click at [650, 390] on div "1. Asks about a current way of thinking 2. Asks to help exploring beyond themse…" at bounding box center [449, 403] width 578 height 51
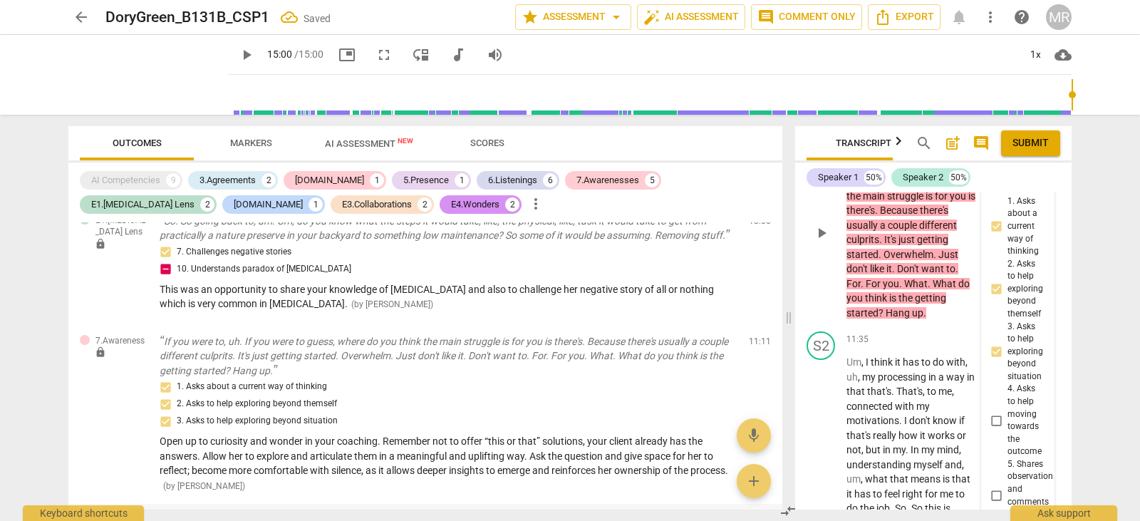
click at [731, 517] on span "edit" at bounding box center [734, 525] width 17 height 17
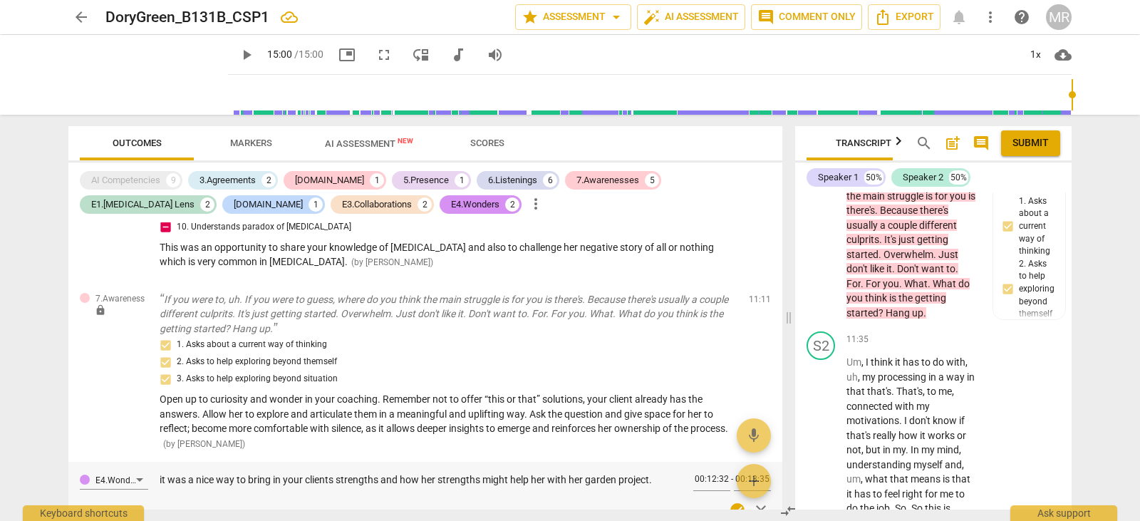
scroll to position [2752, 0]
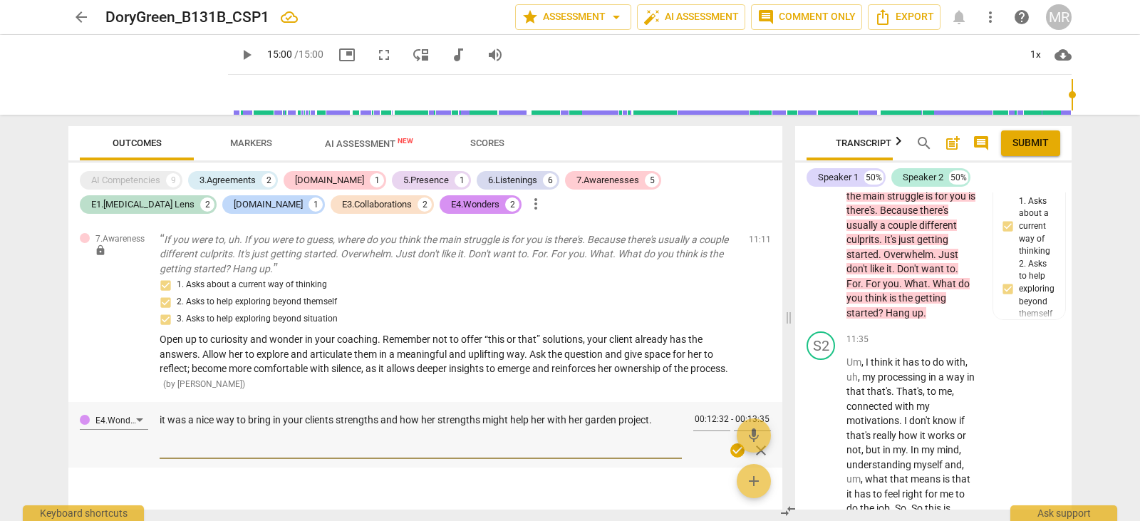
drag, startPoint x: 160, startPoint y: 492, endPoint x: 671, endPoint y: 392, distance: 521.0
click at [671, 413] on textarea "it was a nice way to bring in your clients strengths and how her strengths migh…" at bounding box center [421, 433] width 522 height 41
paste textarea "It was a nice way to bring in your client’s strengths and explore how those str…"
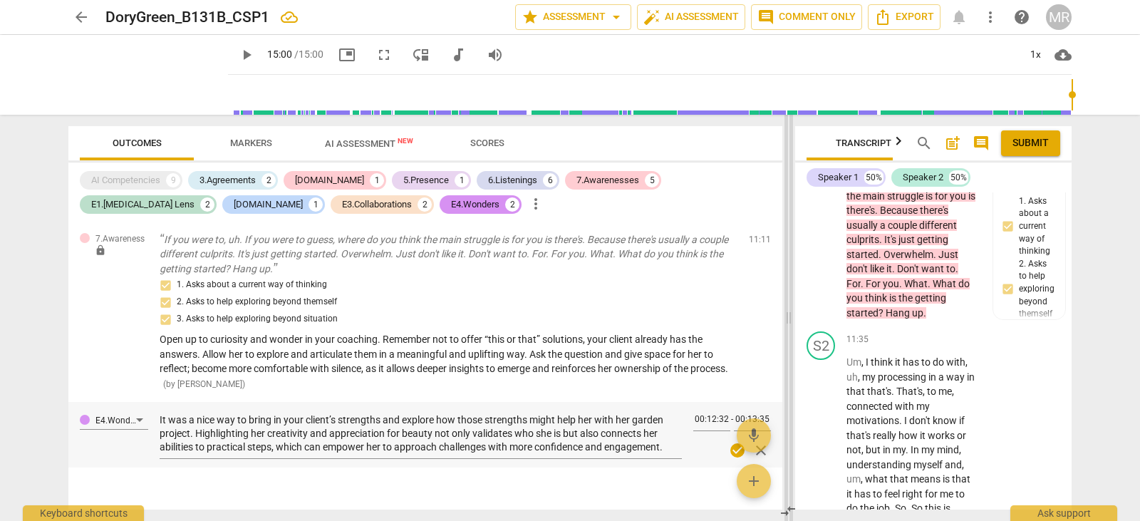
drag, startPoint x: 784, startPoint y: 497, endPoint x: 784, endPoint y: 468, distance: 29.2
click at [784, 468] on div "Outcomes Markers AI Assessment New Scores AI Competencies 9 3.Agreements 2 [DOM…" at bounding box center [570, 318] width 1026 height 406
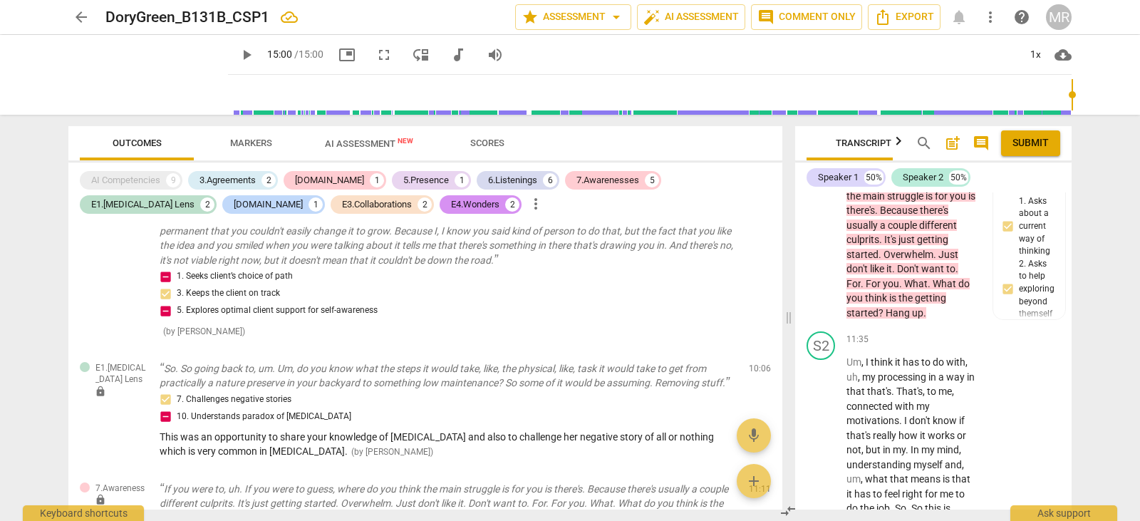
scroll to position [2500, 0]
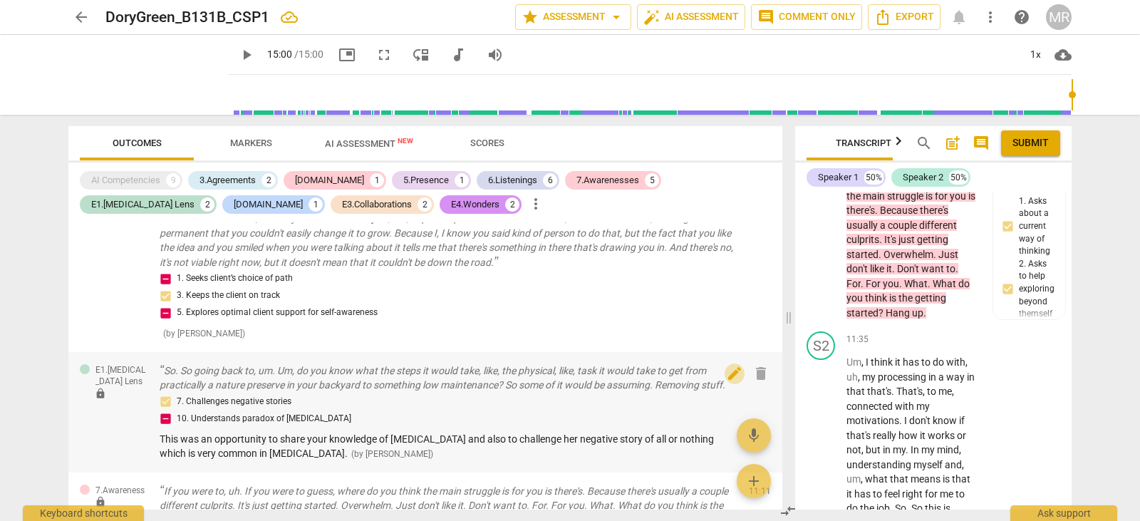
click at [732, 365] on span "edit" at bounding box center [734, 373] width 17 height 17
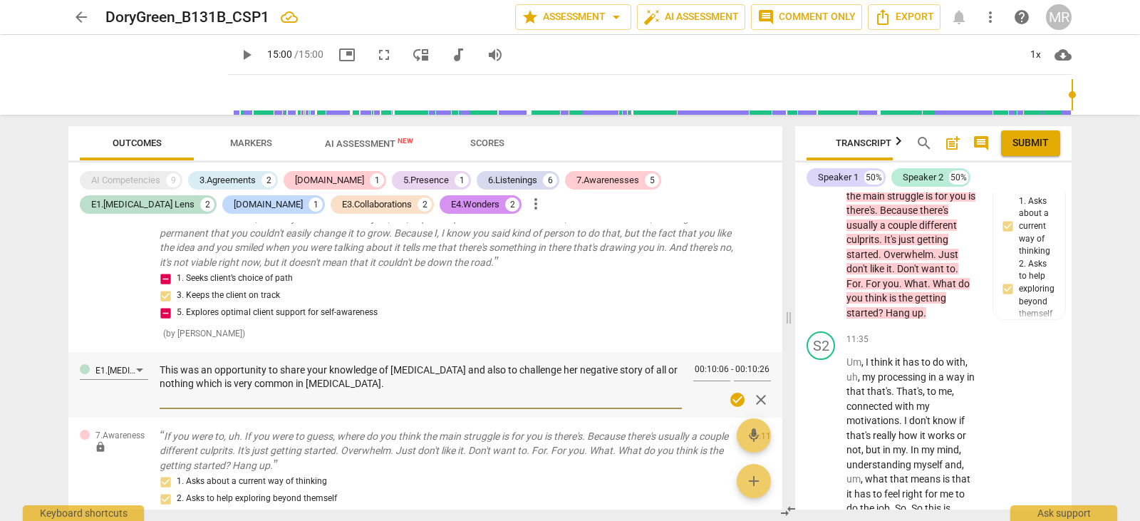
drag, startPoint x: 310, startPoint y: 353, endPoint x: 162, endPoint y: 338, distance: 148.3
click at [162, 363] on textarea "This was an opportunity to share your knowledge of [MEDICAL_DATA] and also to c…" at bounding box center [421, 383] width 522 height 41
paste textarea "strong opportunity to share your knowledge of [MEDICAL_DATA] and to gently chal…"
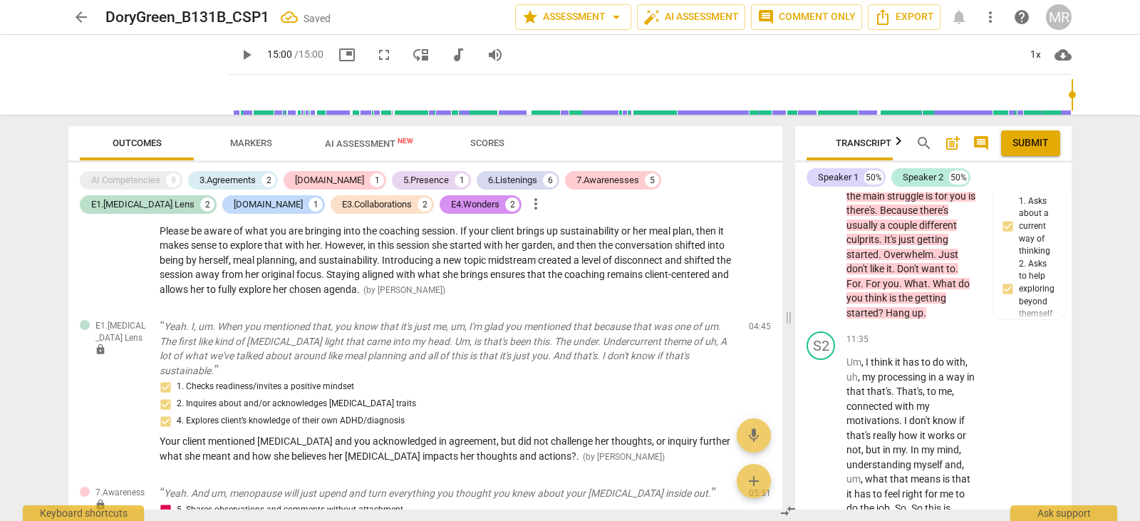
scroll to position [1900, 0]
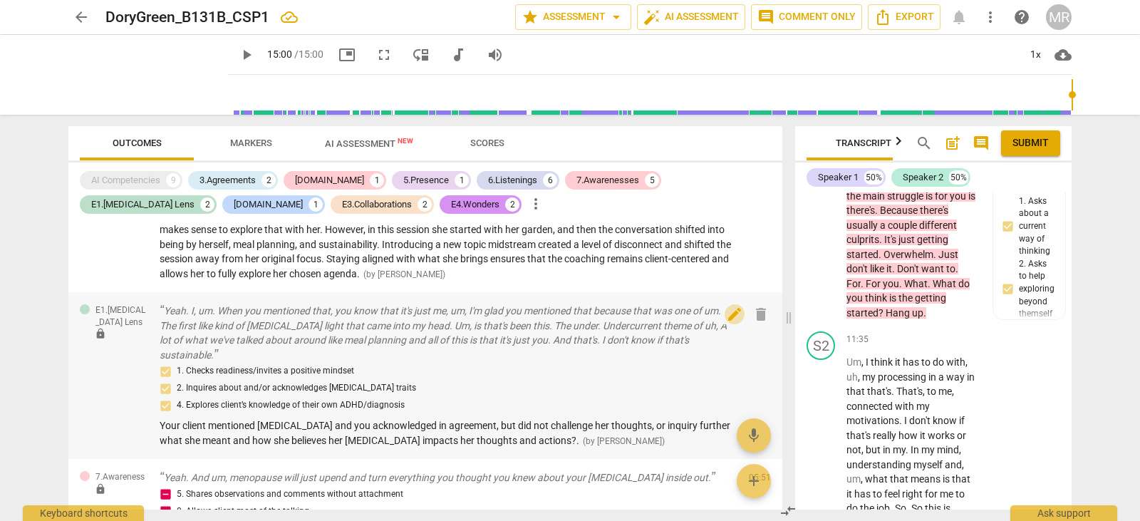
click at [727, 306] on span "edit" at bounding box center [734, 314] width 17 height 17
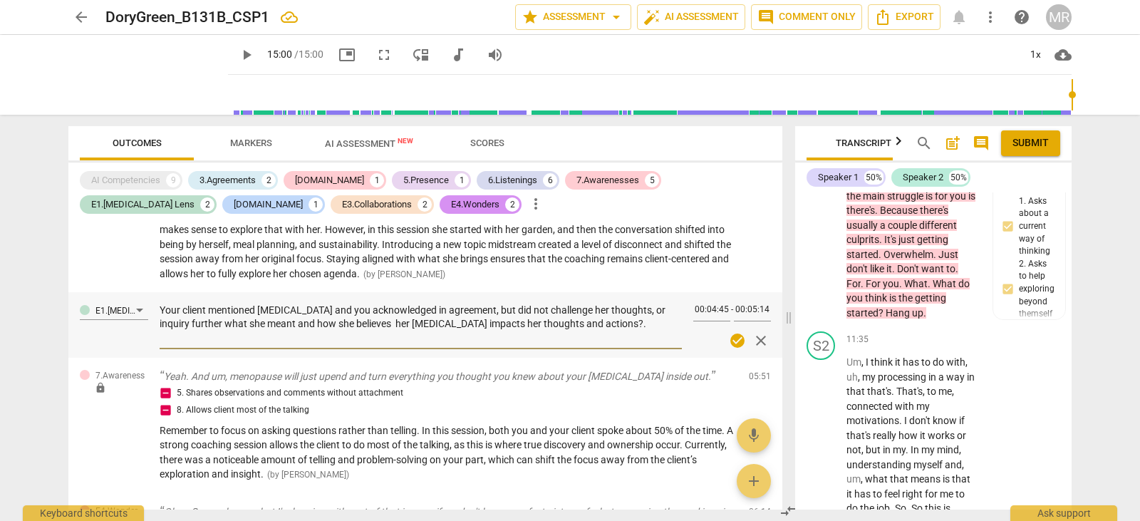
drag, startPoint x: 569, startPoint y: 316, endPoint x: 187, endPoint y: 302, distance: 382.8
click at [187, 303] on textarea "Your client mentioned [MEDICAL_DATA] and you acknowledged in agreement, but did…" at bounding box center [421, 323] width 522 height 41
click at [158, 292] on div "E1.[MEDICAL_DATA] Lens Your client mentioned [MEDICAL_DATA] and you acknowledge…" at bounding box center [425, 325] width 714 height 66
drag, startPoint x: 162, startPoint y: 295, endPoint x: 570, endPoint y: 308, distance: 407.6
click at [570, 308] on textarea "Your client mentioned [MEDICAL_DATA] and you acknowledged in agreement, but did…" at bounding box center [421, 323] width 522 height 41
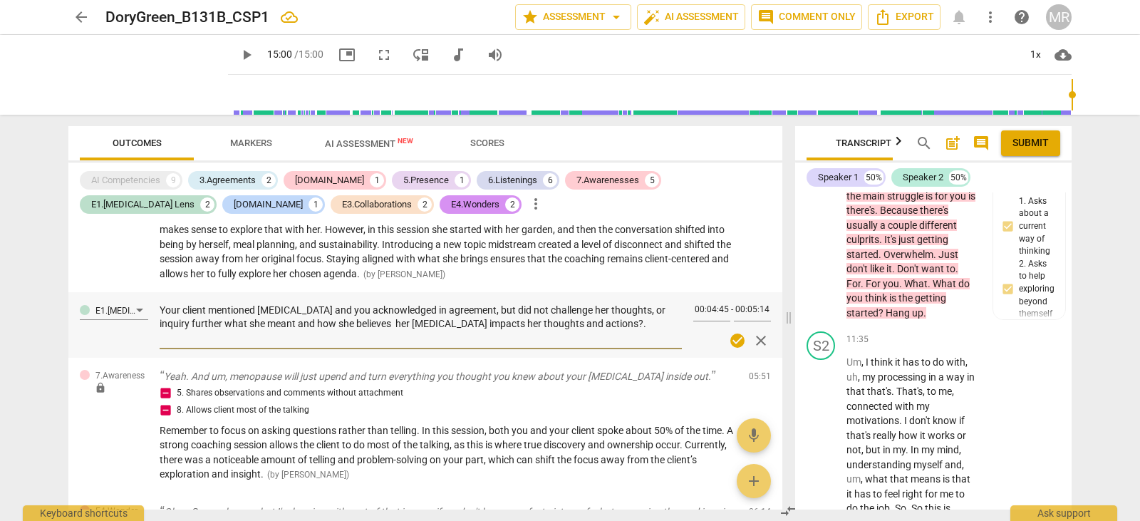
click at [570, 308] on textarea "Your client mentioned [MEDICAL_DATA] and you acknowledged in agreement, but did…" at bounding box center [421, 323] width 522 height 41
drag, startPoint x: 570, startPoint y: 308, endPoint x: 158, endPoint y: 297, distance: 411.8
click at [158, 297] on div "E1.[MEDICAL_DATA] Lens Your client mentioned [MEDICAL_DATA] and you acknowledge…" at bounding box center [425, 325] width 714 height 66
paste textarea ", and while you acknowledged it in agreement, you did not challenge her thought…"
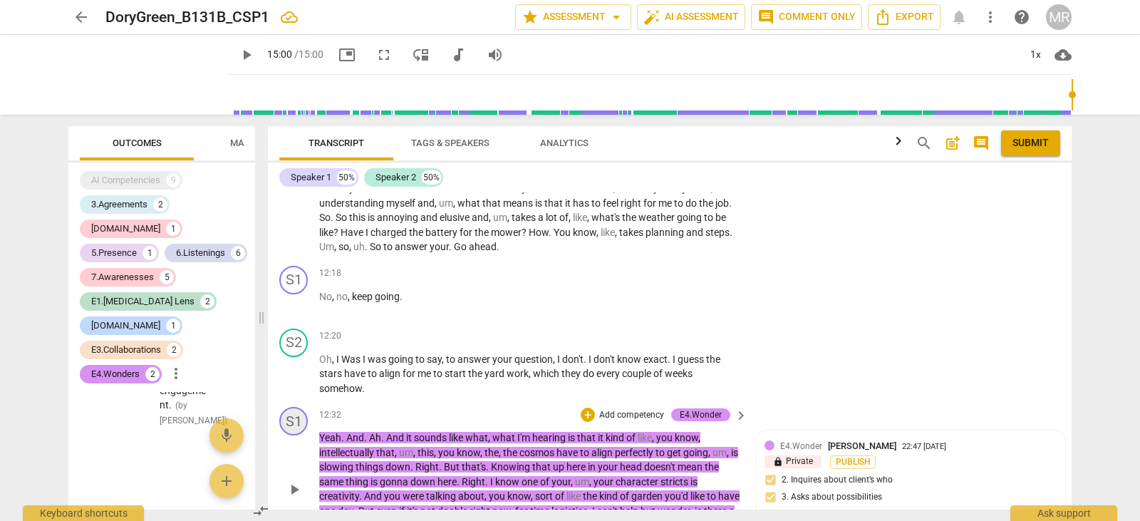
scroll to position [4427, 0]
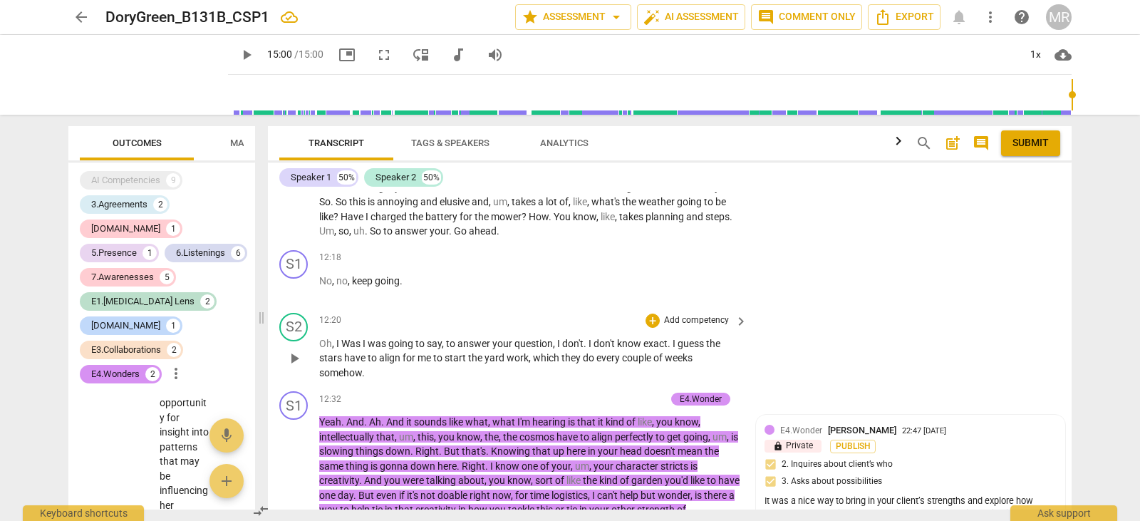
drag, startPoint x: 786, startPoint y: 316, endPoint x: 875, endPoint y: 378, distance: 107.5
click at [266, 424] on span at bounding box center [261, 318] width 9 height 406
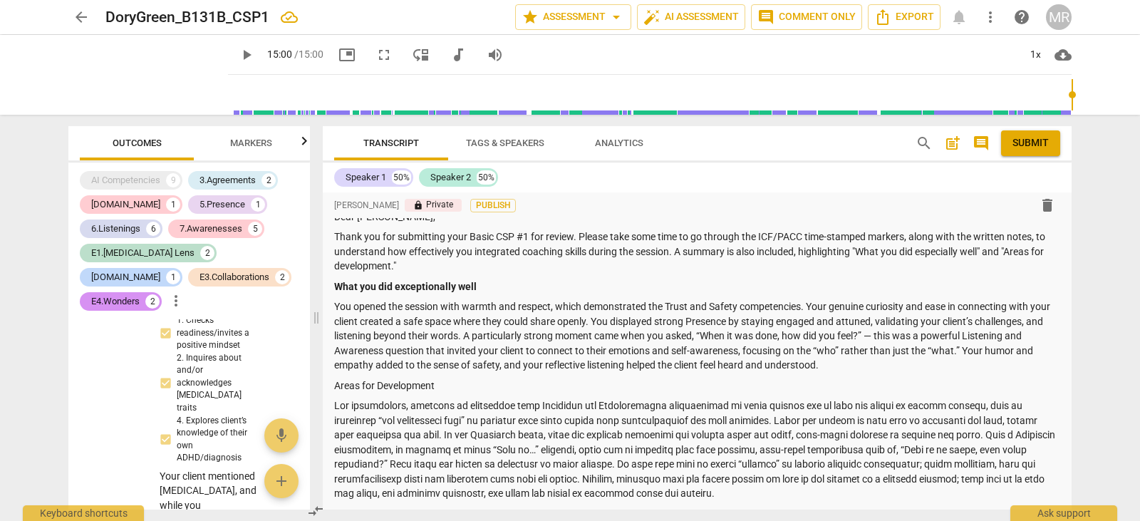
scroll to position [0, 0]
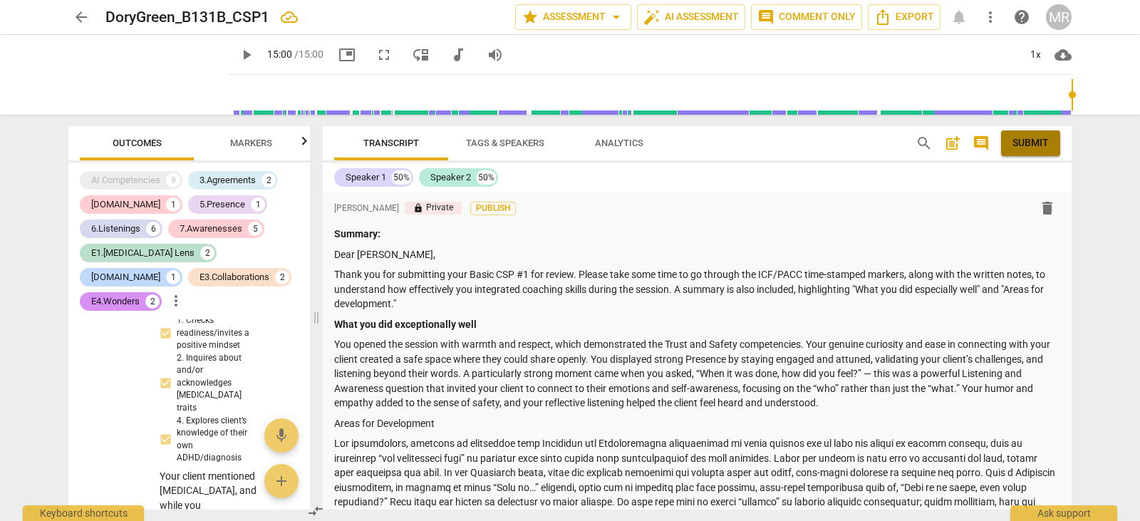
click at [1026, 135] on button "Submit" at bounding box center [1030, 143] width 59 height 26
drag, startPoint x: 272, startPoint y: 16, endPoint x: 115, endPoint y: 11, distance: 157.5
click at [145, 18] on div "DoryGreen_B131B_CSP1" at bounding box center [304, 18] width 398 height 18
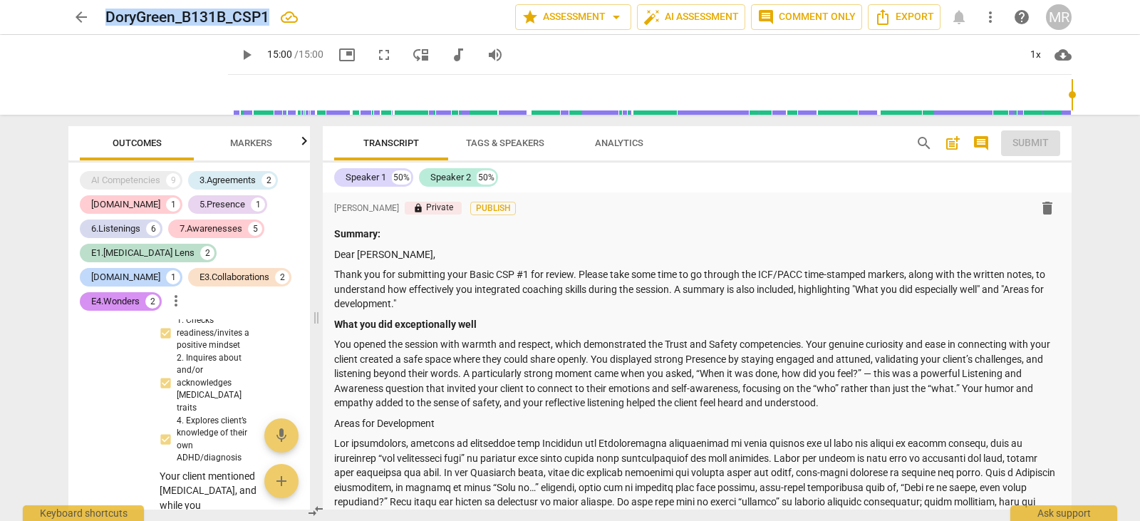
drag, startPoint x: 108, startPoint y: 16, endPoint x: 276, endPoint y: 26, distance: 169.1
click at [276, 26] on div "DoryGreen_B131B_CSP1" at bounding box center [304, 18] width 398 height 18
copy div "DoryGreen_B131B_CSP1 star Assessment arrow_drop_down auto_fix_high AI Assessmen…"
click at [1058, 10] on div "MR" at bounding box center [1059, 17] width 26 height 26
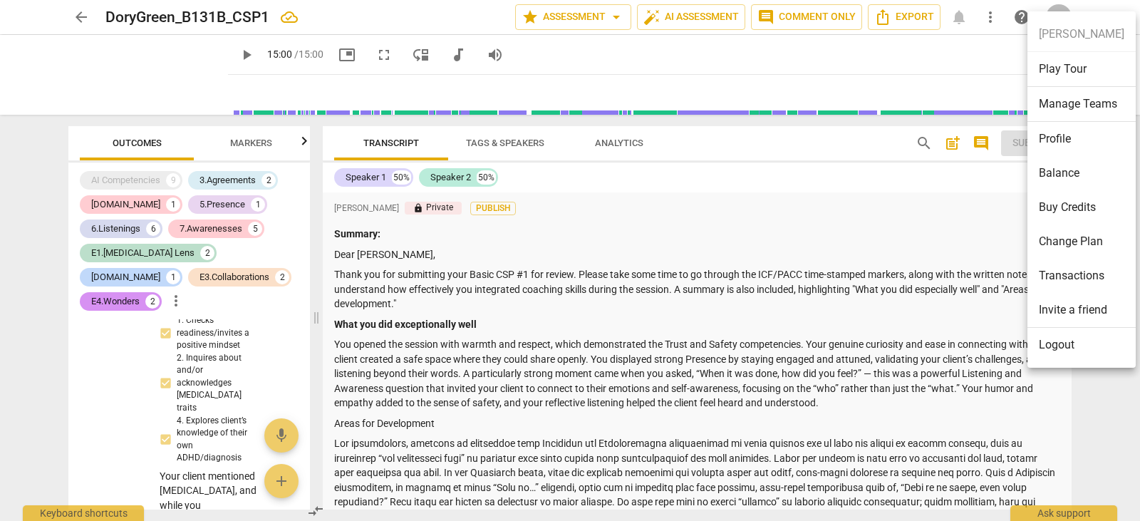
click at [1058, 10] on div at bounding box center [570, 260] width 1140 height 521
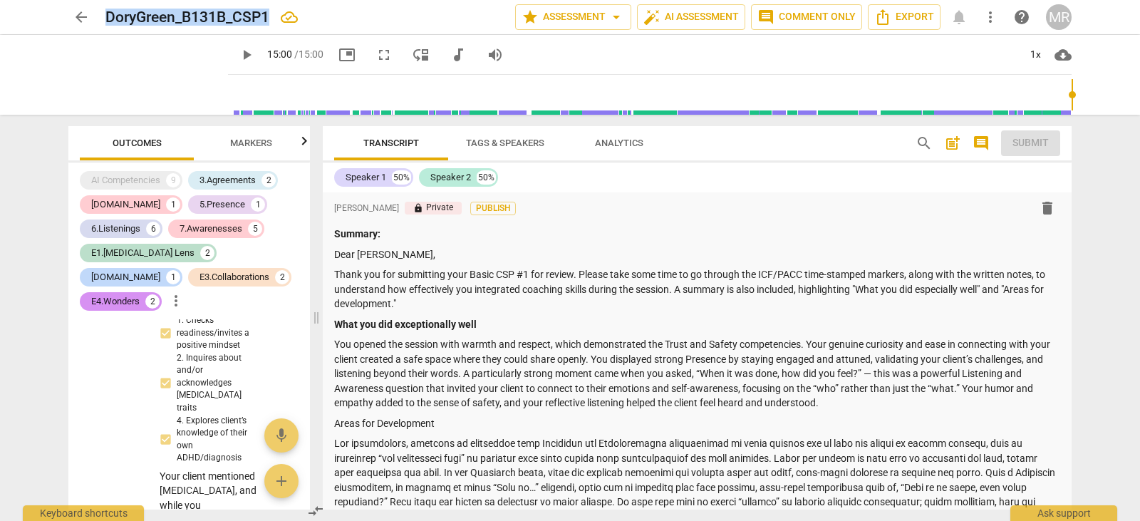
drag, startPoint x: 273, startPoint y: 14, endPoint x: 105, endPoint y: 22, distance: 168.3
click at [105, 22] on div "arrow_back DoryGreen_B131B_CSP1 star Assessment arrow_drop_down auto_fix_high A…" at bounding box center [569, 17] width 1003 height 26
drag, startPoint x: 112, startPoint y: 21, endPoint x: 271, endPoint y: 25, distance: 159.6
click at [271, 25] on div "DoryGreen_B131B_CSP1" at bounding box center [304, 18] width 398 height 18
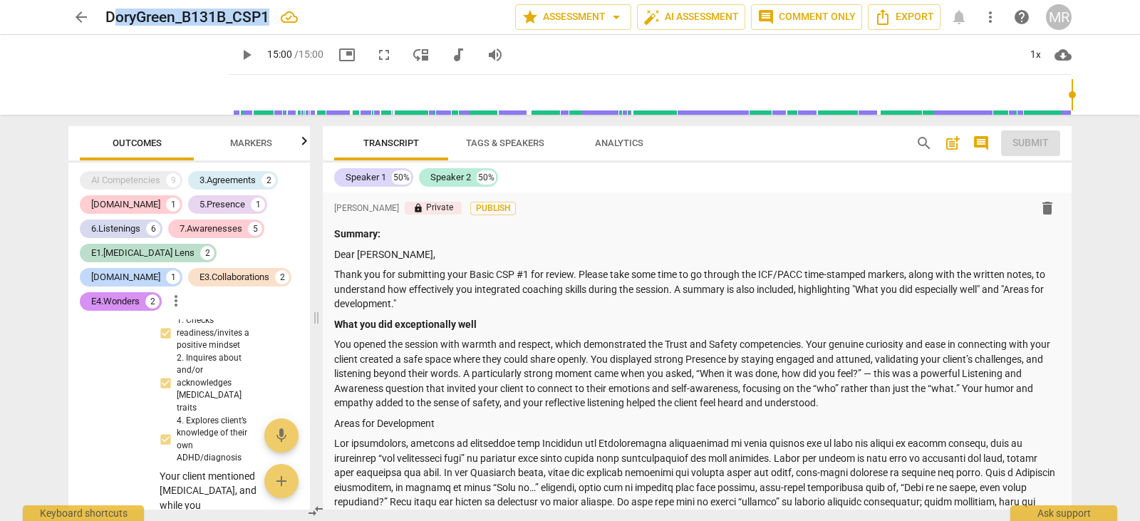
click at [271, 25] on div "DoryGreen_B131B_CSP1" at bounding box center [304, 18] width 398 height 18
drag, startPoint x: 271, startPoint y: 25, endPoint x: 108, endPoint y: 21, distance: 163.9
click at [108, 21] on div "DoryGreen_B131B_CSP1" at bounding box center [304, 18] width 398 height 18
copy h2 "DoryGreen_B131B_CSP1"
